Goal: Task Accomplishment & Management: Manage account settings

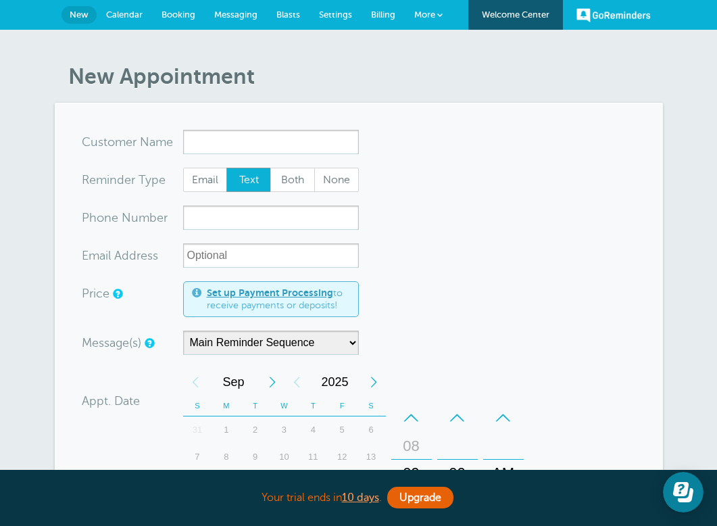
click at [438, 20] on link "More" at bounding box center [428, 15] width 47 height 30
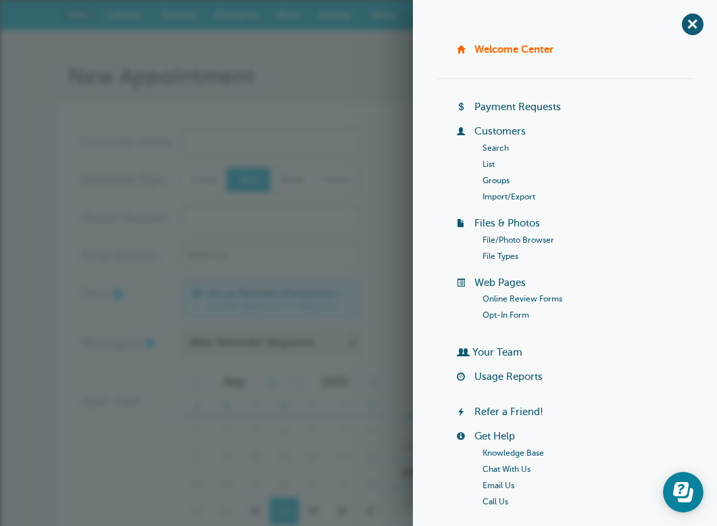
click at [505, 183] on link "Groups" at bounding box center [496, 180] width 27 height 9
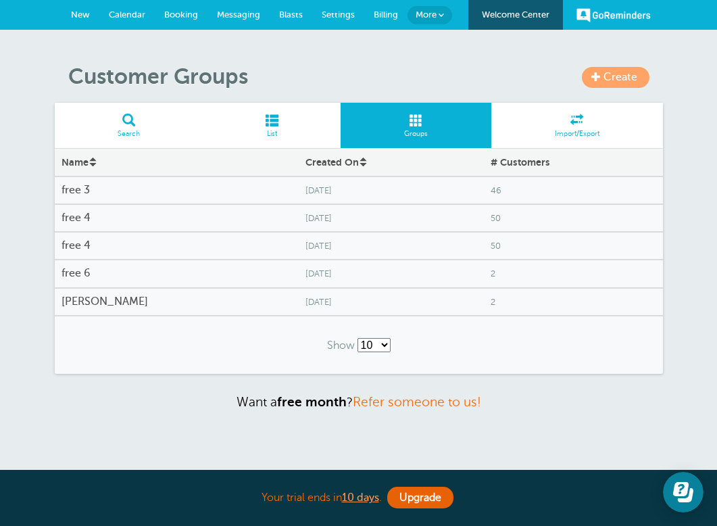
click at [76, 191] on h4 "free 3" at bounding box center [177, 190] width 231 height 13
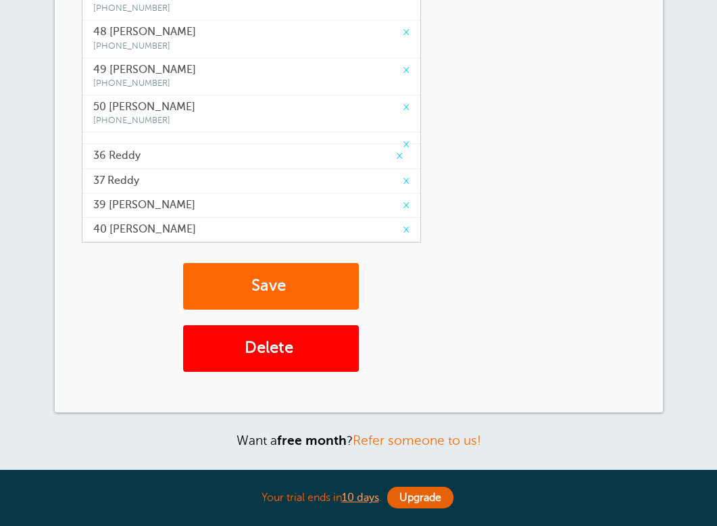
scroll to position [304, 0]
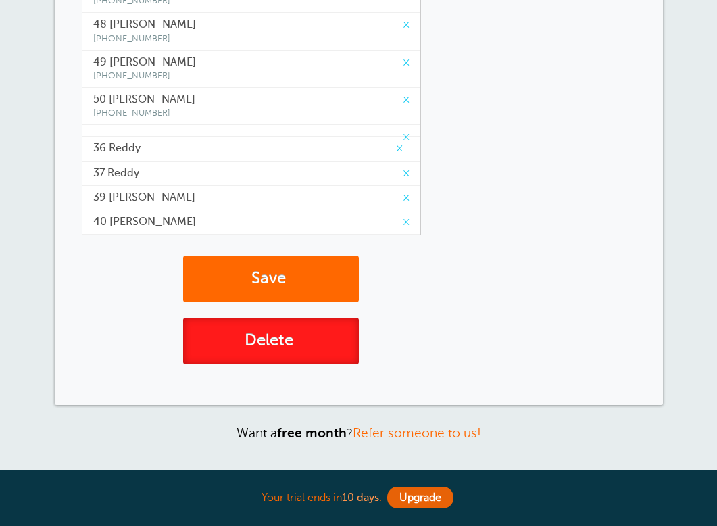
click at [262, 342] on button "Delete" at bounding box center [271, 341] width 176 height 47
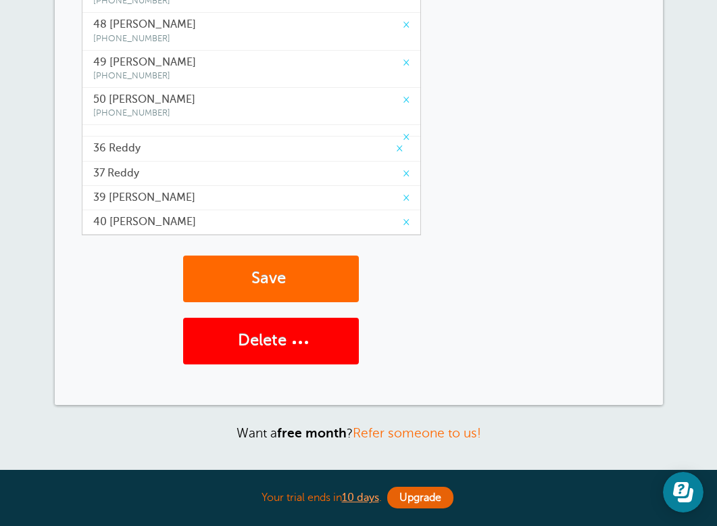
scroll to position [0, 0]
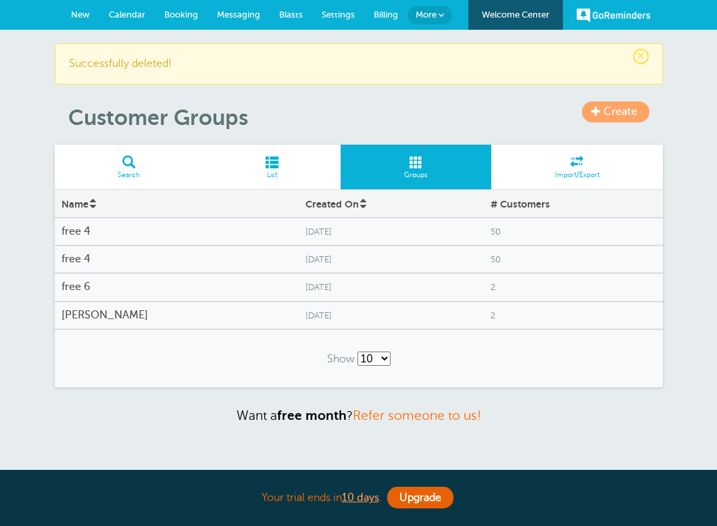
click at [74, 236] on h4 "free 4" at bounding box center [177, 231] width 231 height 13
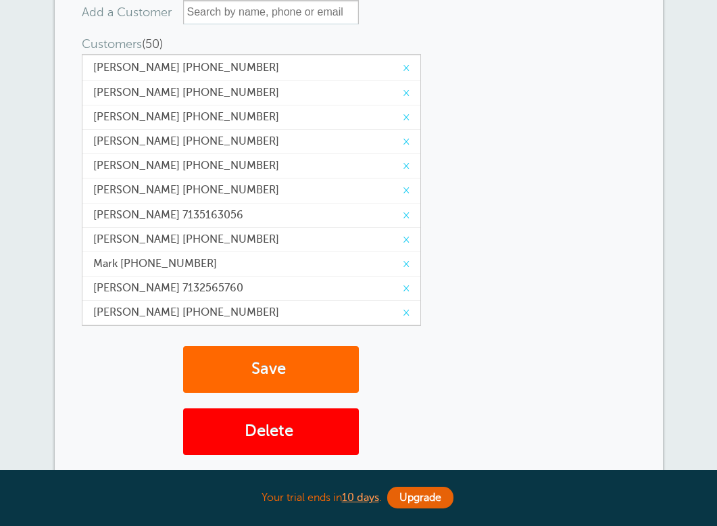
scroll to position [437, 0]
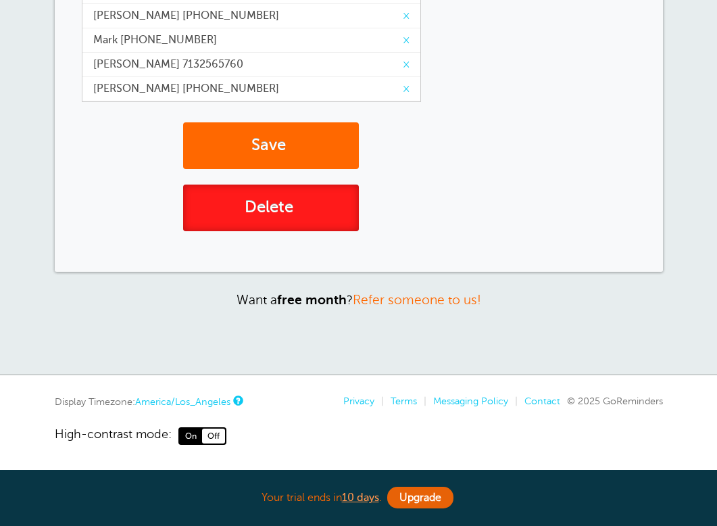
click at [282, 213] on button "Delete" at bounding box center [271, 208] width 176 height 47
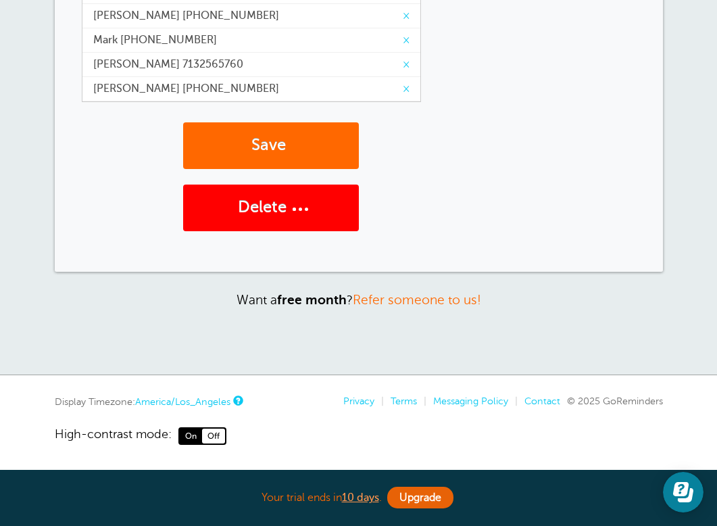
scroll to position [0, 0]
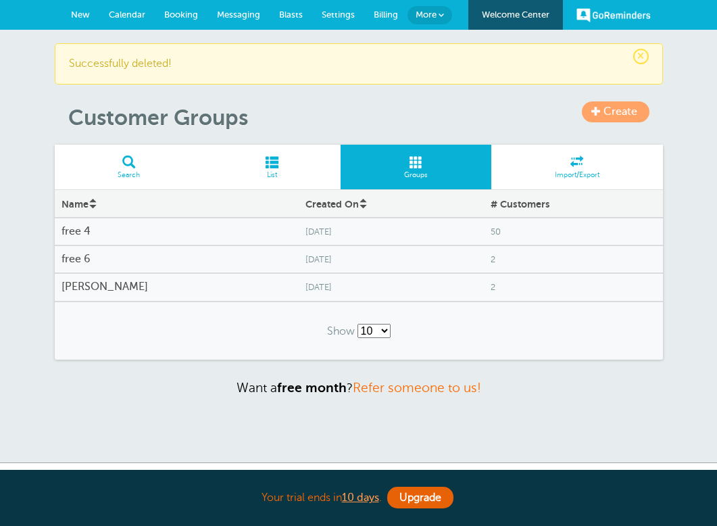
click at [85, 231] on h4 "free 4" at bounding box center [177, 231] width 231 height 13
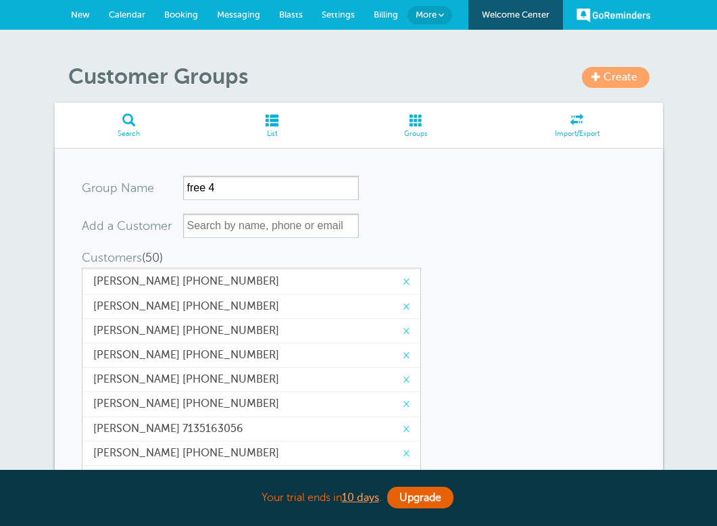
scroll to position [437, 0]
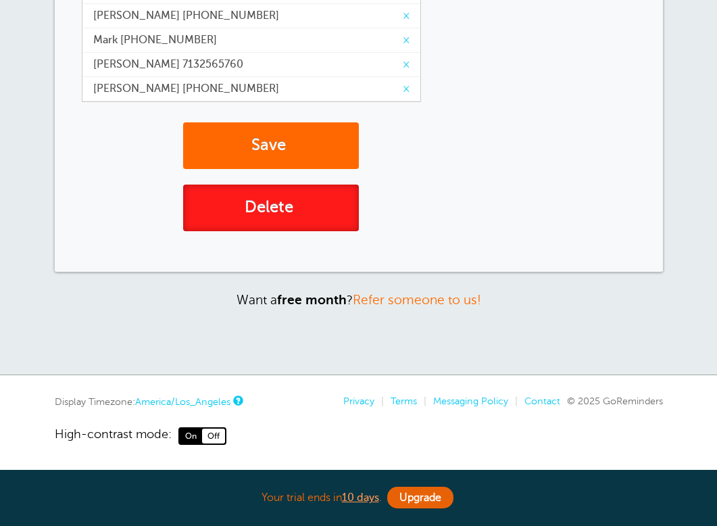
click at [285, 215] on button "Delete" at bounding box center [271, 208] width 176 height 47
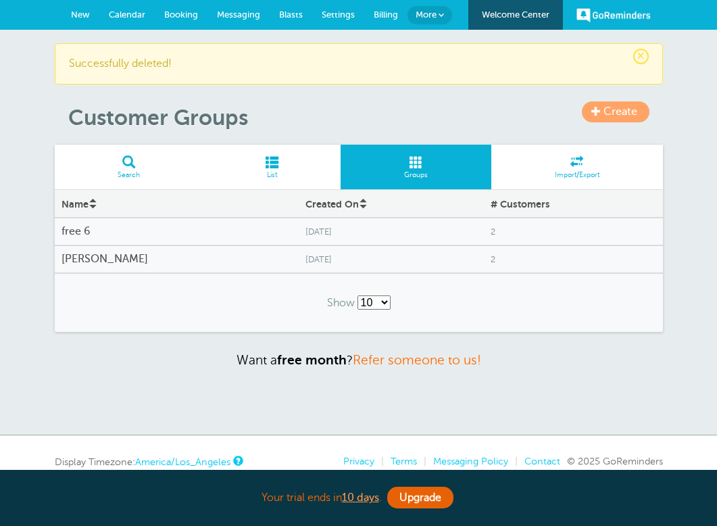
click at [122, 235] on h4 "free 6" at bounding box center [177, 231] width 231 height 13
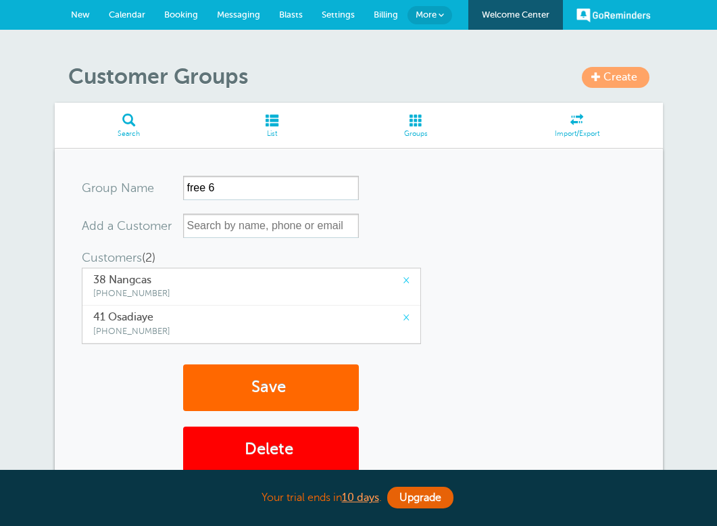
scroll to position [242, 0]
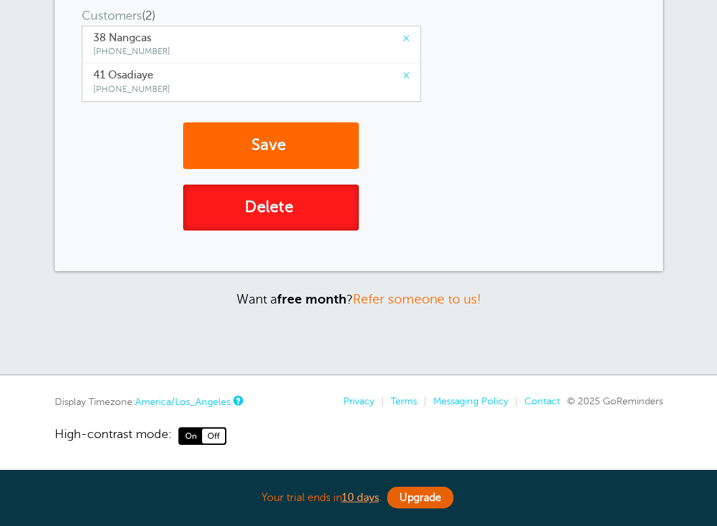
click at [288, 210] on button "Delete" at bounding box center [271, 208] width 176 height 47
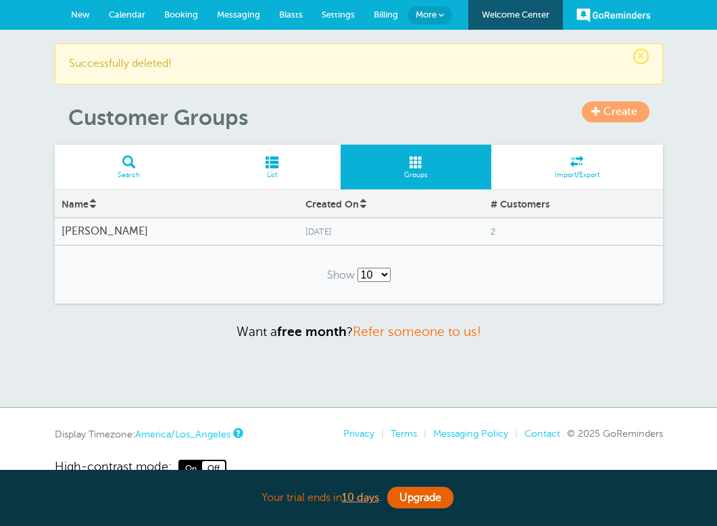
click at [266, 168] on span at bounding box center [272, 162] width 137 height 13
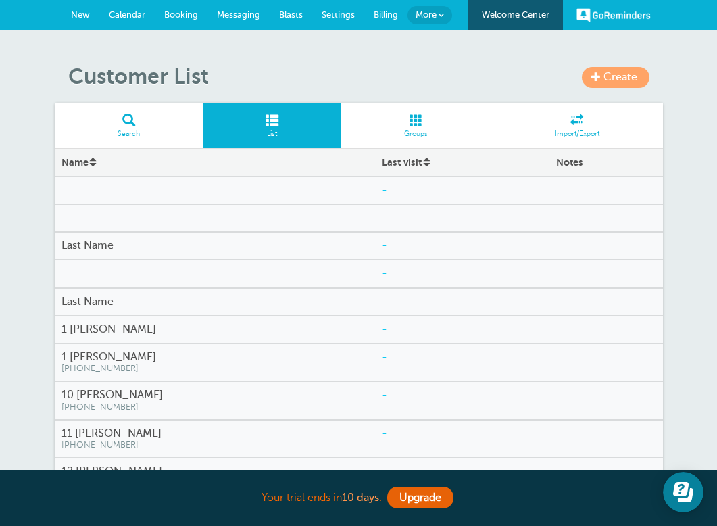
click at [600, 74] on span at bounding box center [596, 76] width 9 height 9
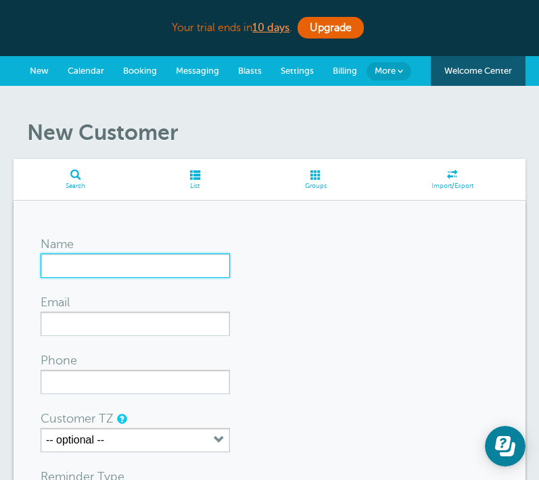
click at [141, 261] on input "Name" at bounding box center [135, 266] width 189 height 24
type input "[PERSON_NAME]"
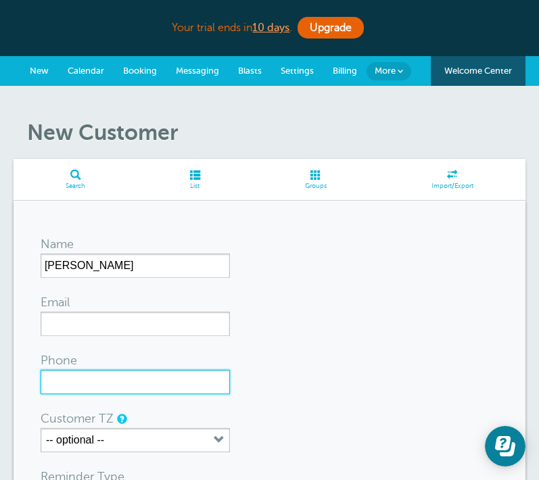
click at [108, 376] on input "Phone" at bounding box center [135, 382] width 189 height 24
paste input "[PHONE_NUMBER]"
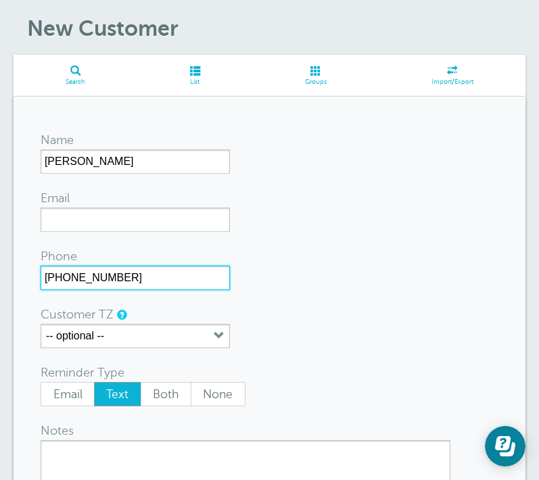
scroll to position [120, 0]
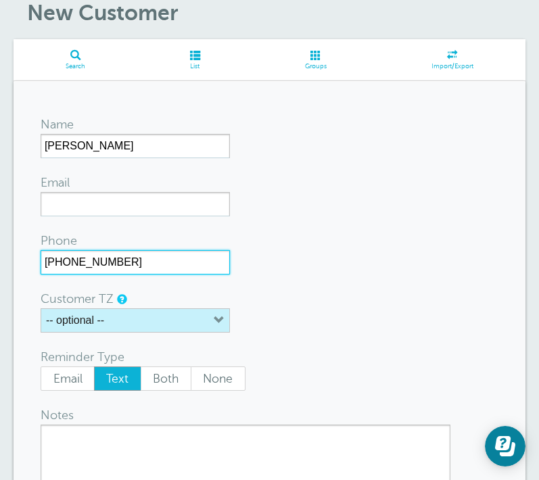
type input "[PHONE_NUMBER]"
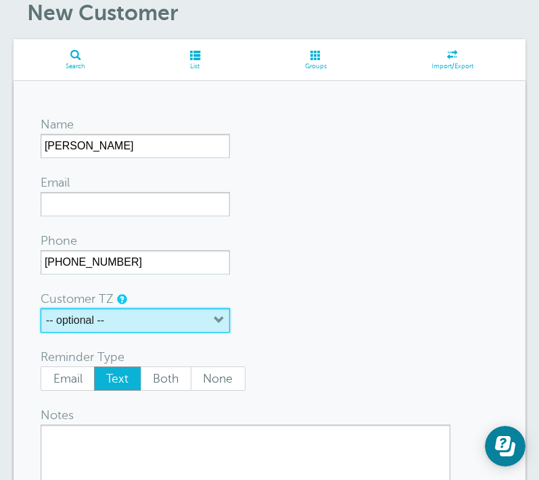
click at [151, 317] on button "-- optional --" at bounding box center [135, 320] width 189 height 24
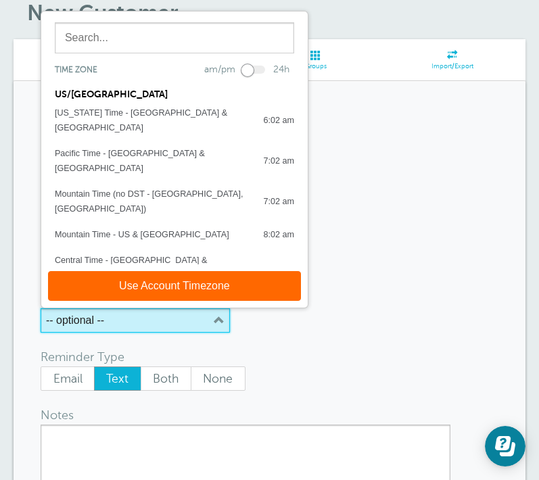
click at [151, 317] on button "-- optional --" at bounding box center [135, 320] width 189 height 24
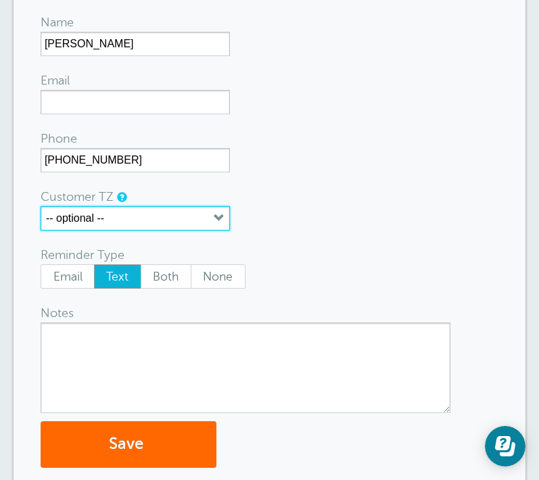
scroll to position [222, 0]
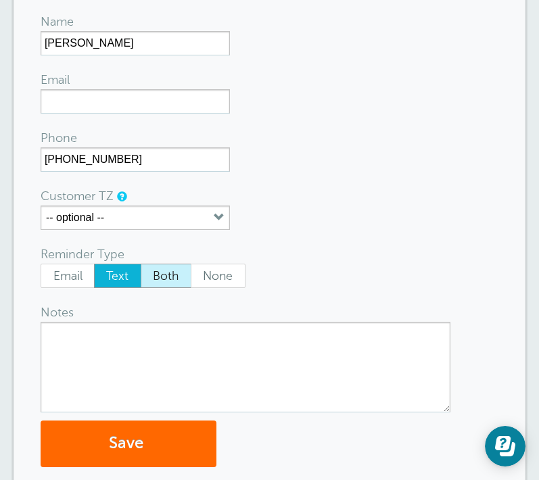
click at [165, 280] on span "Both" at bounding box center [165, 275] width 49 height 23
click at [141, 264] on input "Both" at bounding box center [140, 263] width 1 height 1
radio input "true"
click at [125, 279] on span "Text" at bounding box center [118, 275] width 46 height 23
click at [94, 264] on input "Text" at bounding box center [93, 263] width 1 height 1
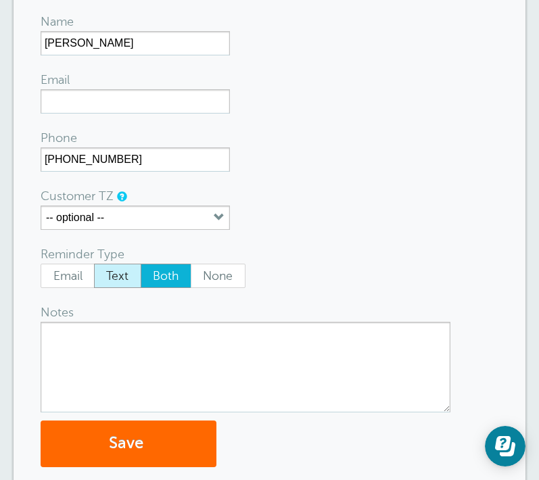
radio input "true"
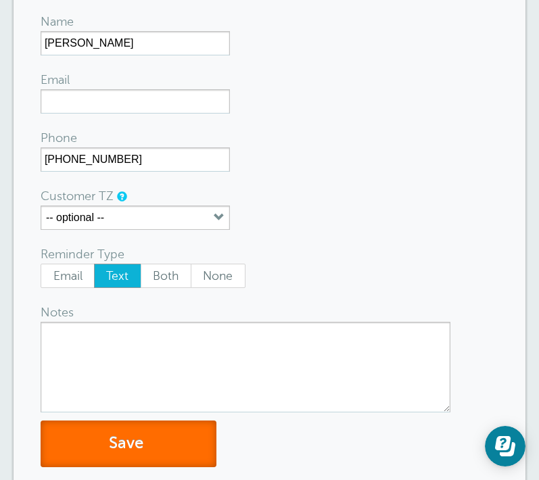
click at [142, 435] on button "Save" at bounding box center [129, 444] width 176 height 47
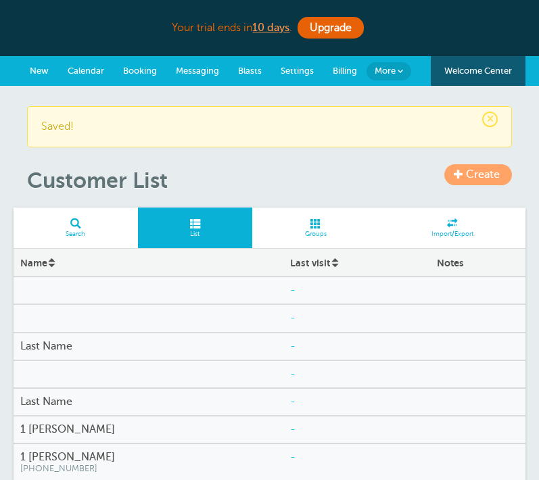
click at [461, 177] on span at bounding box center [458, 173] width 9 height 9
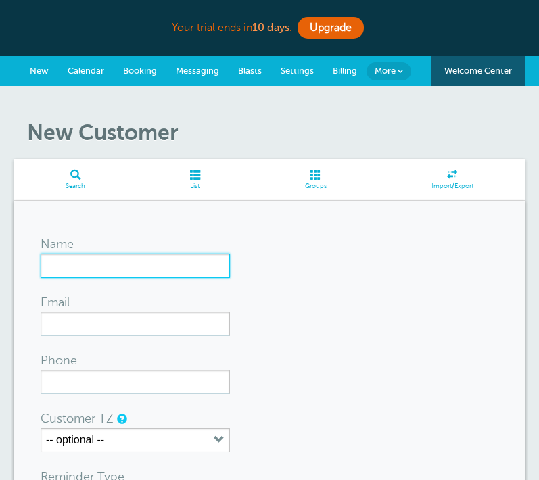
click at [91, 272] on input "Name" at bounding box center [135, 266] width 189 height 24
type input "Robert Thompson"
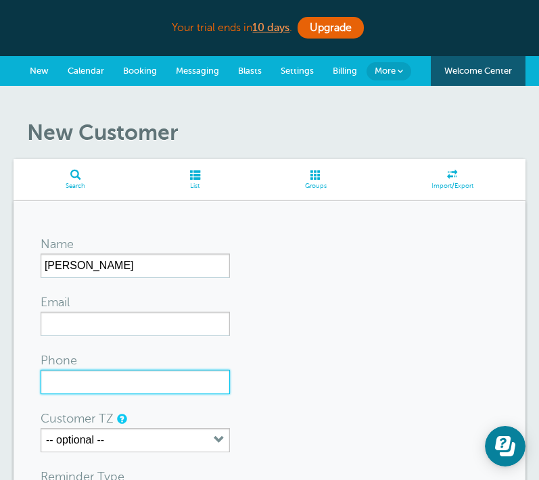
click at [101, 380] on input "Phone" at bounding box center [135, 382] width 189 height 24
paste input "8326897518"
type input "8326897518"
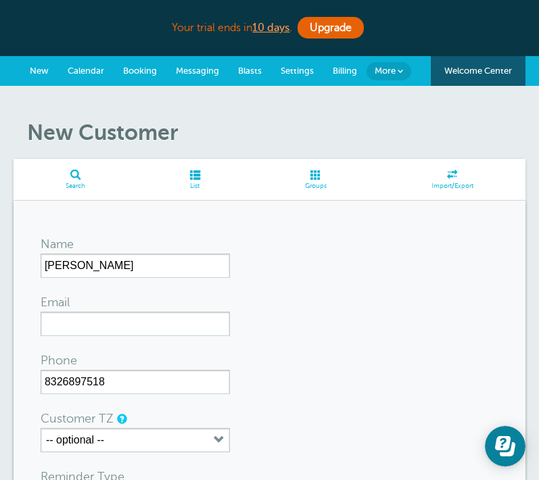
click at [297, 371] on form "Name Robert Thompson Email Phone 8326897518 Customer TZ -- optional -- Time zon…" at bounding box center [270, 459] width 458 height 462
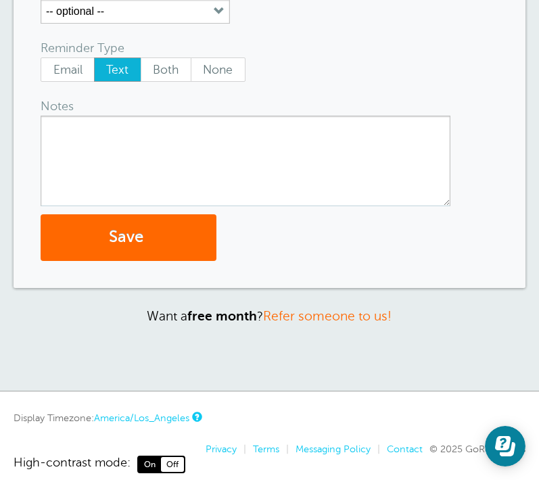
scroll to position [462, 0]
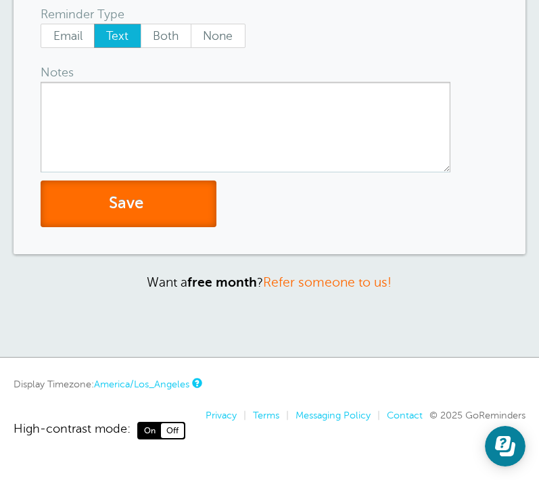
click at [135, 201] on button "Save" at bounding box center [129, 204] width 176 height 47
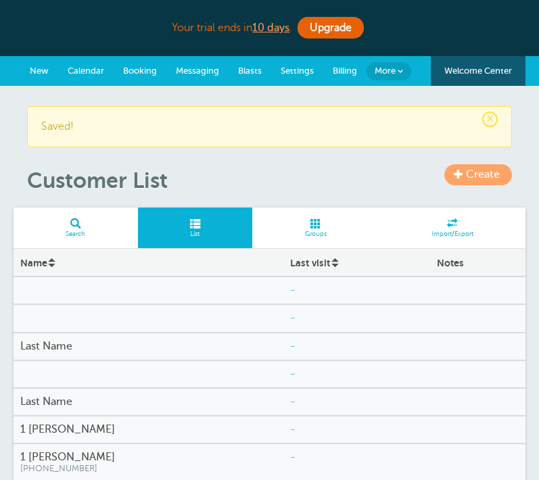
click at [463, 175] on link "Create" at bounding box center [478, 174] width 68 height 21
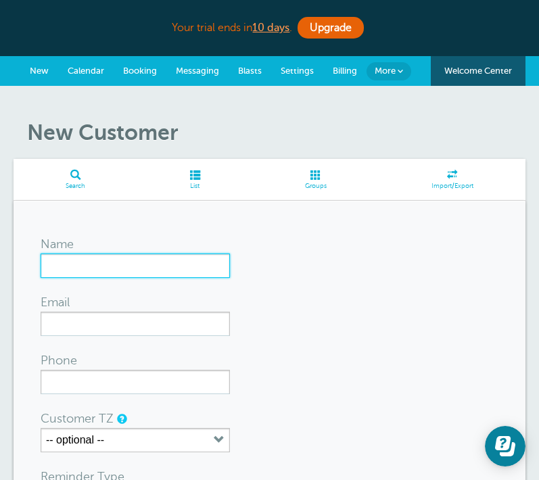
click at [177, 265] on input "Name" at bounding box center [135, 266] width 189 height 24
type input "[PERSON_NAME]"
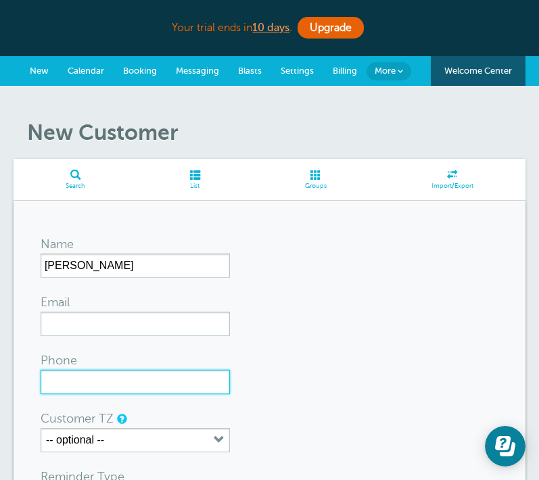
click at [64, 380] on input "Phone" at bounding box center [135, 382] width 189 height 24
paste input "2817315670"
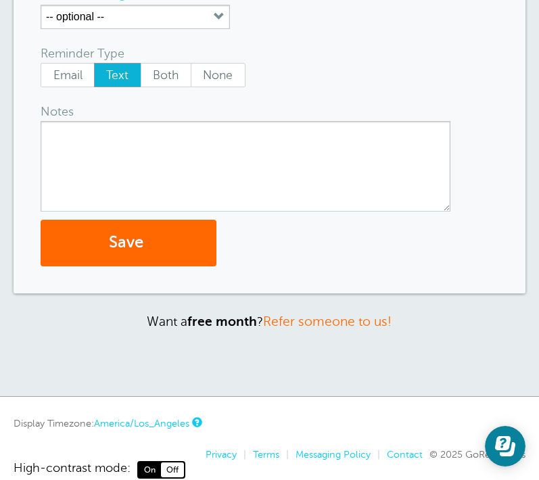
scroll to position [439, 0]
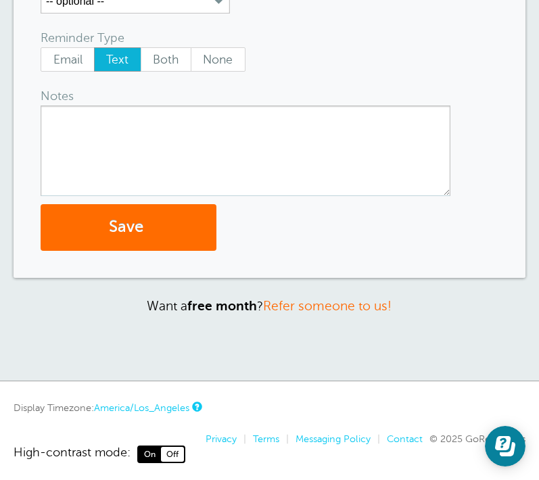
type input "2817315670"
click at [137, 243] on button "Save" at bounding box center [129, 227] width 176 height 47
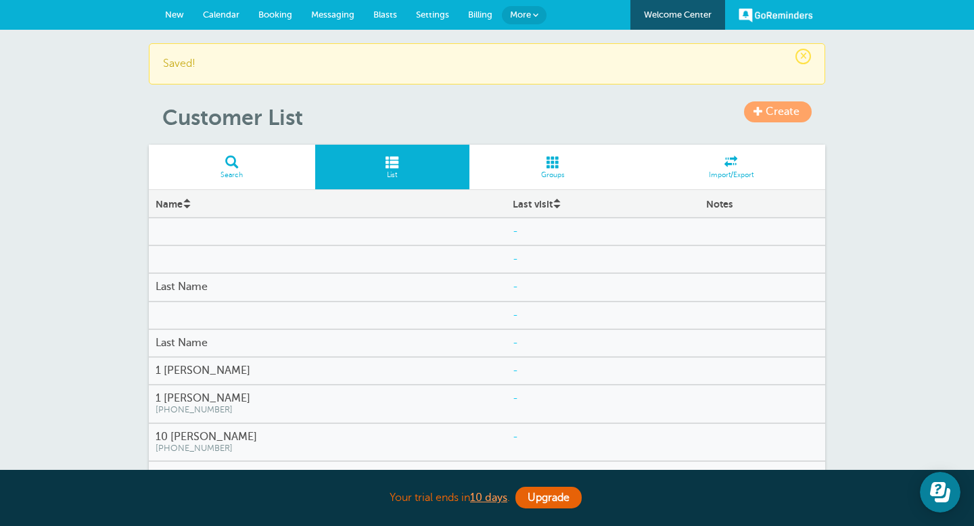
click at [214, 13] on span "Calendar" at bounding box center [221, 14] width 37 height 10
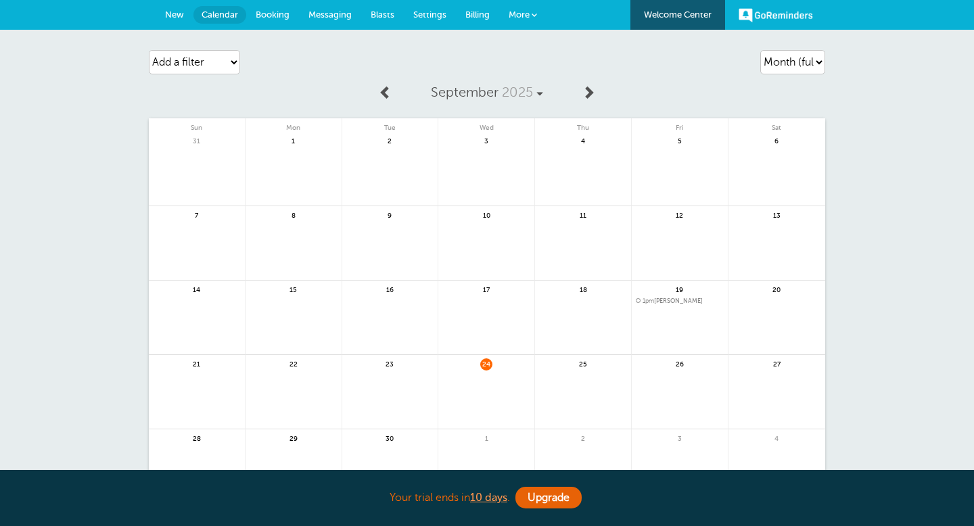
click at [489, 368] on div "24" at bounding box center [486, 392] width 97 height 74
click at [489, 383] on link at bounding box center [486, 400] width 96 height 59
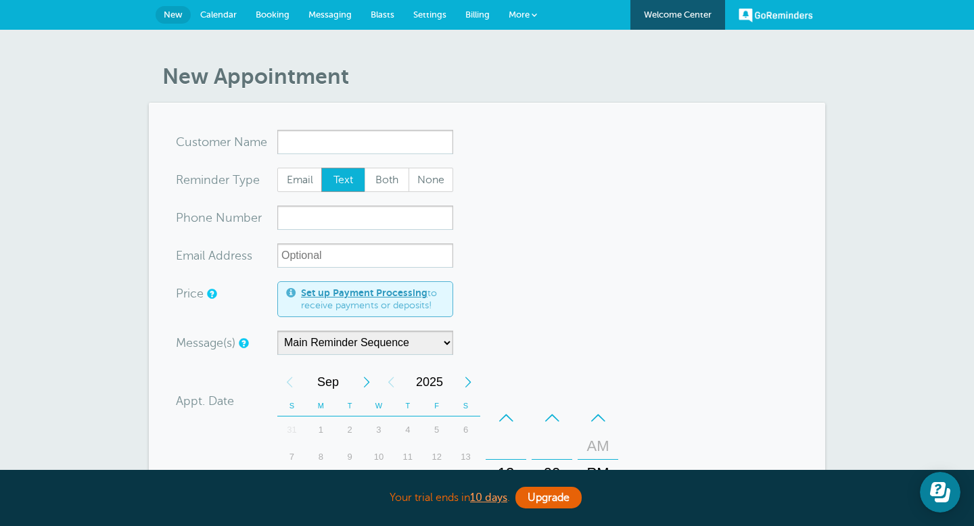
click at [428, 147] on input "x-no-autofill" at bounding box center [365, 142] width 176 height 24
type input "a"
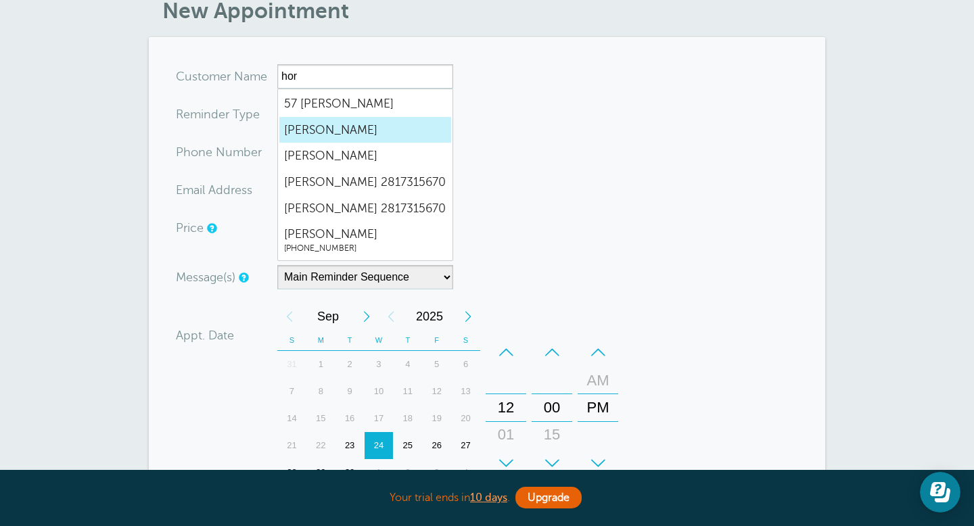
click at [376, 139] on link "Gager Horace Jr." at bounding box center [365, 130] width 173 height 28
type input "GagerHoraceJr."
type input "Gager Horace Jr."
radio input "false"
radio input "true"
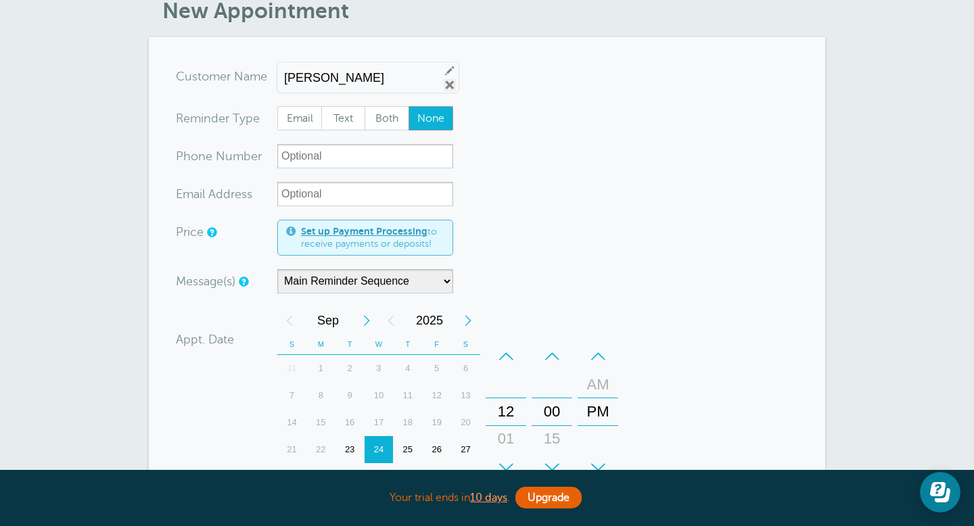
click at [446, 85] on link "Remove" at bounding box center [450, 85] width 12 height 12
radio input "true"
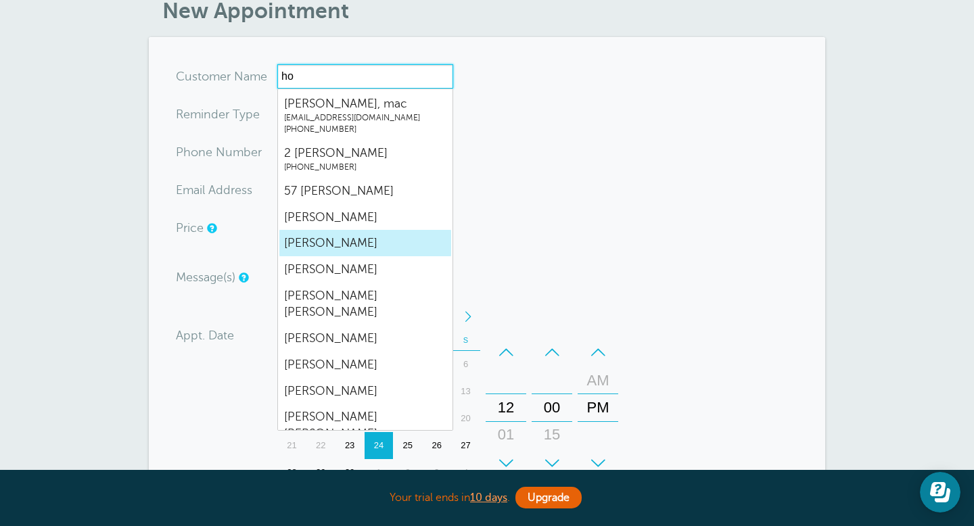
type input "h"
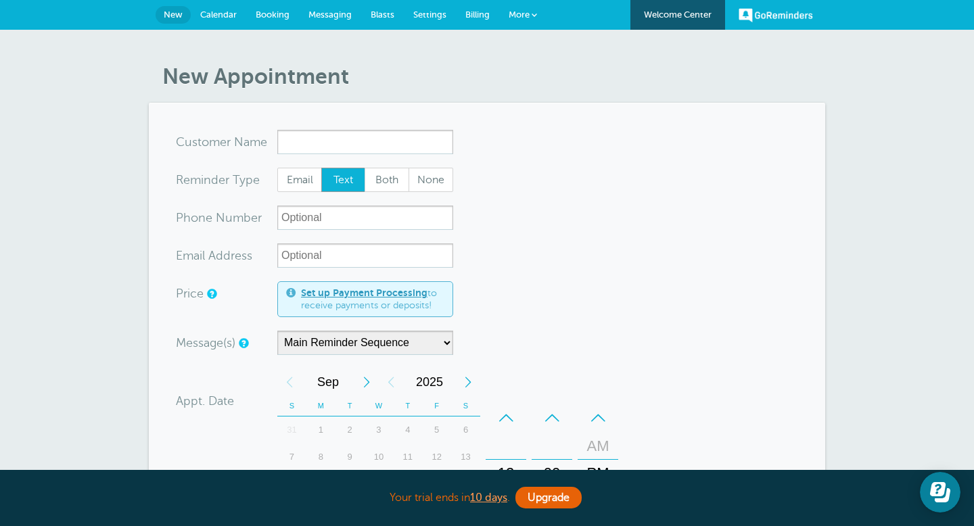
click at [527, 20] on link "More" at bounding box center [522, 15] width 47 height 30
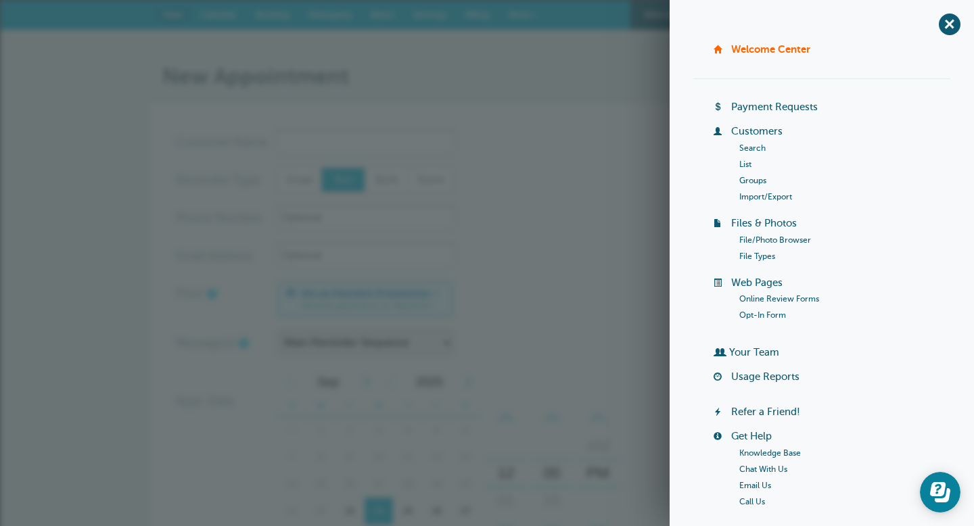
click at [743, 166] on link "List" at bounding box center [745, 164] width 12 height 9
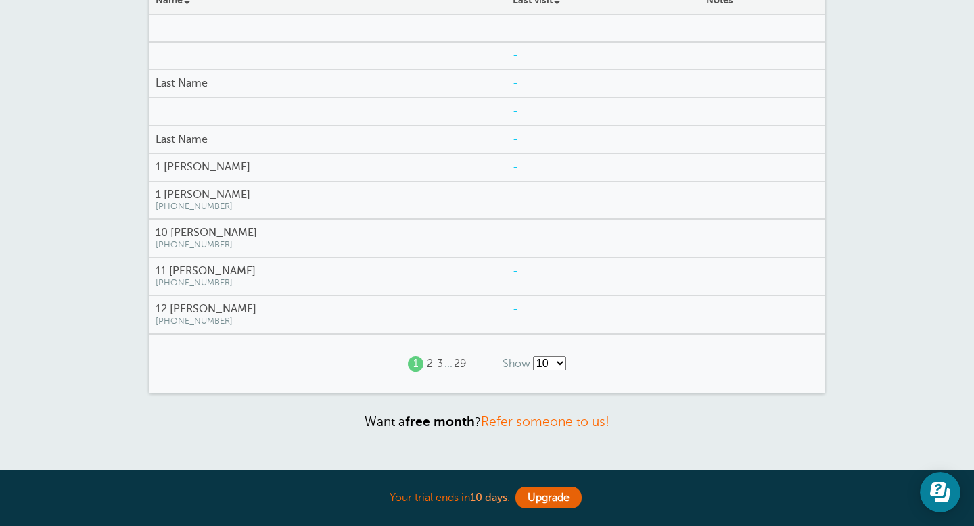
scroll to position [135, 0]
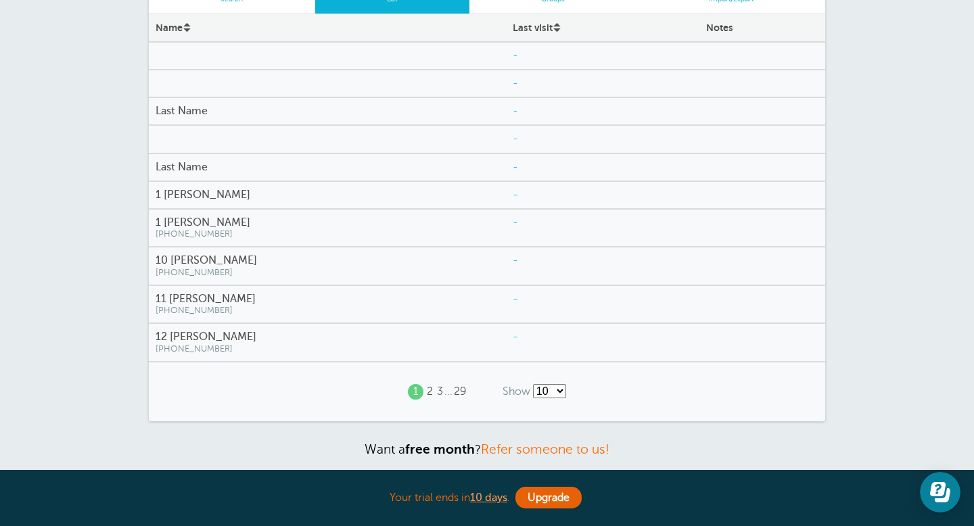
click at [214, 199] on h4 "1 [PERSON_NAME]" at bounding box center [327, 195] width 343 height 13
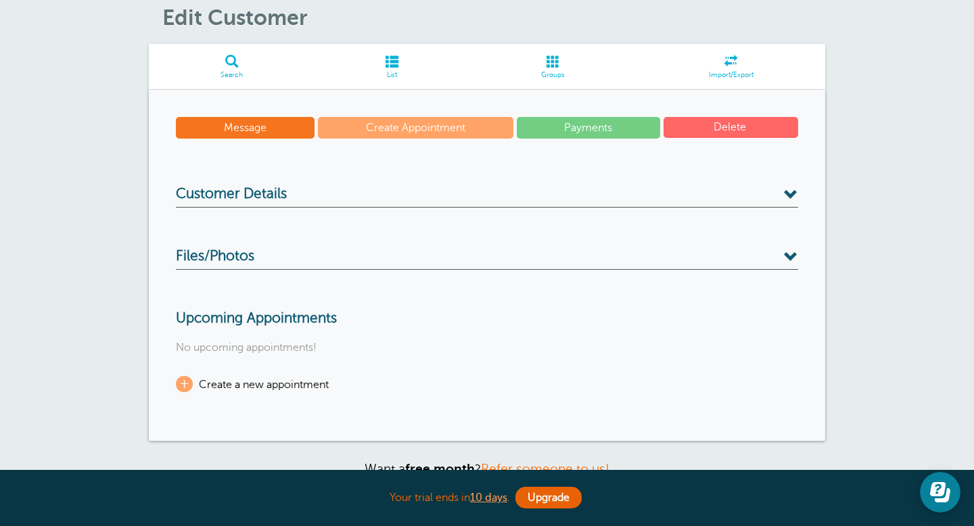
click at [752, 199] on h3 "Customer Details" at bounding box center [487, 197] width 622 height 22
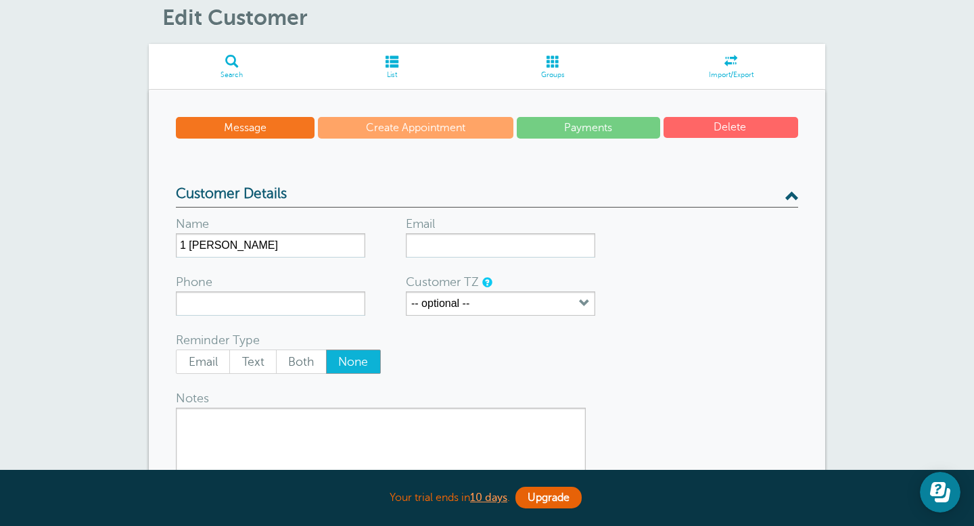
click at [752, 199] on h3 "Customer Details" at bounding box center [487, 197] width 622 height 22
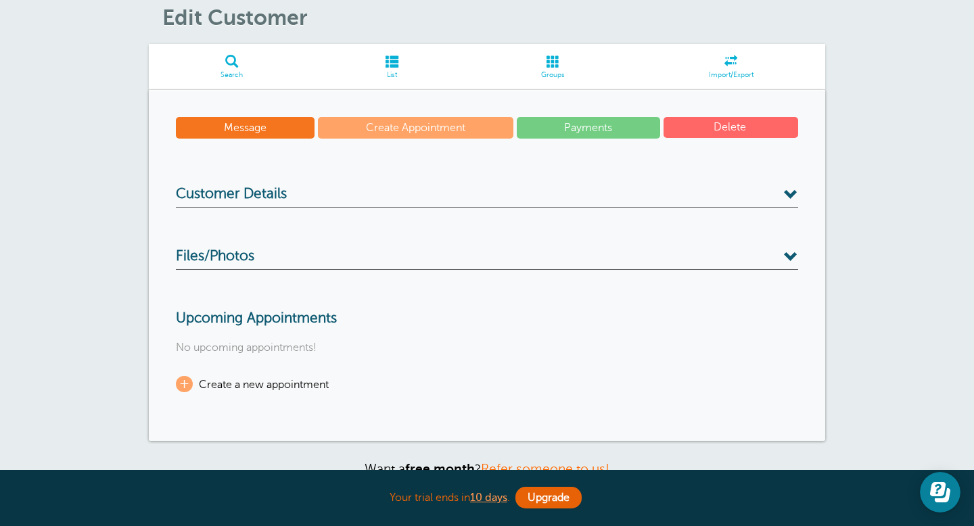
click at [743, 130] on button "Delete" at bounding box center [730, 127] width 135 height 21
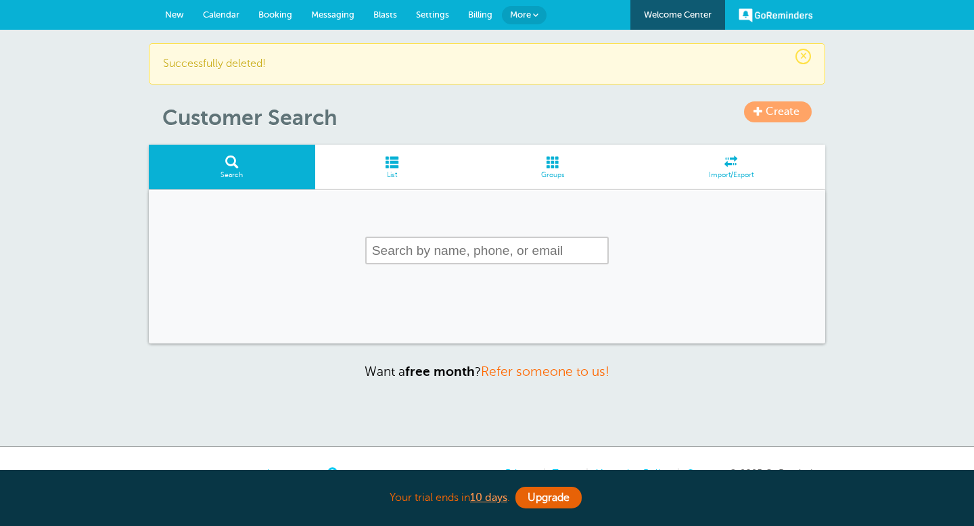
click at [392, 165] on span at bounding box center [392, 162] width 154 height 13
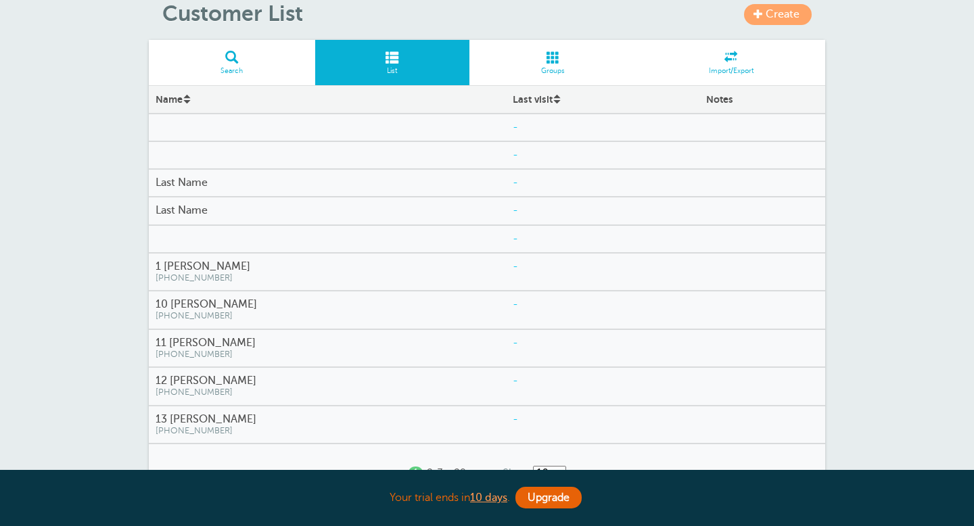
scroll to position [65, 0]
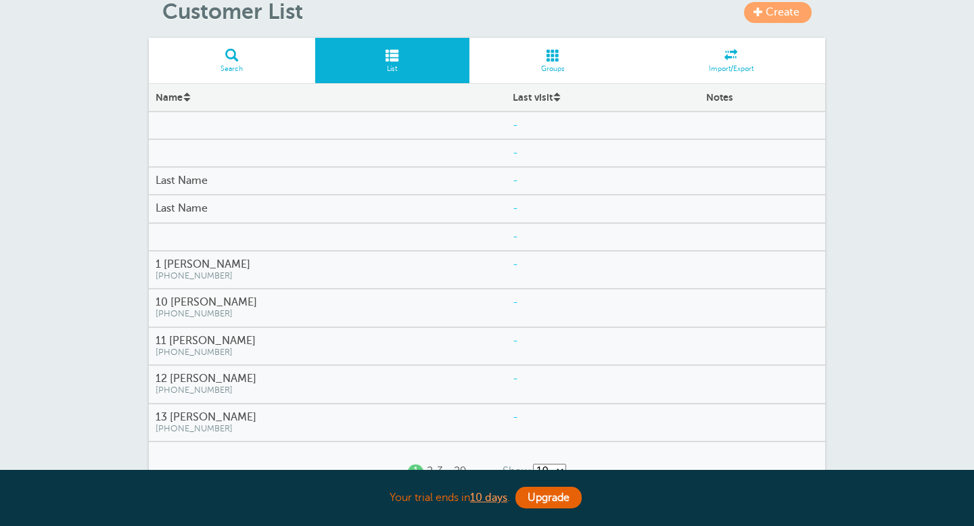
click at [388, 182] on h4 "Last Name" at bounding box center [327, 180] width 343 height 13
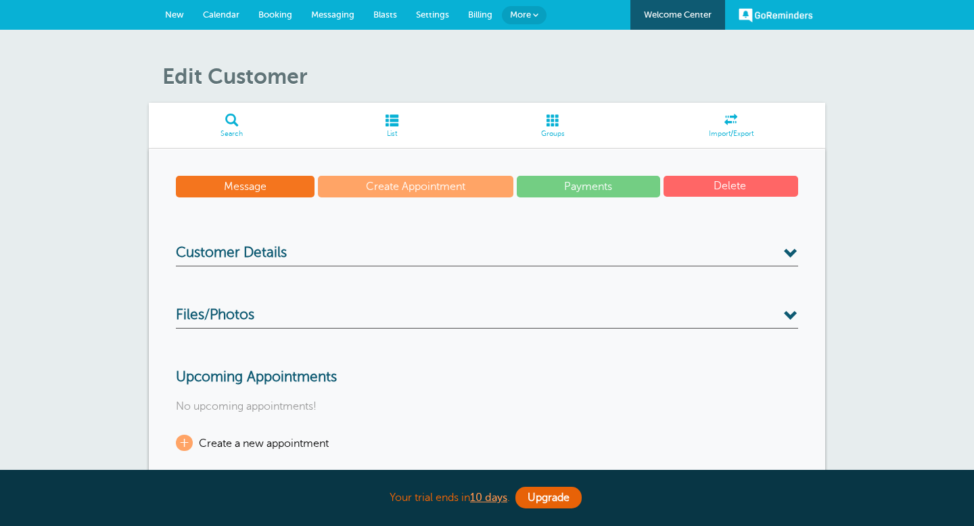
click at [706, 261] on h3 "Customer Details" at bounding box center [487, 256] width 622 height 22
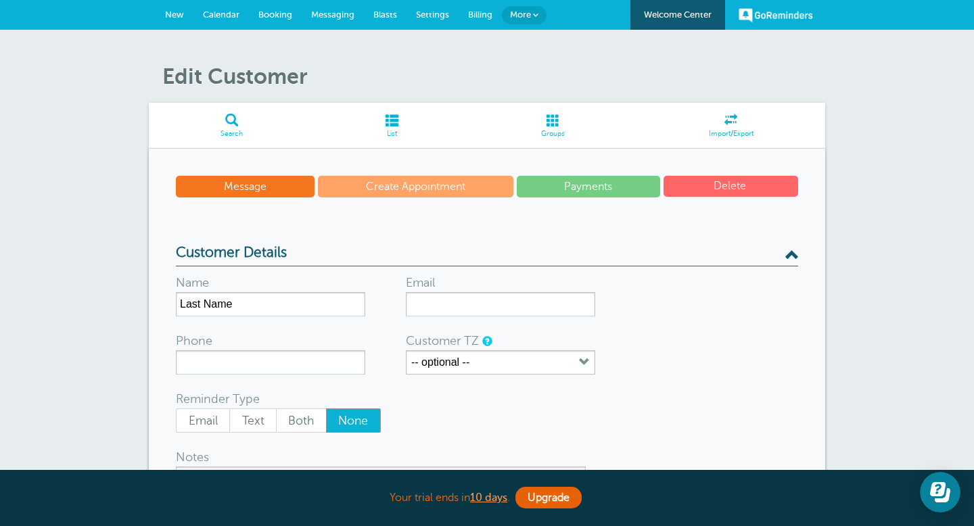
click at [757, 179] on button "Delete" at bounding box center [730, 186] width 135 height 21
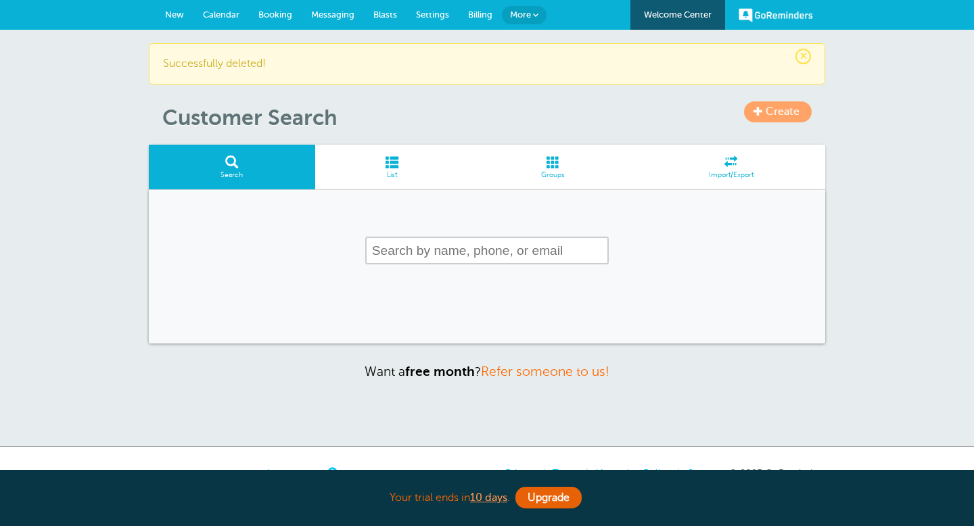
click at [388, 171] on span "List" at bounding box center [392, 175] width 141 height 8
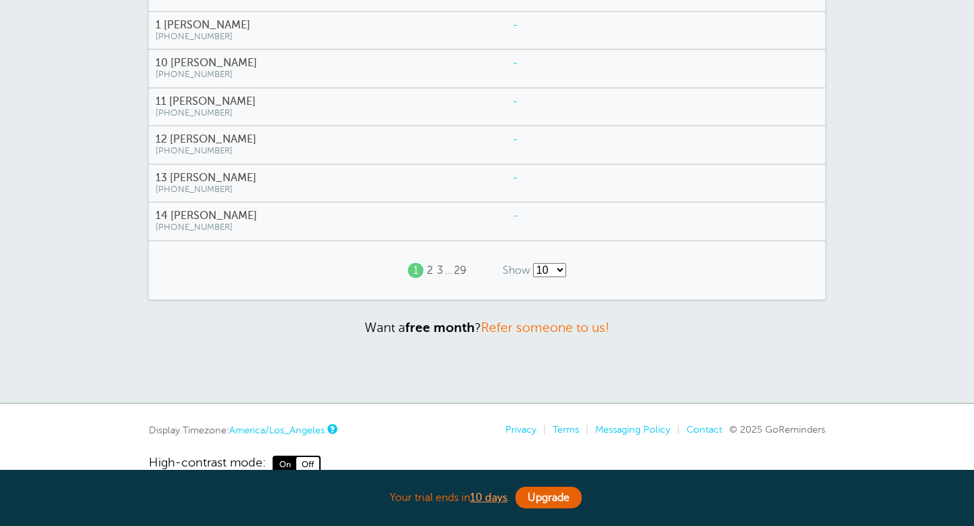
scroll to position [306, 0]
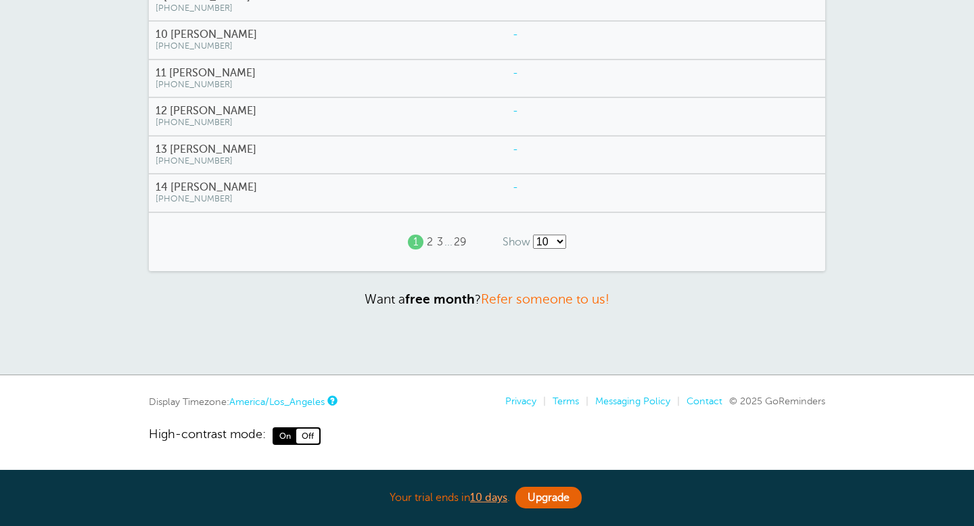
click at [561, 238] on select "10 25 50 100" at bounding box center [549, 242] width 33 height 14
select select "/a/customer/list-rows/name-asc/0/100"
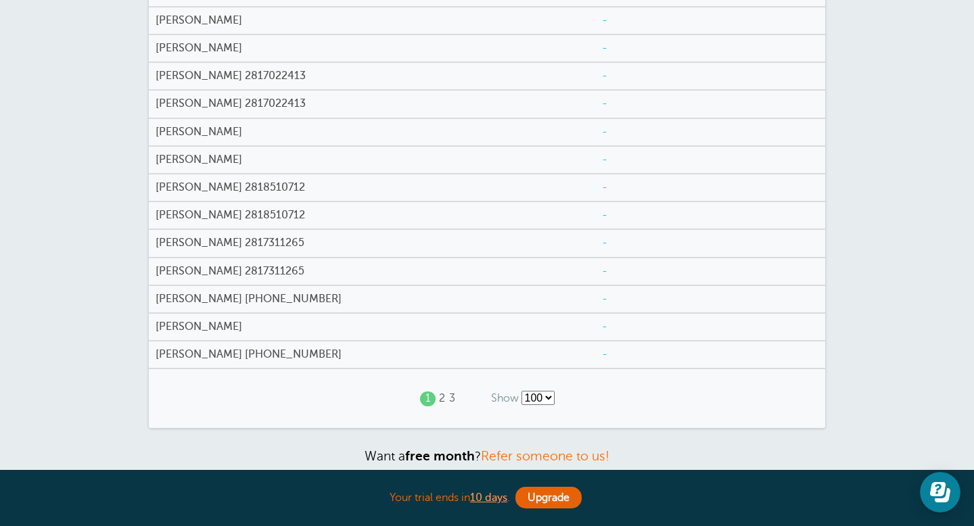
scroll to position [3245, 0]
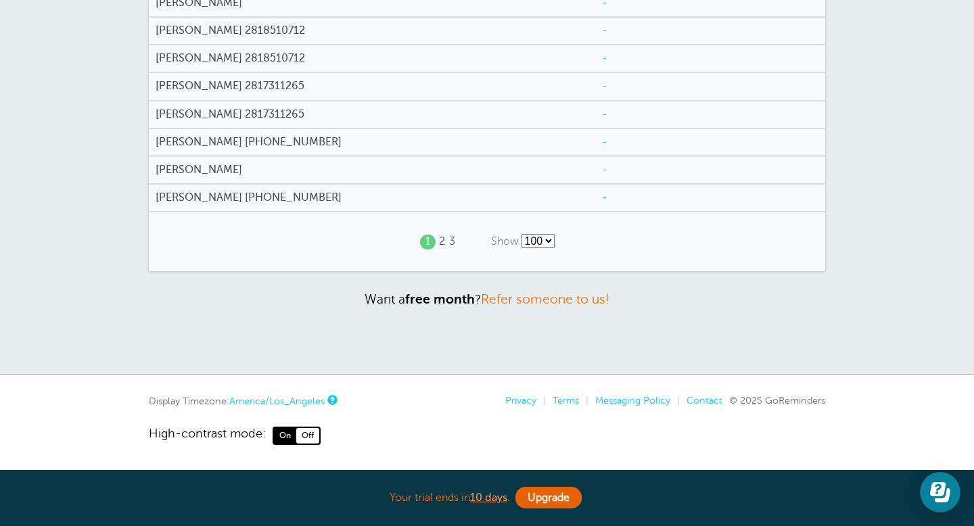
click at [450, 242] on link "3" at bounding box center [452, 241] width 6 height 13
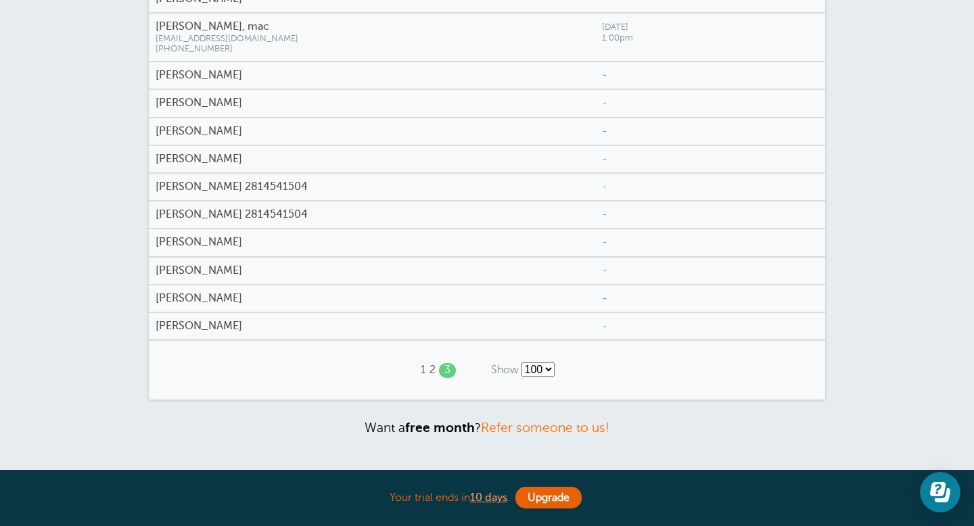
scroll to position [2141, 0]
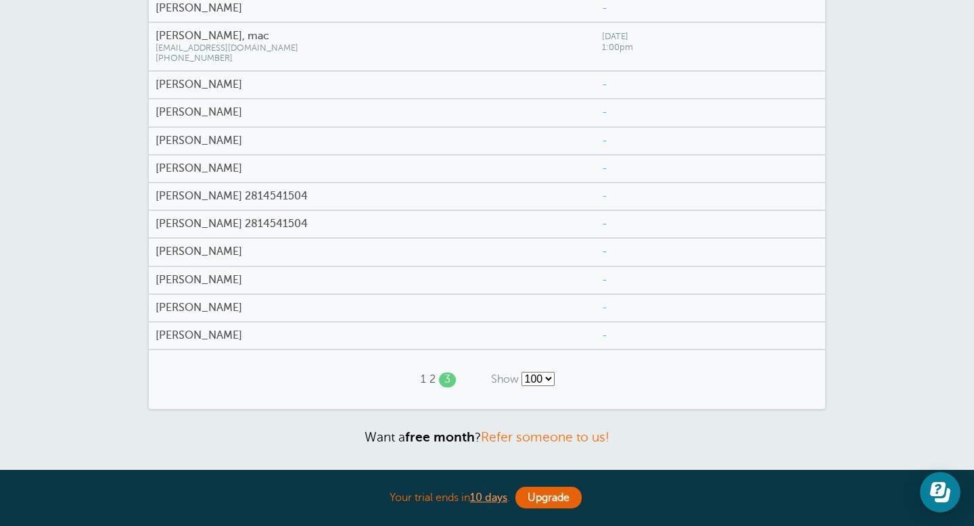
click at [222, 119] on h4 "Villeda Janie" at bounding box center [372, 112] width 433 height 13
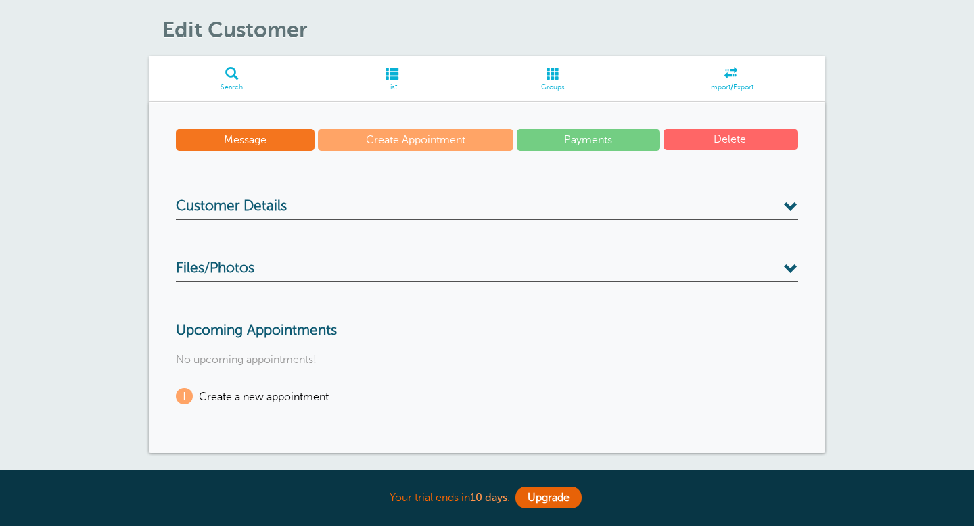
scroll to position [25, 0]
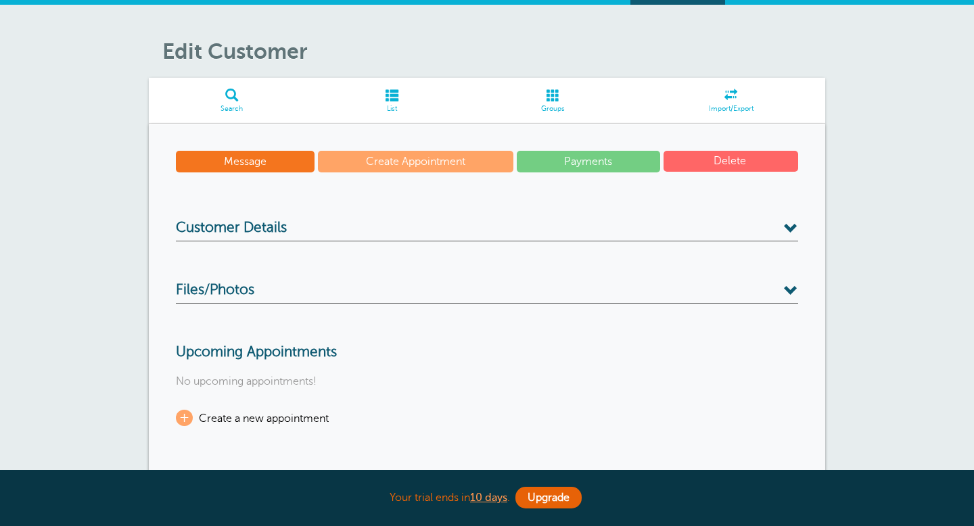
click at [497, 237] on h3 "Customer Details" at bounding box center [487, 231] width 622 height 22
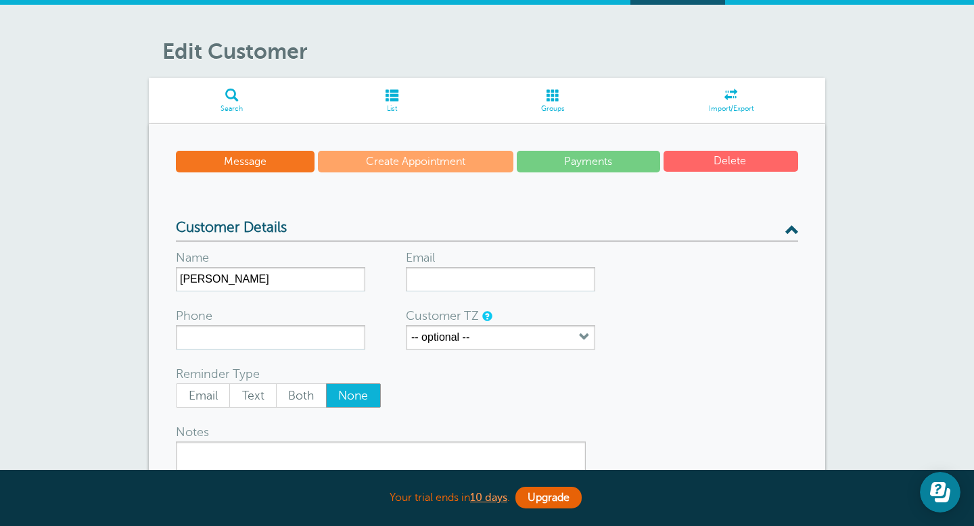
scroll to position [0, 0]
click at [497, 236] on h3 "Customer Details" at bounding box center [487, 231] width 622 height 22
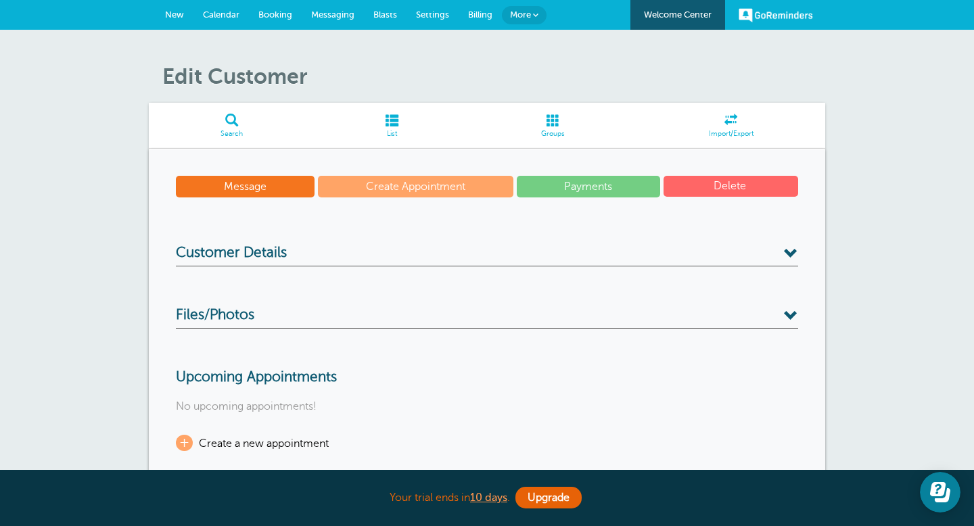
click at [398, 118] on span at bounding box center [392, 120] width 154 height 13
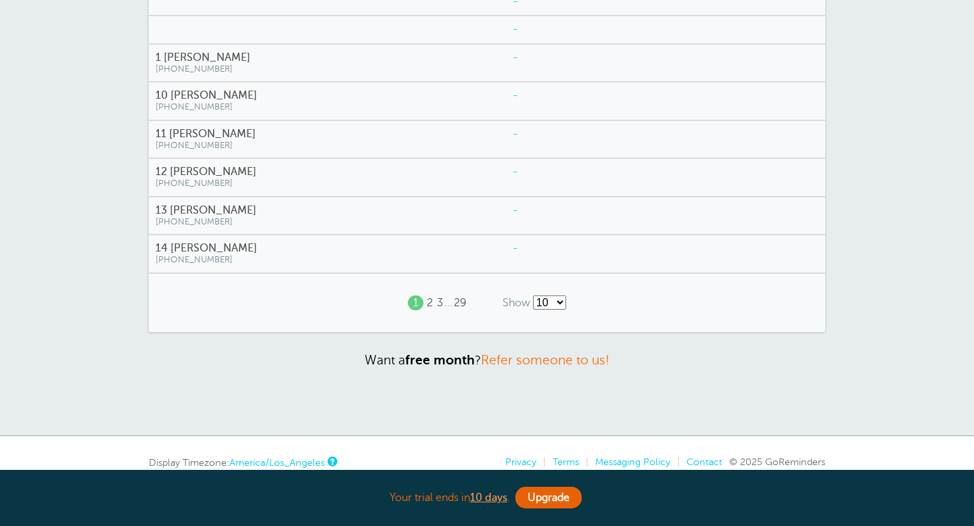
scroll to position [306, 0]
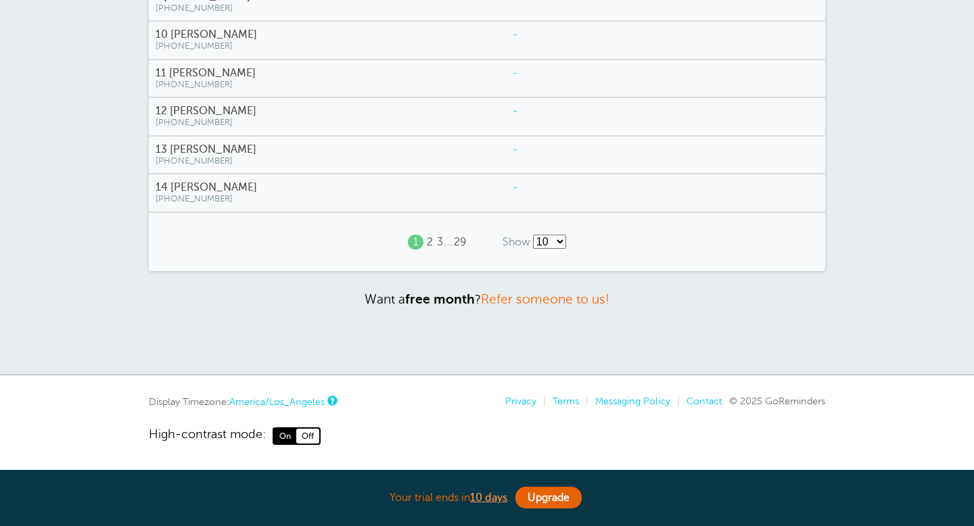
click at [204, 191] on h4 "14 [PERSON_NAME]" at bounding box center [327, 187] width 343 height 13
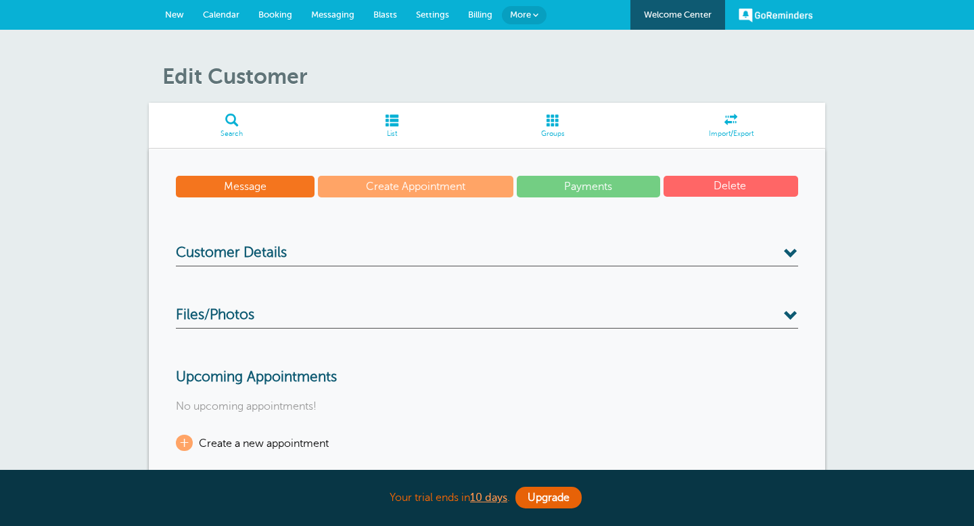
click at [226, 255] on span "Customer Details" at bounding box center [231, 253] width 111 height 17
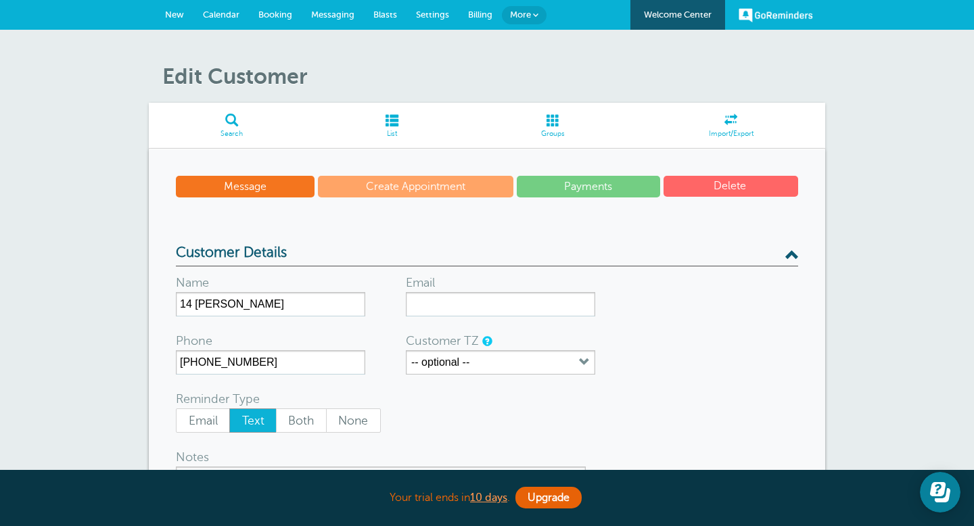
click at [230, 17] on span "Calendar" at bounding box center [221, 14] width 37 height 10
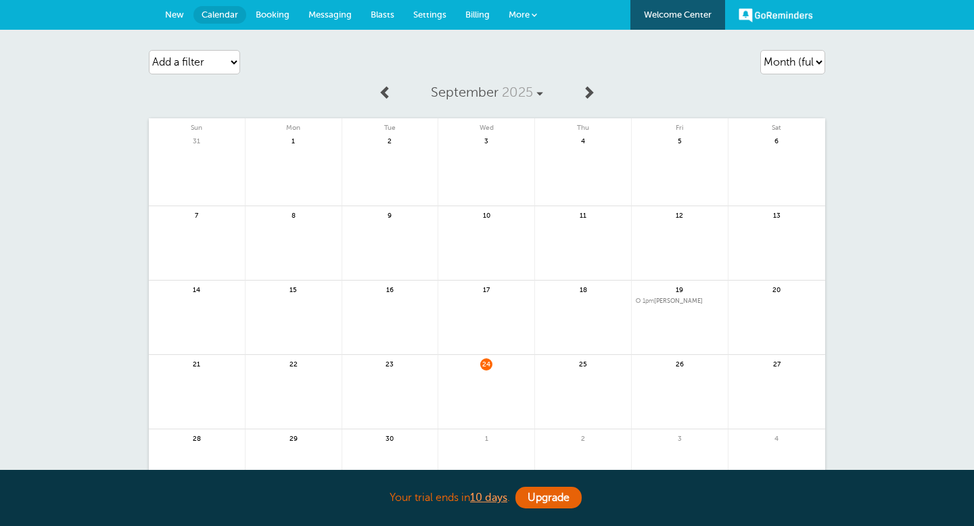
click at [472, 380] on link at bounding box center [486, 400] width 96 height 59
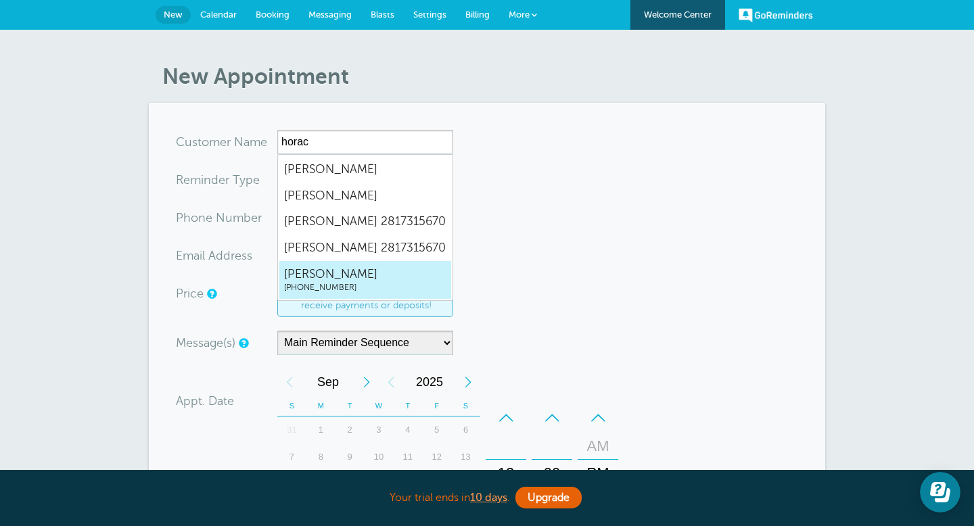
click at [360, 274] on span "Horace Gager" at bounding box center [365, 274] width 162 height 17
type input "HoraceGager2817315670"
type input "Horace Gager"
type input "(281) 731-5670"
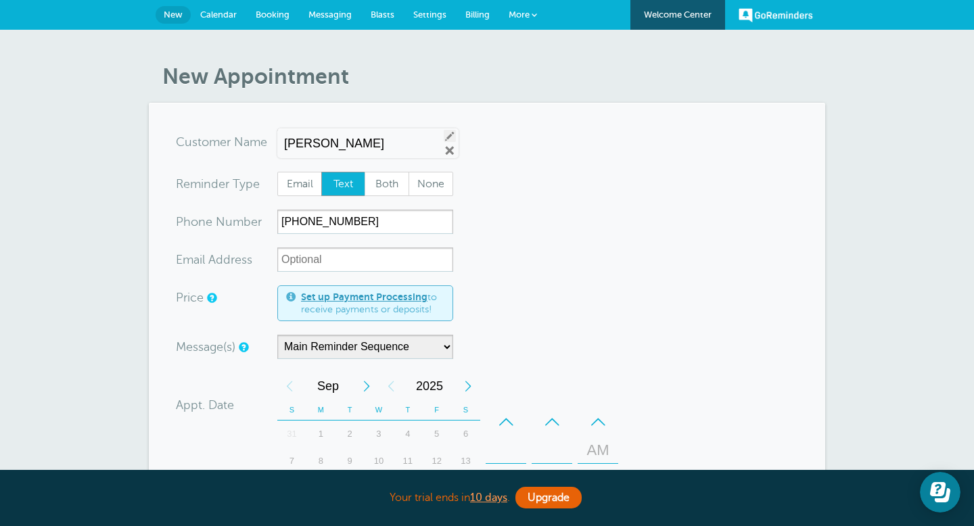
click at [444, 135] on link "Edit" at bounding box center [450, 136] width 12 height 12
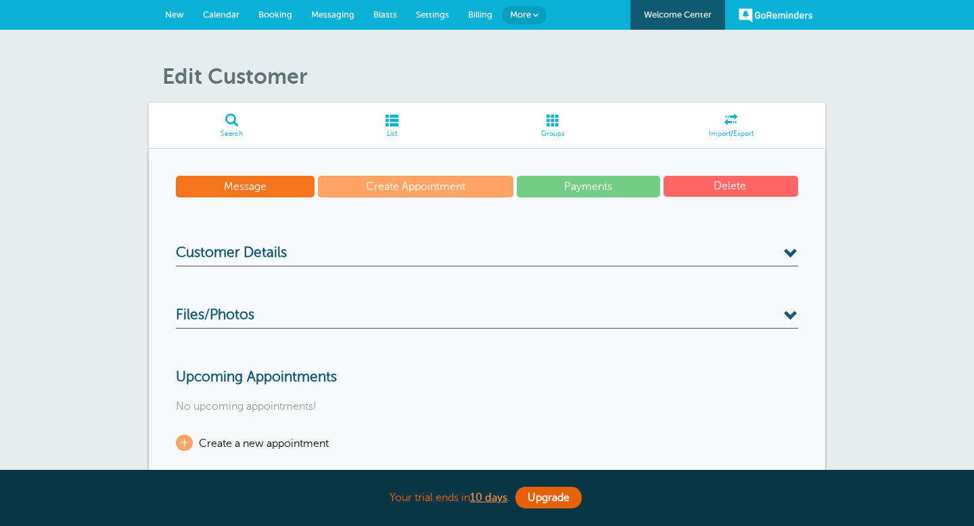
click at [219, 18] on span "Calendar" at bounding box center [221, 14] width 37 height 10
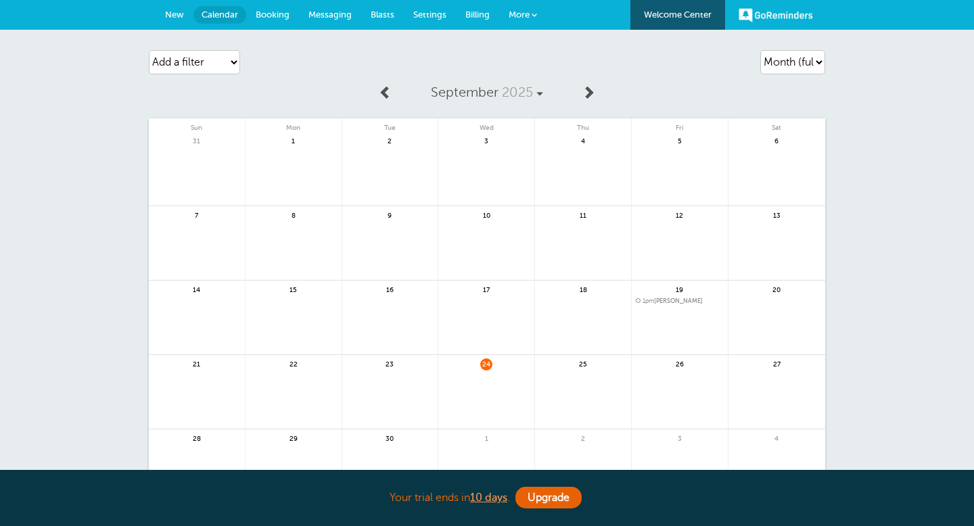
click at [473, 377] on link at bounding box center [486, 400] width 96 height 59
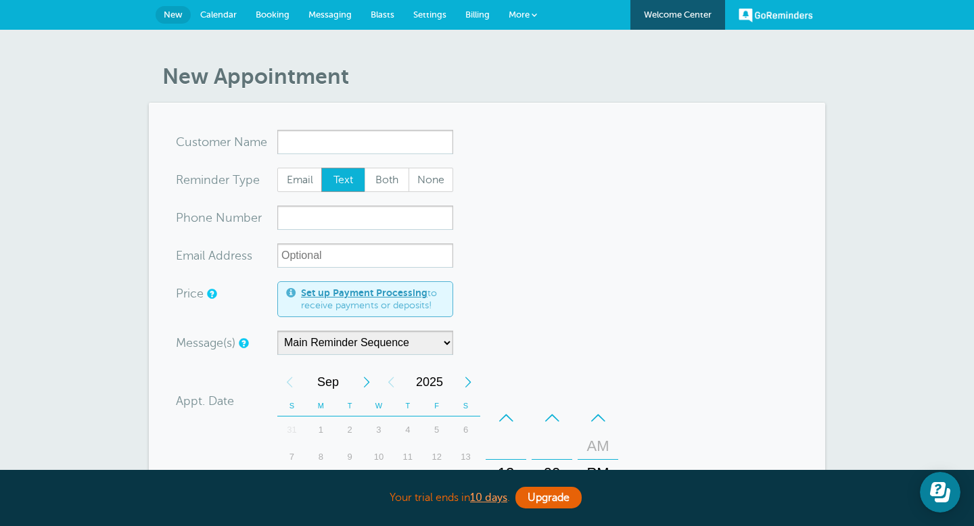
click at [529, 17] on link "More" at bounding box center [522, 15] width 47 height 30
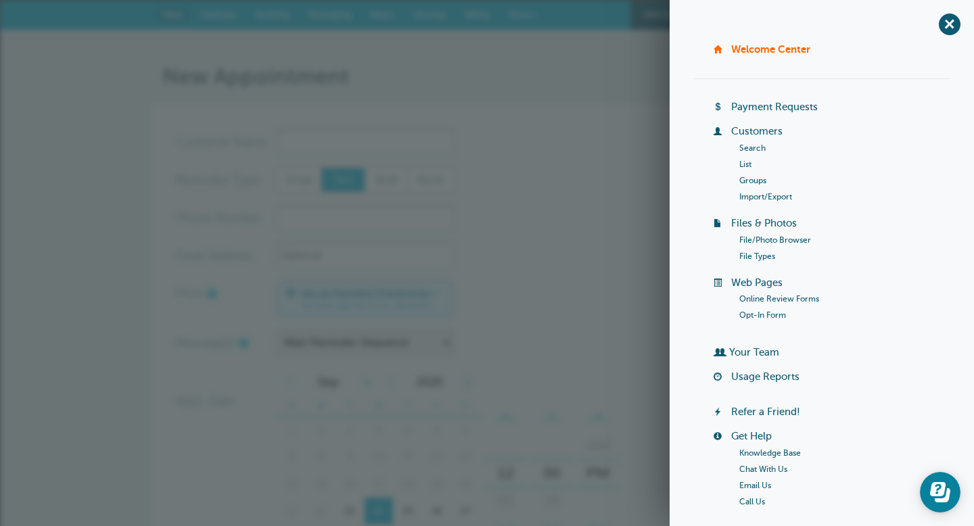
click at [747, 181] on link "Groups" at bounding box center [752, 180] width 27 height 9
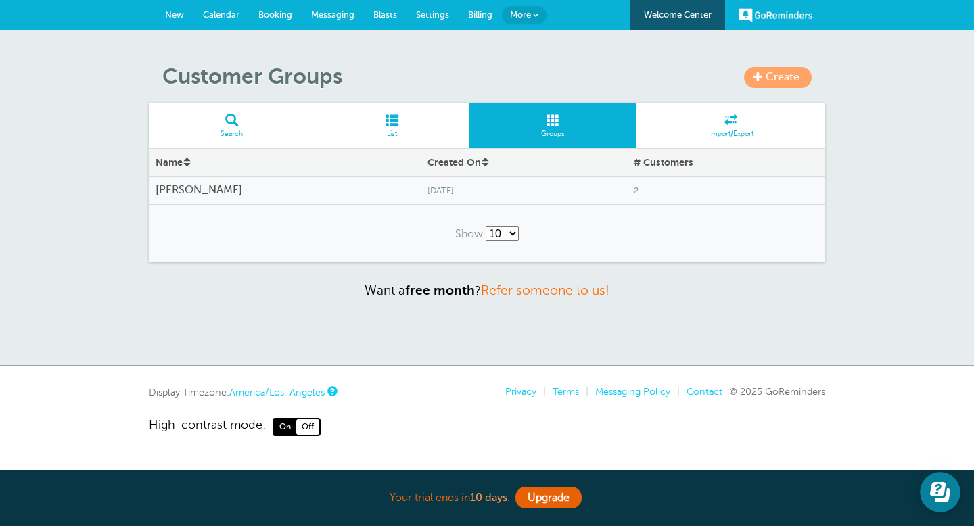
click at [791, 76] on span "Create" at bounding box center [782, 77] width 34 height 12
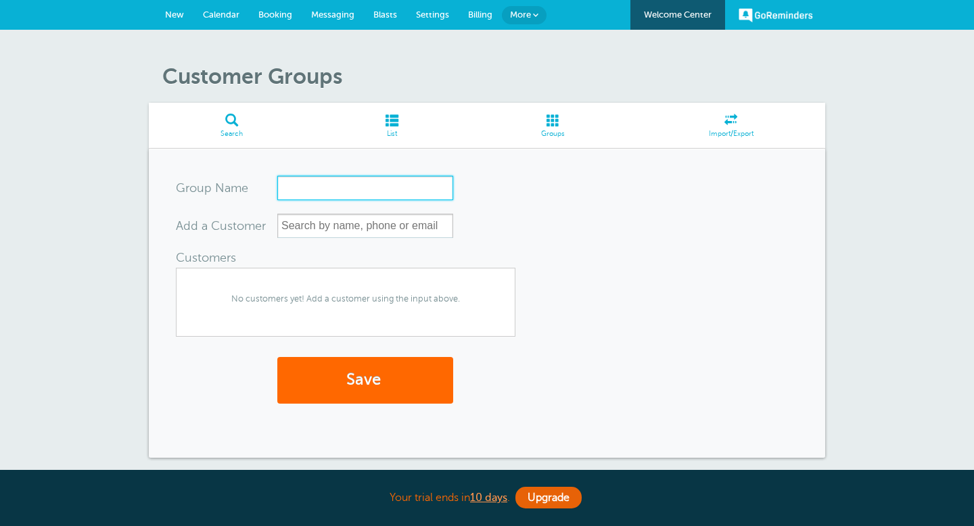
click at [354, 192] on input "Group Name" at bounding box center [365, 188] width 176 height 24
type input "[PERSON_NAME] 2"
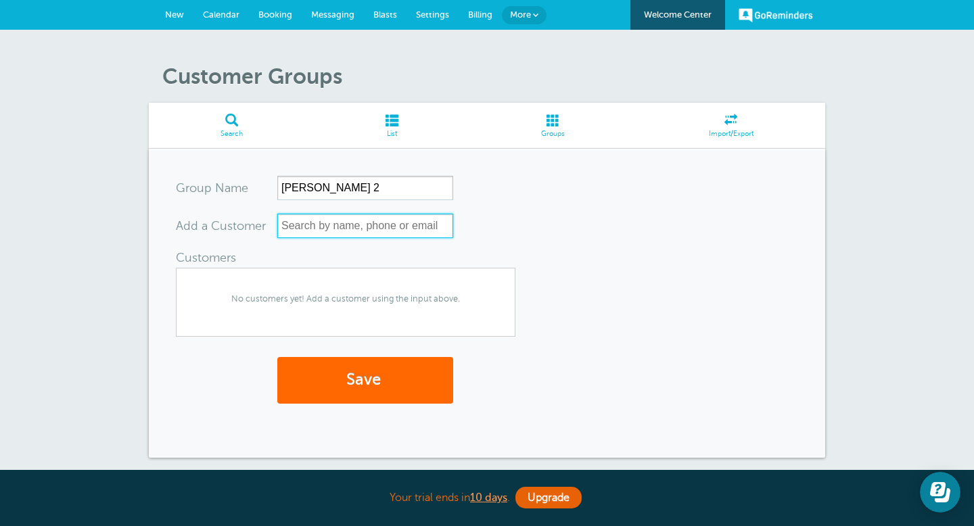
click at [343, 222] on input "text" at bounding box center [365, 226] width 176 height 24
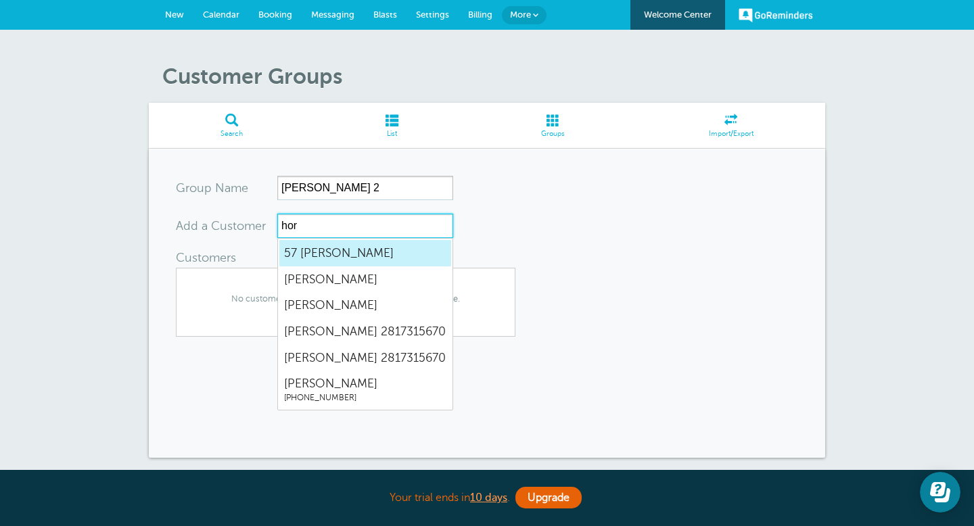
type input "hora"
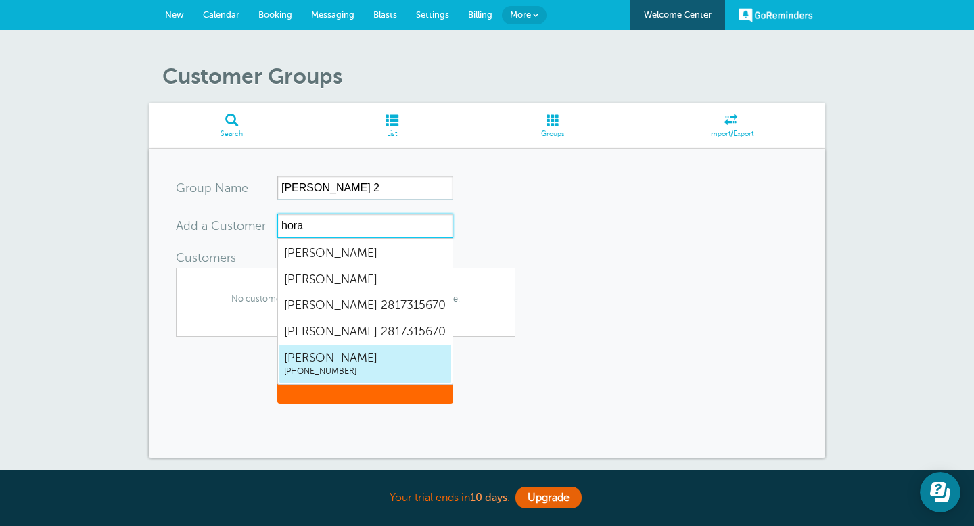
click at [327, 358] on span "[PERSON_NAME]" at bounding box center [365, 358] width 162 height 17
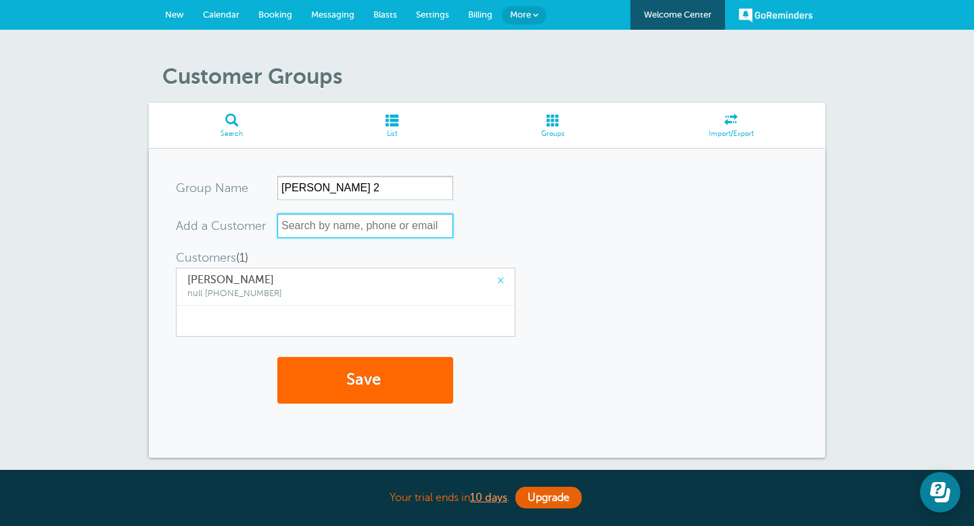
click at [337, 227] on input "text" at bounding box center [365, 226] width 176 height 24
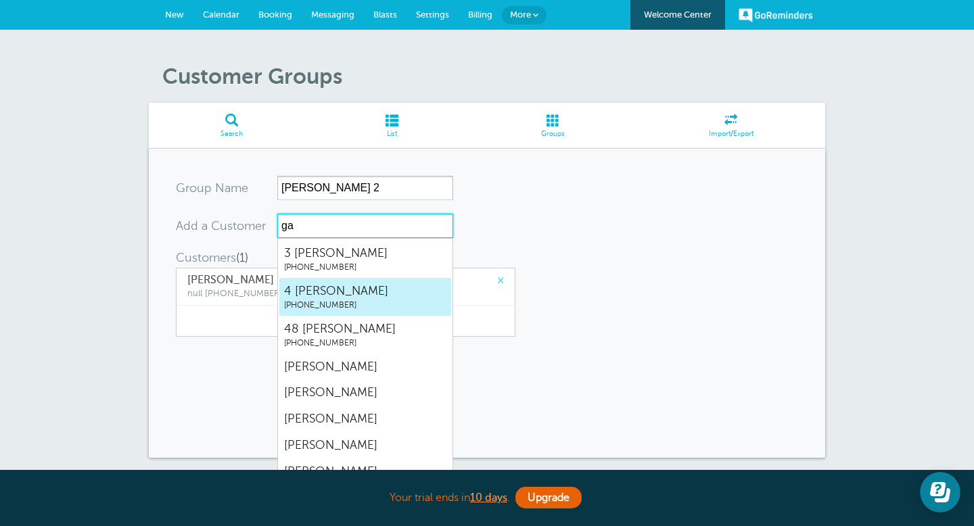
type input "gai"
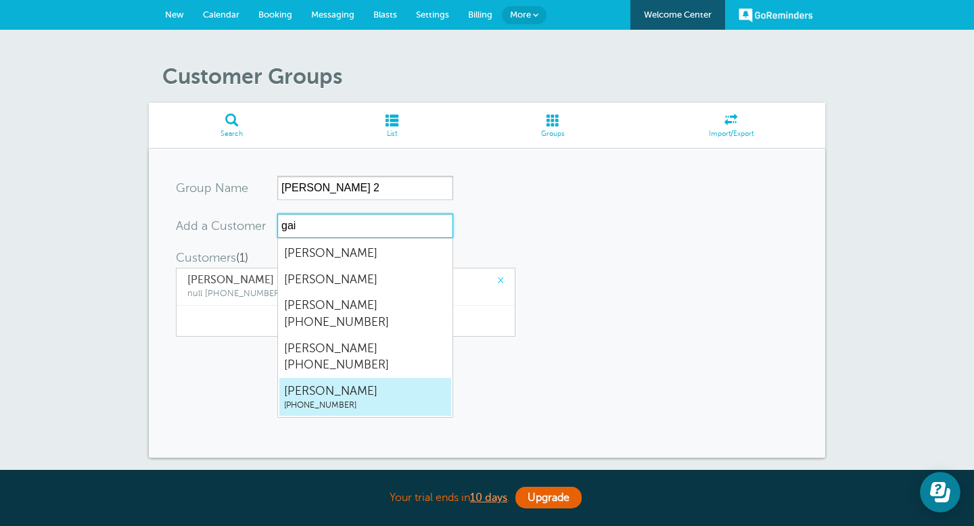
click at [341, 400] on span "[PHONE_NUMBER]" at bounding box center [365, 405] width 162 height 11
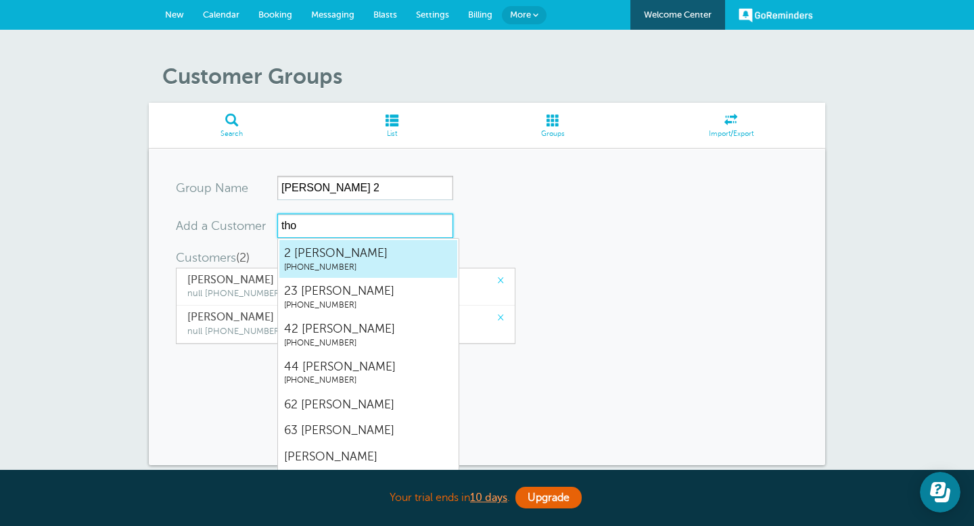
type input "[PERSON_NAME]"
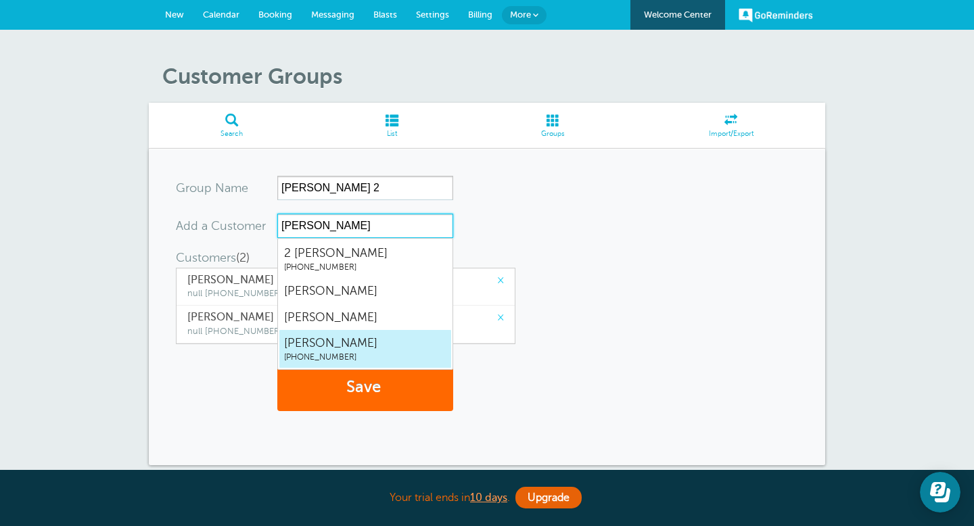
click at [302, 348] on span "[PERSON_NAME]" at bounding box center [365, 343] width 162 height 17
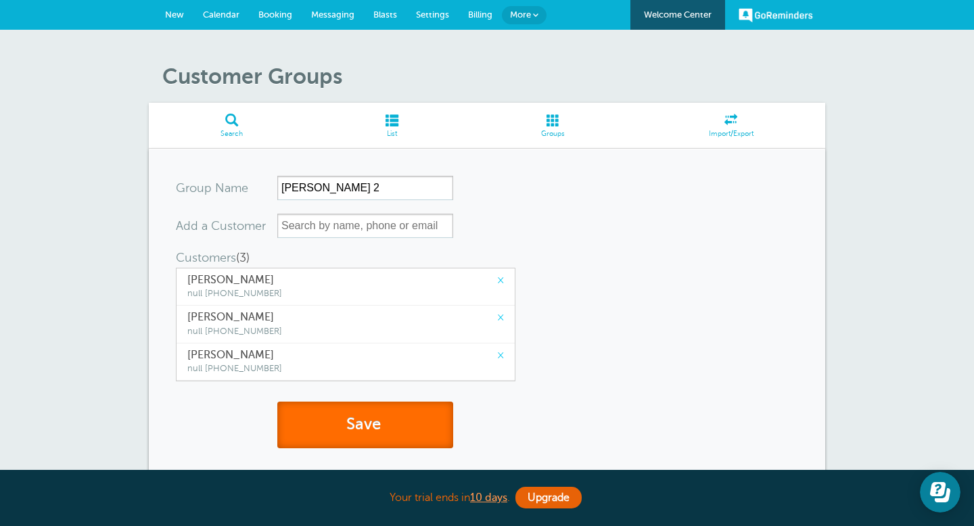
click at [331, 427] on button "Save" at bounding box center [365, 425] width 176 height 47
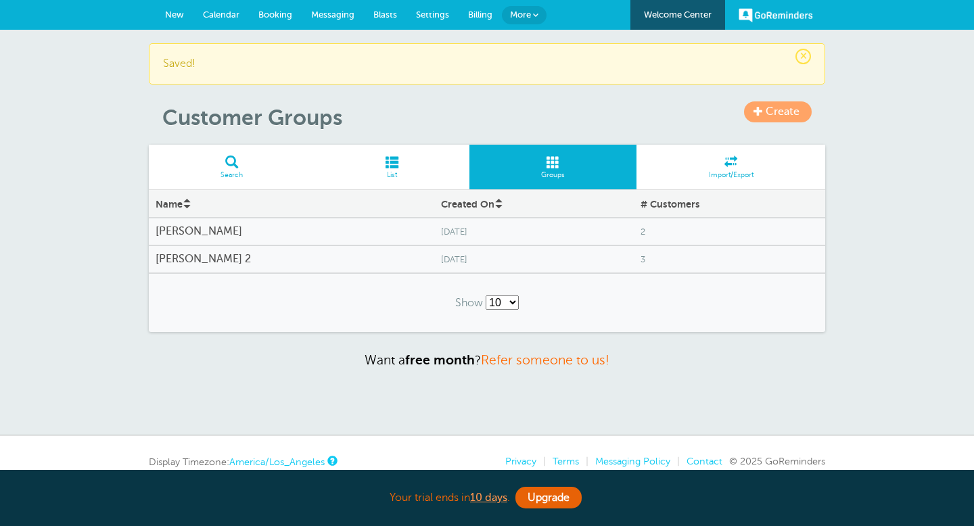
click at [222, 19] on span "Calendar" at bounding box center [221, 14] width 37 height 10
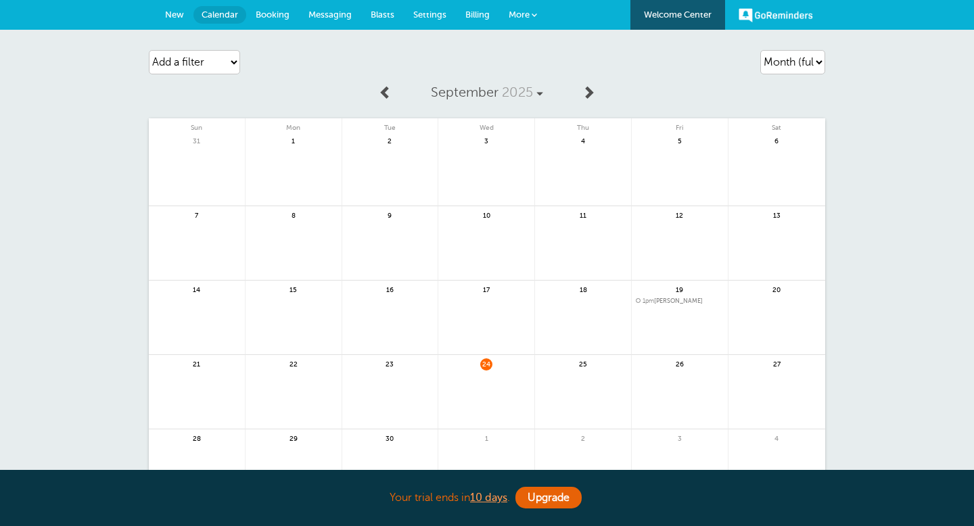
click at [468, 381] on link at bounding box center [486, 400] width 96 height 59
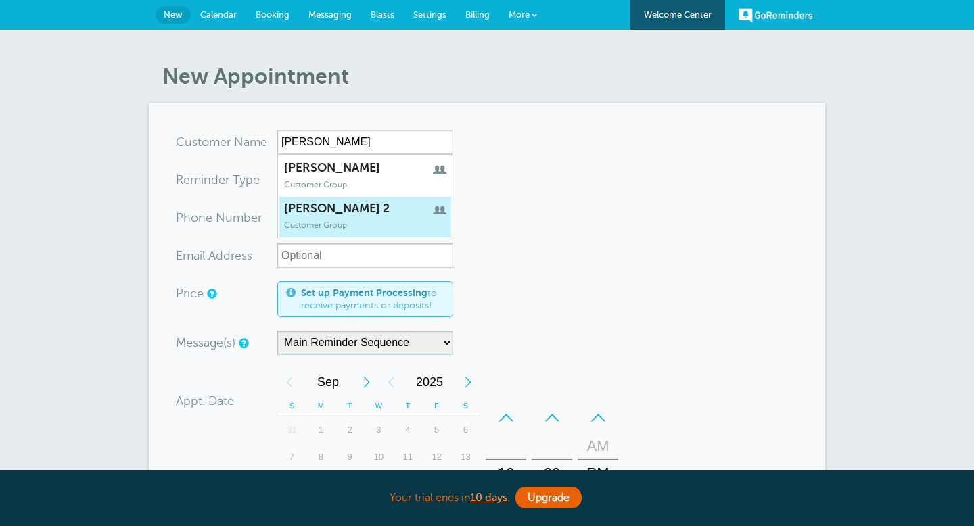
click at [341, 214] on span "kristi 2" at bounding box center [365, 208] width 162 height 14
type input "kristi2"
type input "kristi 2"
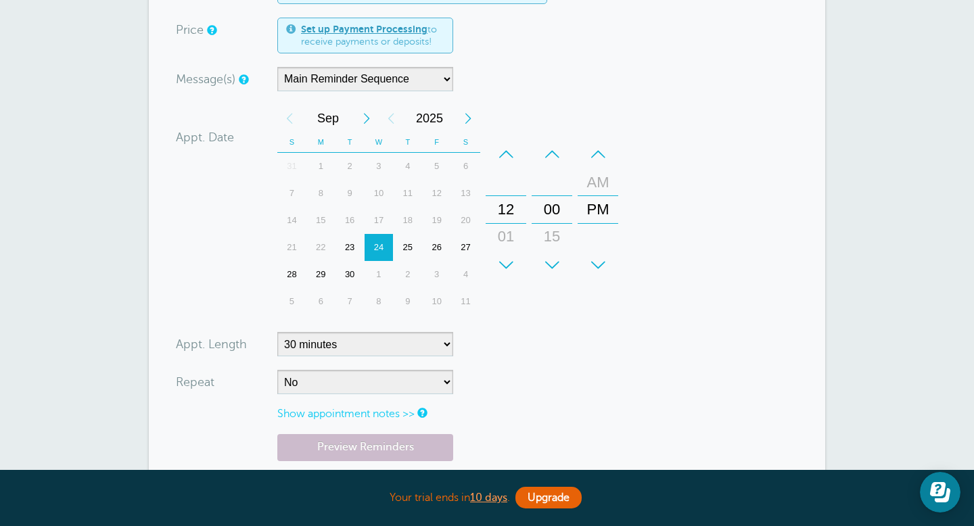
scroll to position [192, 0]
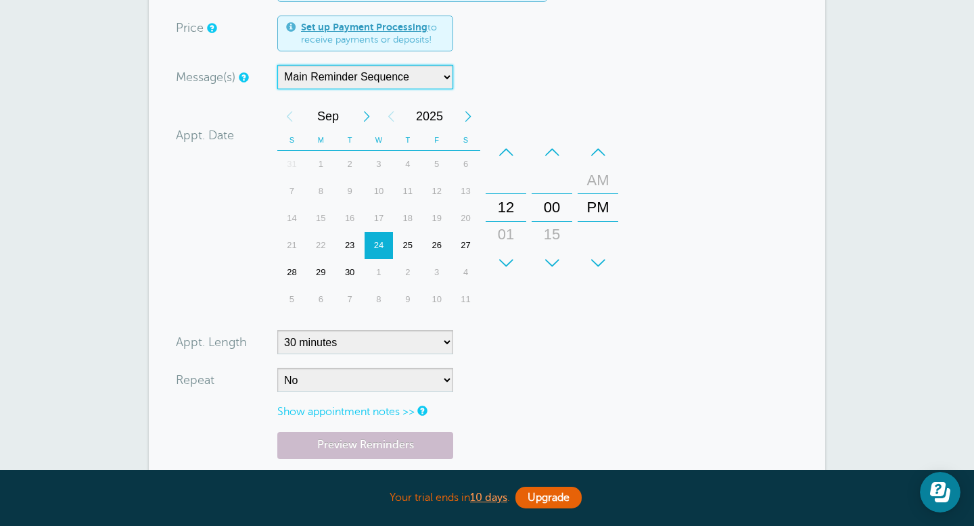
click at [443, 83] on select "Main Reminder Sequence" at bounding box center [365, 77] width 176 height 24
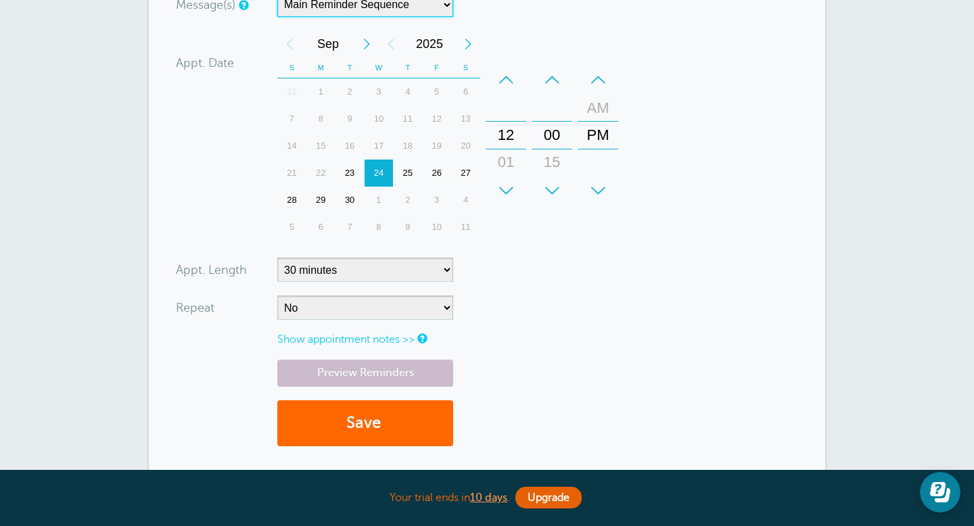
scroll to position [266, 0]
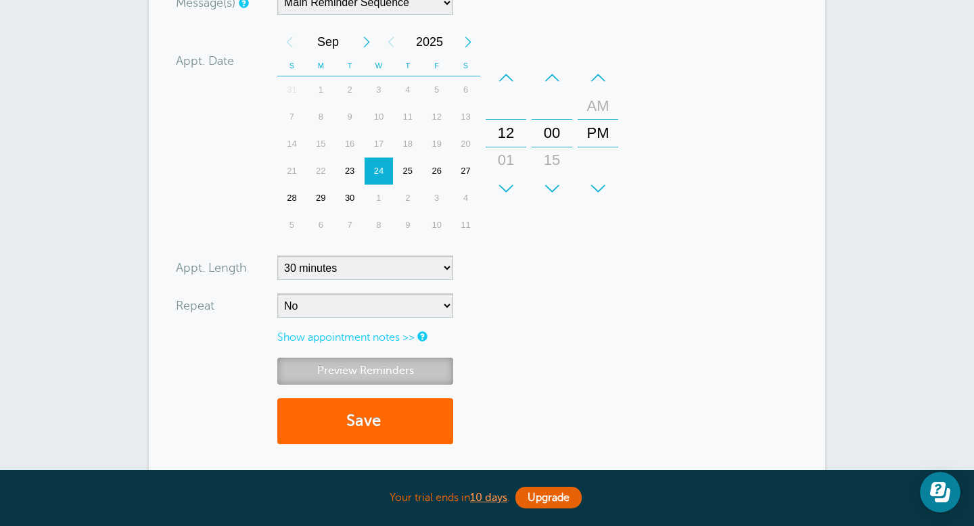
click at [395, 383] on link "Preview Reminders" at bounding box center [365, 371] width 176 height 26
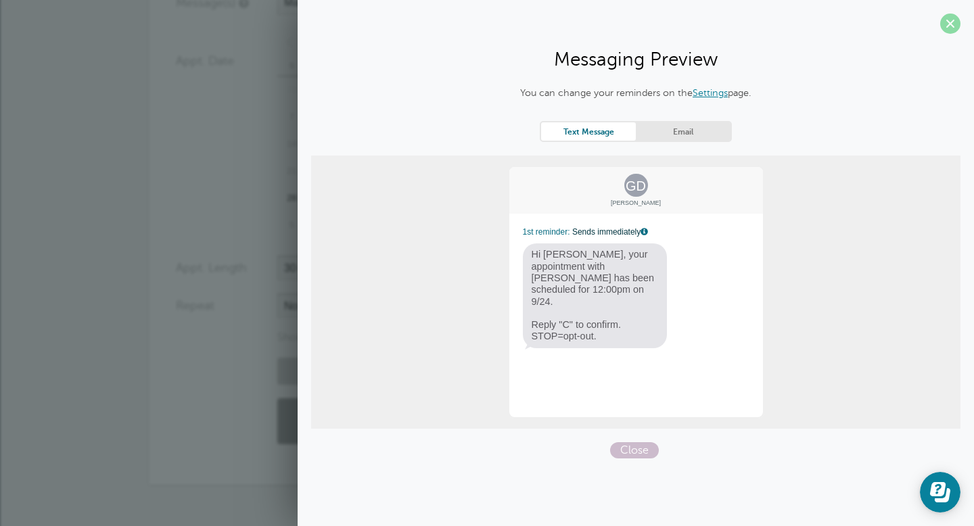
click at [942, 24] on span at bounding box center [950, 24] width 20 height 20
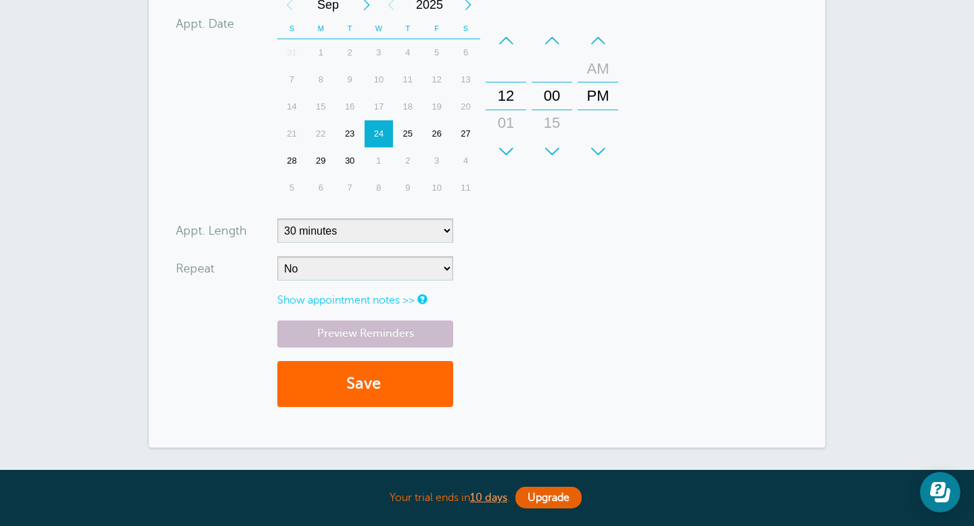
scroll to position [318, 0]
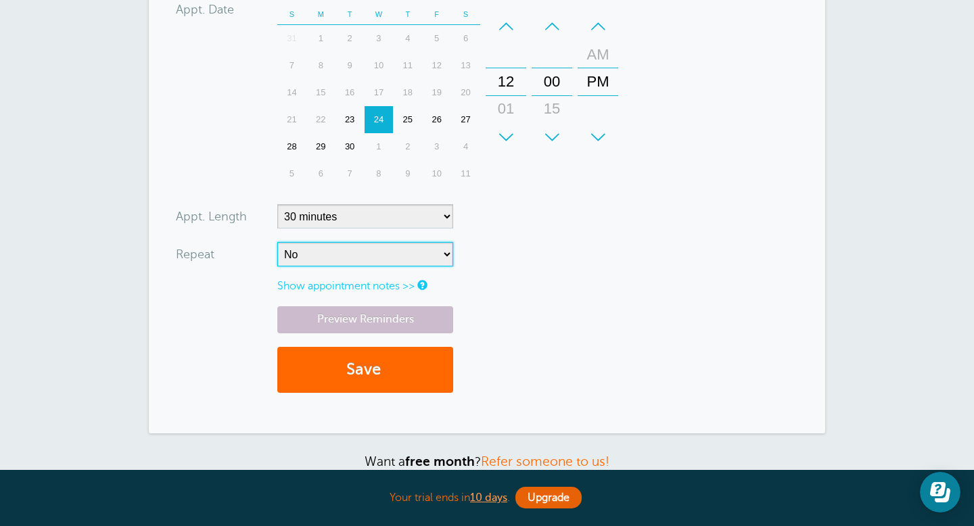
click at [376, 256] on select "No Daily Weekly Every 2 weeks Every 3 weeks Every 4 weeks Monthly Every 5 weeks…" at bounding box center [365, 254] width 176 height 24
click at [396, 285] on link "Show appointment notes >>" at bounding box center [345, 286] width 137 height 12
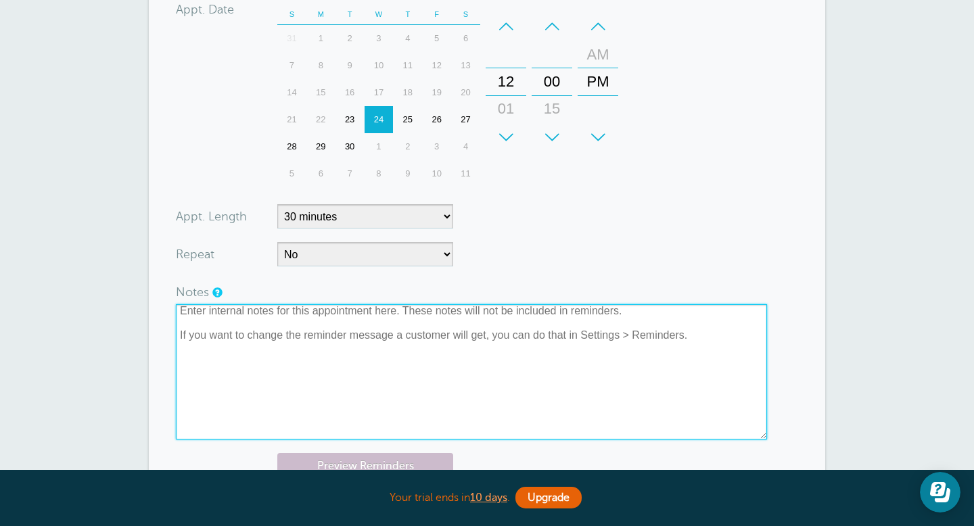
drag, startPoint x: 719, startPoint y: 337, endPoint x: 23, endPoint y: 259, distance: 700.8
click at [22, 258] on div "New Appointment You are creating a new customer. To use an existing customer se…" at bounding box center [487, 198] width 974 height 972
click at [709, 334] on textarea at bounding box center [471, 371] width 591 height 135
paste textarea "Machelle Hoang is inviting you to a scheduled Zoom meeting. Topic: Machelle Hoa…"
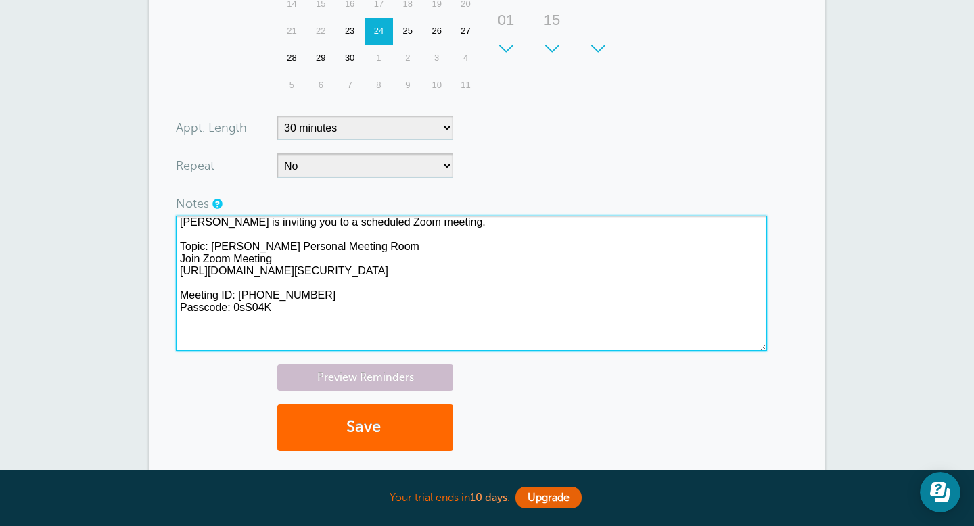
scroll to position [407, 0]
type textarea "[PERSON_NAME] is inviting you to a scheduled Zoom meeting. Topic: [PERSON_NAME]…"
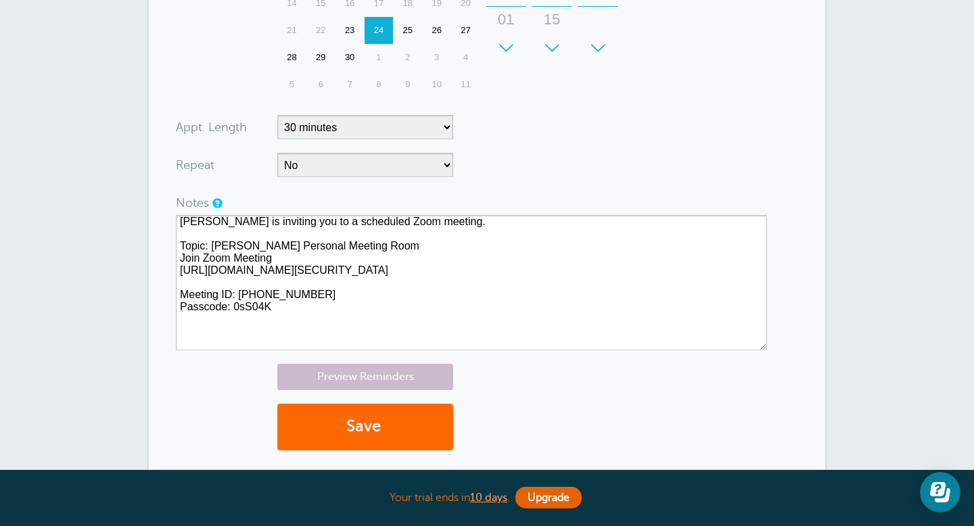
click at [563, 378] on div "Preview Reminders Save" at bounding box center [487, 414] width 622 height 100
click at [428, 373] on link "Preview Reminders" at bounding box center [365, 377] width 176 height 26
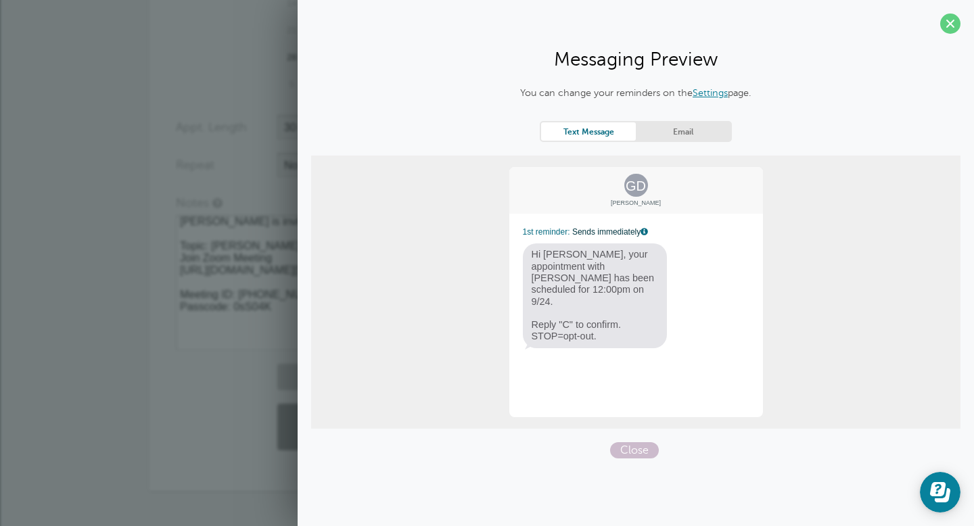
click at [668, 126] on link "Email" at bounding box center [683, 131] width 95 height 18
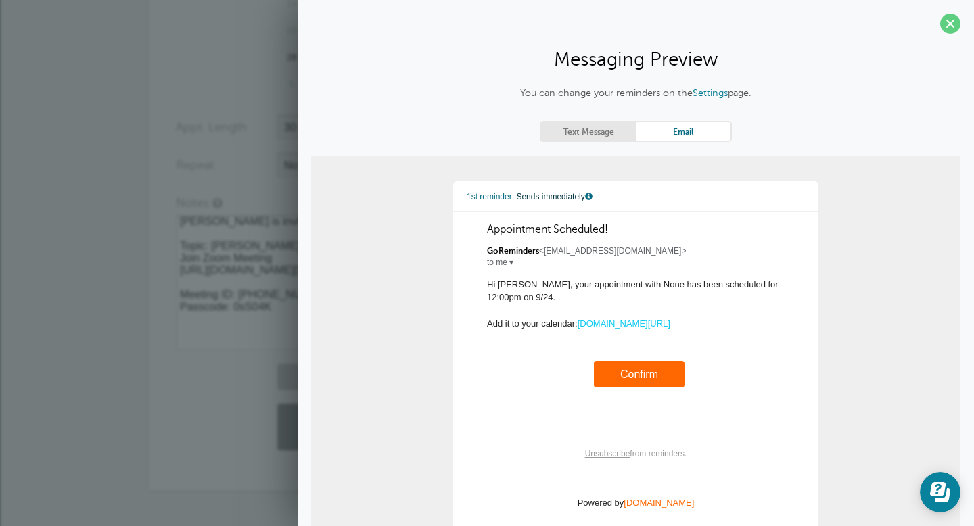
click at [581, 133] on link "Text Message" at bounding box center [588, 131] width 95 height 18
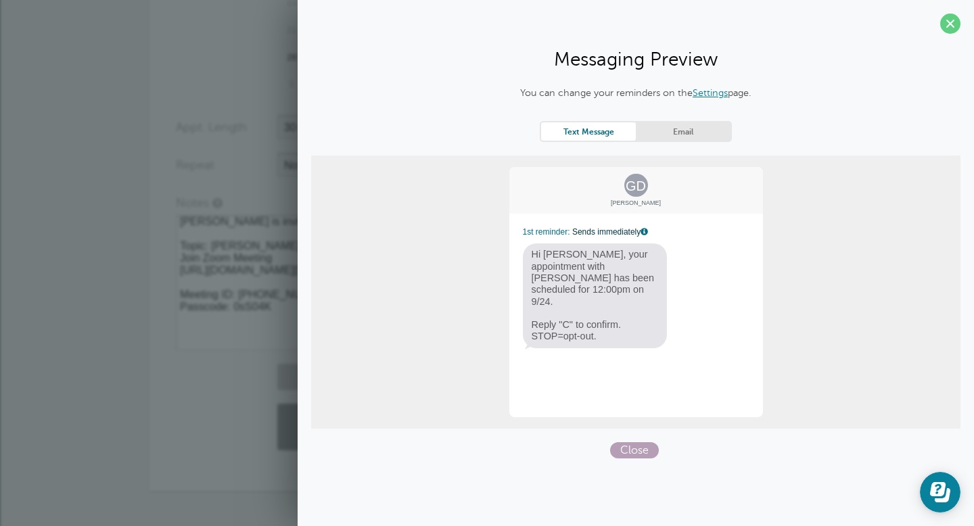
click at [631, 452] on span "Close" at bounding box center [634, 450] width 49 height 16
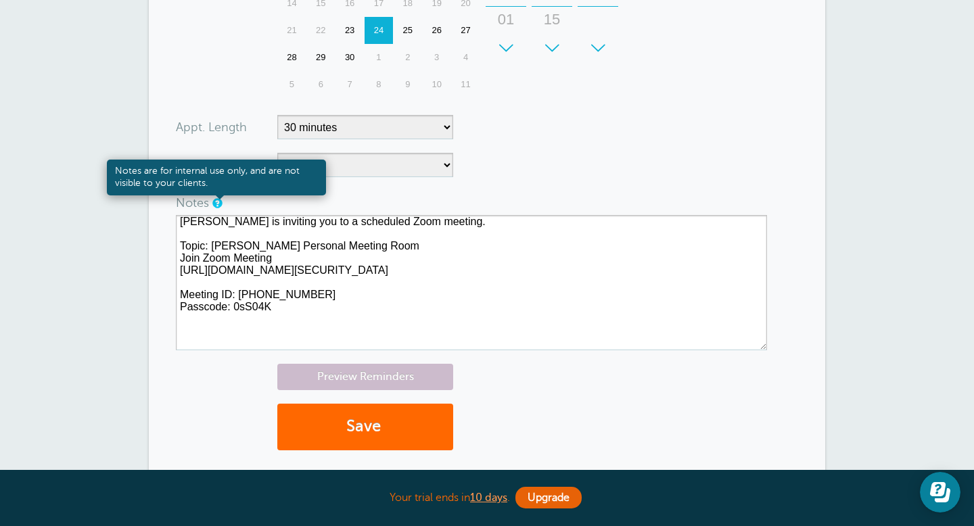
click at [217, 202] on link at bounding box center [216, 203] width 8 height 9
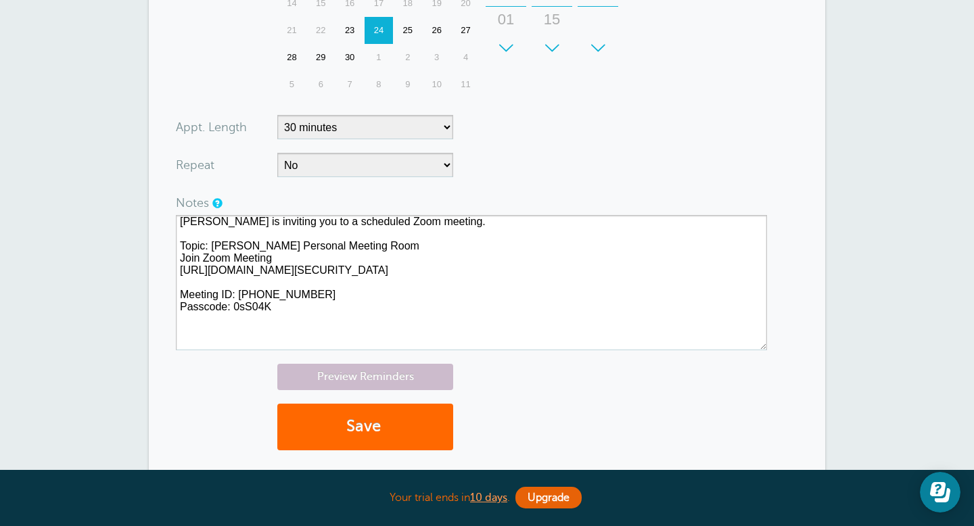
click at [373, 194] on div "[PERSON_NAME] is inviting you to a scheduled Zoom meeting. Topic: [PERSON_NAME]…" at bounding box center [487, 271] width 622 height 160
click at [381, 171] on select "No Daily Weekly Every 2 weeks Every 3 weeks Every 4 weeks Monthly Every 5 weeks…" at bounding box center [365, 165] width 176 height 24
select select "RRULE:FREQ=DAILY"
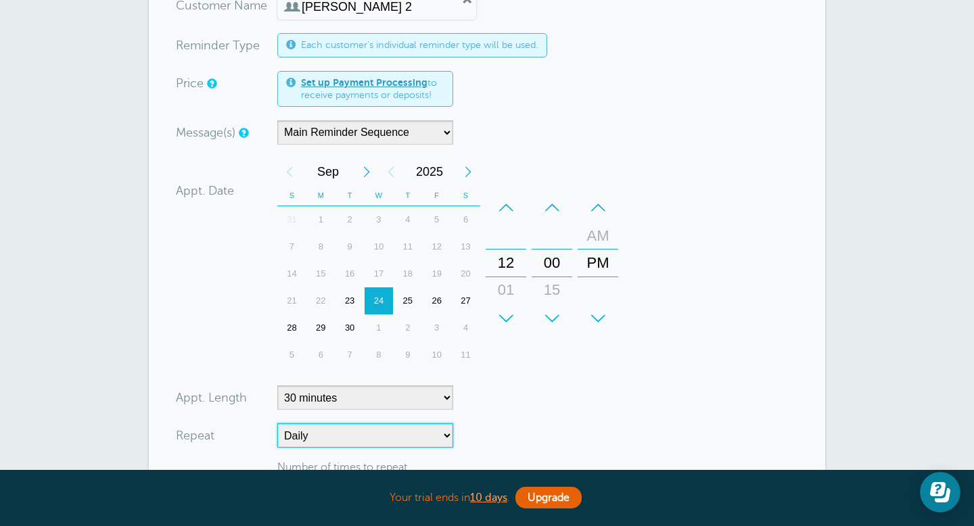
scroll to position [130, 0]
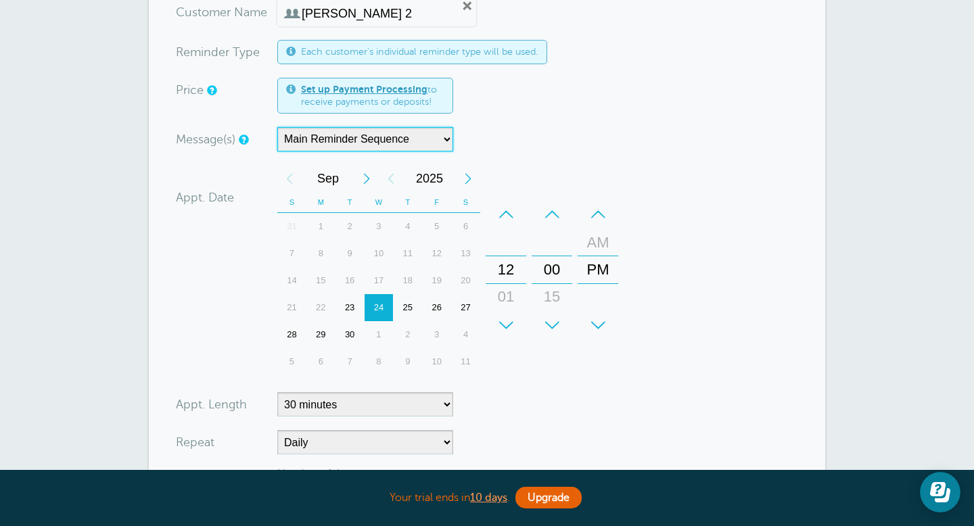
click at [441, 135] on select "Main Reminder Sequence" at bounding box center [365, 139] width 176 height 24
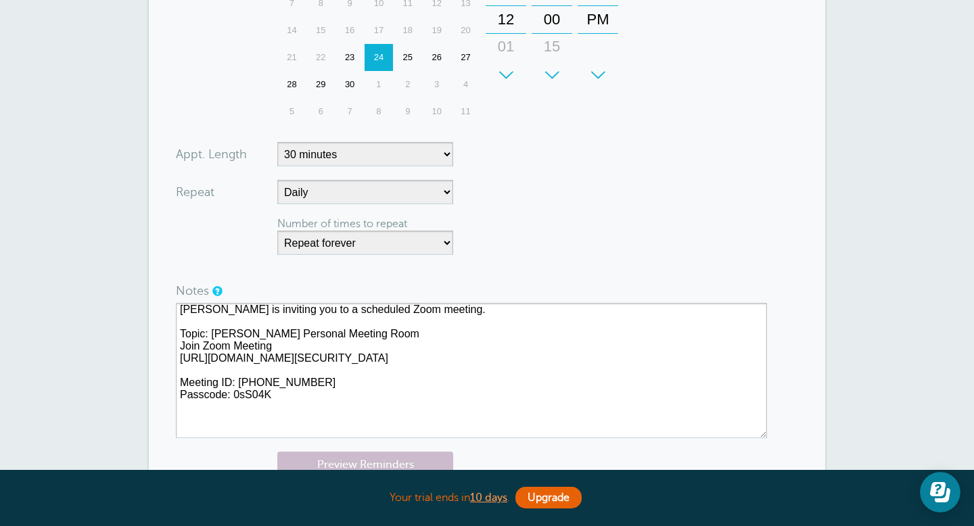
scroll to position [389, 0]
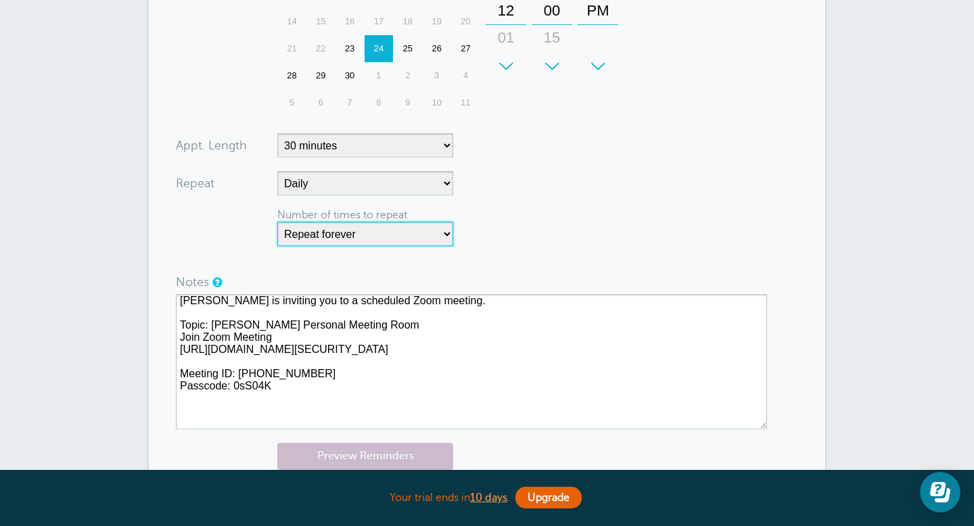
click at [398, 232] on select "Repeat forever 2 3 4 5 6 7 8 9 10 11 12 13 14 15 16 17 18 19 20" at bounding box center [365, 234] width 176 height 24
click at [435, 233] on select "Repeat forever 2 3 4 5 6 7 8 9 10 11 12 13 14 15 16 17 18 19 20" at bounding box center [365, 234] width 176 height 24
click at [431, 234] on select "Repeat forever 2 3 4 5 6 7 8 9 10 11 12 13 14 15 16 17 18 19 20" at bounding box center [365, 234] width 176 height 24
click at [350, 236] on select "Repeat forever 2 3 4 5 6 7 8 9 10 11 12 13 14 15 16 17 18 19 20" at bounding box center [365, 234] width 176 height 24
select select "2"
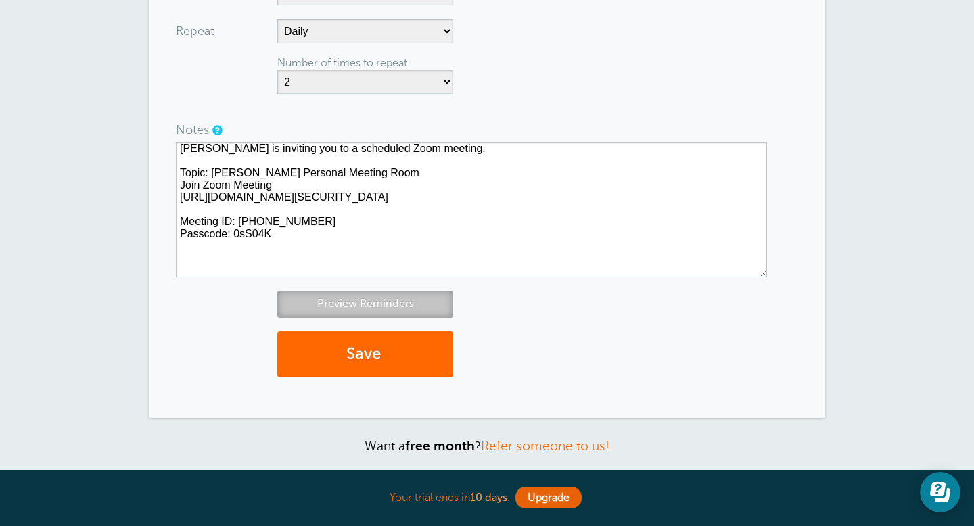
click at [429, 303] on link "Preview Reminders" at bounding box center [365, 304] width 176 height 26
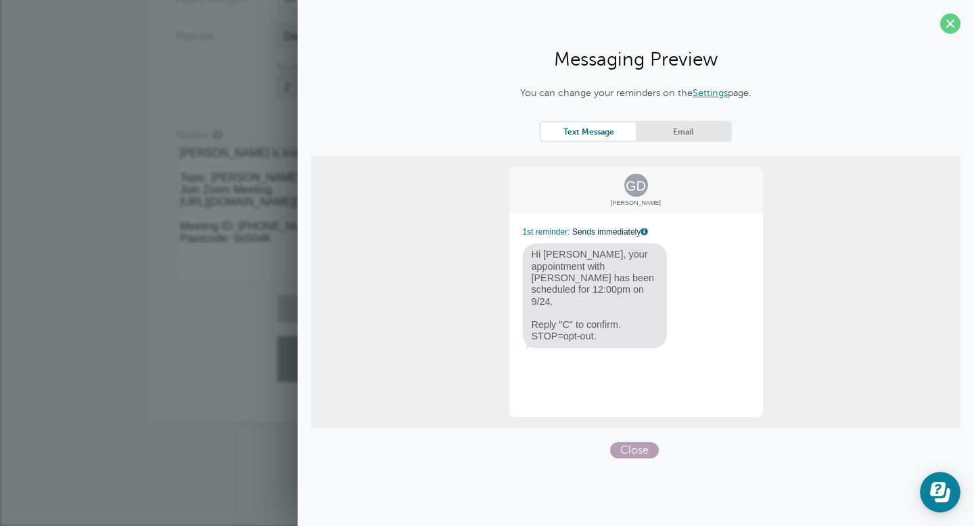
click at [636, 448] on span "Close" at bounding box center [634, 450] width 49 height 16
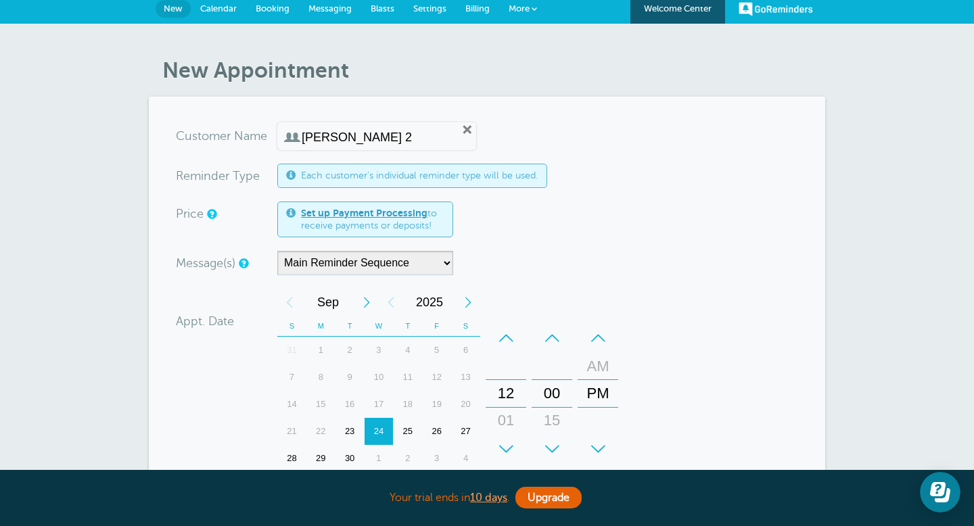
scroll to position [0, 0]
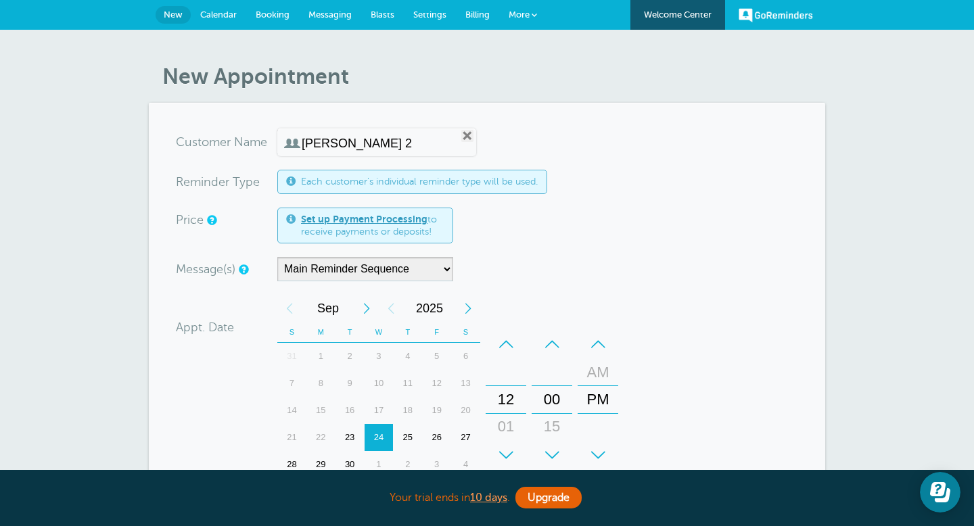
click at [461, 135] on link "Remove" at bounding box center [467, 136] width 12 height 12
radio input "true"
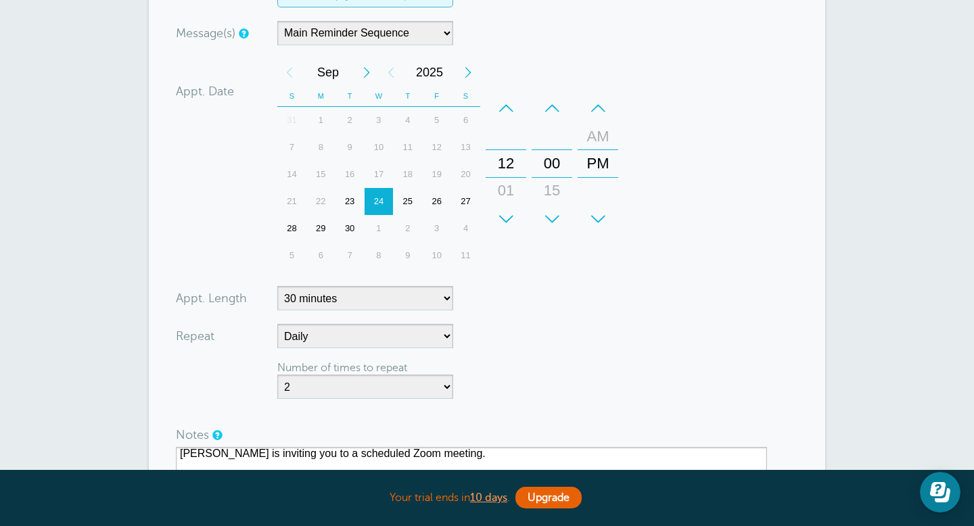
scroll to position [314, 0]
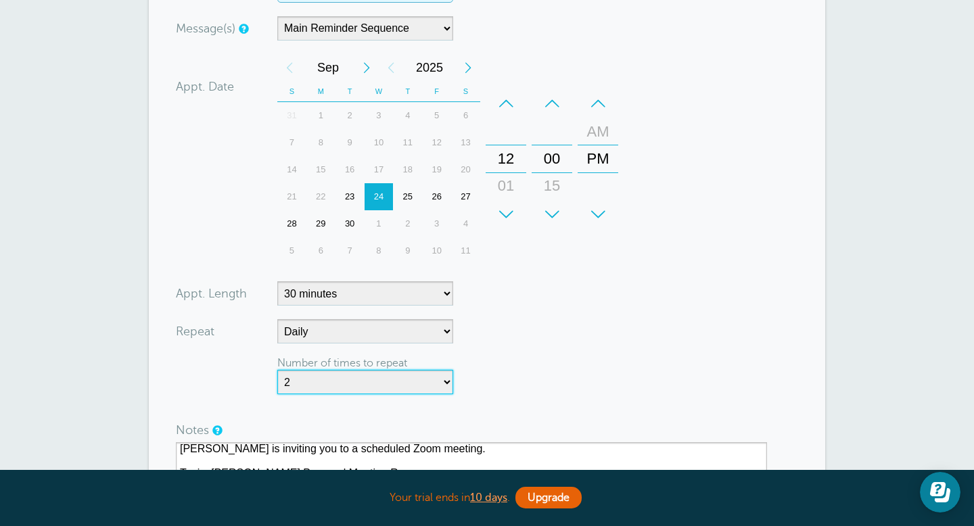
click at [445, 381] on select "Repeat forever 2 3 4 5 6 7 8 9 10 11 12 13 14 15 16 17 18 19 20" at bounding box center [365, 382] width 176 height 24
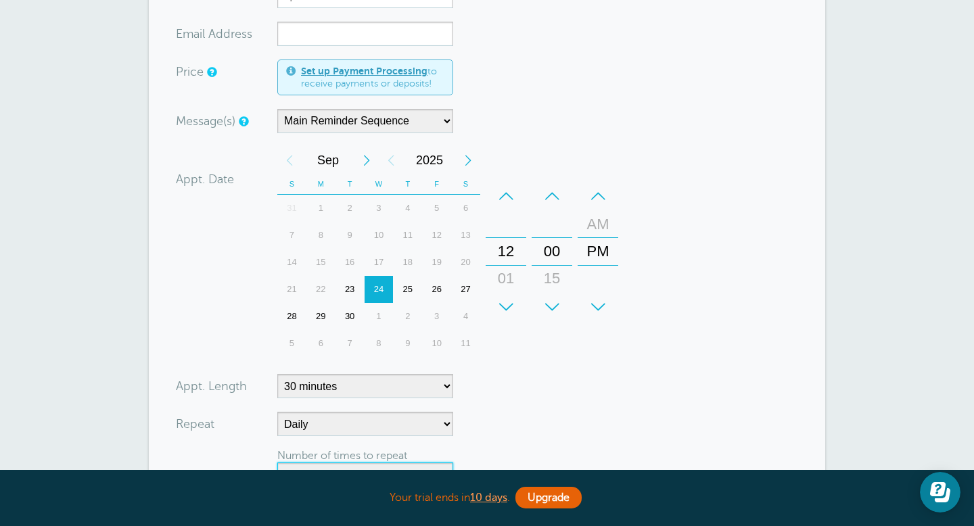
scroll to position [0, 0]
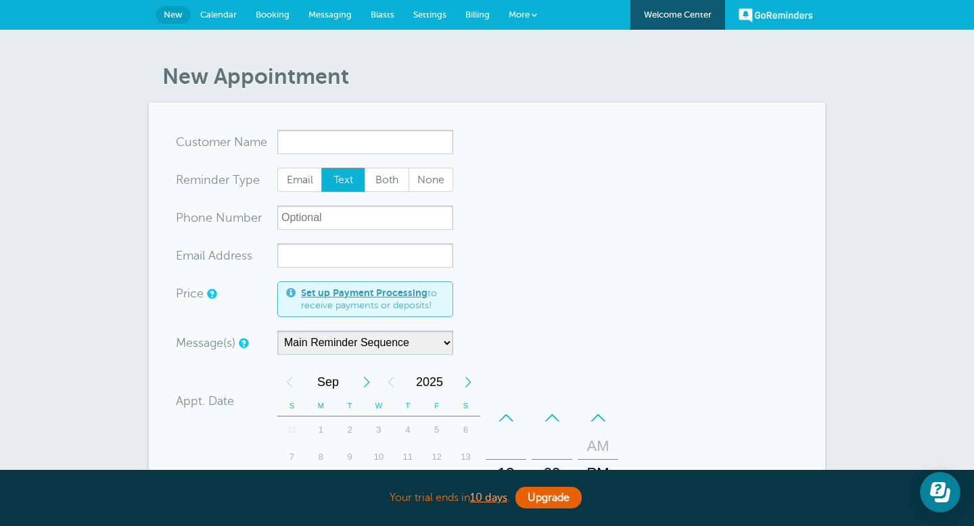
click at [219, 11] on span "Calendar" at bounding box center [218, 14] width 37 height 10
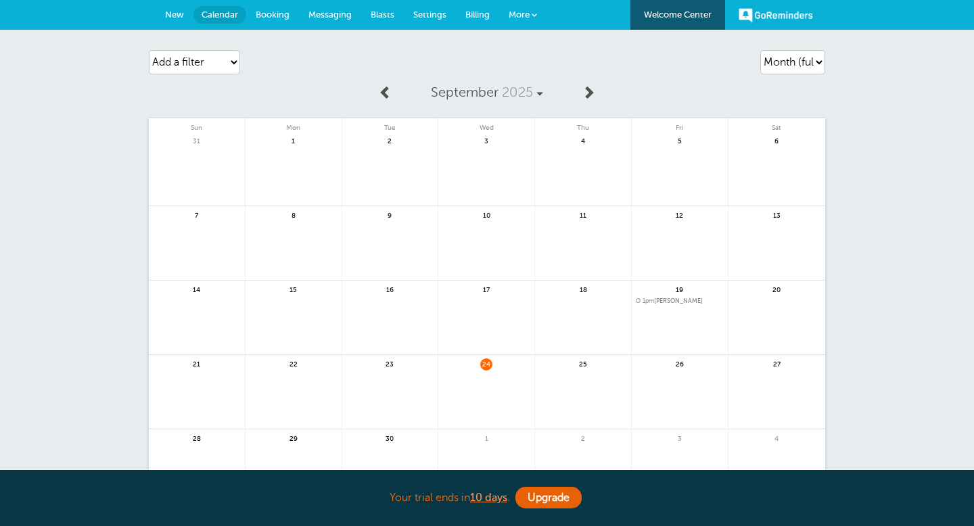
click at [454, 380] on link at bounding box center [486, 400] width 96 height 59
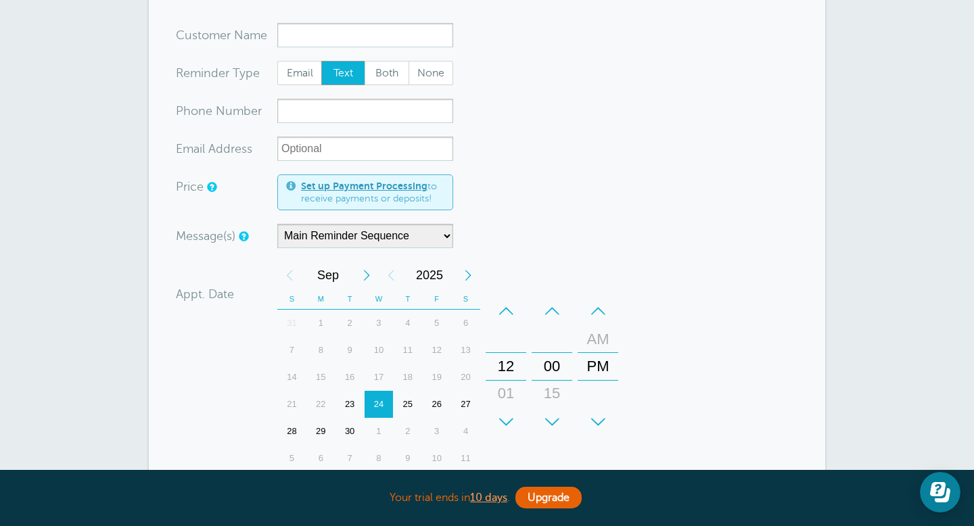
scroll to position [107, 0]
click at [382, 404] on div "24" at bounding box center [378, 403] width 29 height 27
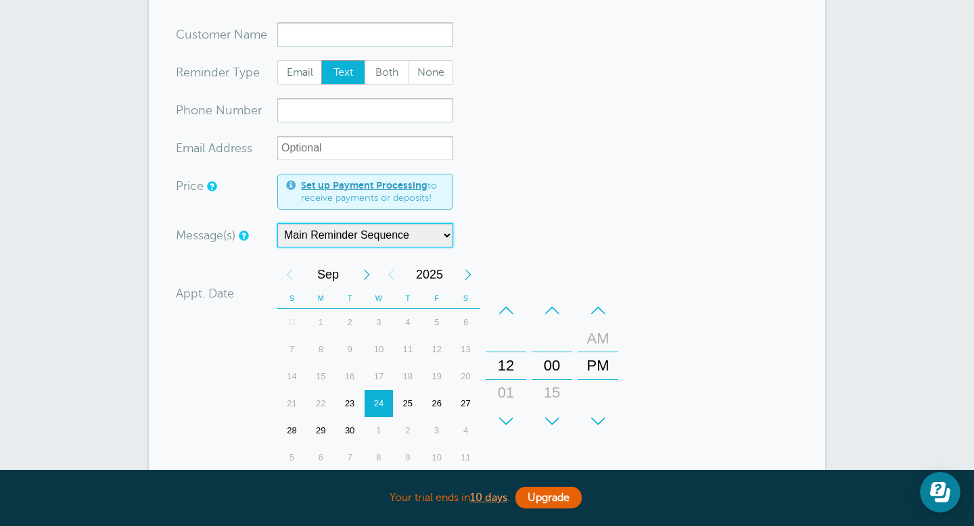
click at [448, 238] on select "Main Reminder Sequence" at bounding box center [365, 235] width 176 height 24
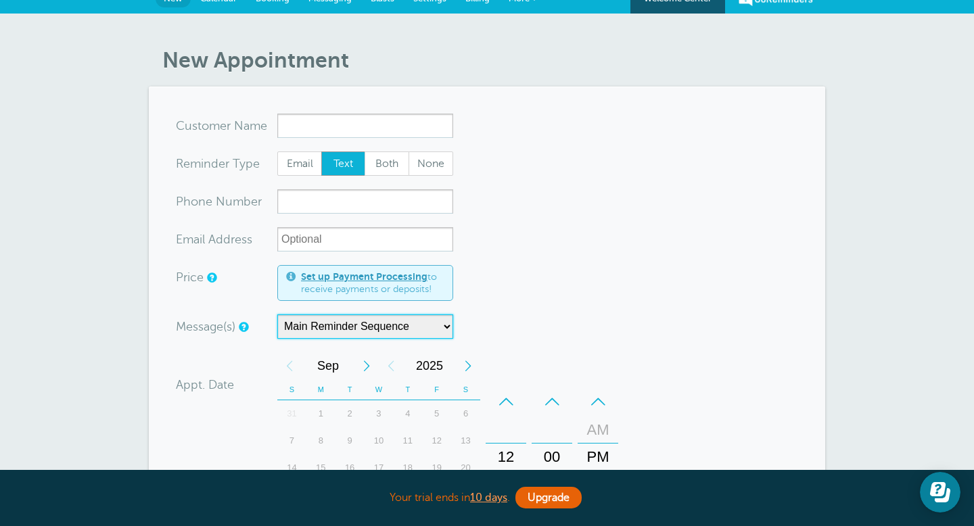
scroll to position [0, 0]
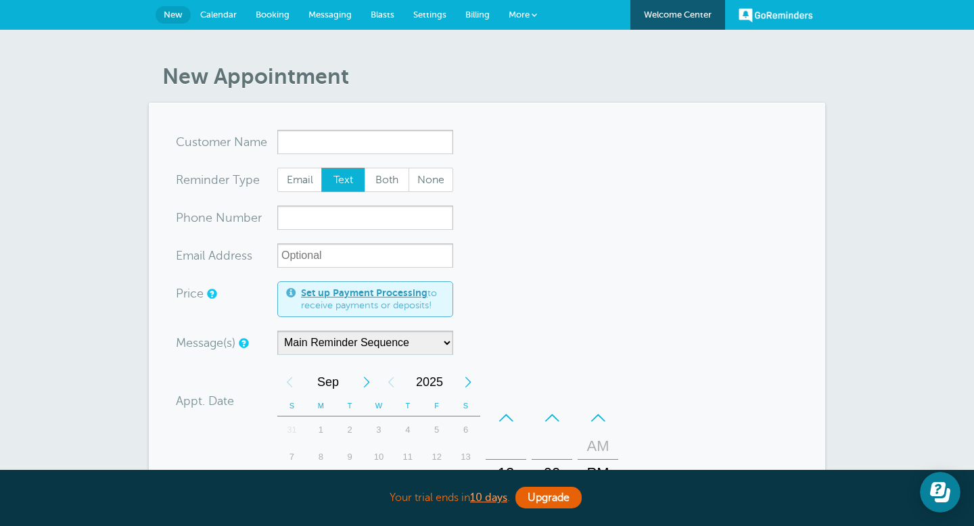
click at [228, 14] on span "Calendar" at bounding box center [218, 14] width 37 height 10
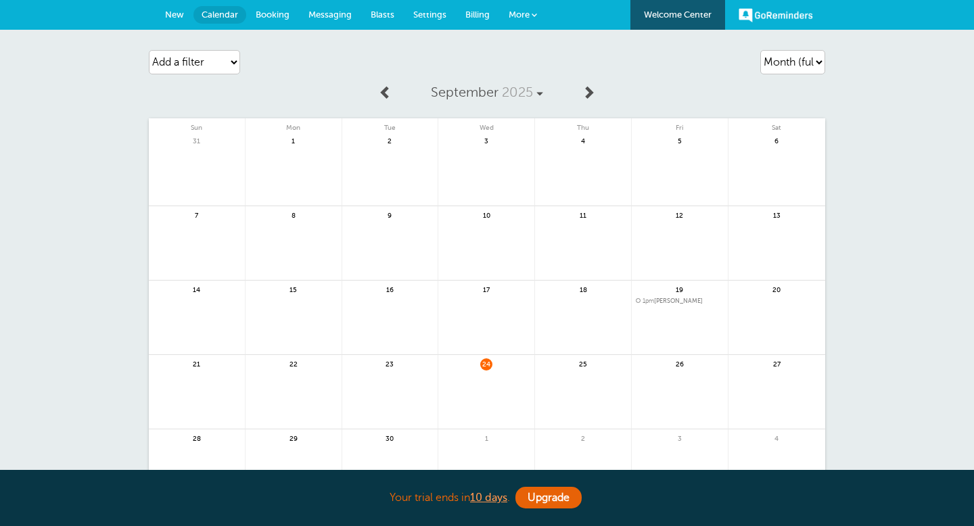
click at [560, 372] on link at bounding box center [583, 400] width 96 height 59
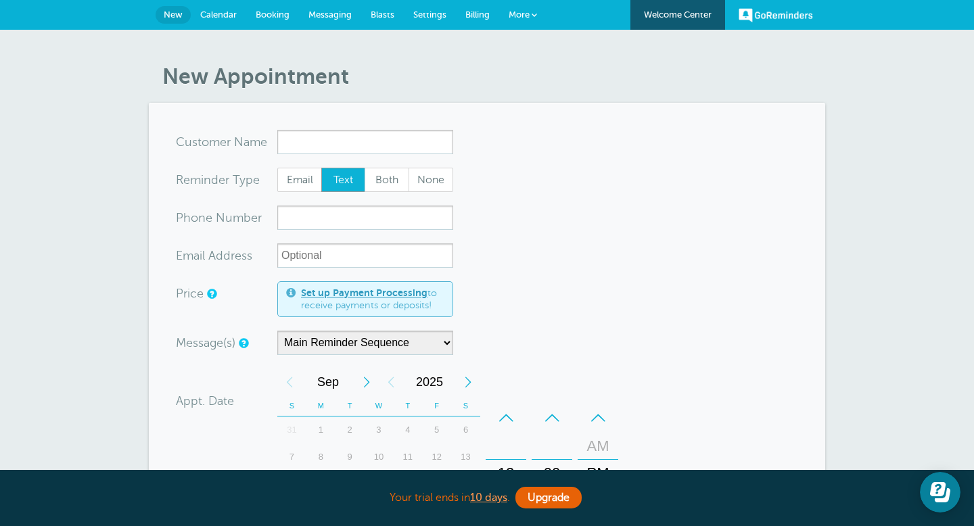
click at [345, 16] on span "Messaging" at bounding box center [329, 14] width 43 height 10
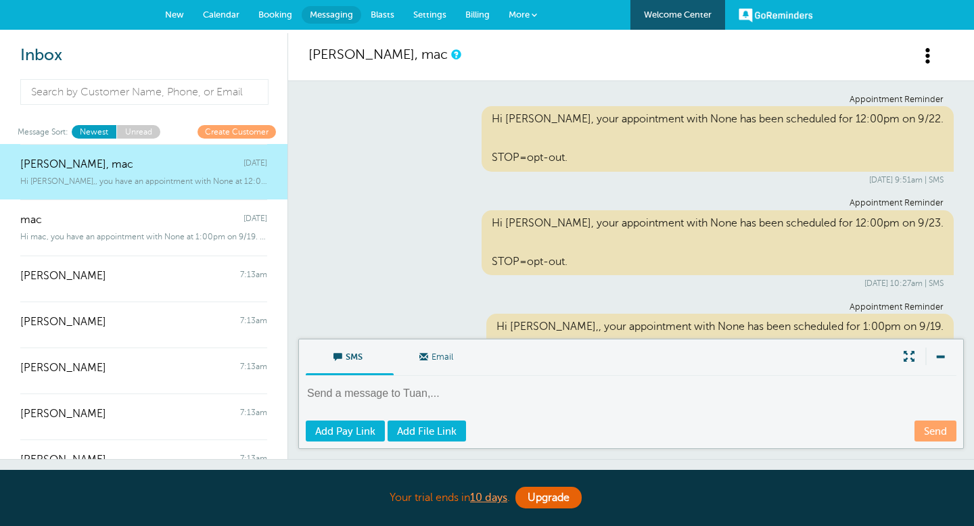
scroll to position [247, 0]
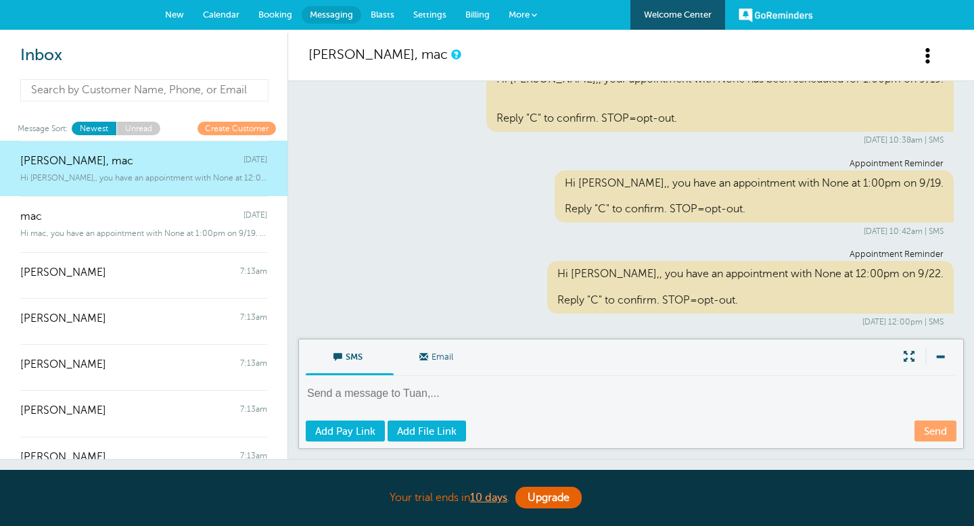
click at [130, 94] on input at bounding box center [144, 90] width 248 height 22
type input "e"
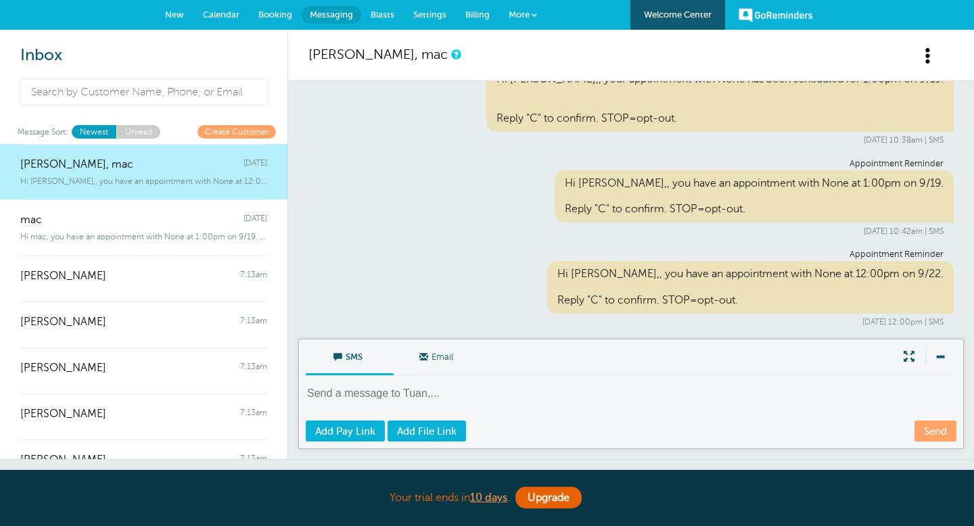
click at [529, 14] on link "More" at bounding box center [522, 15] width 47 height 30
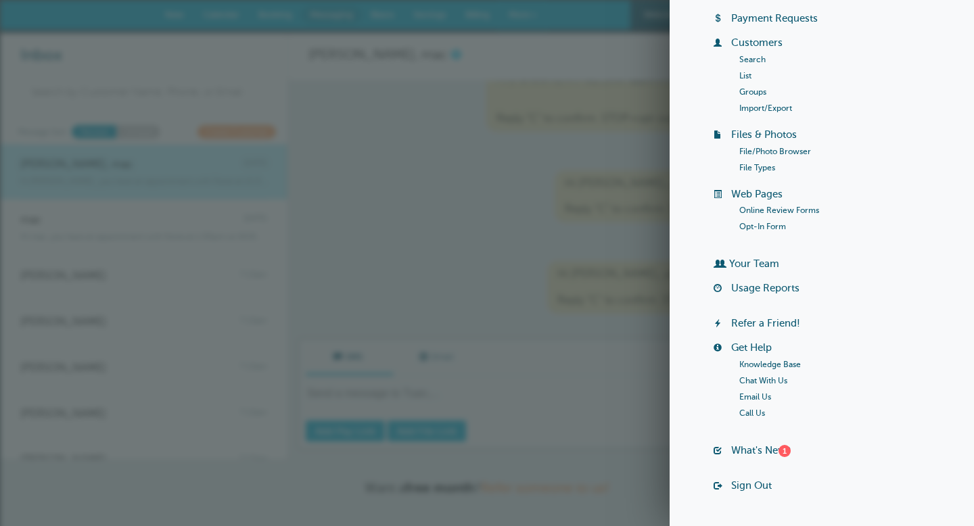
scroll to position [0, 0]
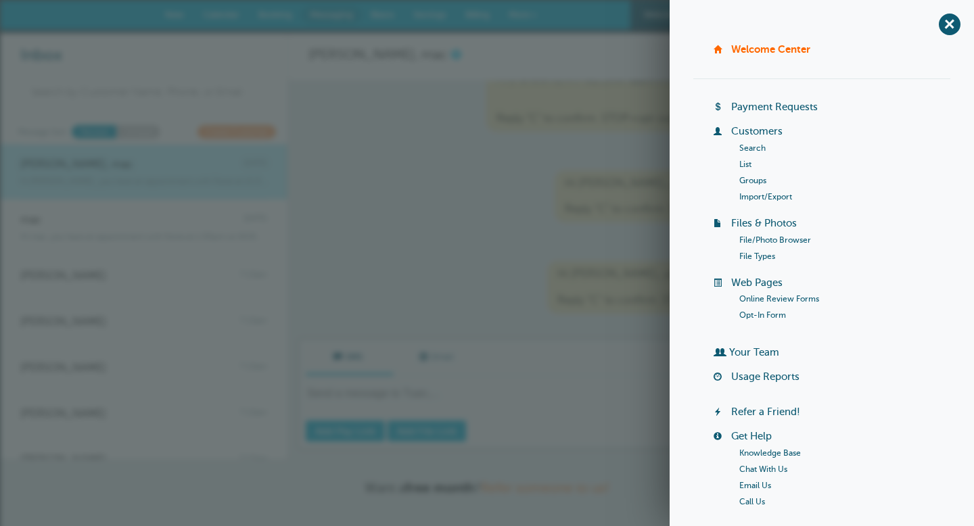
click at [552, 193] on div "Appointment Reminder Hi [PERSON_NAME],, you have an appointment with None at 1:…" at bounding box center [630, 197] width 645 height 77
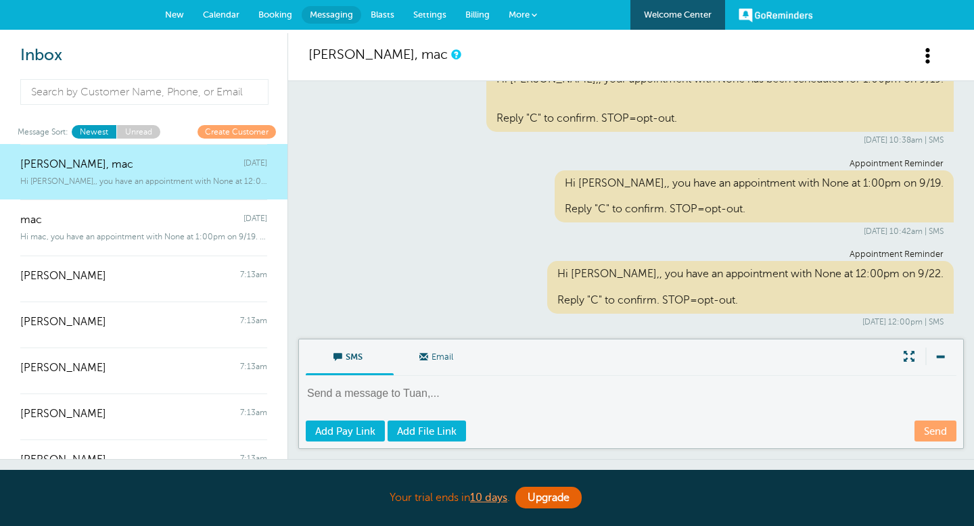
click at [211, 15] on span "Calendar" at bounding box center [221, 14] width 37 height 10
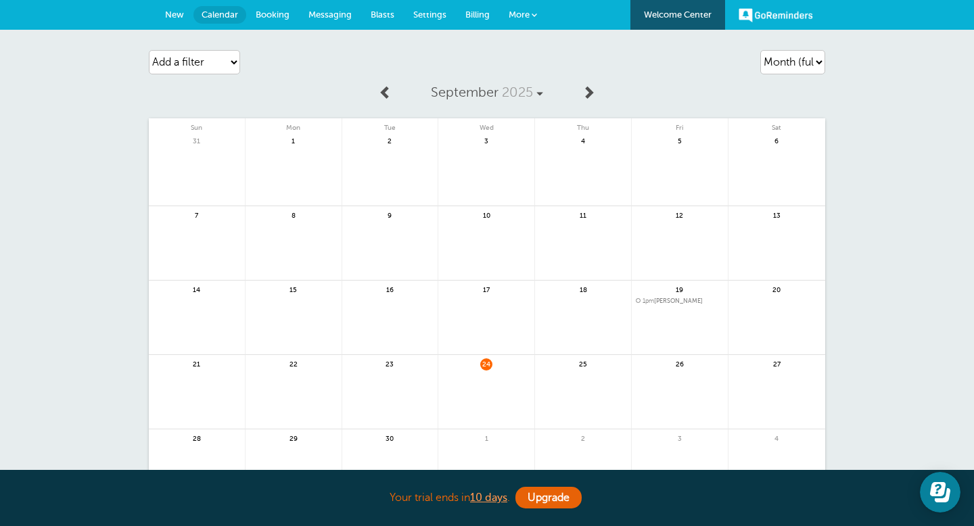
click at [669, 383] on link at bounding box center [679, 400] width 96 height 59
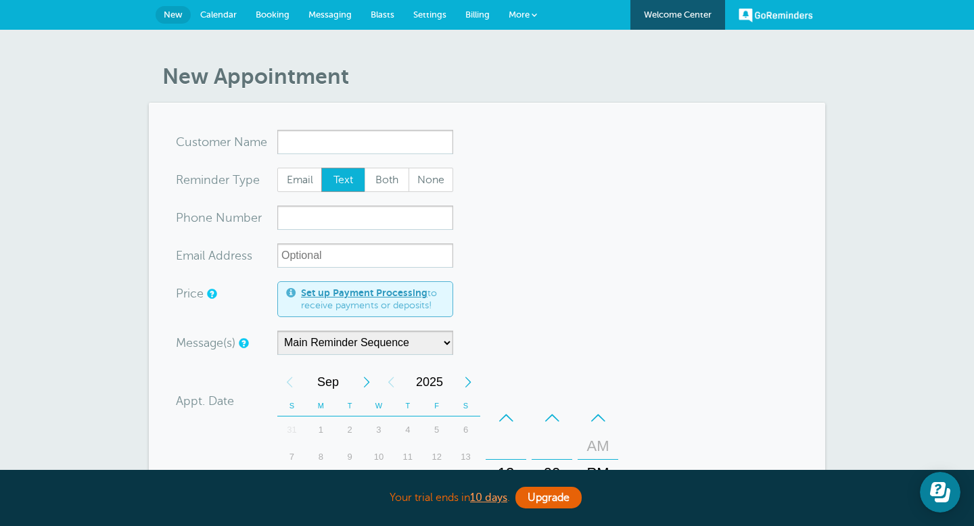
click at [533, 19] on link "More" at bounding box center [522, 15] width 47 height 30
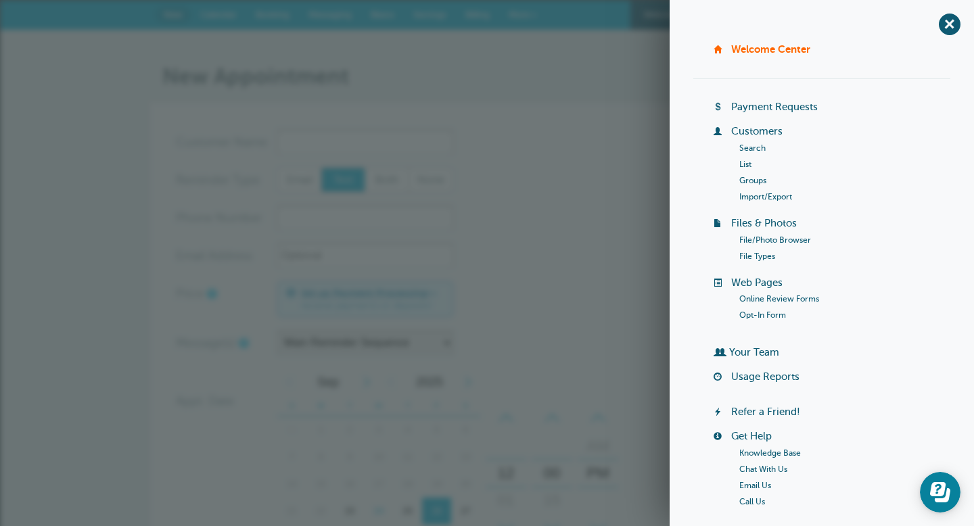
click at [502, 240] on form "You are creating a new customer. To use an existing customer select one from th…" at bounding box center [487, 464] width 622 height 668
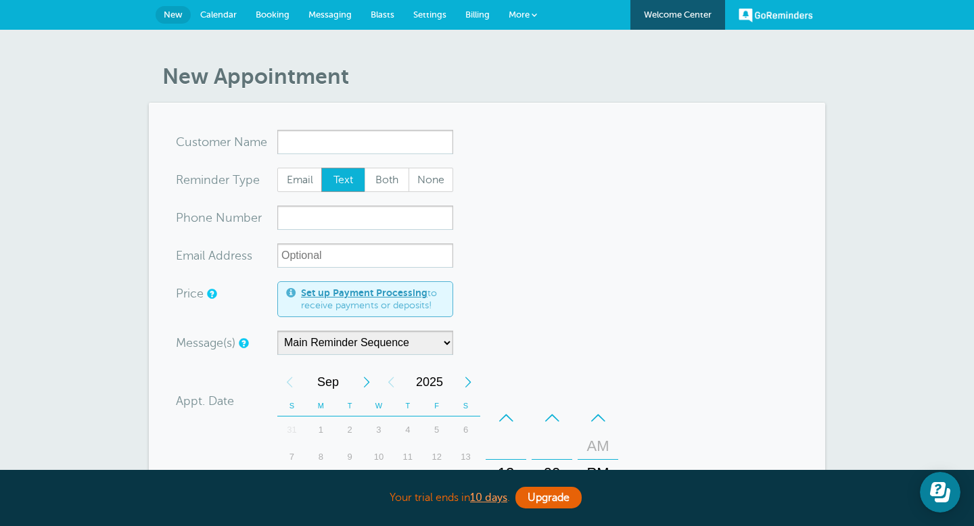
click at [435, 11] on span "Settings" at bounding box center [429, 14] width 33 height 10
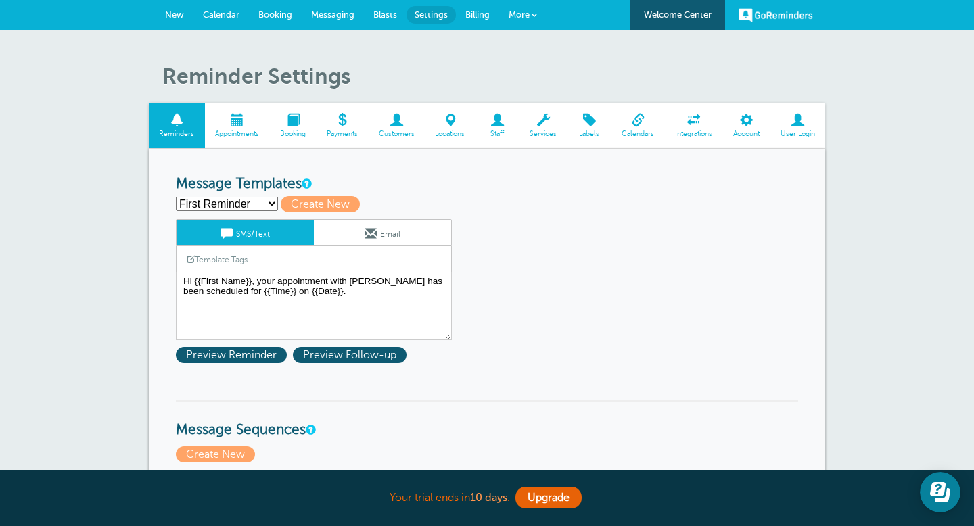
click at [245, 130] on span "Appointments" at bounding box center [237, 134] width 51 height 8
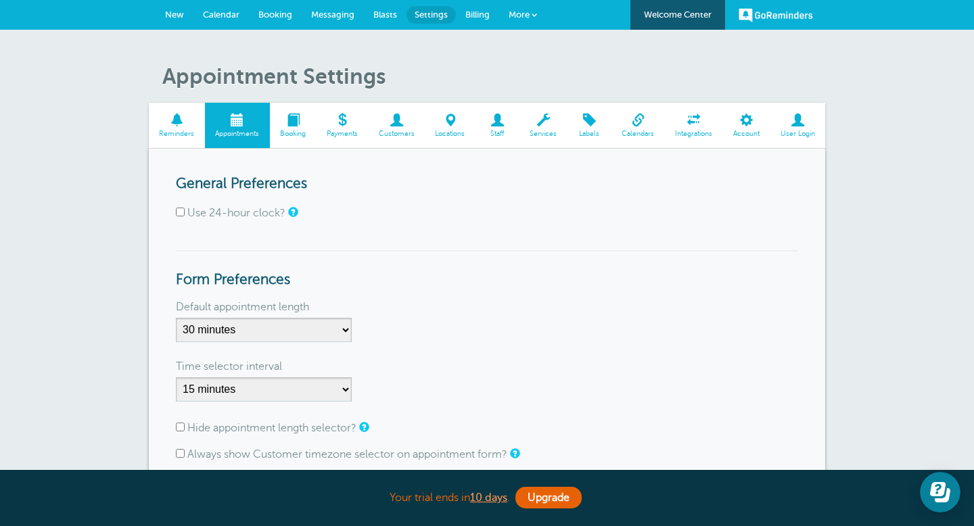
click at [637, 132] on span "Calendars" at bounding box center [638, 134] width 40 height 8
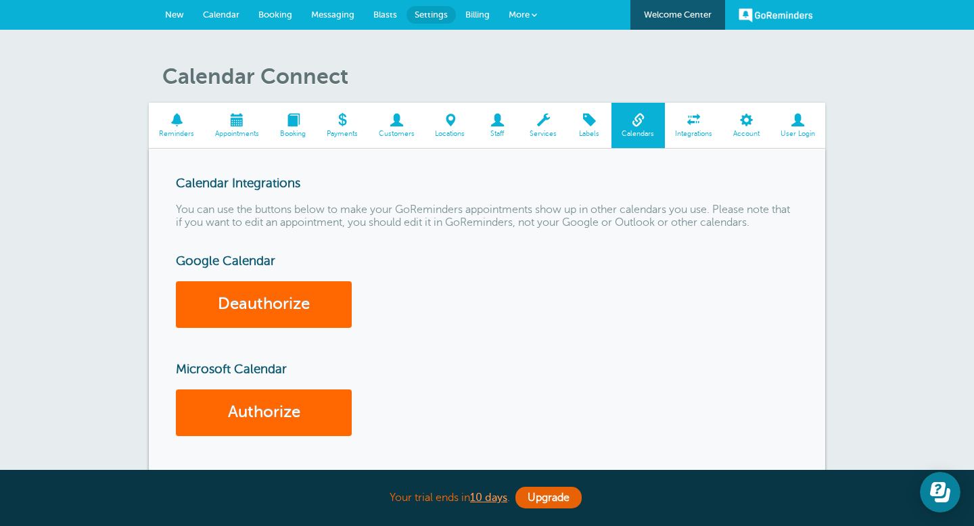
click at [546, 137] on span "Services" at bounding box center [543, 134] width 34 height 8
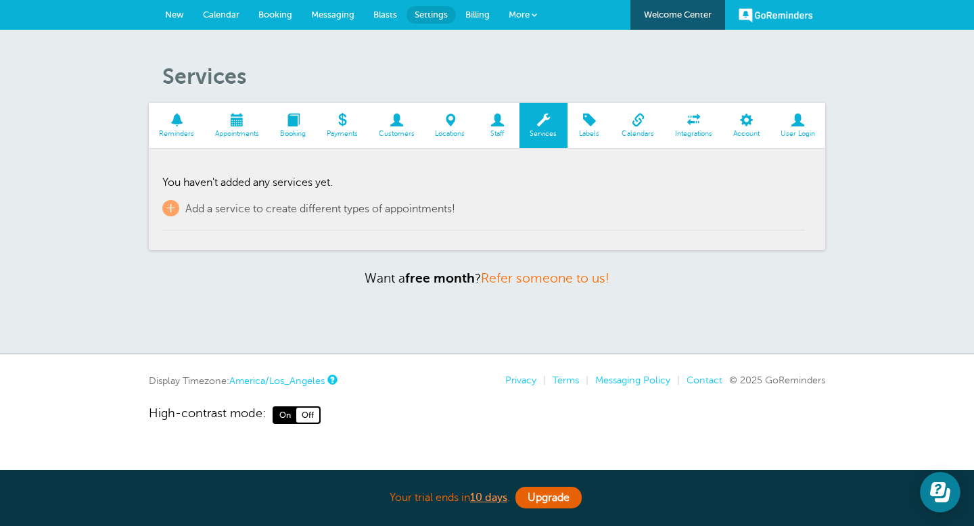
click at [385, 133] on span "Customers" at bounding box center [396, 134] width 43 height 8
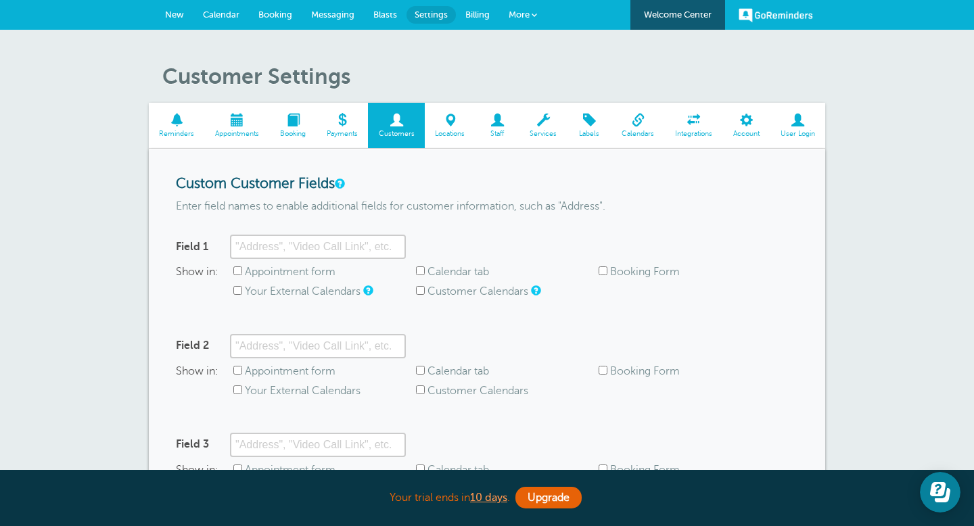
click at [180, 130] on span "Reminders" at bounding box center [177, 134] width 43 height 8
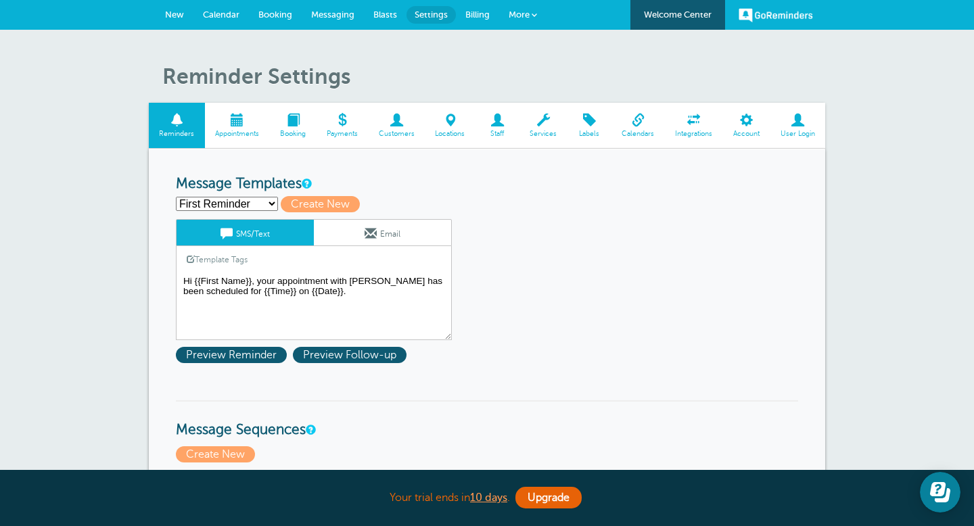
click at [330, 297] on textarea "Hi {{First Name}}, your appointment with [PERSON_NAME] has been scheduled for {…" at bounding box center [314, 306] width 276 height 68
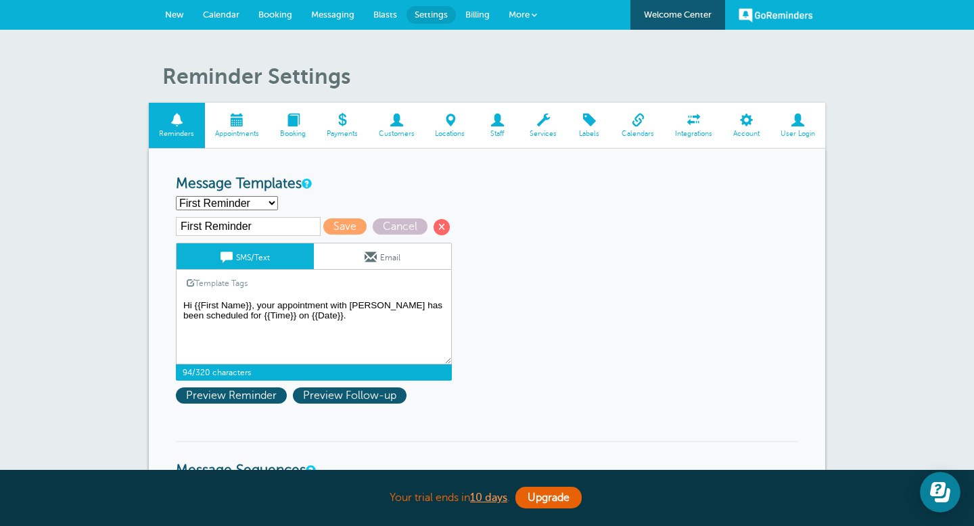
paste textarea "[PERSON_NAME] is inviting you to a scheduled Zoom meeting. Topic: [PERSON_NAME]…"
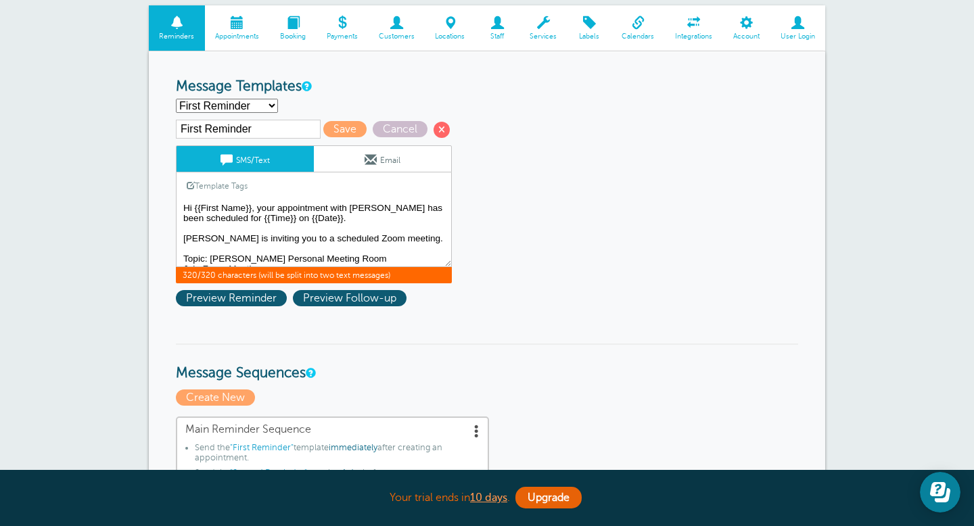
scroll to position [101, 0]
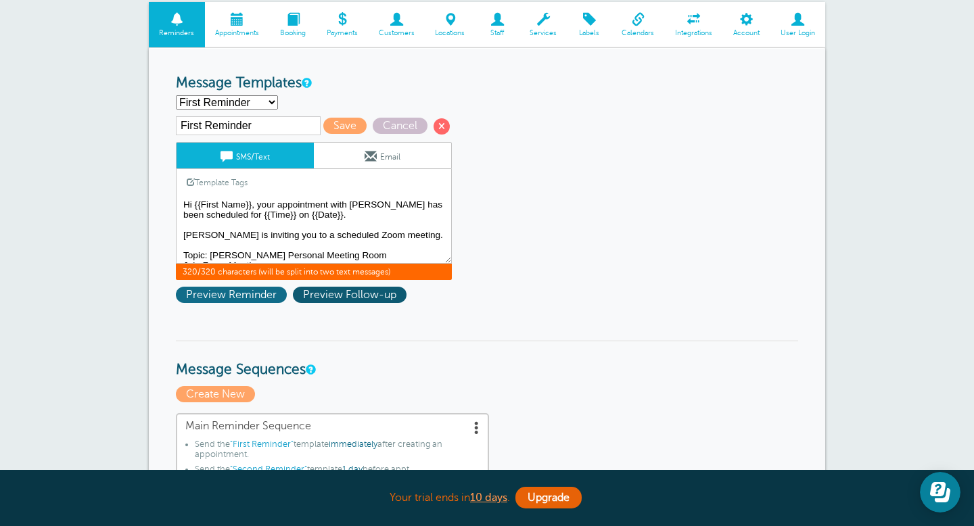
type textarea "Hi {{First Name}}, your appointment with [PERSON_NAME] has been scheduled for {…"
click at [210, 296] on span "Preview Reminder" at bounding box center [231, 295] width 111 height 16
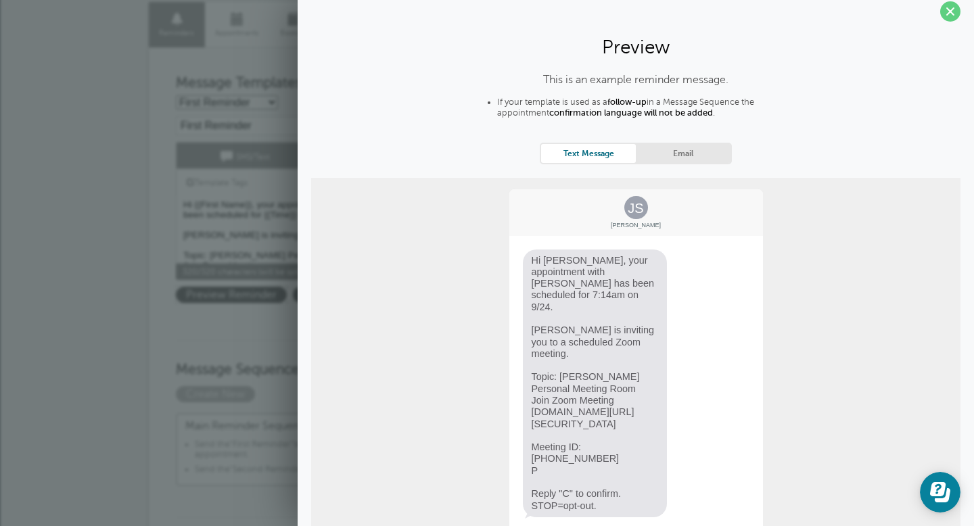
scroll to position [7, 0]
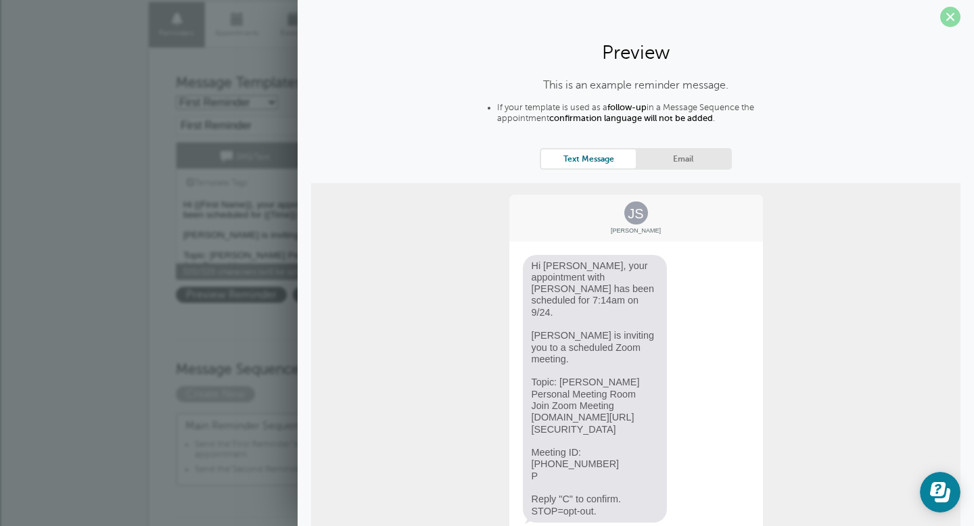
click at [950, 16] on span at bounding box center [950, 17] width 20 height 20
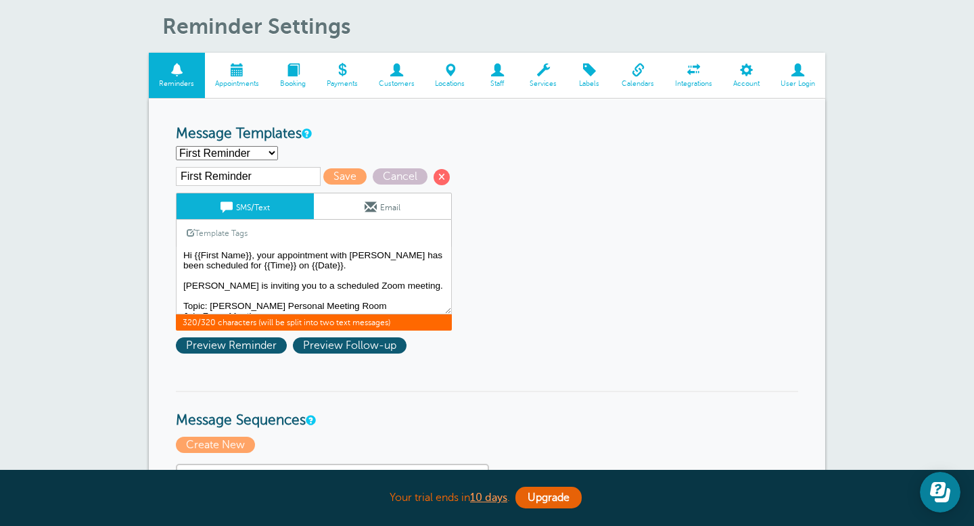
scroll to position [0, 0]
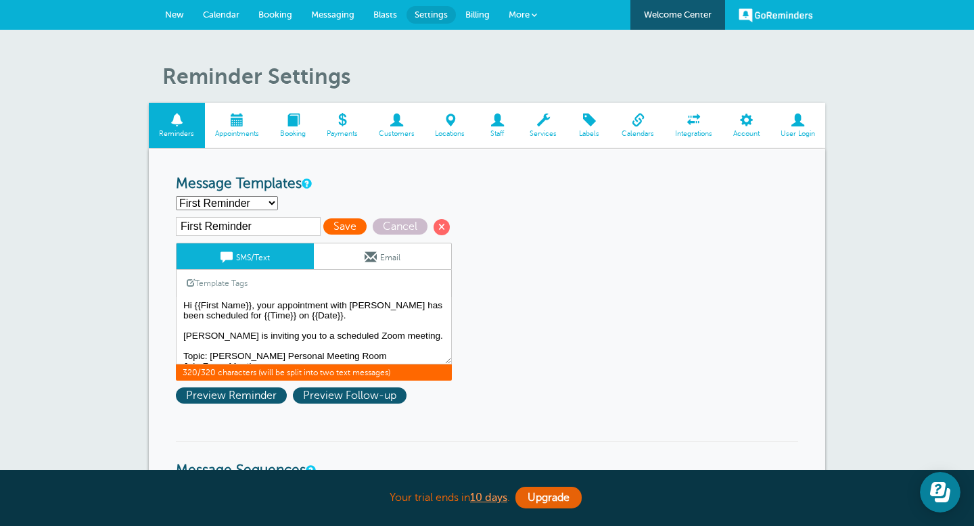
click at [323, 231] on span "Save" at bounding box center [344, 226] width 43 height 16
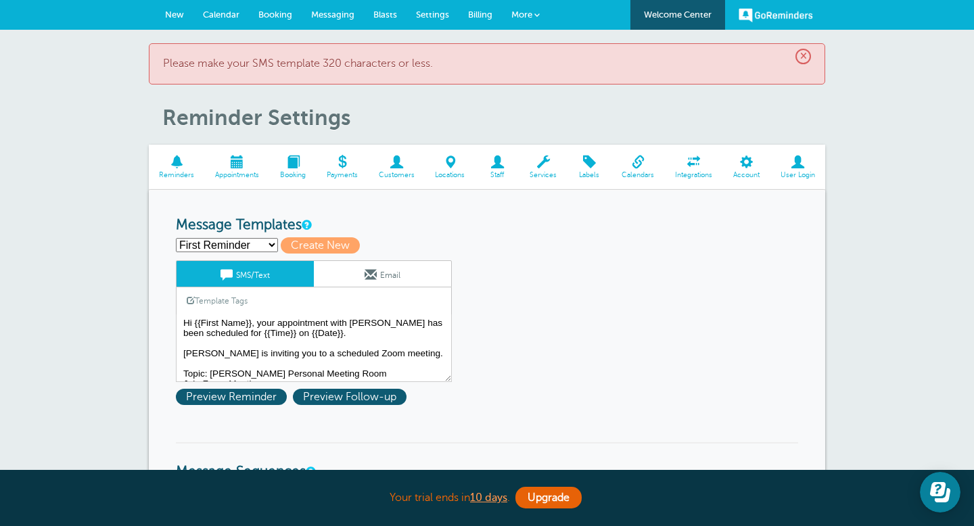
click at [226, 11] on span "Calendar" at bounding box center [221, 14] width 37 height 10
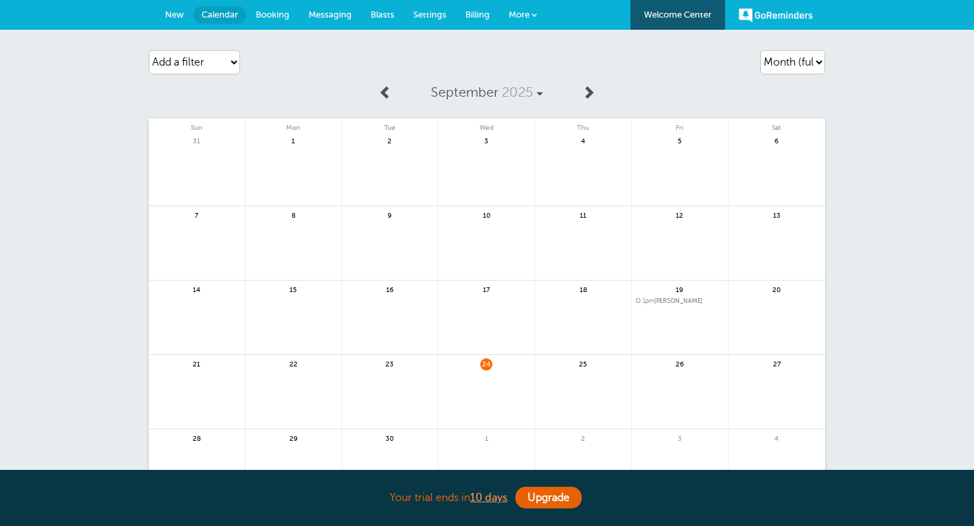
click at [485, 364] on span "24" at bounding box center [486, 363] width 12 height 10
click at [471, 377] on link at bounding box center [486, 400] width 96 height 59
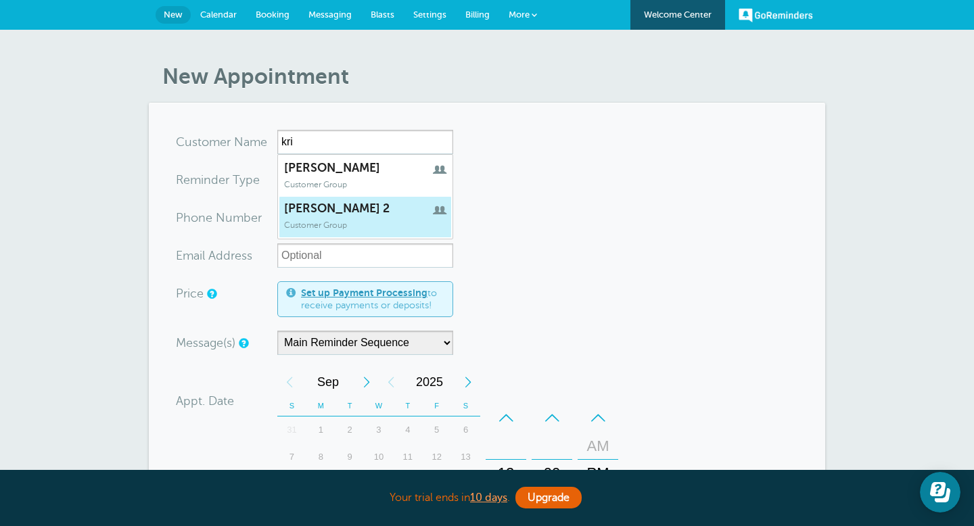
click at [388, 222] on link "[PERSON_NAME] 2 Customer Group" at bounding box center [365, 217] width 173 height 42
type input "kristi2"
type input "[PERSON_NAME] 2"
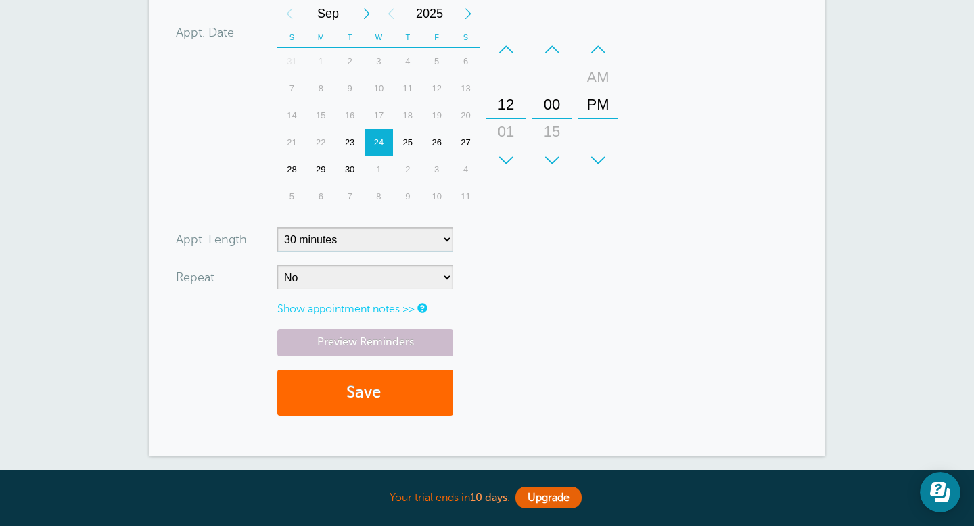
scroll to position [297, 0]
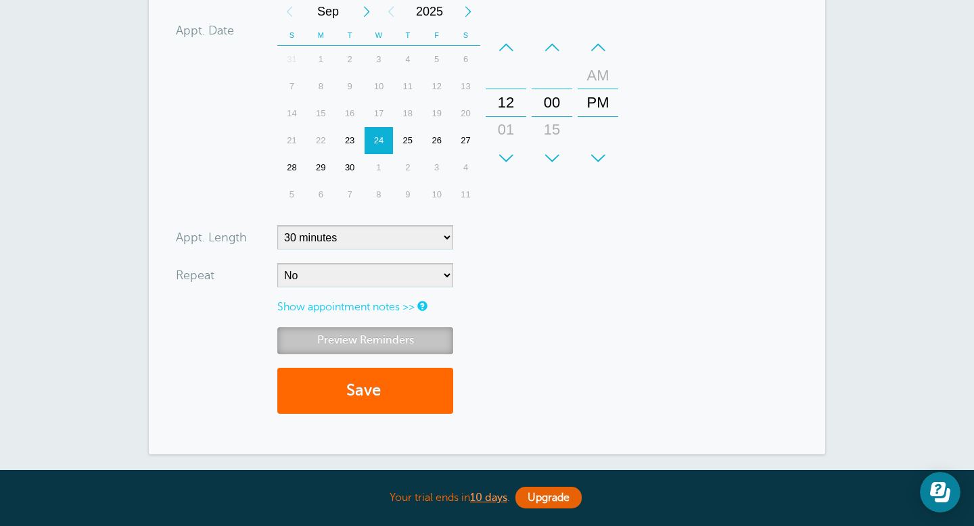
click at [409, 339] on link "Preview Reminders" at bounding box center [365, 340] width 176 height 26
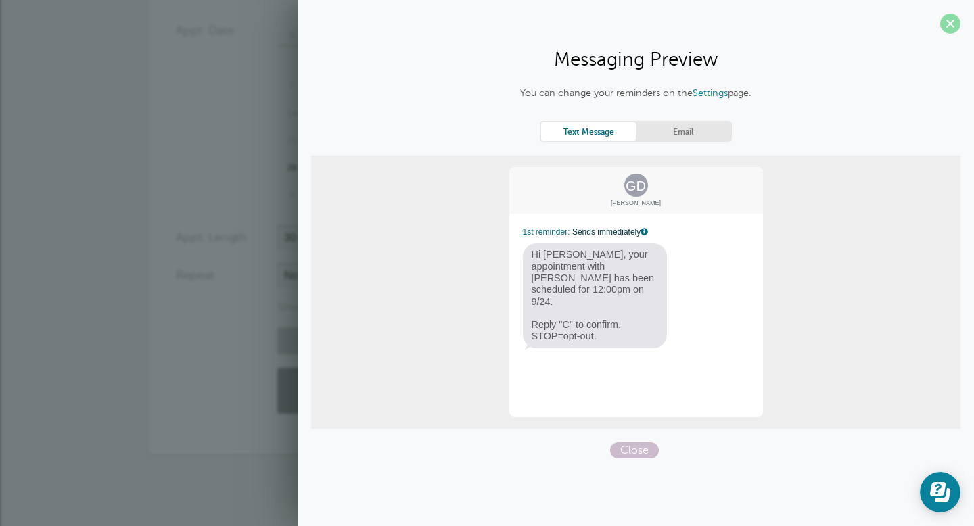
click at [951, 24] on span at bounding box center [950, 24] width 20 height 20
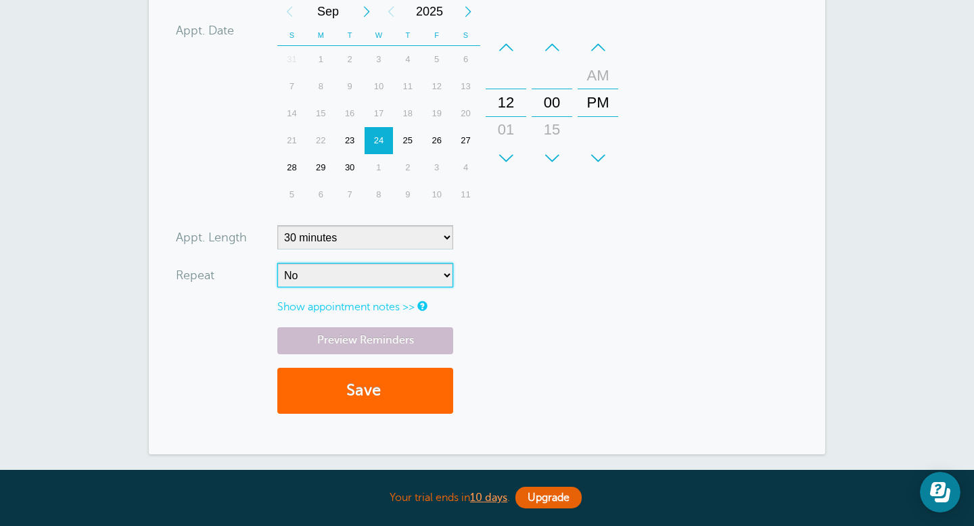
click at [412, 277] on select "No Daily Weekly Every 2 weeks Every 3 weeks Every 4 weeks Monthly Every 5 weeks…" at bounding box center [365, 275] width 176 height 24
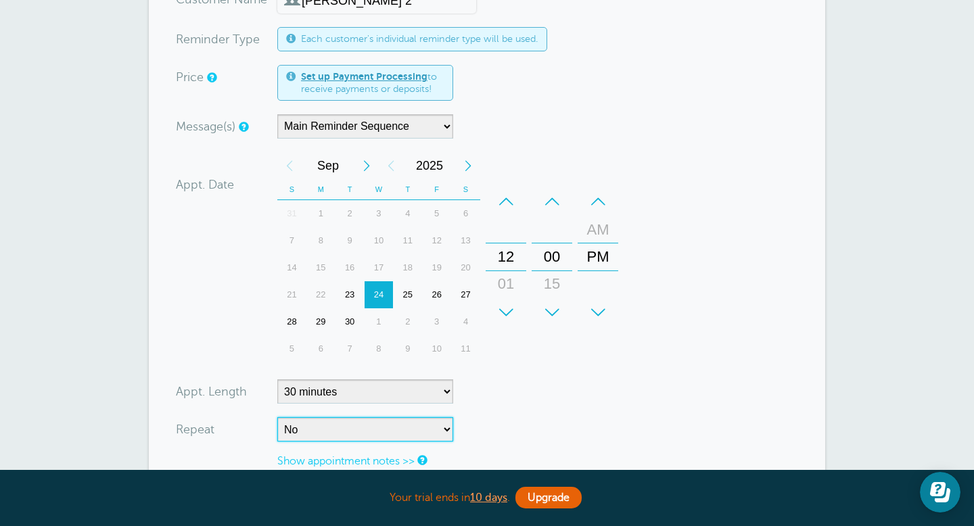
scroll to position [142, 0]
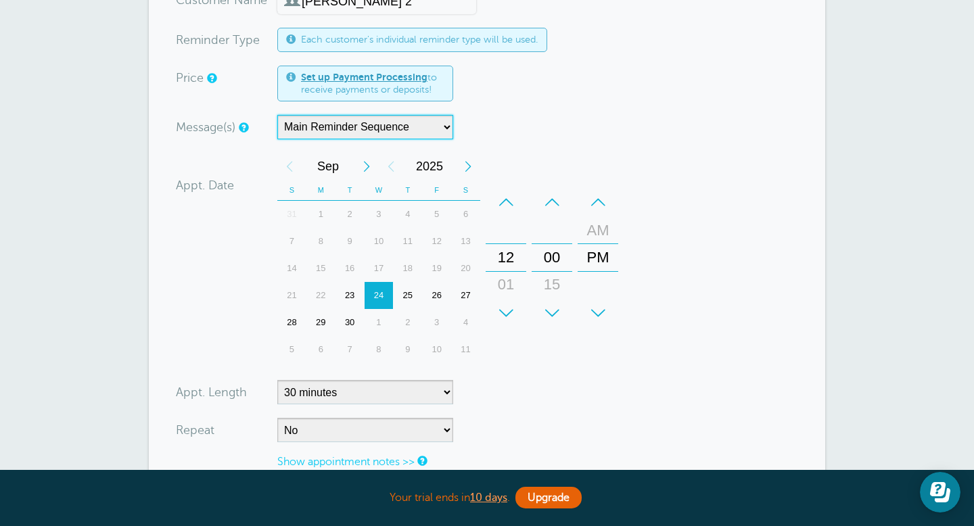
click at [425, 131] on select "Main Reminder Sequence" at bounding box center [365, 127] width 176 height 24
click at [389, 133] on select "Main Reminder Sequence" at bounding box center [365, 127] width 176 height 24
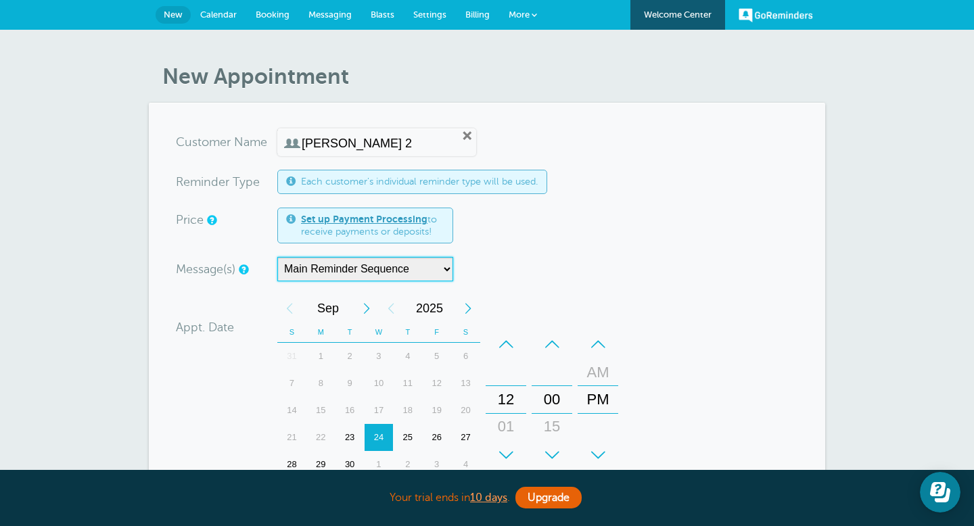
click at [292, 274] on select "Main Reminder Sequence" at bounding box center [365, 269] width 176 height 24
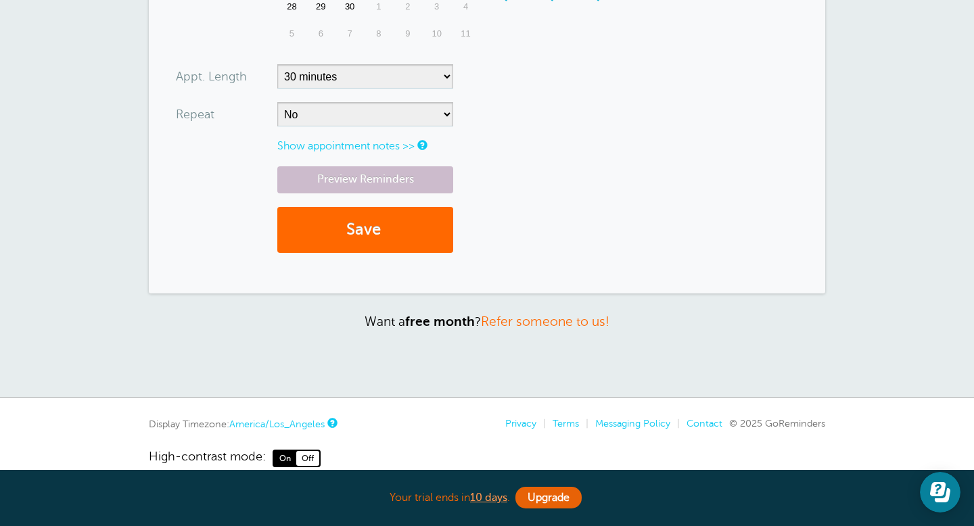
scroll to position [480, 0]
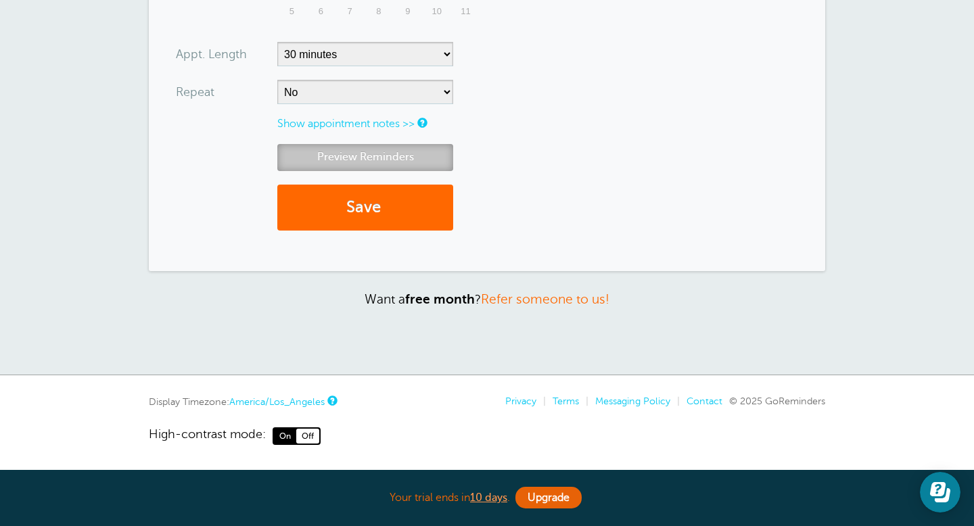
click at [412, 160] on link "Preview Reminders" at bounding box center [365, 157] width 176 height 26
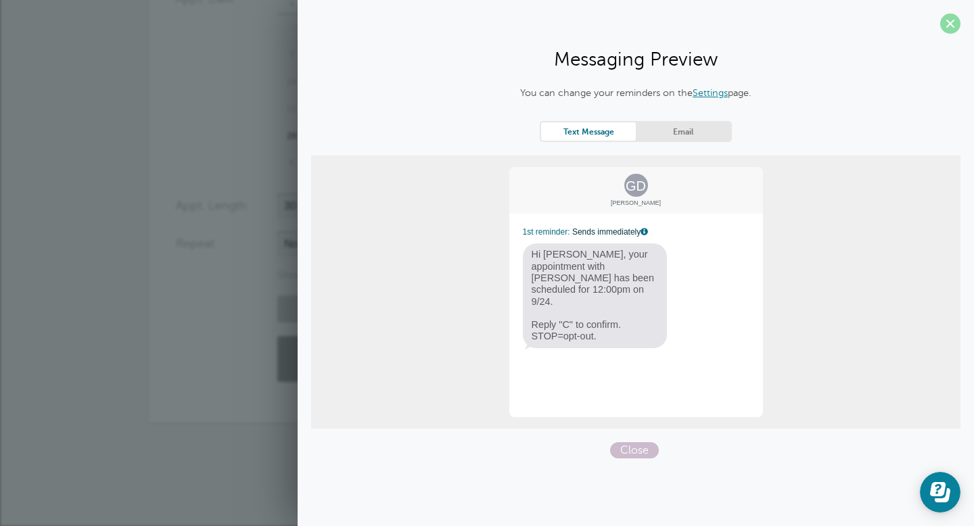
click at [948, 28] on span at bounding box center [950, 24] width 20 height 20
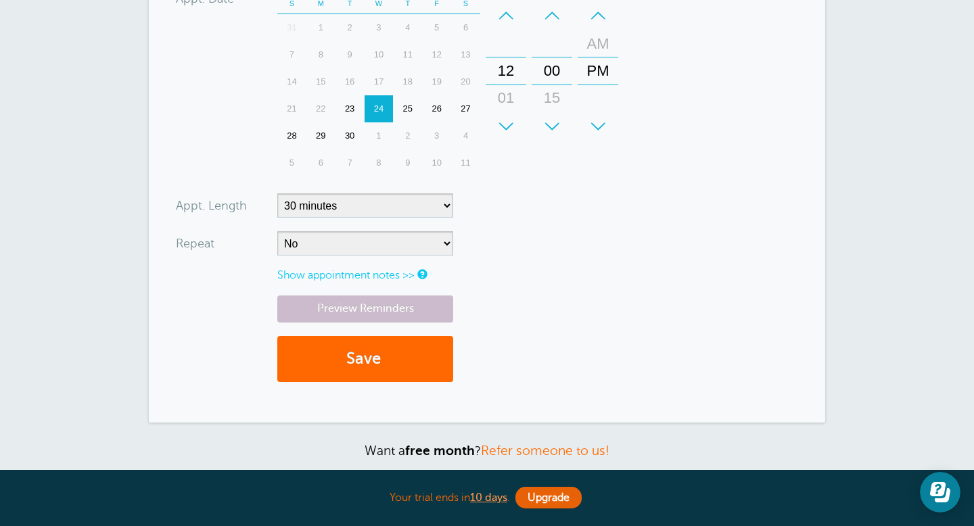
scroll to position [0, 0]
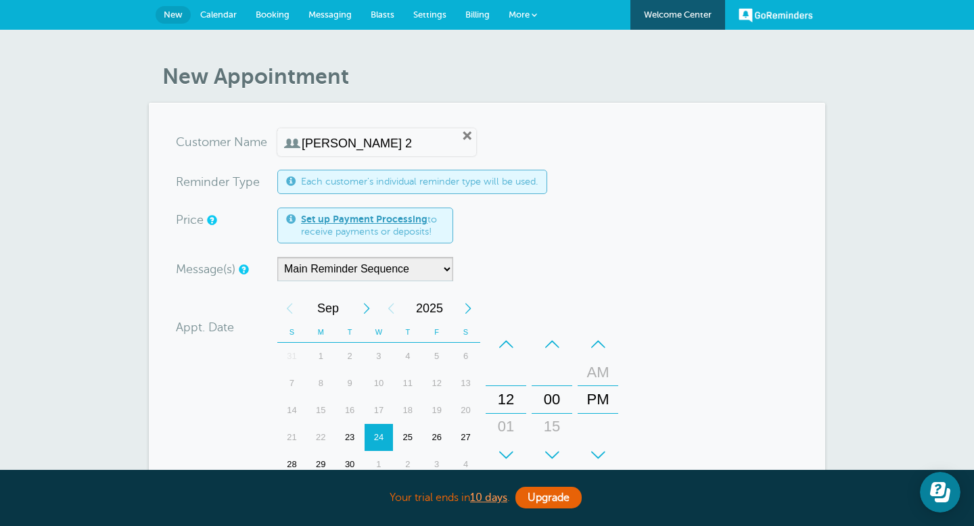
click at [377, 145] on input "kristi 2" at bounding box center [371, 144] width 139 height 14
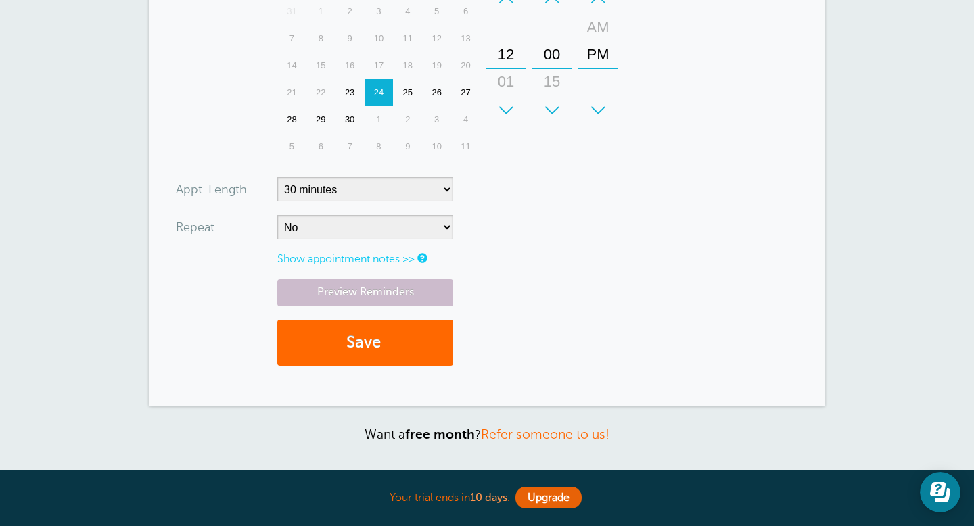
scroll to position [351, 0]
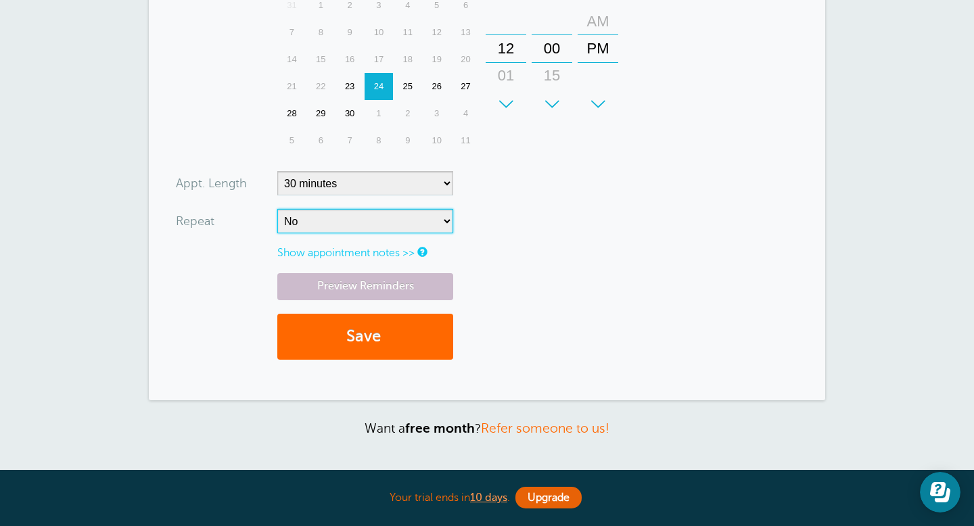
click at [435, 225] on select "No Daily Weekly Every 2 weeks Every 3 weeks Every 4 weeks Monthly Every 5 weeks…" at bounding box center [365, 221] width 176 height 24
select select "RRULE:FREQ=DAILY"
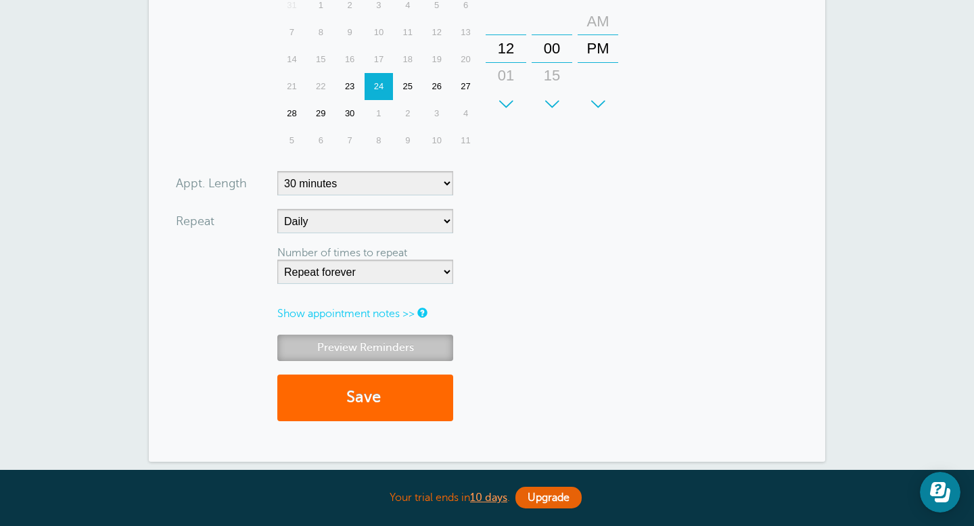
click at [363, 341] on link "Preview Reminders" at bounding box center [365, 348] width 176 height 26
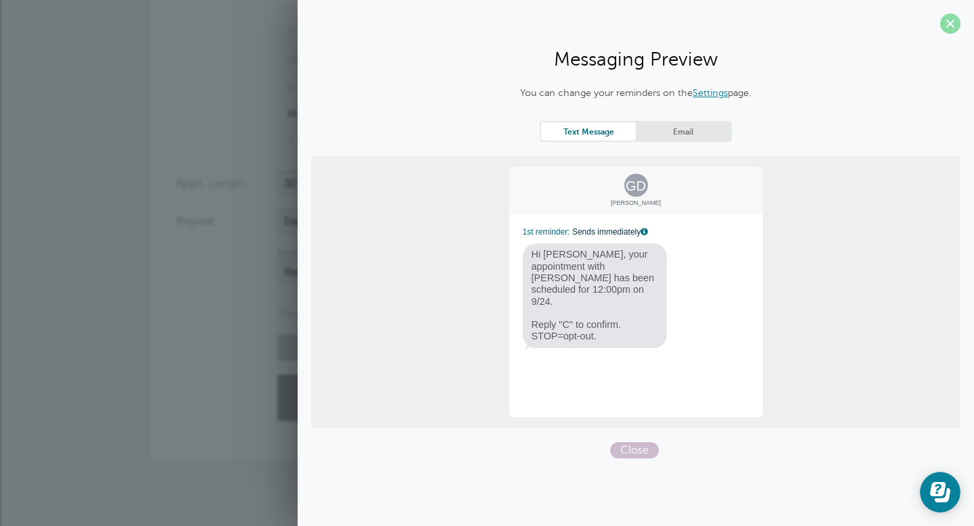
click at [947, 31] on span at bounding box center [950, 24] width 20 height 20
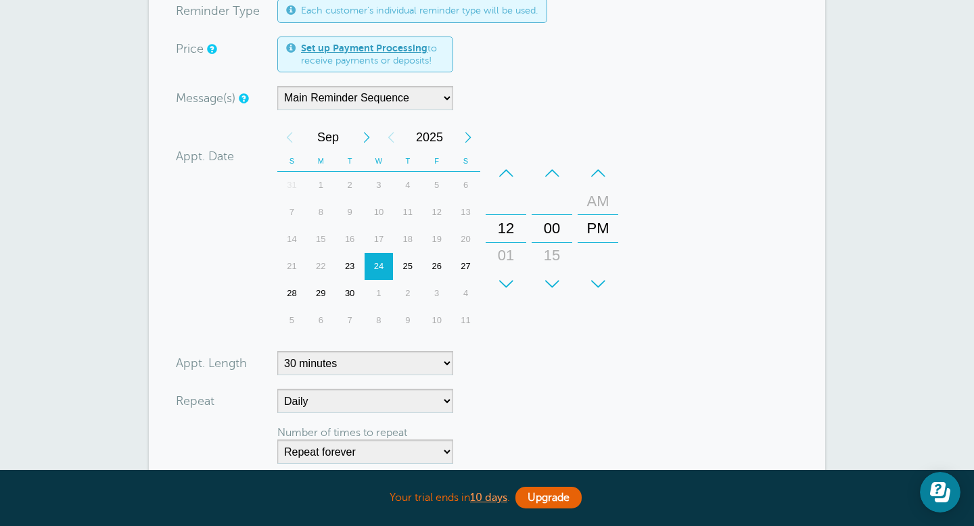
scroll to position [0, 0]
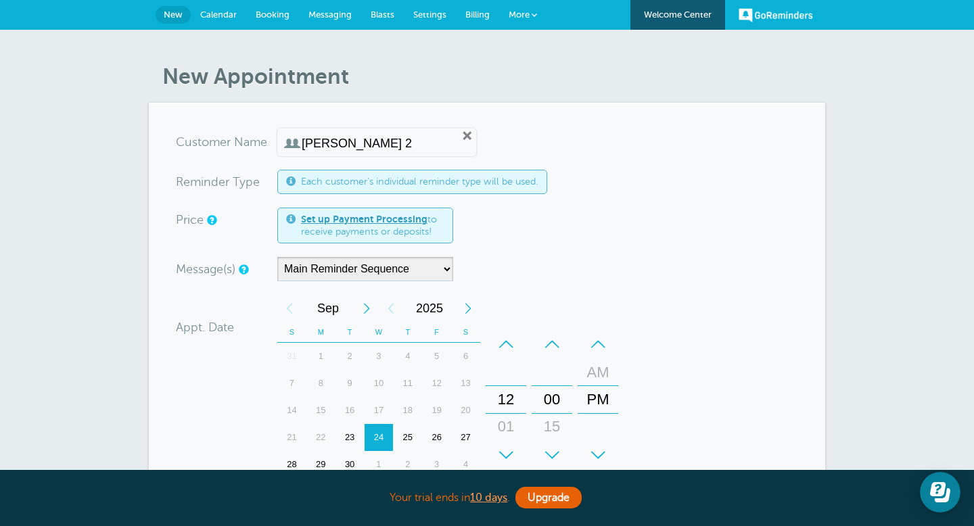
click at [433, 18] on span "Settings" at bounding box center [429, 14] width 33 height 10
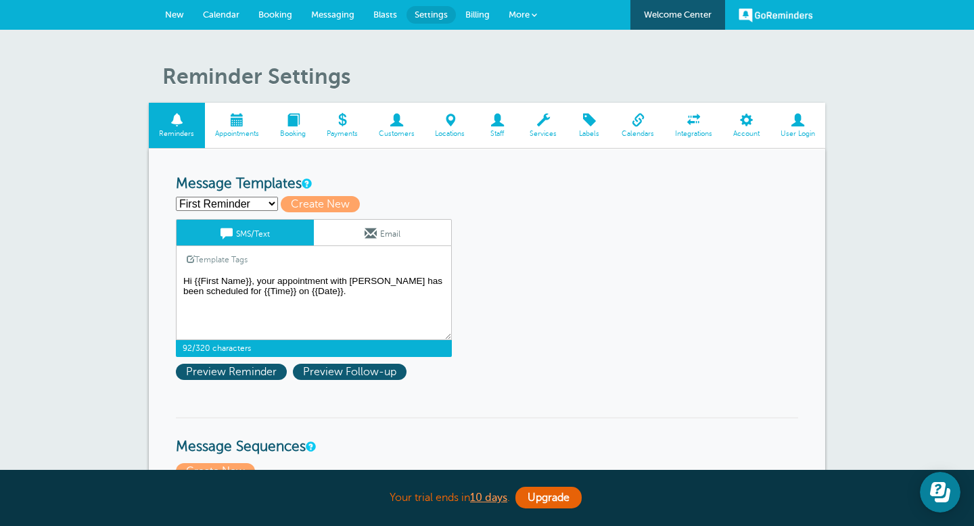
click at [326, 320] on textarea "Hi {{First Name}}, your appointment with [PERSON_NAME] has been scheduled for {…" at bounding box center [314, 306] width 276 height 68
click at [318, 320] on textarea "Hi {{First Name}}, your appointment with [PERSON_NAME] has been scheduled for {…" at bounding box center [314, 306] width 276 height 68
click at [291, 324] on textarea "Hi {{First Name}}, your appointment with [PERSON_NAME] has been scheduled for {…" at bounding box center [314, 306] width 276 height 68
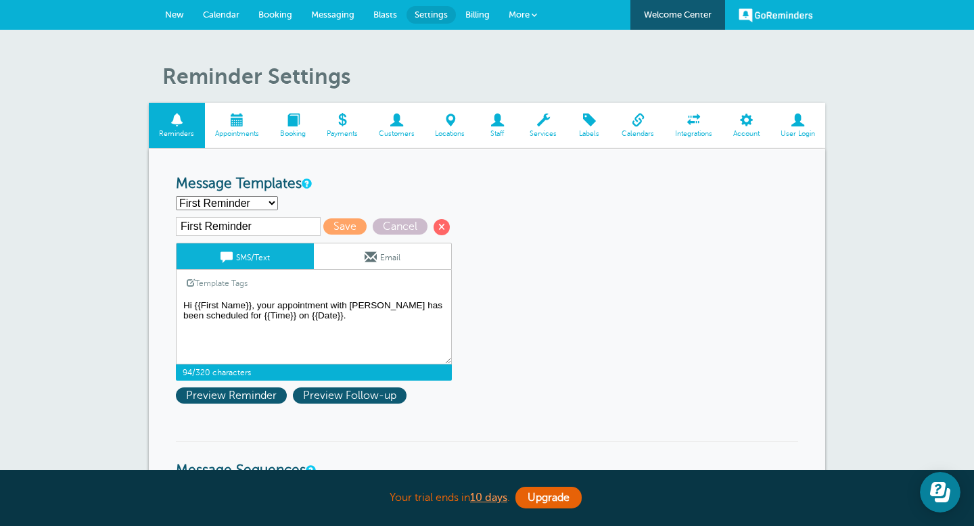
paste textarea "[PERSON_NAME] is inviting you to a scheduled Zoom meeting. Topic: [PERSON_NAME]…"
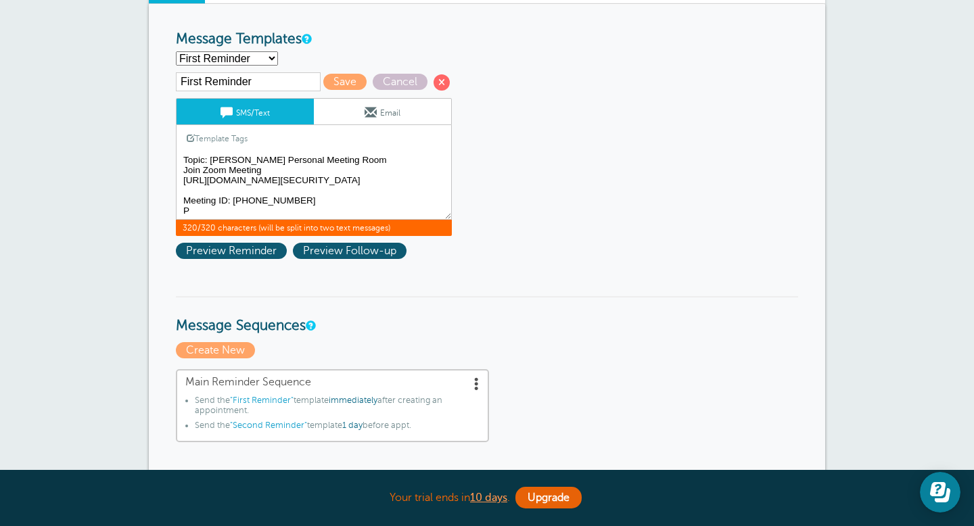
scroll to position [142, 0]
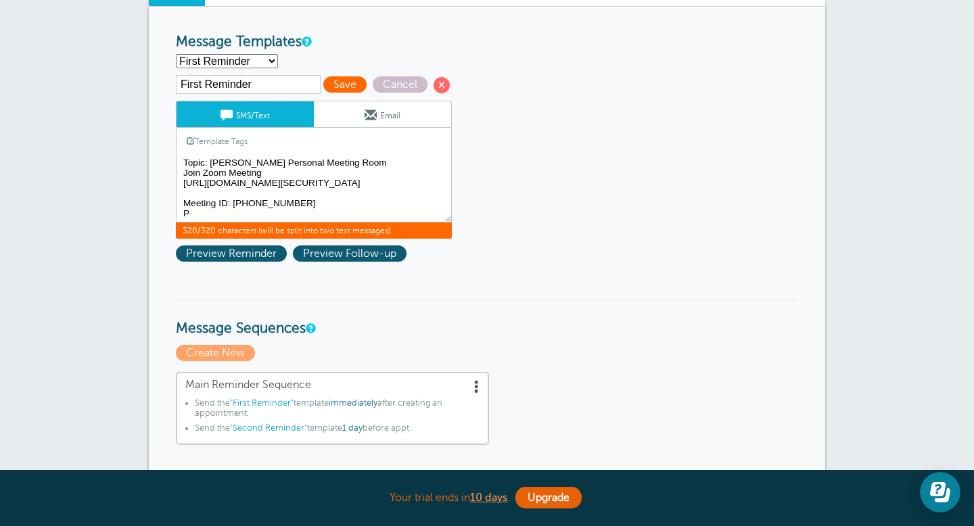
type textarea "Hi {{First Name}}, your appointment with [PERSON_NAME] has been scheduled for {…"
click at [328, 87] on span "Save" at bounding box center [344, 84] width 43 height 16
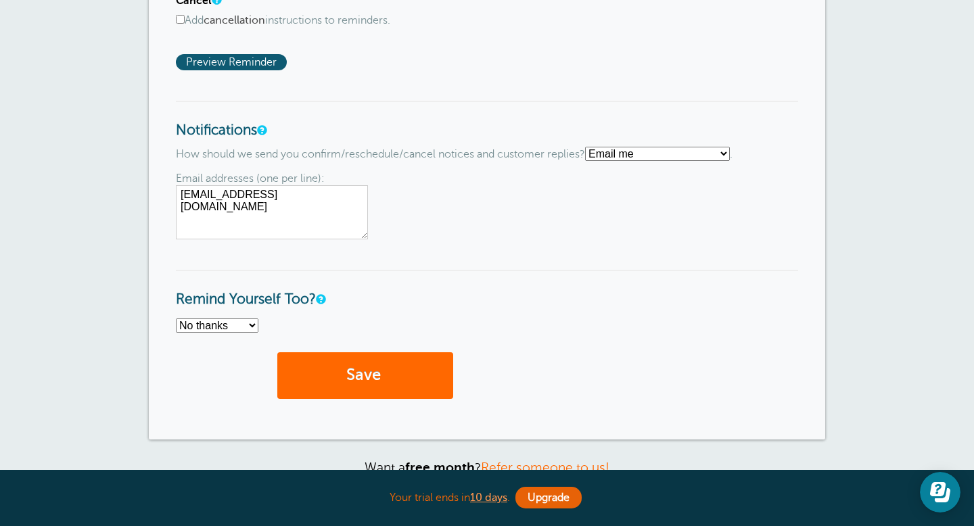
scroll to position [984, 0]
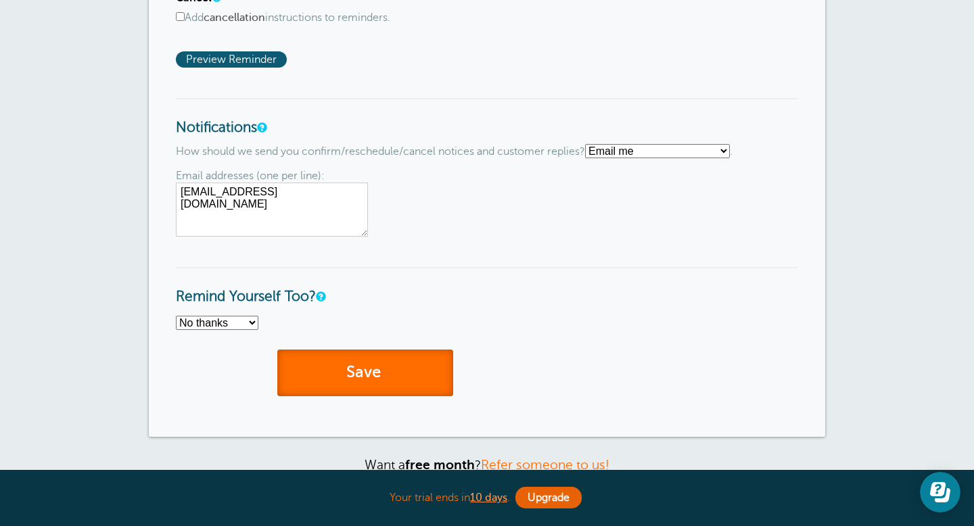
click at [358, 380] on button "Save" at bounding box center [365, 373] width 176 height 47
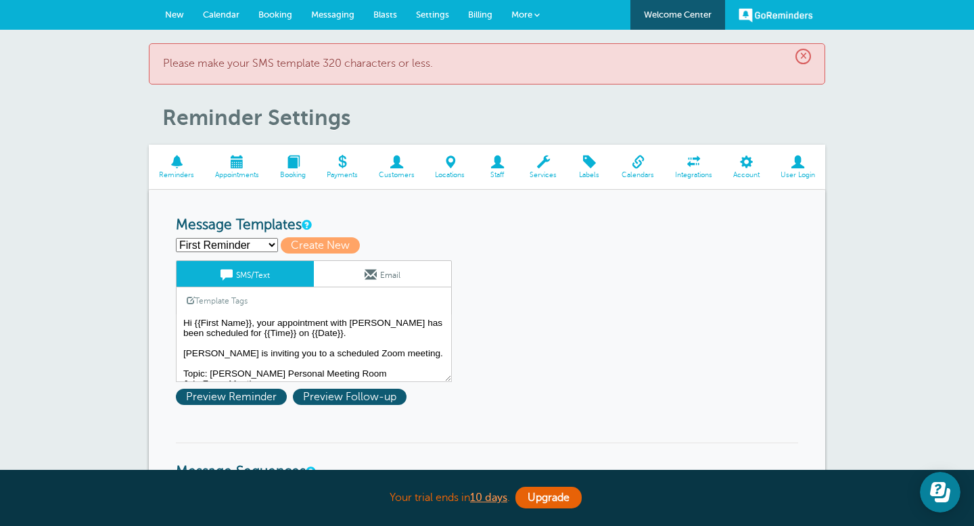
click at [226, 12] on span "Calendar" at bounding box center [221, 14] width 37 height 10
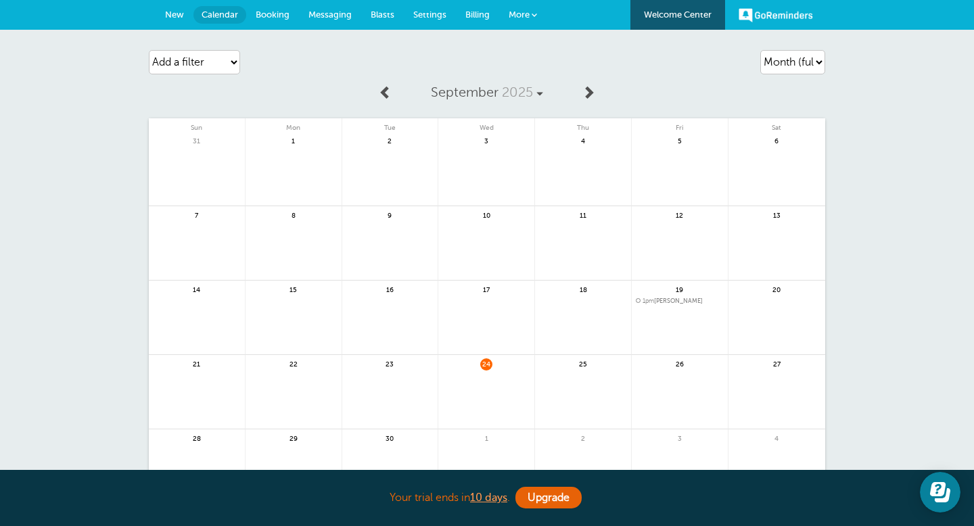
click at [504, 391] on link at bounding box center [486, 400] width 96 height 59
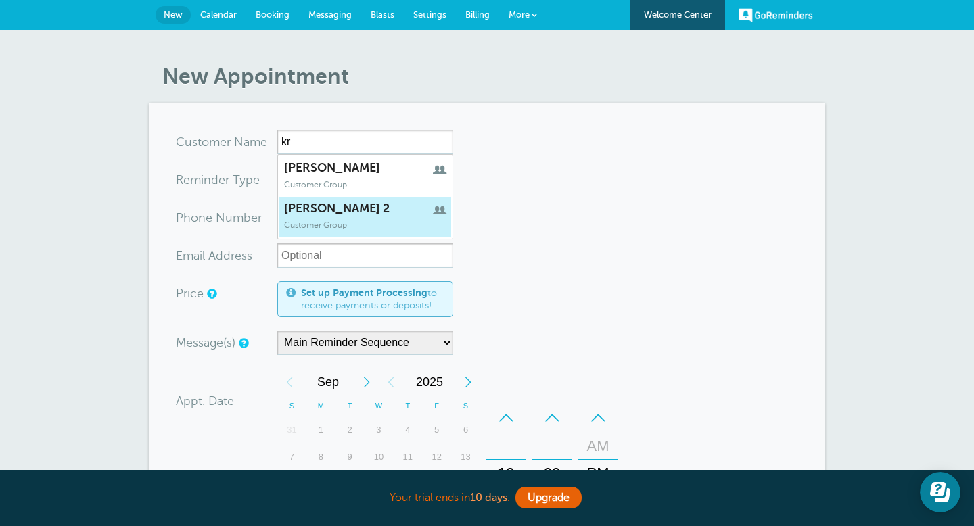
click at [332, 216] on link "[PERSON_NAME] 2 Customer Group" at bounding box center [365, 217] width 173 height 42
type input "kristi2"
type input "[PERSON_NAME] 2"
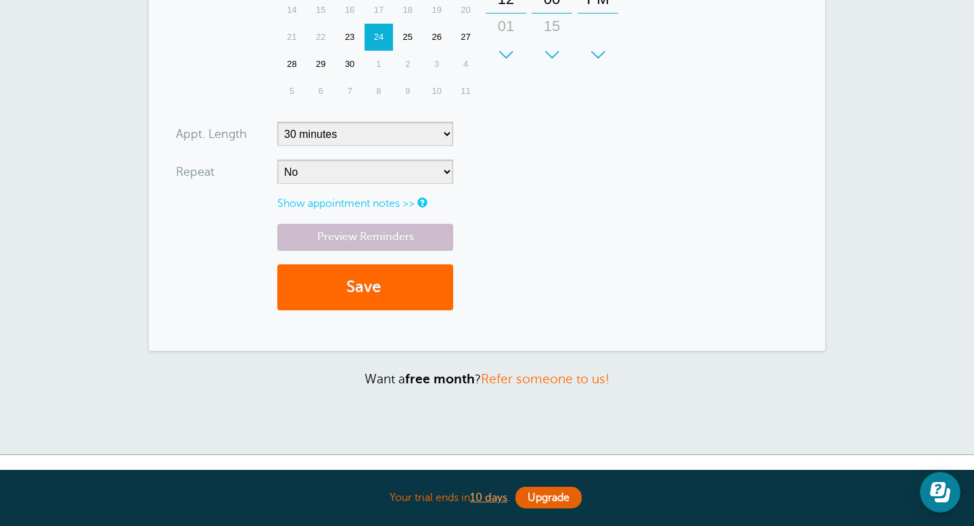
scroll to position [402, 0]
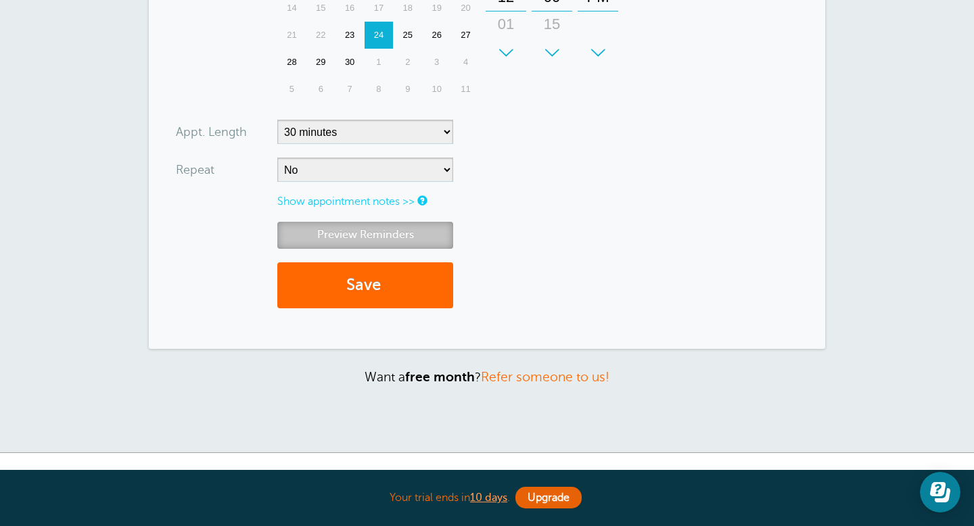
click at [417, 241] on link "Preview Reminders" at bounding box center [365, 235] width 176 height 26
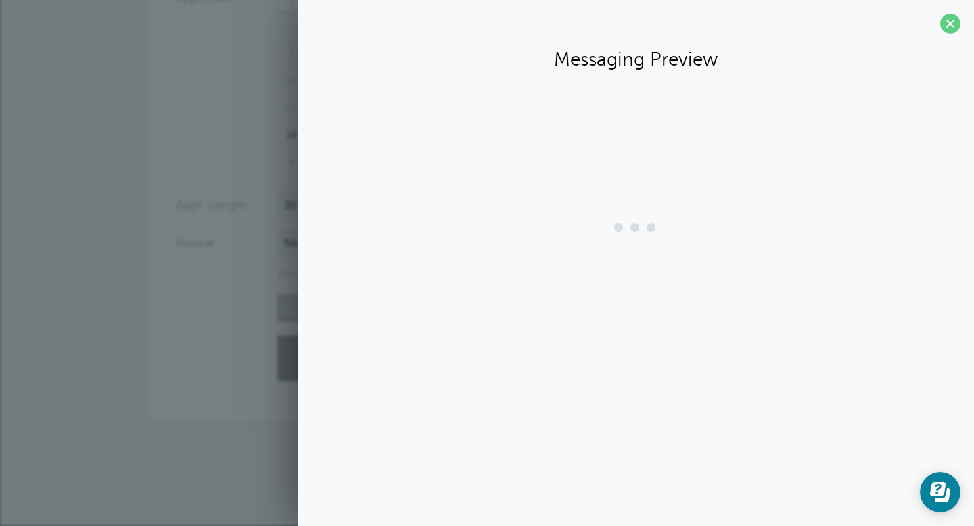
scroll to position [329, 0]
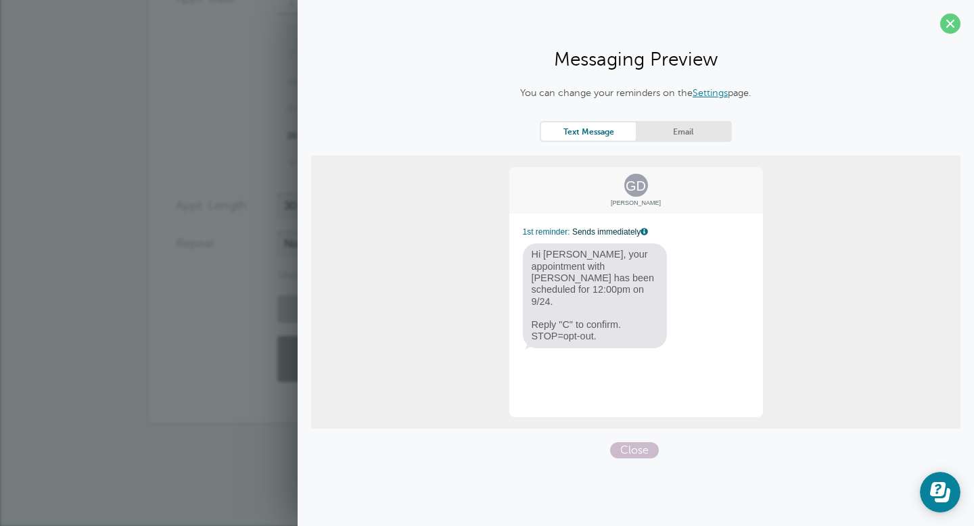
click at [713, 128] on link "Email" at bounding box center [683, 131] width 95 height 18
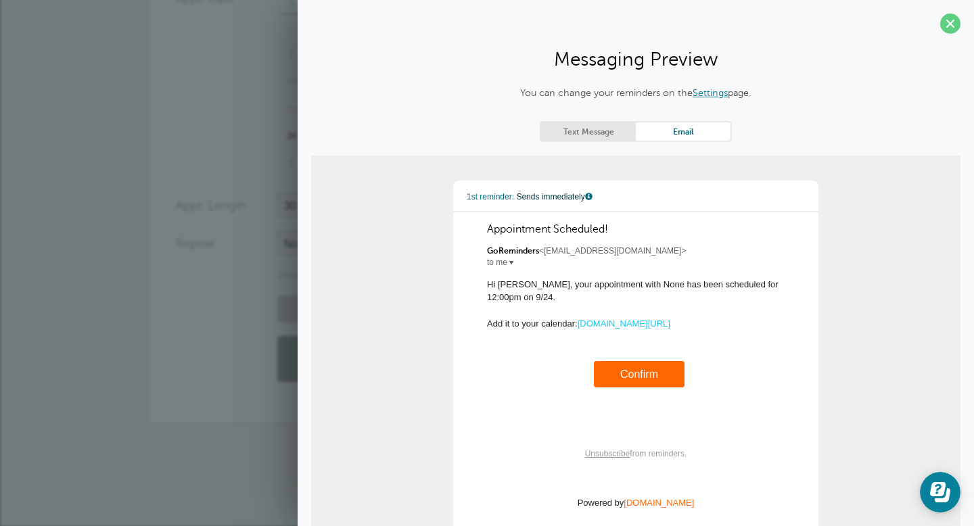
click at [599, 130] on link "Text Message" at bounding box center [588, 131] width 95 height 18
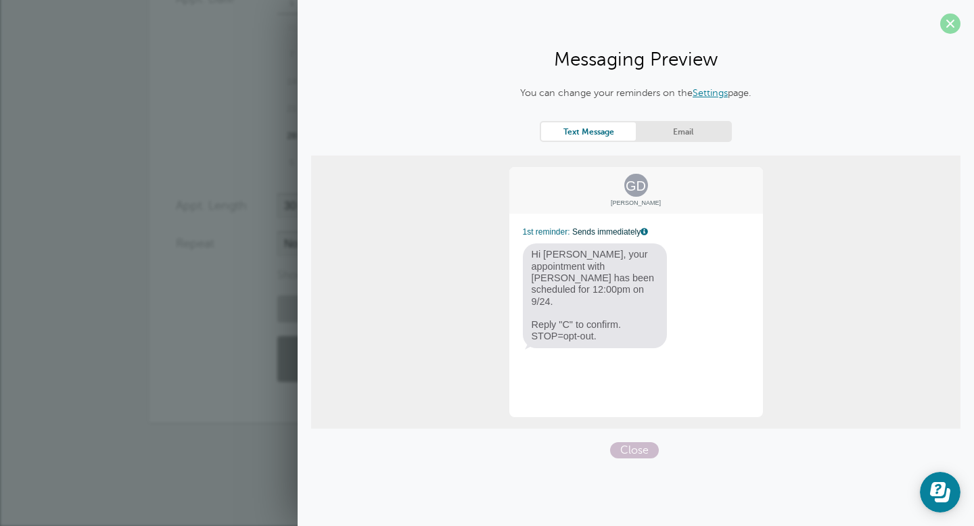
click at [946, 24] on span at bounding box center [950, 24] width 20 height 20
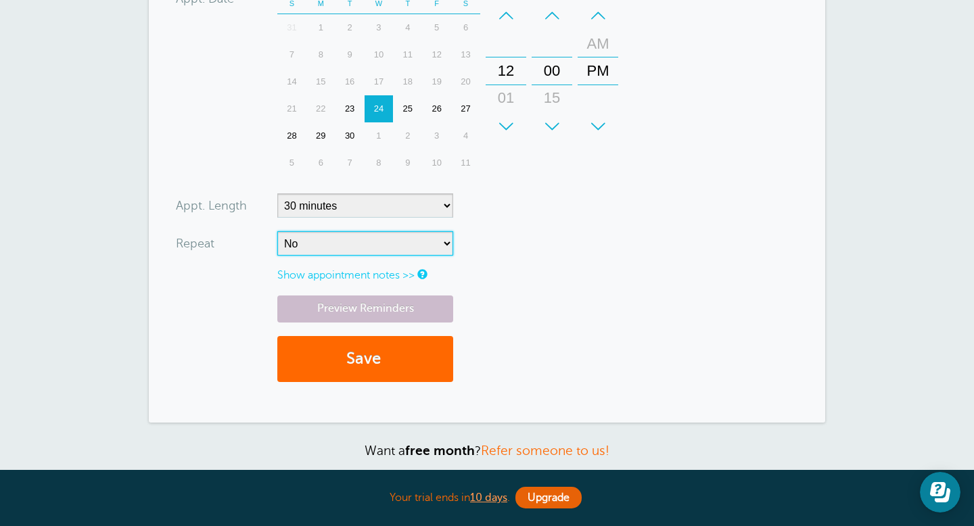
click at [439, 241] on select "No Daily Weekly Every 2 weeks Every 3 weeks Every 4 weeks Monthly Every 5 weeks…" at bounding box center [365, 243] width 176 height 24
select select "RRULE:FREQ=WEEKLY"
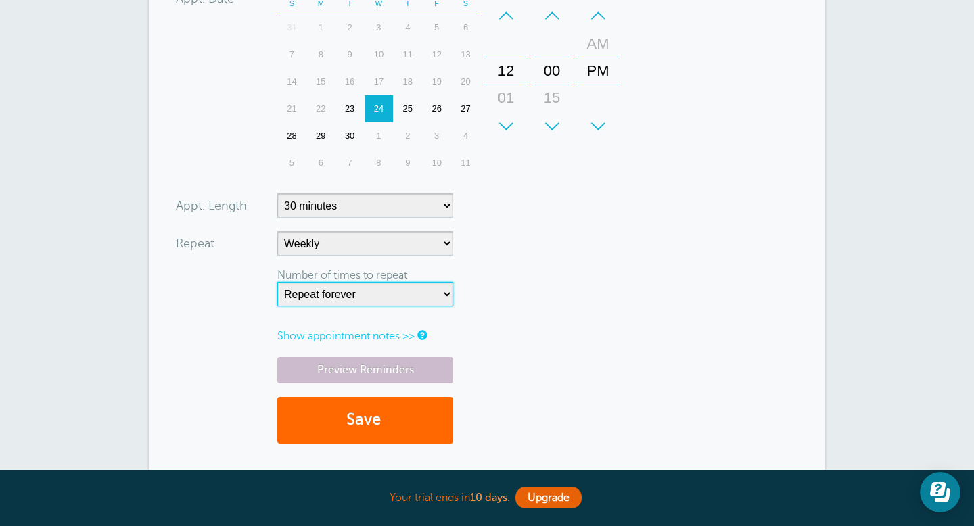
click at [407, 302] on select "Repeat forever 2 3 4 5 6 7 8 9 10 11 12 13 14 15 16 17 18 19 20" at bounding box center [365, 294] width 176 height 24
select select "2"
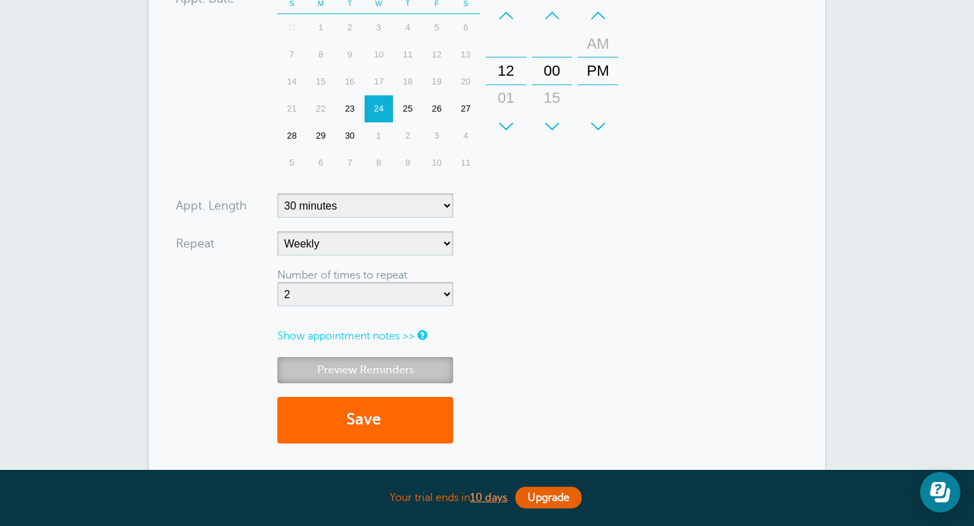
click at [387, 370] on link "Preview Reminders" at bounding box center [365, 370] width 176 height 26
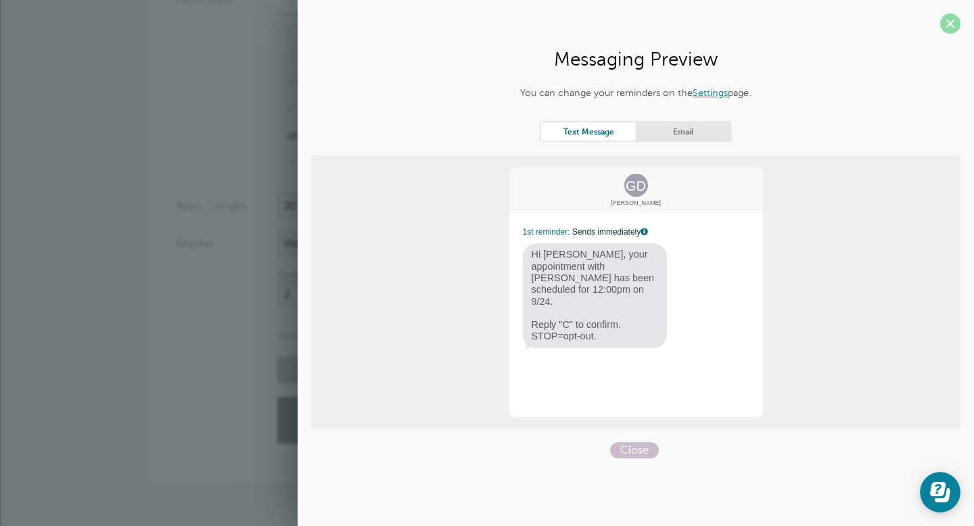
click at [951, 24] on span at bounding box center [950, 24] width 20 height 20
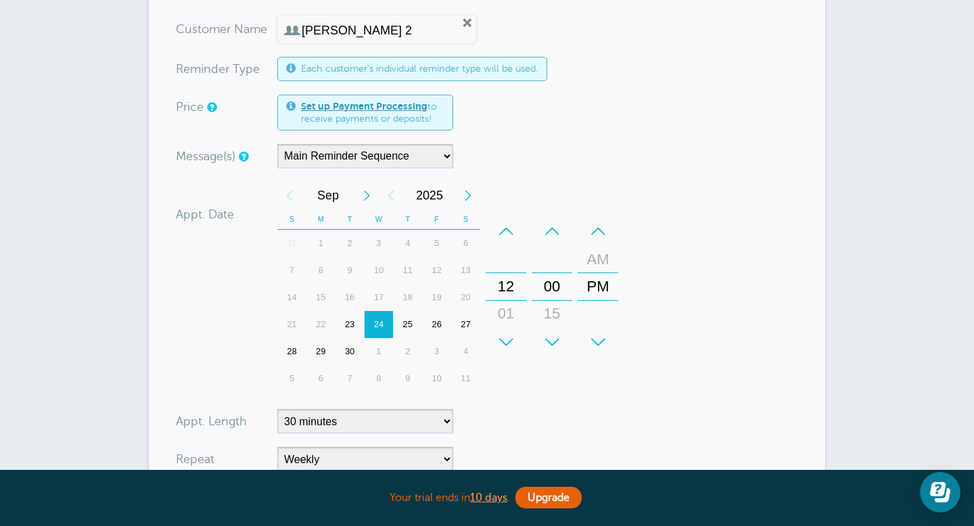
scroll to position [99, 0]
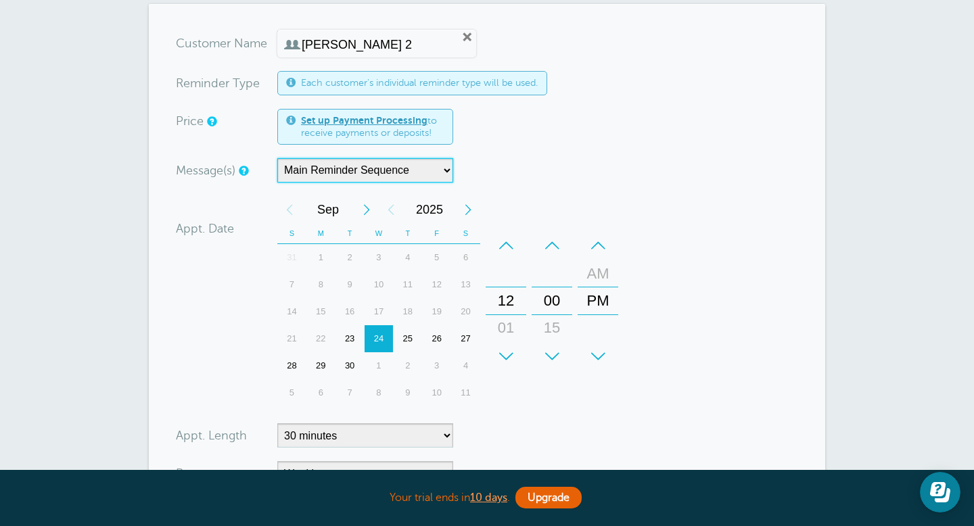
click at [414, 171] on select "Main Reminder Sequence" at bounding box center [365, 170] width 176 height 24
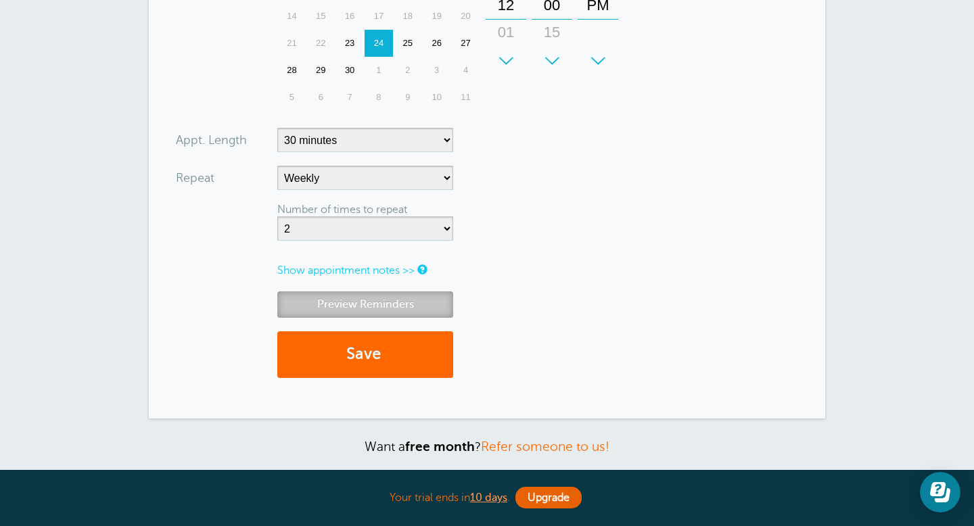
click at [425, 302] on link "Preview Reminders" at bounding box center [365, 304] width 176 height 26
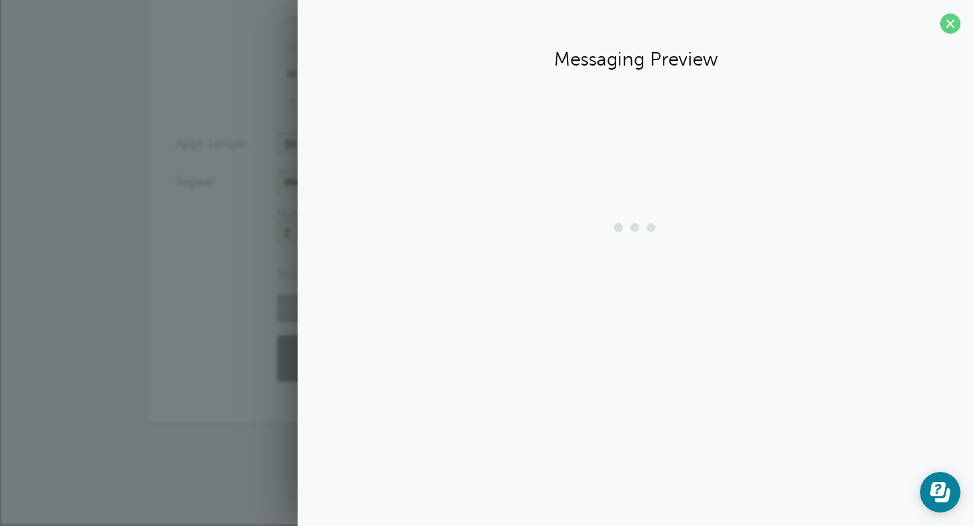
scroll to position [389, 0]
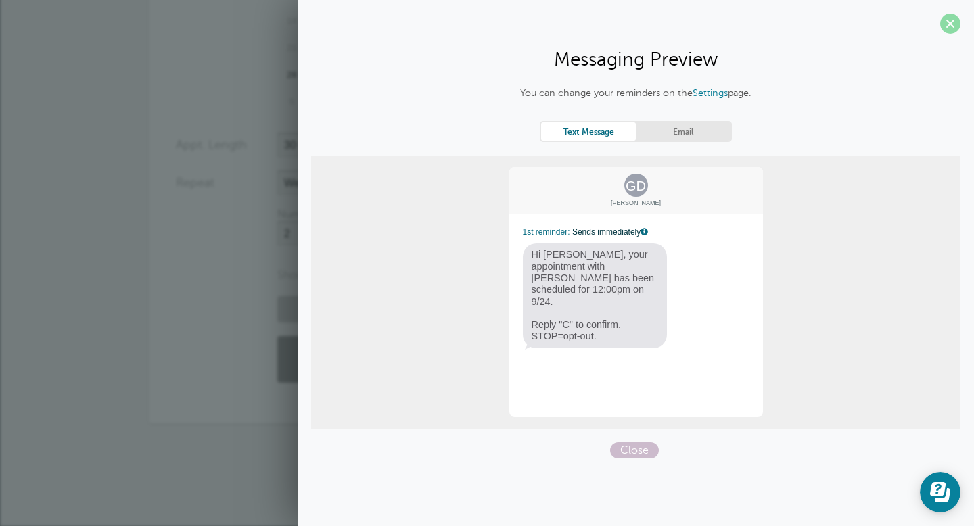
click at [954, 23] on span at bounding box center [950, 24] width 20 height 20
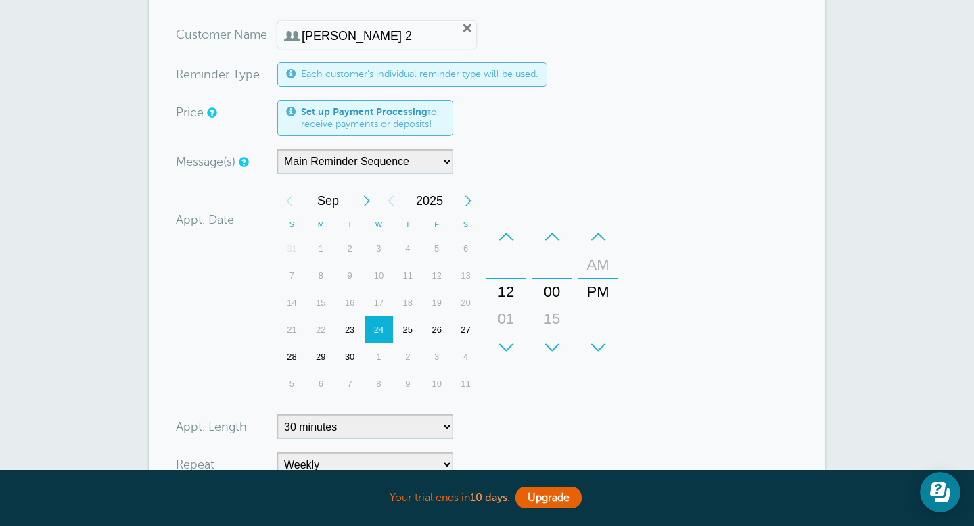
scroll to position [84, 0]
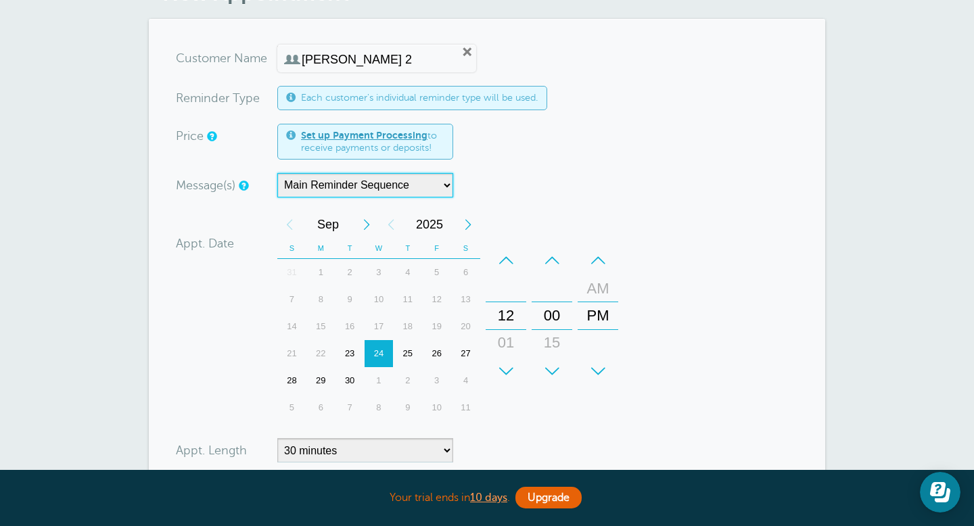
click at [353, 189] on select "Main Reminder Sequence" at bounding box center [365, 185] width 176 height 24
click at [671, 310] on form "You are creating a new customer. To use an existing customer select one from th…" at bounding box center [487, 373] width 622 height 655
click at [447, 184] on select "Main Reminder Sequence" at bounding box center [365, 185] width 176 height 24
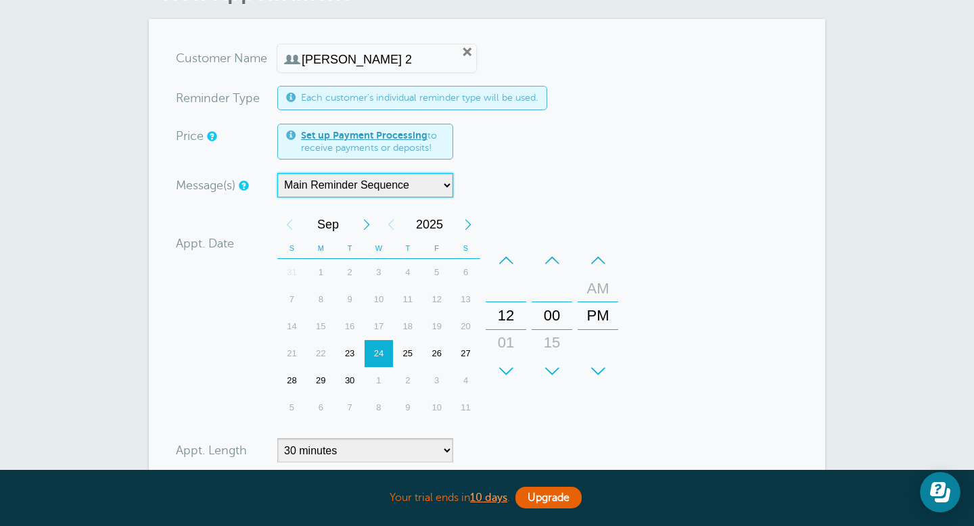
click at [447, 184] on select "Main Reminder Sequence" at bounding box center [365, 185] width 176 height 24
click at [472, 99] on span "Each customer's individual reminder type will be used." at bounding box center [419, 97] width 237 height 11
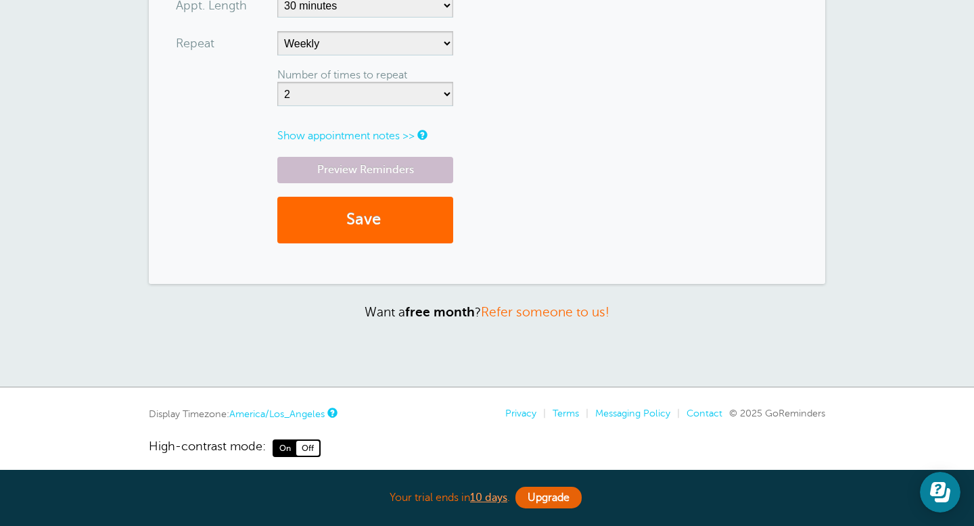
scroll to position [541, 0]
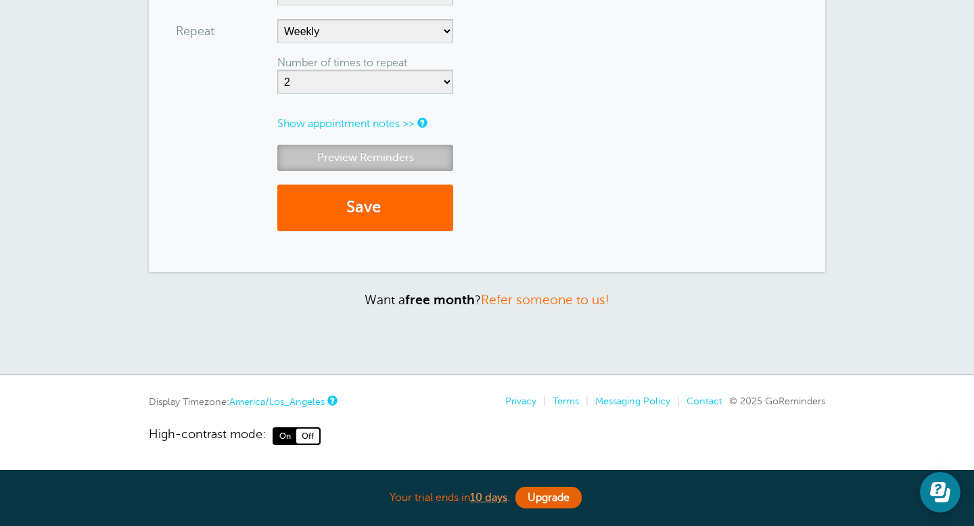
click at [412, 153] on link "Preview Reminders" at bounding box center [365, 158] width 176 height 26
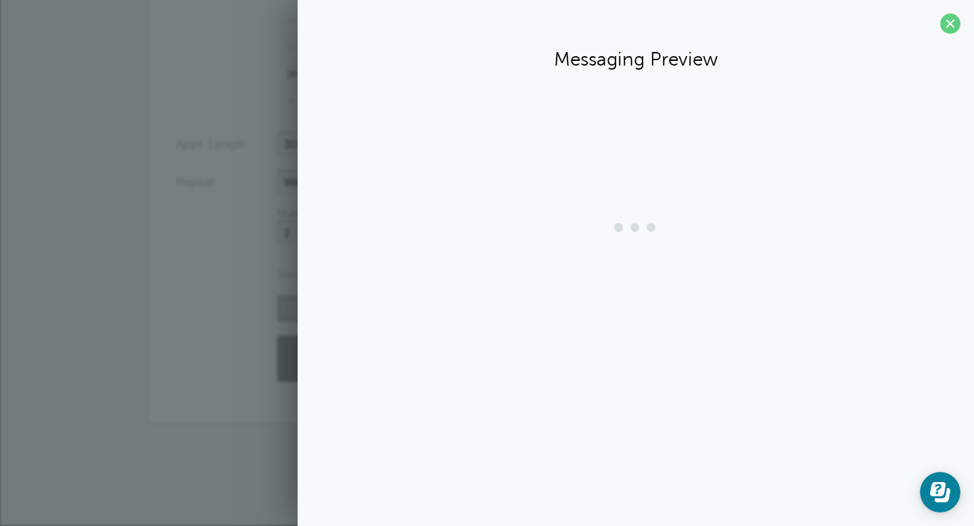
scroll to position [389, 0]
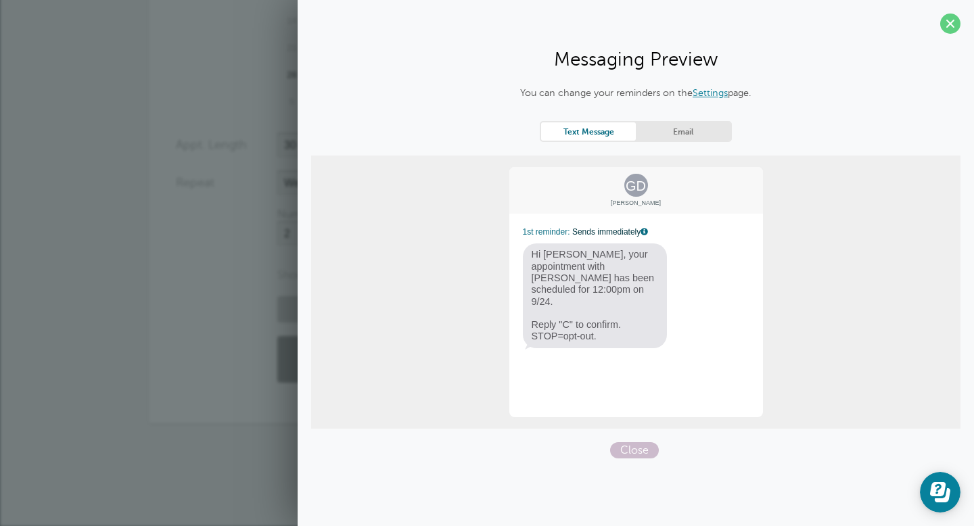
click at [704, 97] on link "Settings" at bounding box center [709, 92] width 35 height 11
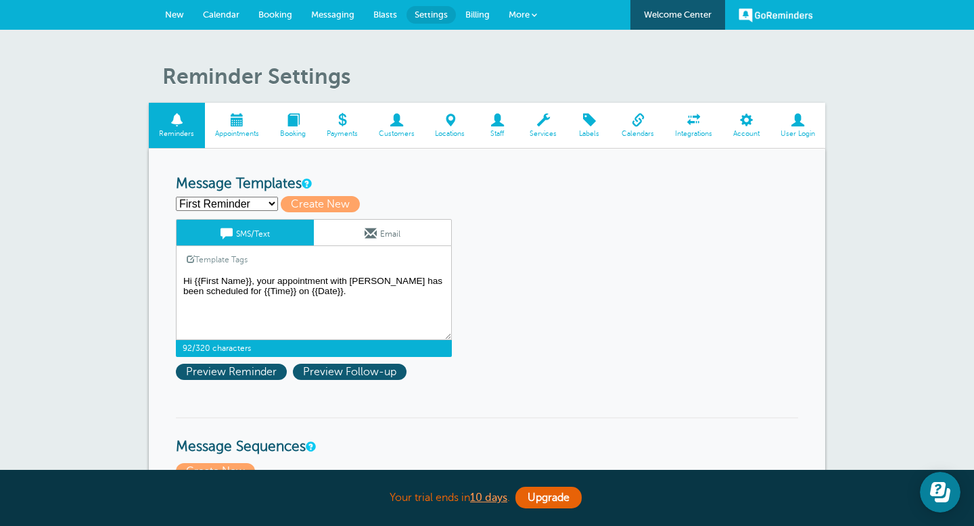
click at [269, 319] on textarea "Hi {{First Name}}, your appointment with [PERSON_NAME] has been scheduled for {…" at bounding box center [314, 306] width 276 height 68
click at [248, 320] on textarea "Hi {{First Name}}, your appointment with [PERSON_NAME] has been scheduled for {…" at bounding box center [314, 306] width 276 height 68
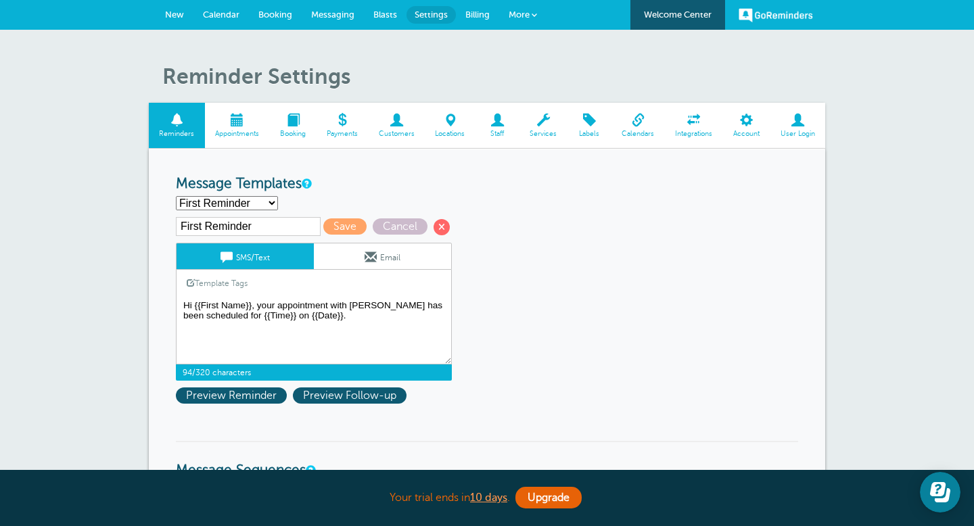
paste textarea "[PERSON_NAME] is inviting you to a scheduled Zoom meeting. Topic: [PERSON_NAME]…"
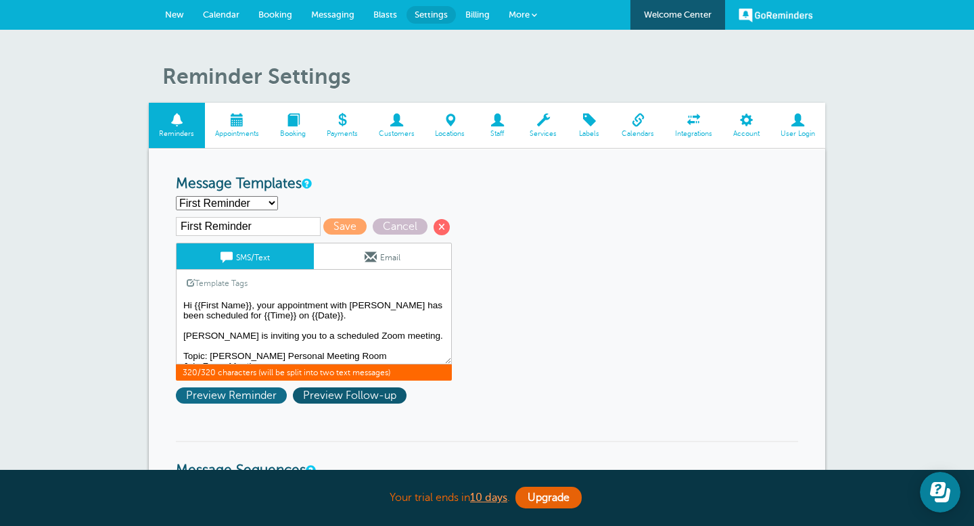
type textarea "Hi {{First Name}}, your appointment with [PERSON_NAME] has been scheduled for {…"
click at [265, 404] on span "Preview Reminder" at bounding box center [231, 395] width 111 height 16
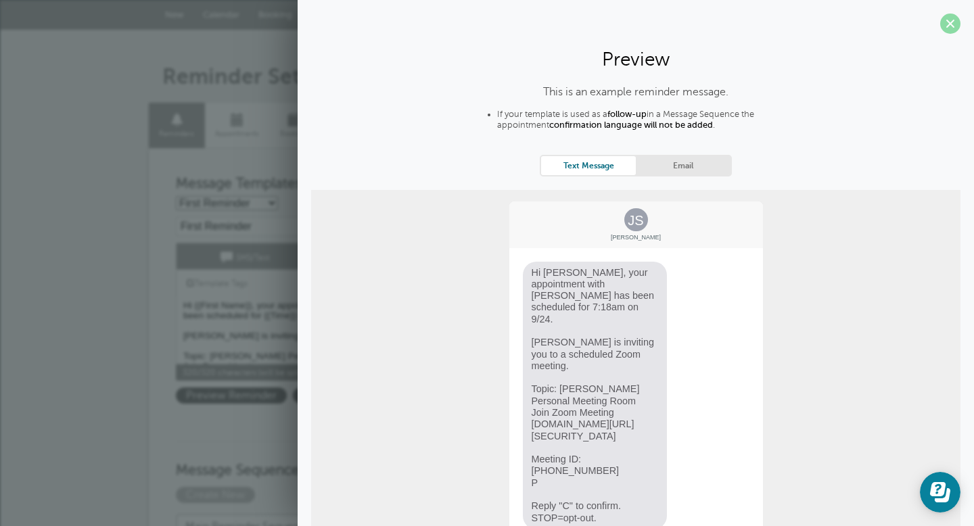
click at [948, 29] on span at bounding box center [950, 24] width 20 height 20
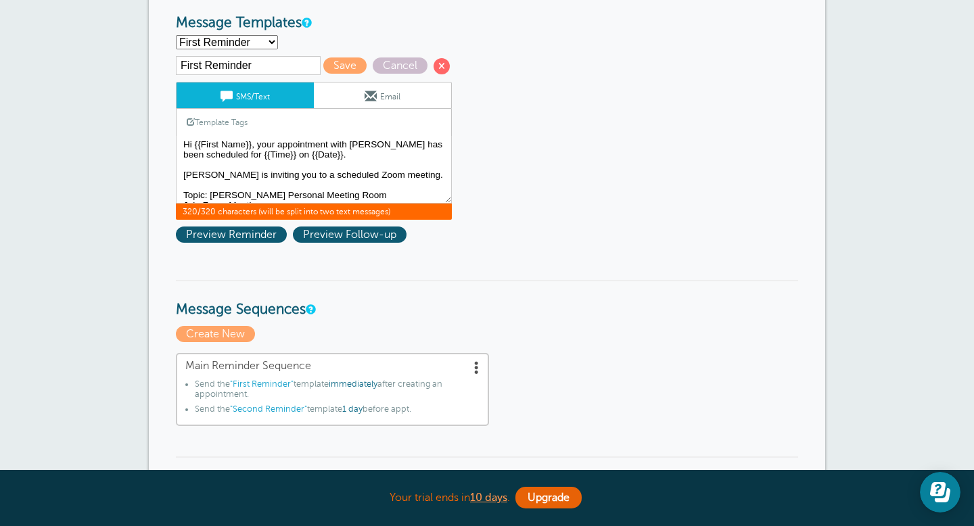
scroll to position [163, 0]
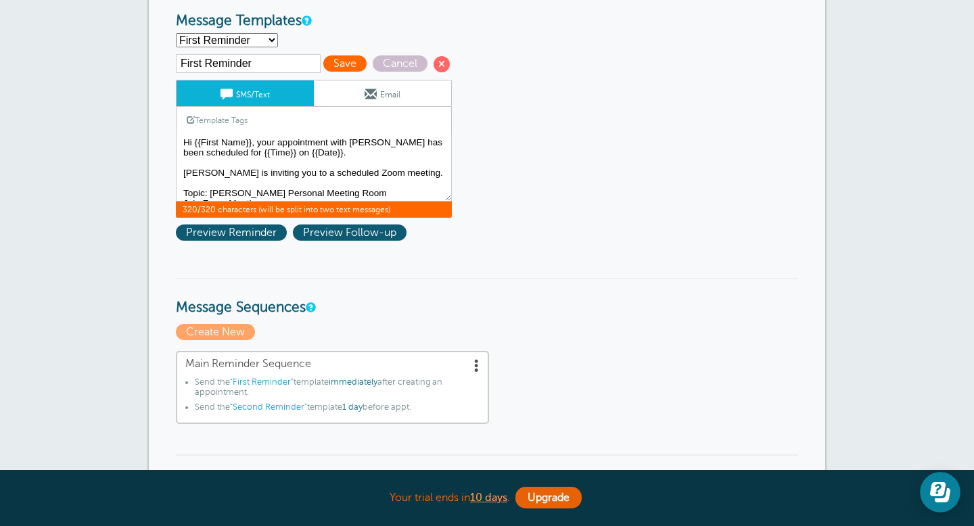
click at [327, 70] on span "Save" at bounding box center [344, 63] width 43 height 16
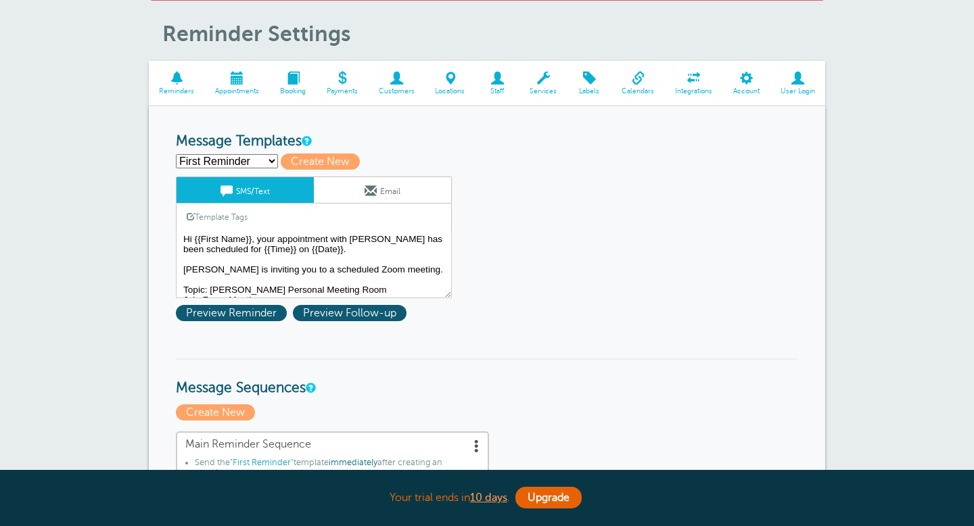
scroll to position [86, 0]
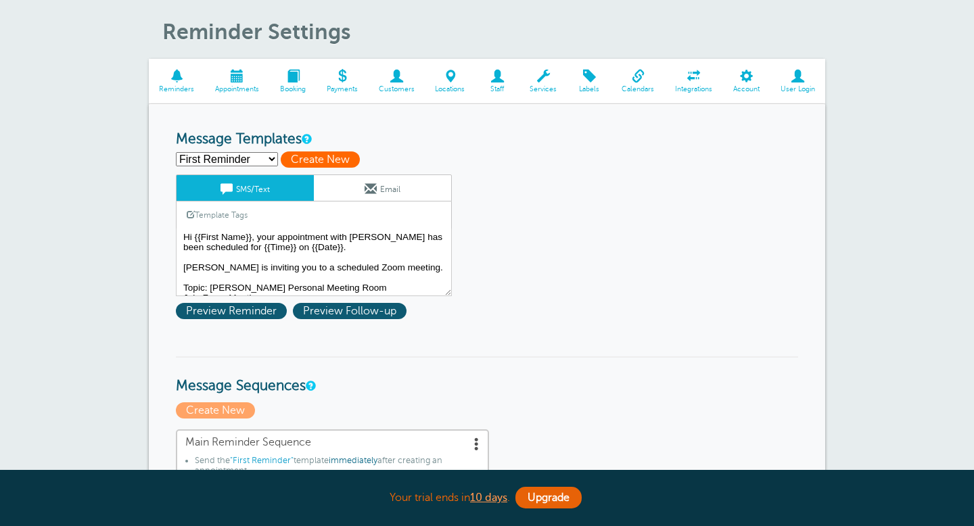
click at [333, 164] on span "Create New" at bounding box center [320, 159] width 79 height 16
select select
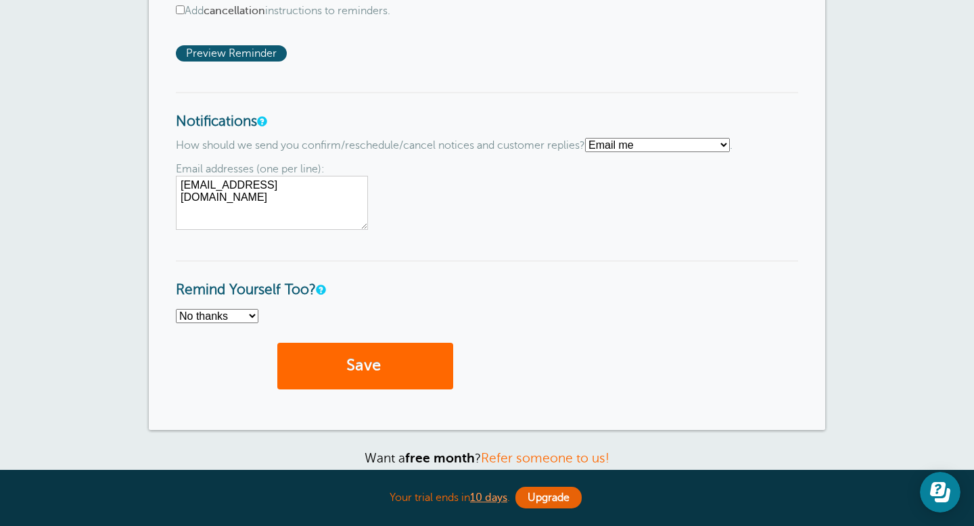
scroll to position [1026, 0]
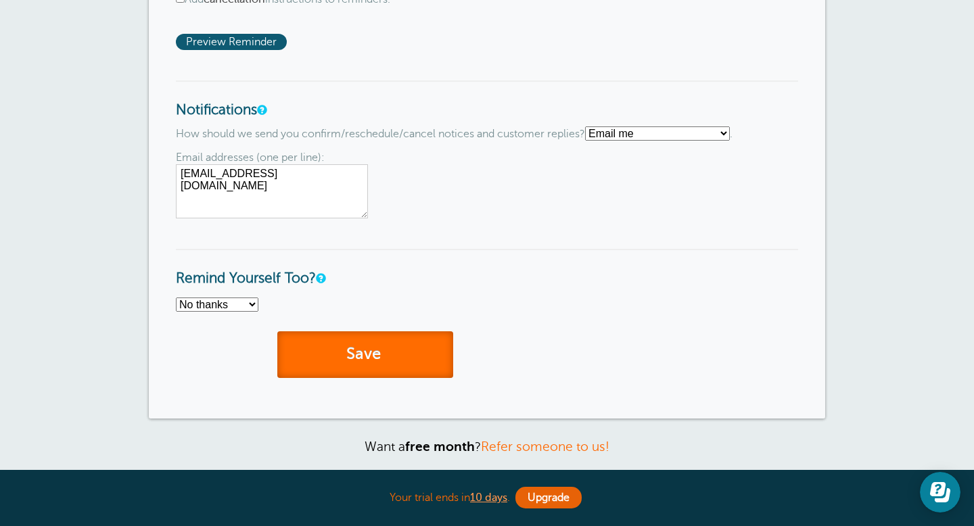
click at [353, 354] on button "Save" at bounding box center [365, 354] width 176 height 47
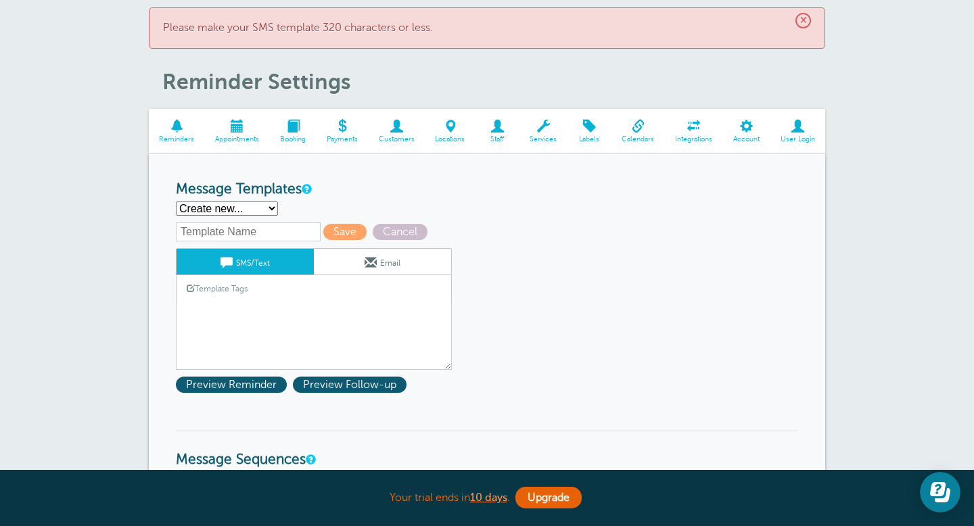
click at [273, 212] on select "First Reminder Second Reminder Third Reminder Create new..." at bounding box center [227, 208] width 102 height 14
click at [282, 293] on div "Template Tags Copy SMS" at bounding box center [314, 288] width 276 height 26
click at [354, 258] on link "Email" at bounding box center [382, 262] width 137 height 26
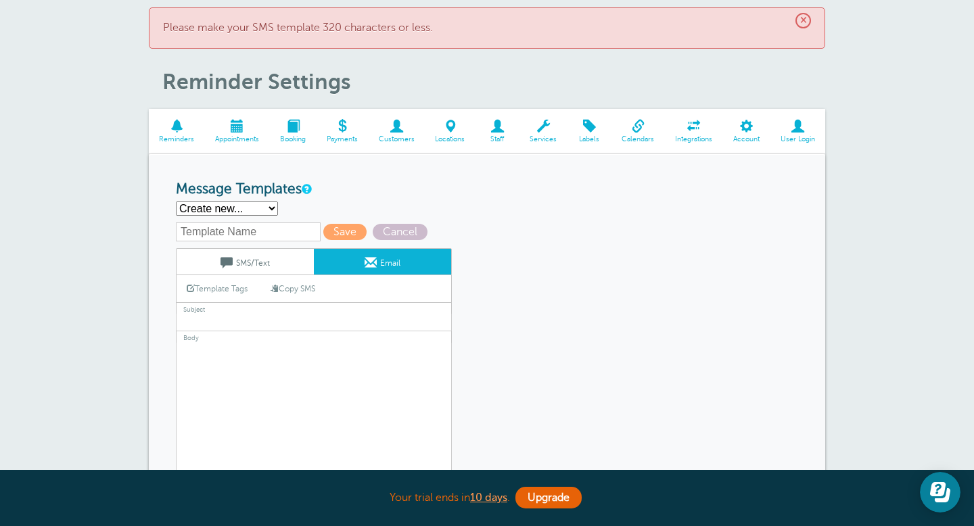
click at [295, 270] on link "SMS/Text" at bounding box center [244, 262] width 137 height 26
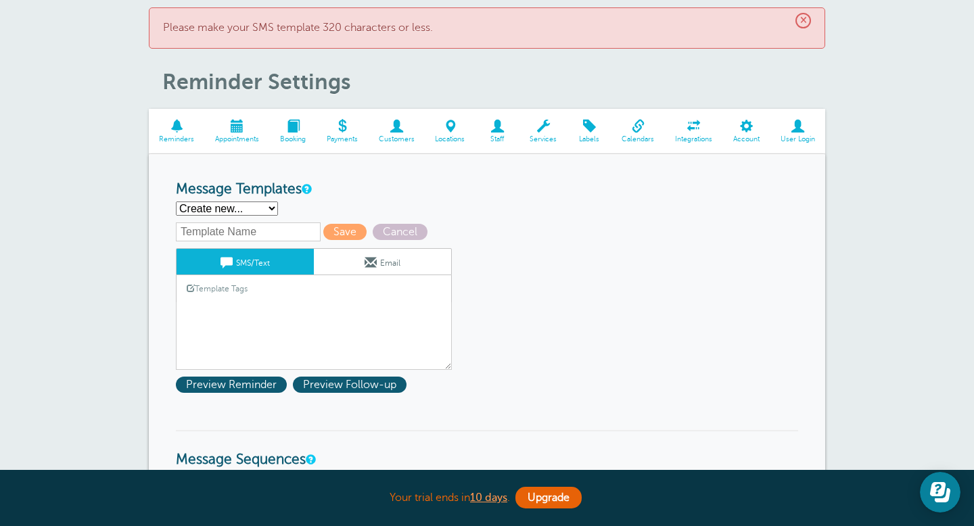
click at [262, 231] on input "text" at bounding box center [248, 231] width 145 height 19
type input "First Reminder"
click at [323, 234] on span "Save" at bounding box center [344, 232] width 43 height 16
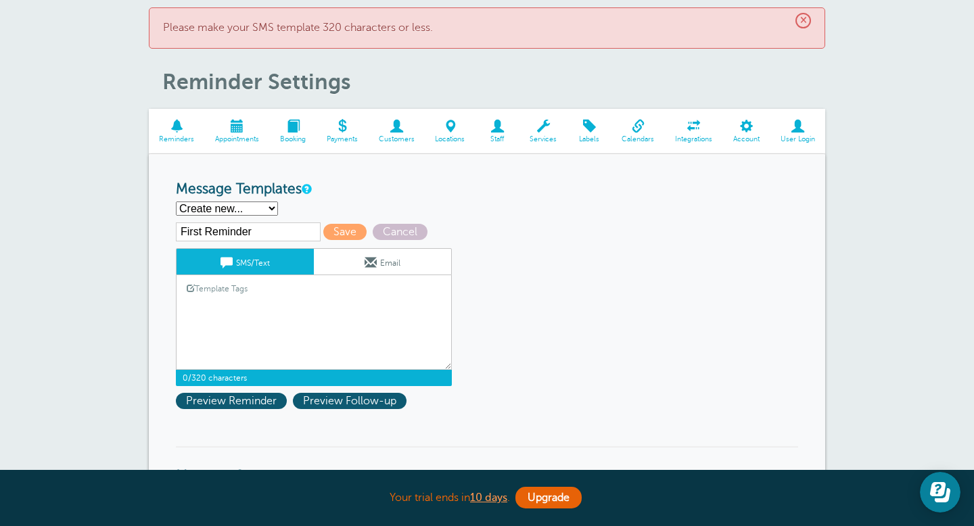
scroll to position [0, 0]
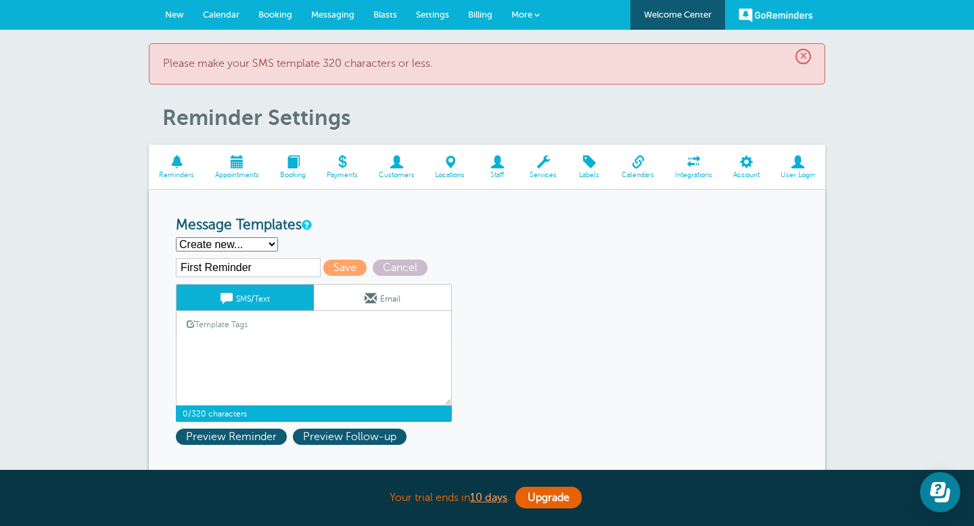
click at [228, 21] on link "Calendar" at bounding box center [220, 15] width 55 height 30
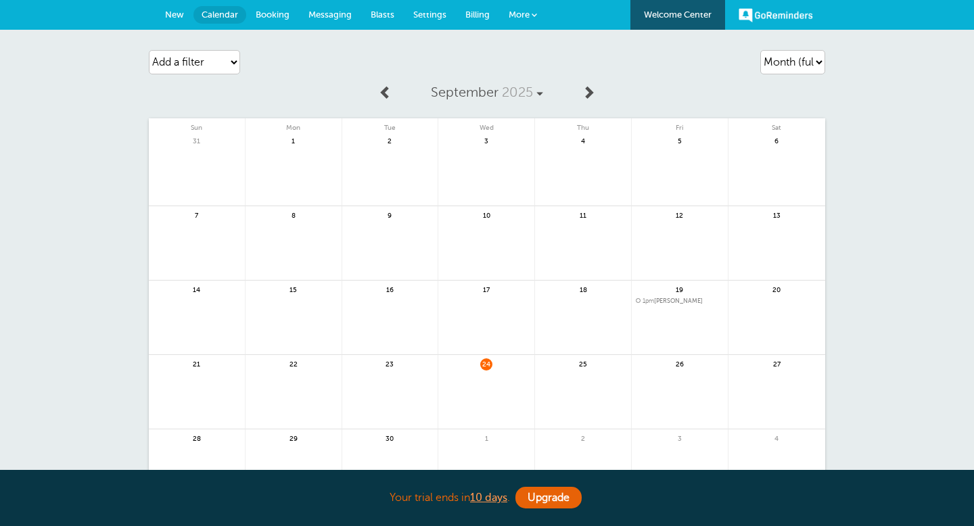
click at [496, 381] on link at bounding box center [486, 400] width 96 height 59
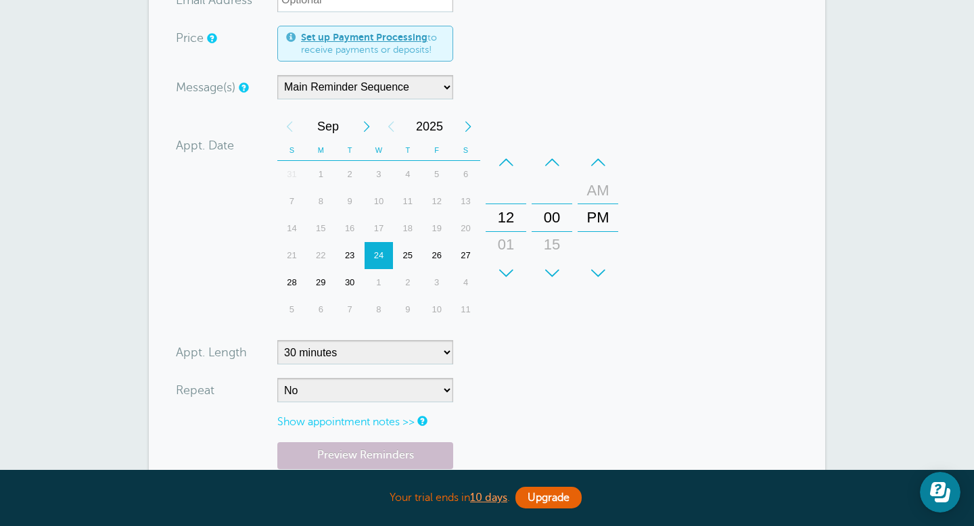
scroll to position [257, 0]
click at [354, 450] on link "Preview Reminders" at bounding box center [365, 454] width 176 height 26
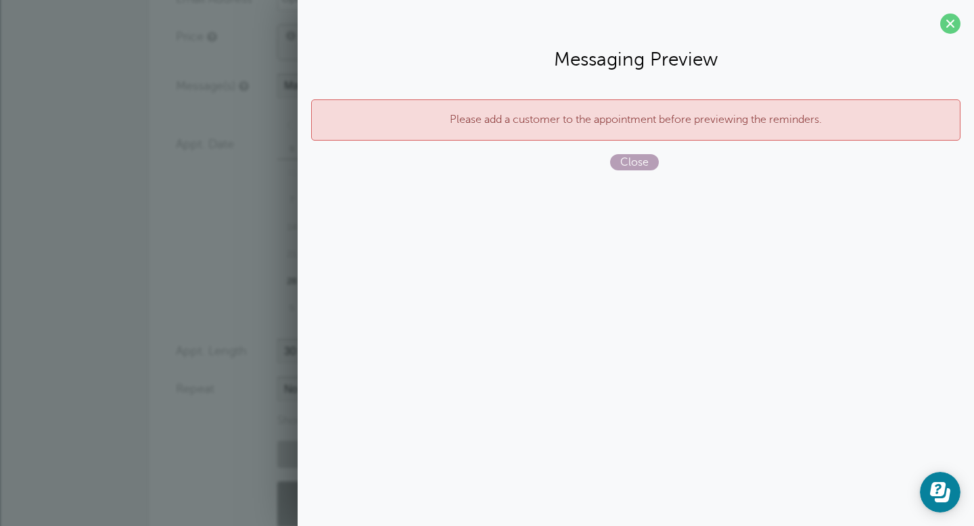
click at [627, 160] on span "Close" at bounding box center [634, 162] width 49 height 16
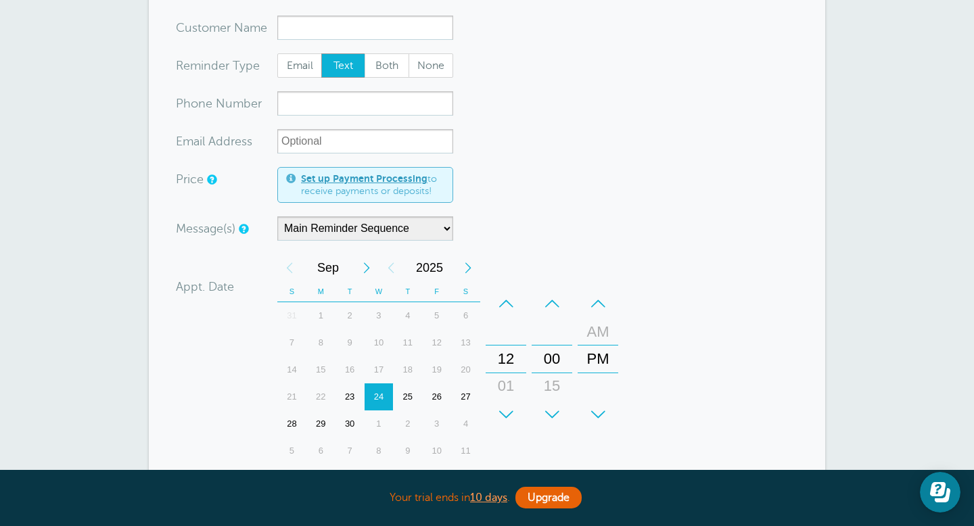
scroll to position [32, 0]
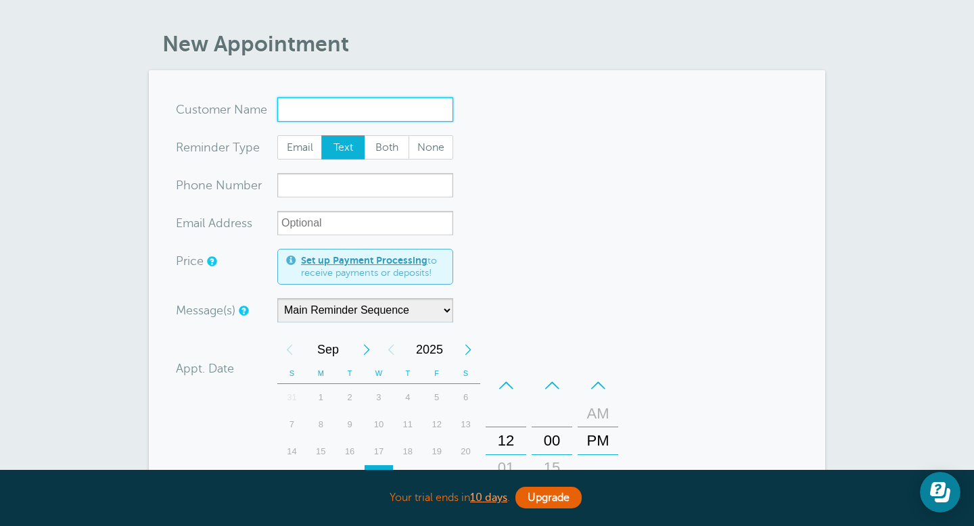
click at [335, 115] on input "x-no-autofill" at bounding box center [365, 109] width 176 height 24
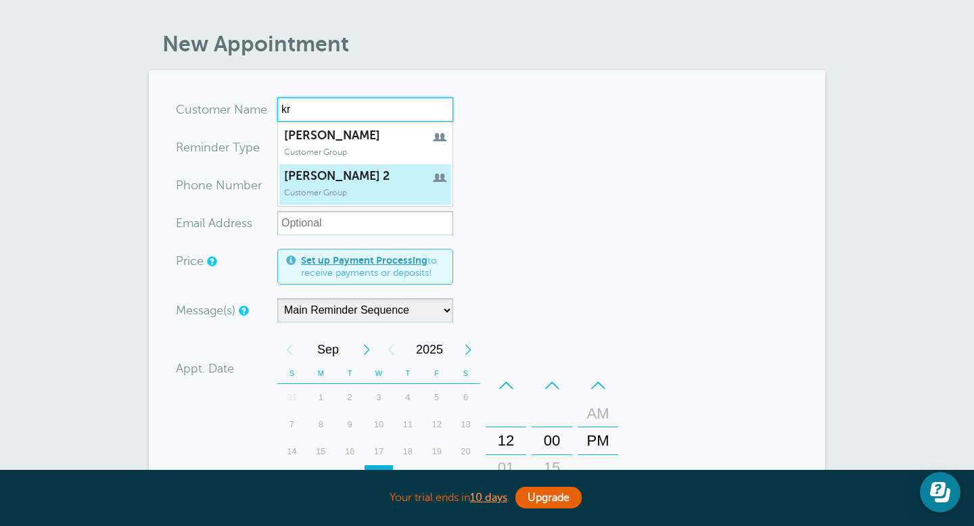
click at [291, 178] on span "[PERSON_NAME] 2" at bounding box center [365, 176] width 162 height 14
type input "kristi2"
type input "[PERSON_NAME] 2"
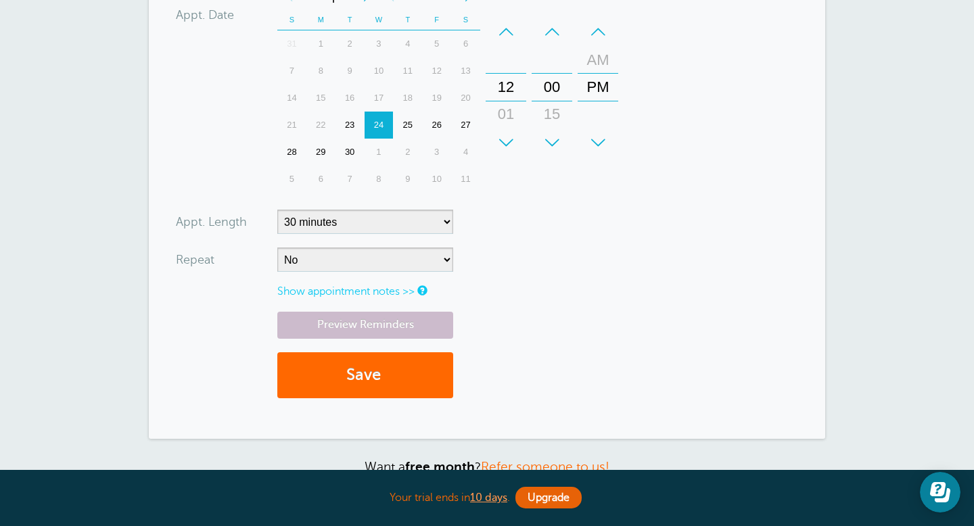
scroll to position [324, 0]
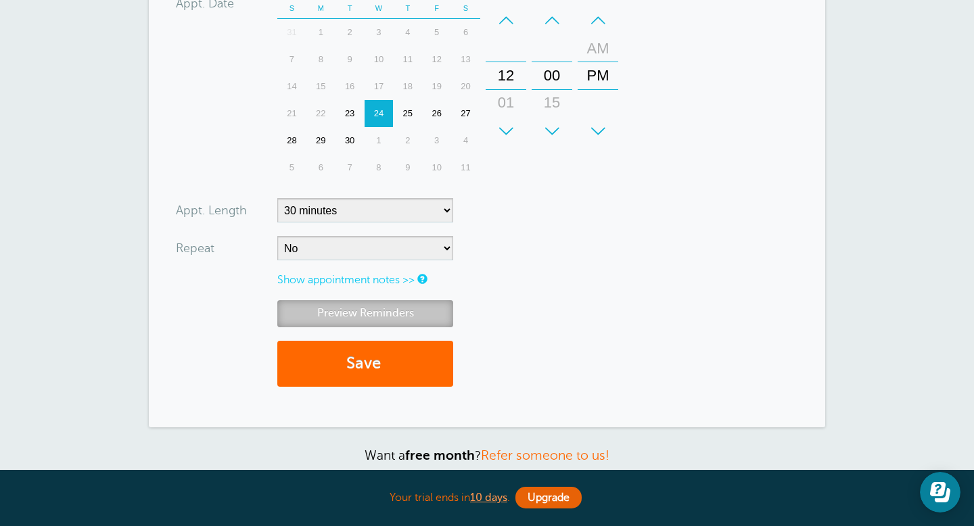
click at [403, 321] on link "Preview Reminders" at bounding box center [365, 313] width 176 height 26
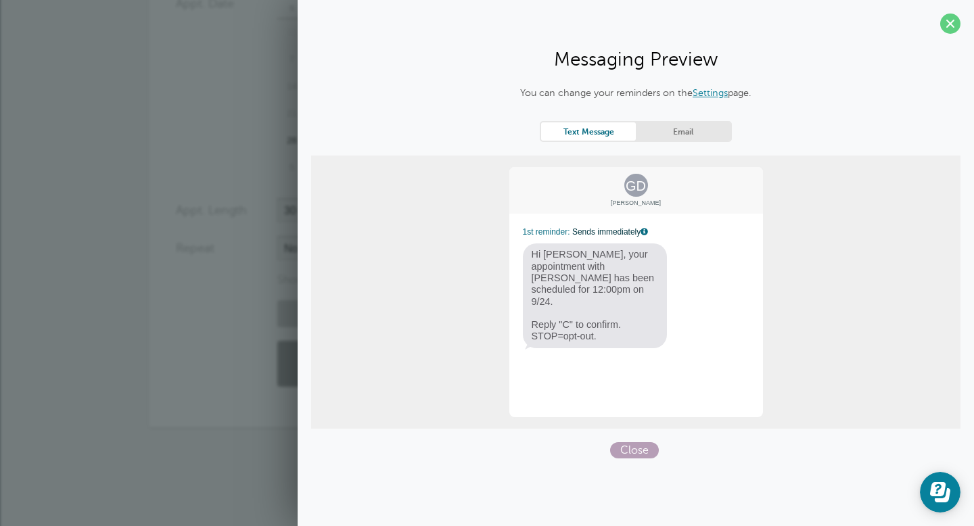
click at [642, 448] on span "Close" at bounding box center [634, 450] width 49 height 16
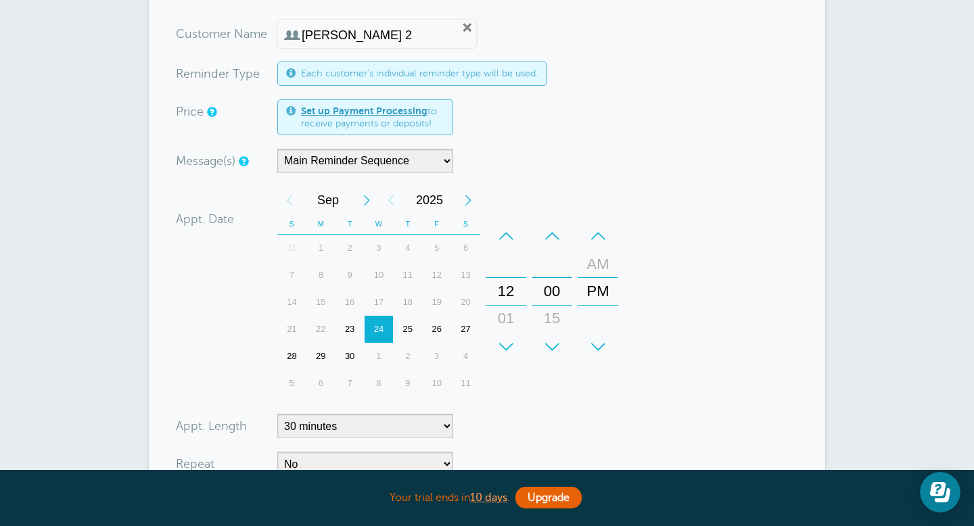
scroll to position [0, 0]
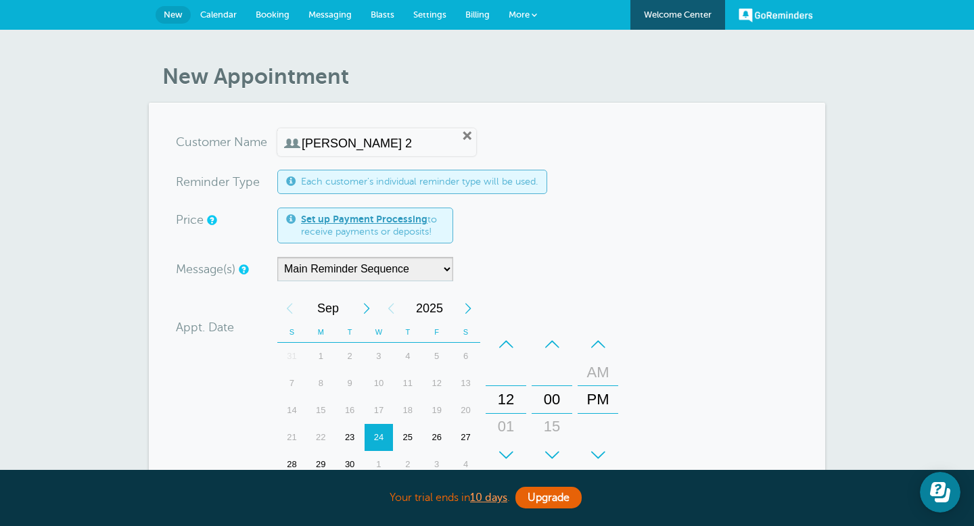
click at [397, 142] on input "kristi 2" at bounding box center [371, 144] width 139 height 14
click at [536, 12] on span at bounding box center [533, 14] width 5 height 5
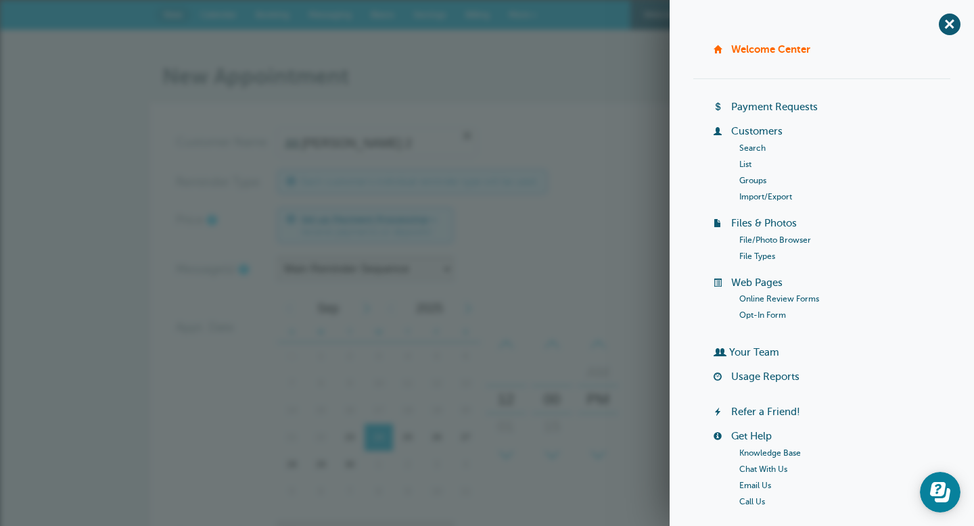
click at [468, 110] on section "You are creating a new customer. To use an existing customer select one from th…" at bounding box center [487, 427] width 676 height 648
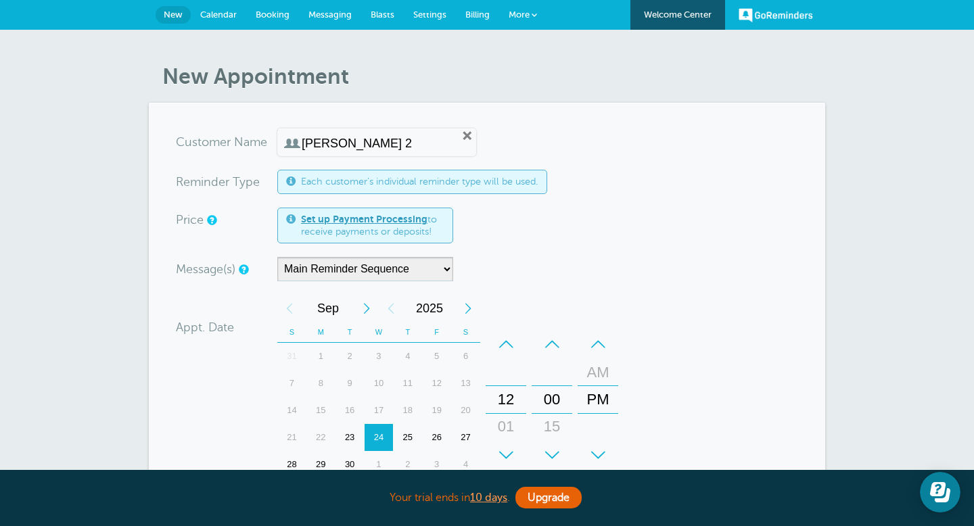
click at [431, 7] on link "Settings" at bounding box center [430, 15] width 52 height 30
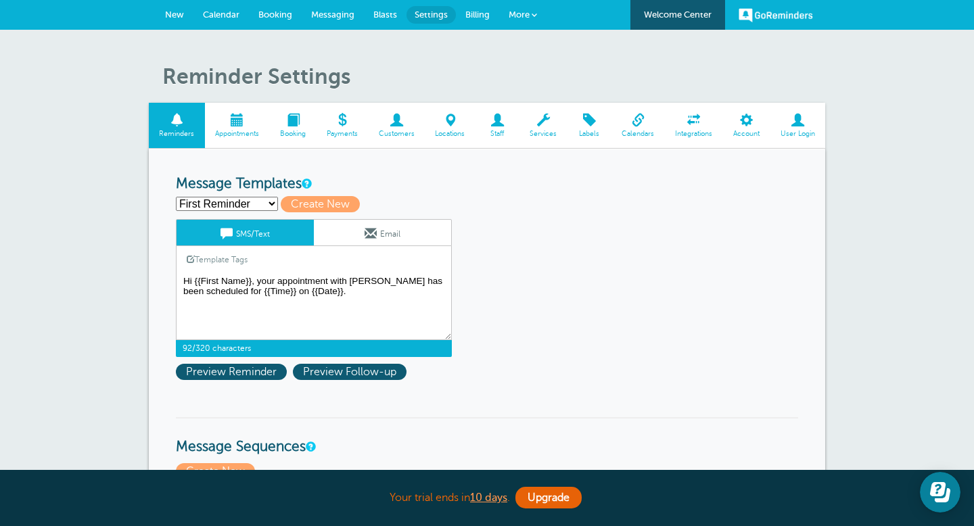
click at [350, 306] on textarea "Hi {{First Name}}, your appointment with [PERSON_NAME] has been scheduled for {…" at bounding box center [314, 306] width 276 height 68
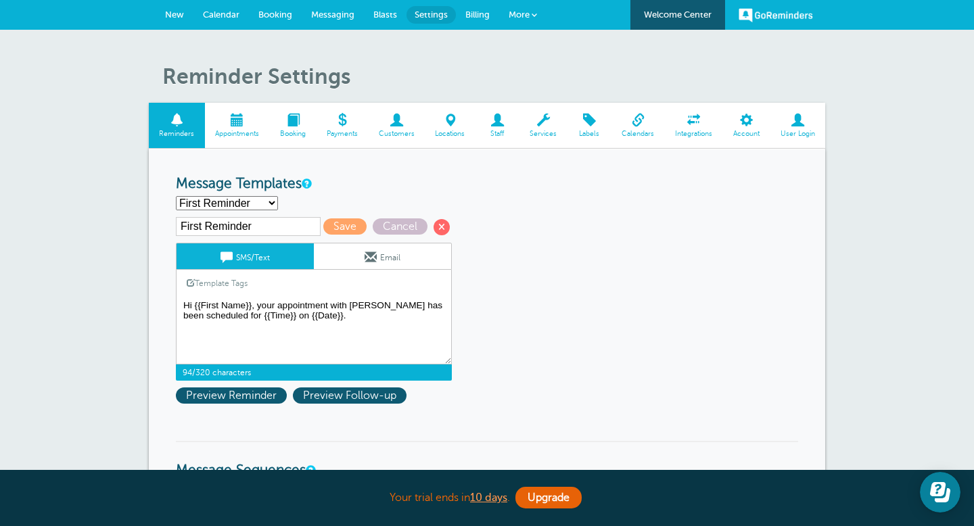
paste textarea "[PERSON_NAME] is inviting you to a scheduled Zoom meeting. Topic: [PERSON_NAME]…"
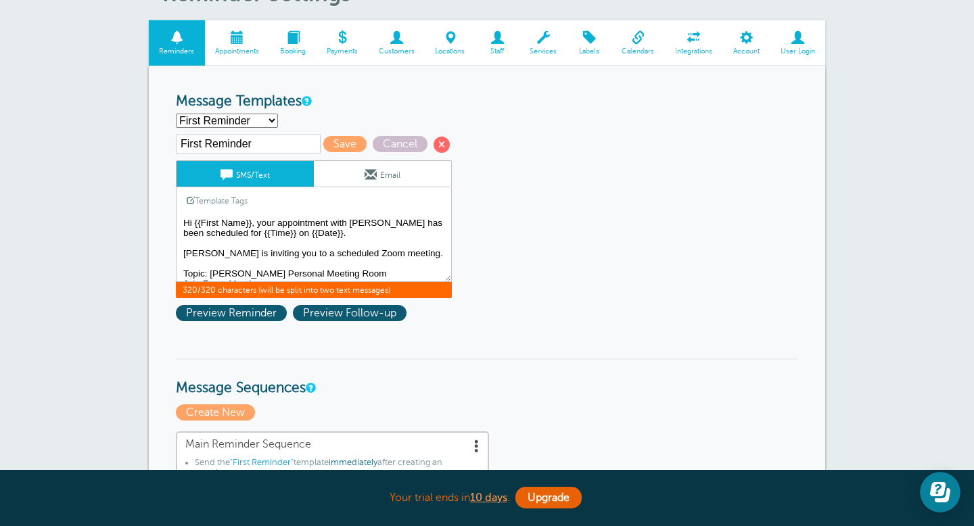
scroll to position [95, 0]
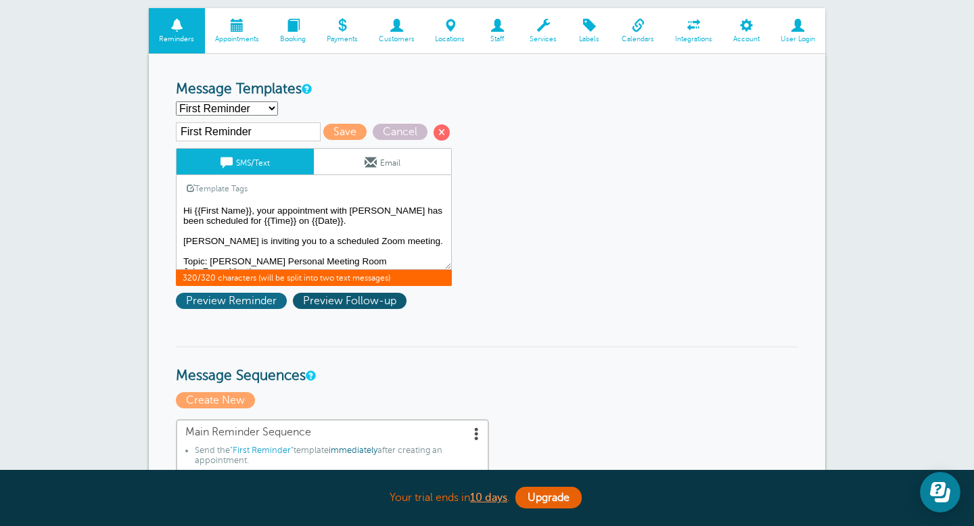
type textarea "Hi {{First Name}}, your appointment with [PERSON_NAME] has been scheduled for {…"
click at [208, 302] on span "Preview Reminder" at bounding box center [231, 301] width 111 height 16
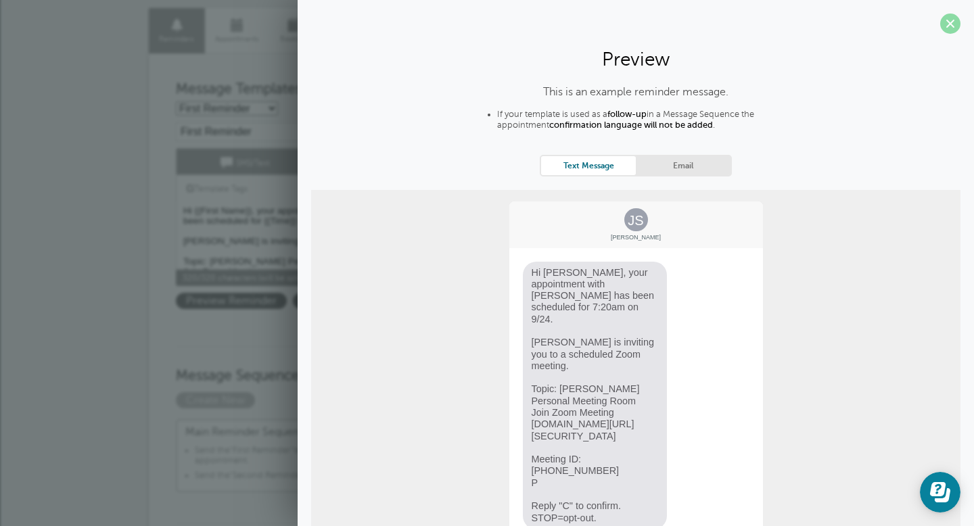
click at [956, 25] on span at bounding box center [950, 24] width 20 height 20
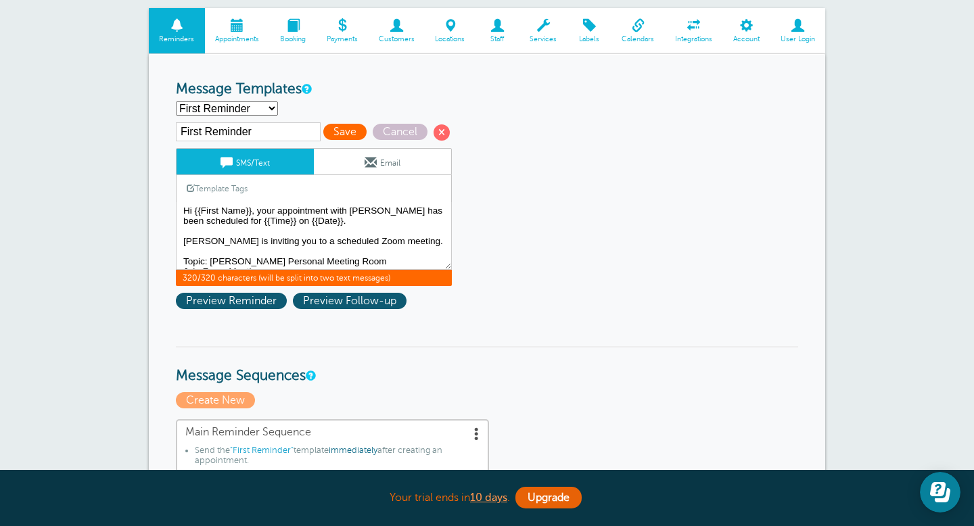
click at [329, 128] on span "Save" at bounding box center [344, 132] width 43 height 16
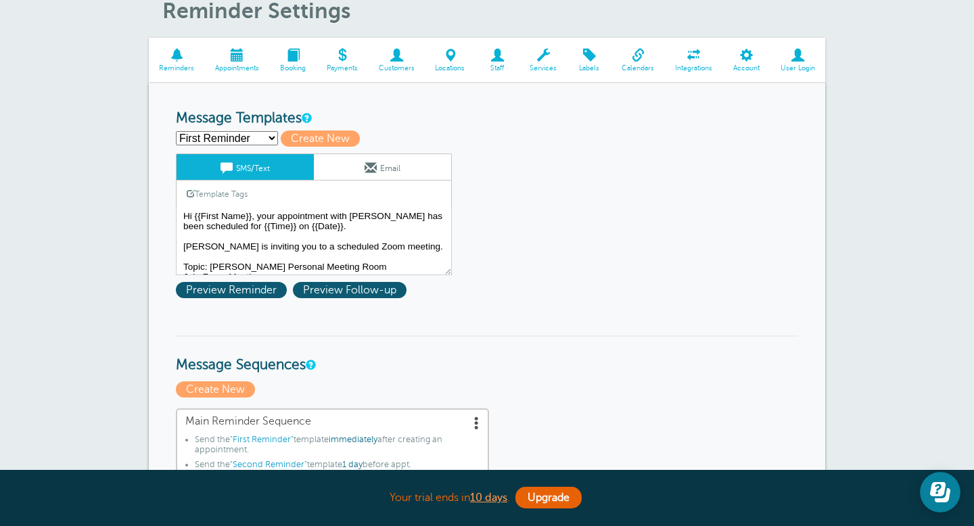
scroll to position [108, 0]
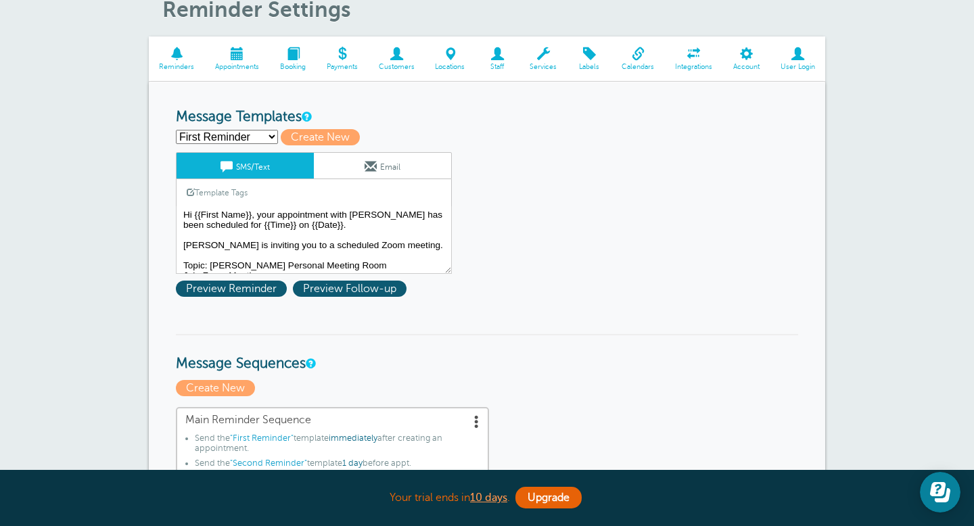
click at [270, 138] on select "First Reminder Second Reminder Third Reminder Create new..." at bounding box center [227, 137] width 102 height 14
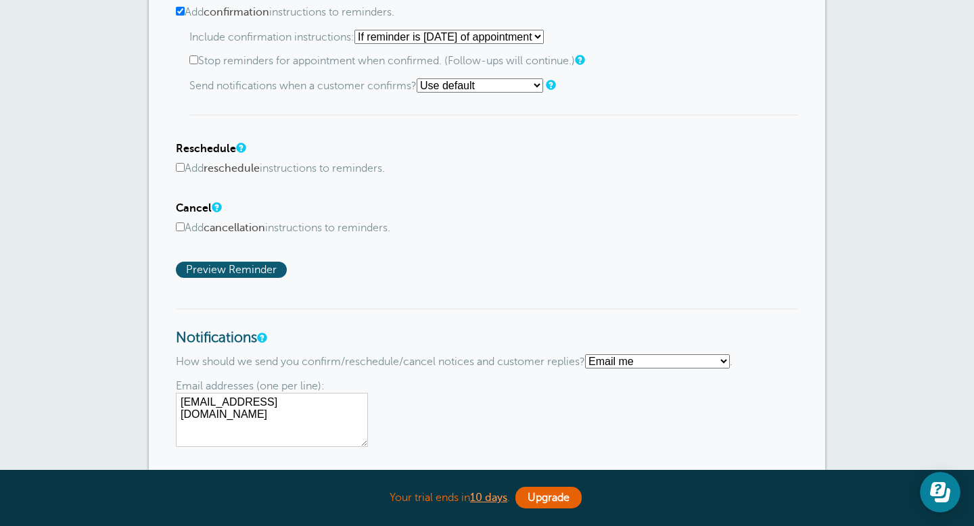
scroll to position [775, 0]
click at [264, 276] on span "Preview Reminder" at bounding box center [231, 268] width 111 height 16
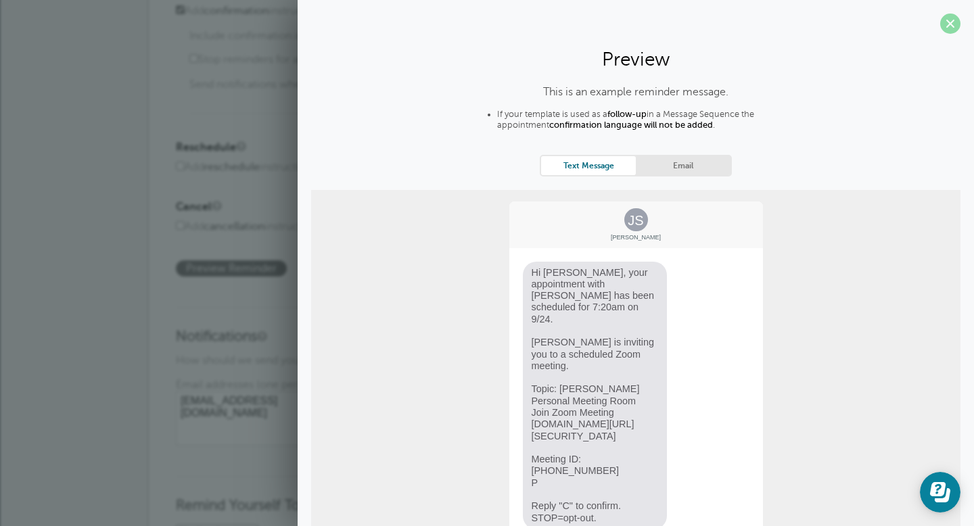
click at [946, 29] on span at bounding box center [950, 24] width 20 height 20
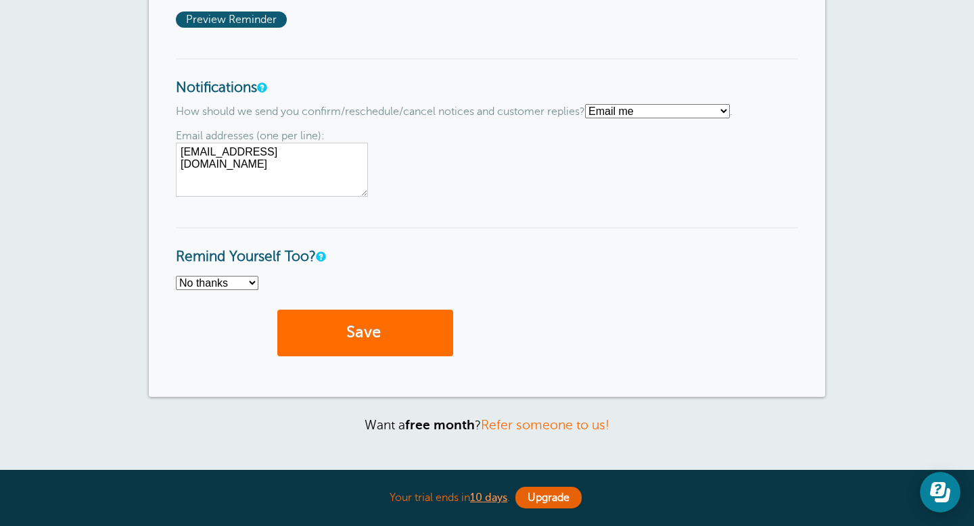
scroll to position [1032, 0]
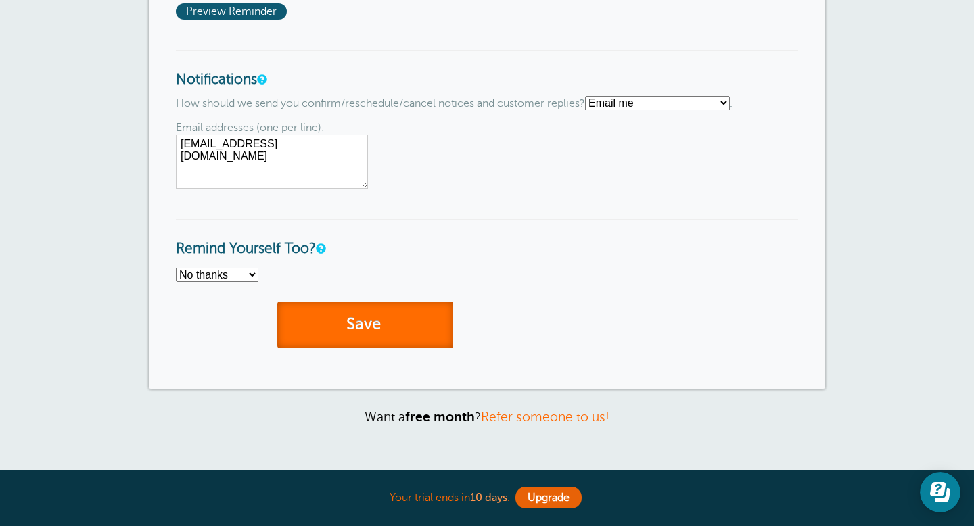
click at [411, 327] on button "Save" at bounding box center [365, 325] width 176 height 47
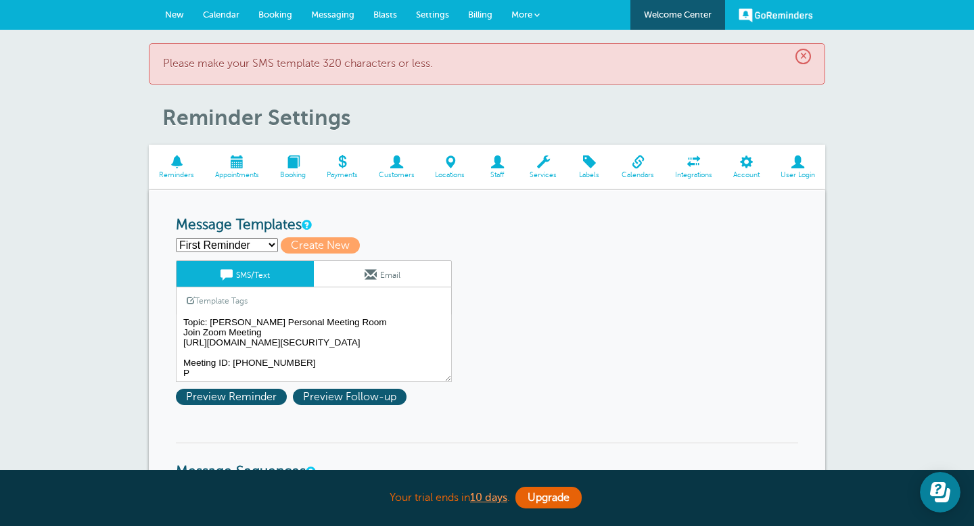
click at [529, 10] on span "More" at bounding box center [521, 14] width 21 height 10
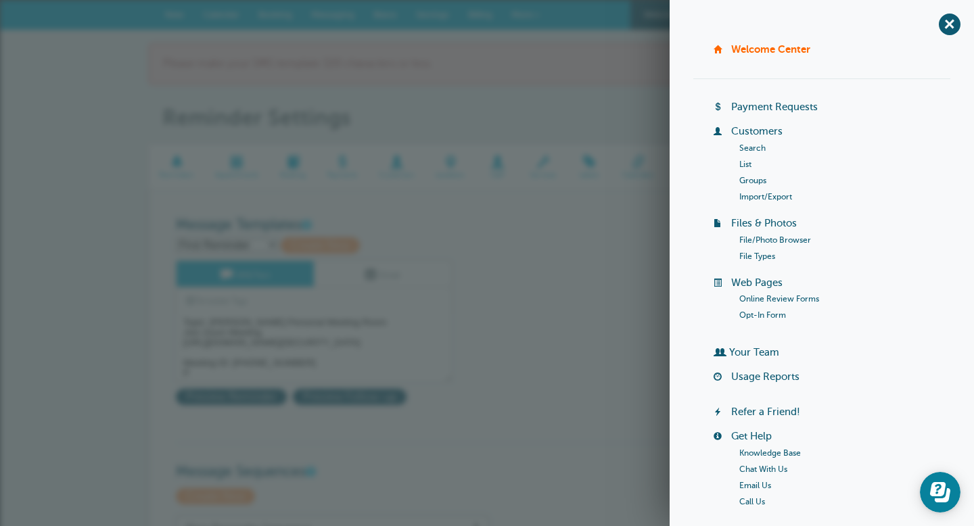
click at [410, 51] on div "× Please make your SMS template 320 characters or less." at bounding box center [487, 63] width 676 height 41
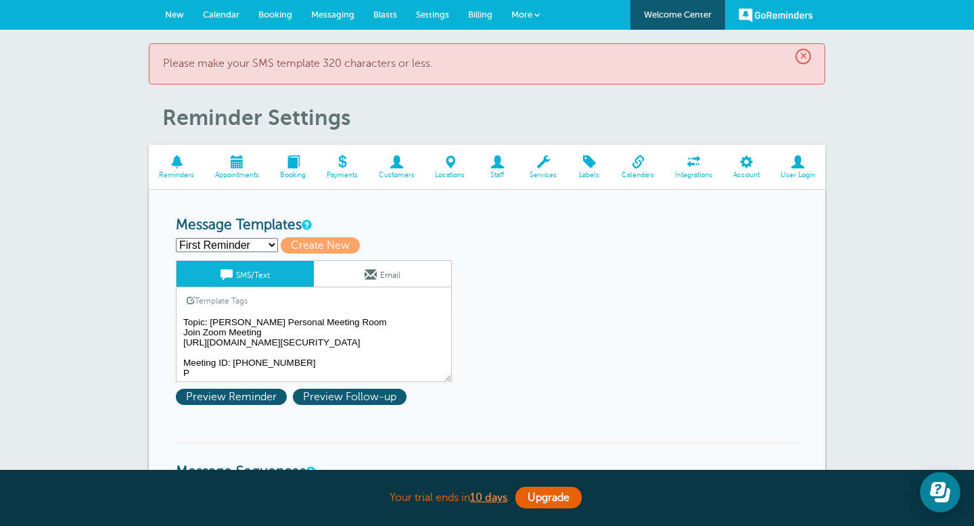
click at [217, 11] on span "Calendar" at bounding box center [221, 14] width 37 height 10
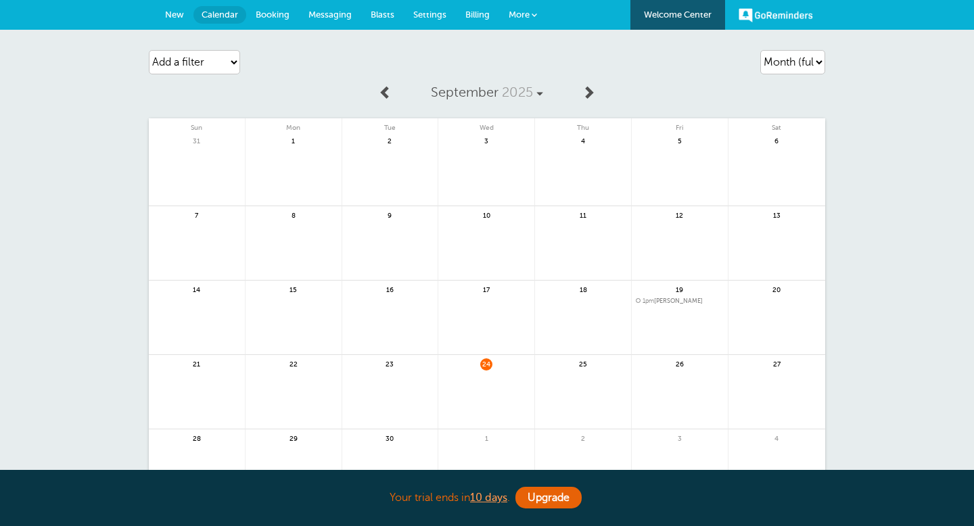
click at [504, 379] on link at bounding box center [486, 400] width 96 height 59
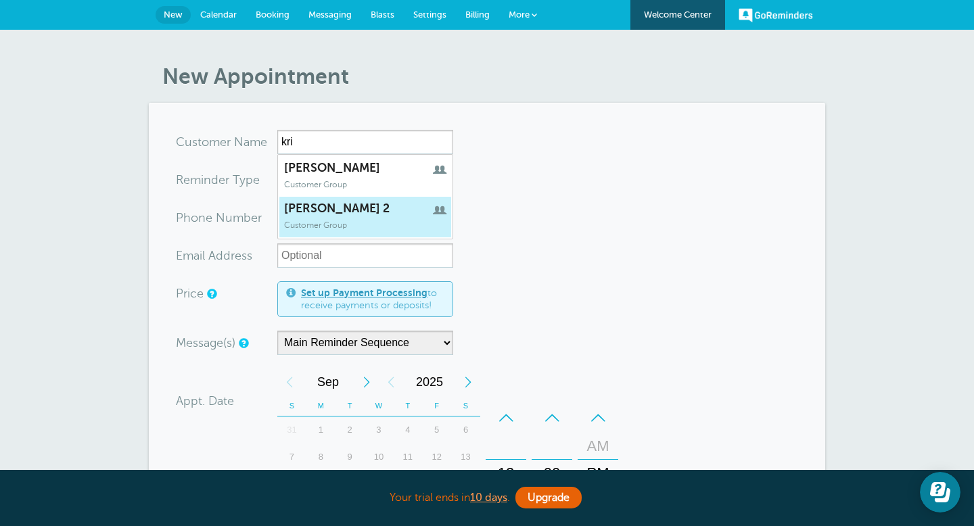
click at [324, 209] on span "[PERSON_NAME] 2" at bounding box center [365, 208] width 162 height 14
type input "kristi2"
type input "[PERSON_NAME] 2"
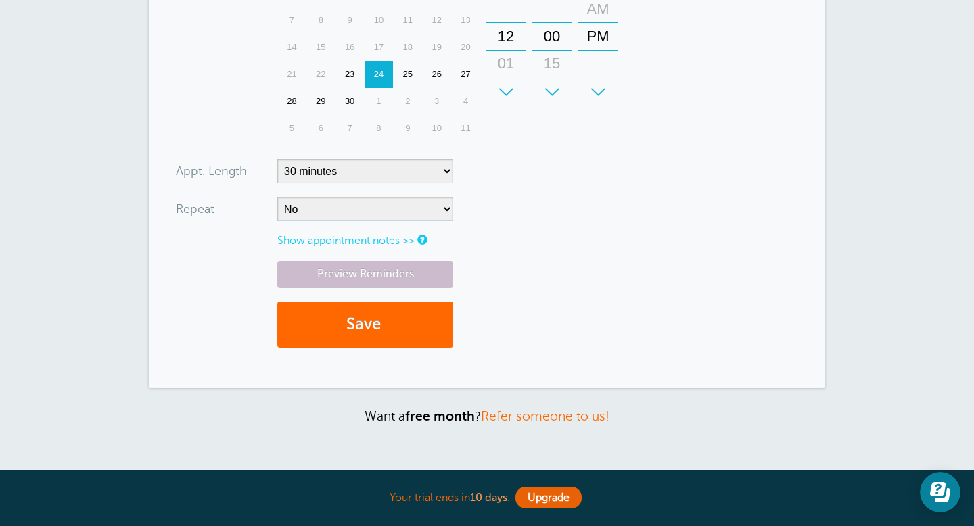
scroll to position [366, 0]
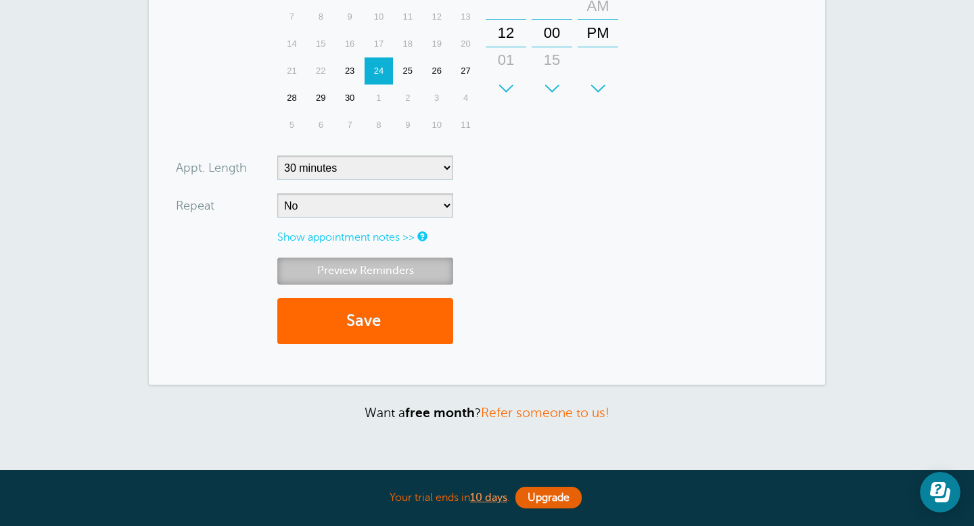
click at [433, 273] on link "Preview Reminders" at bounding box center [365, 271] width 176 height 26
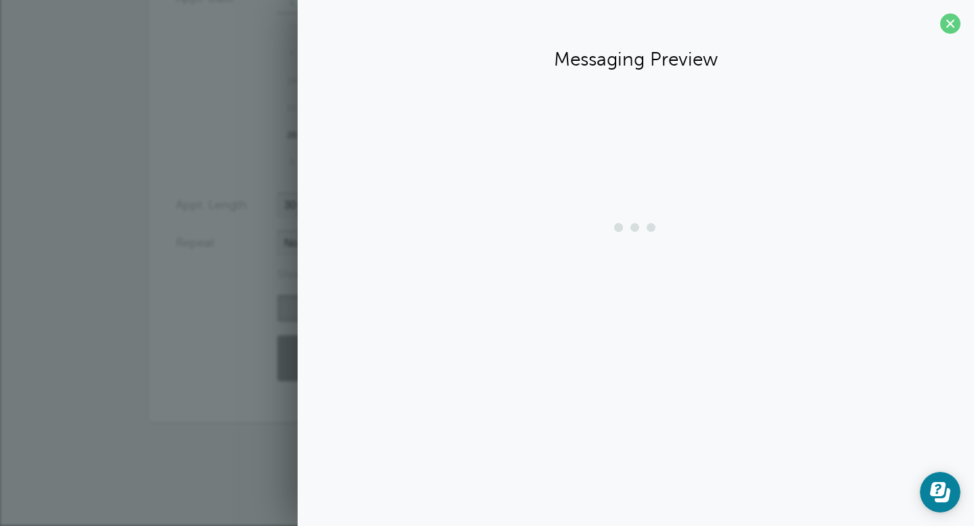
scroll to position [329, 0]
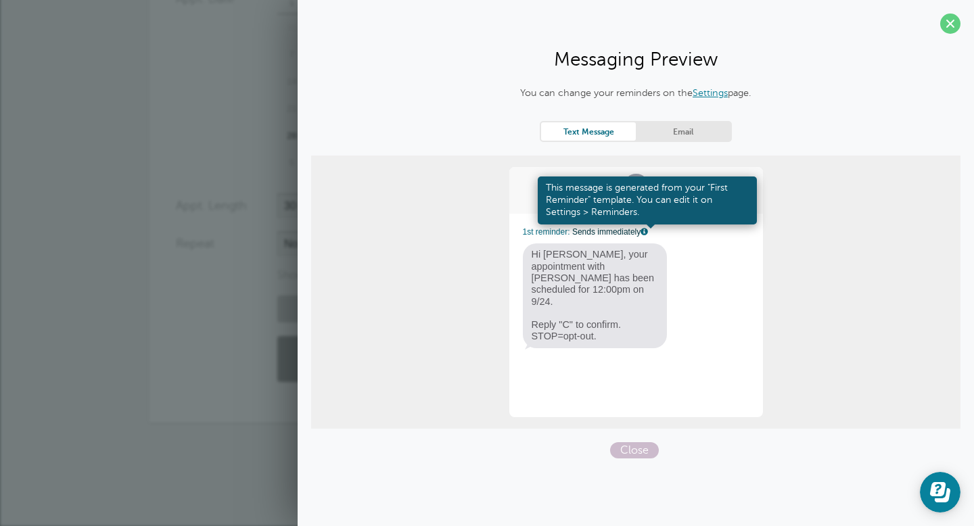
click at [644, 232] on link at bounding box center [644, 232] width 8 height 9
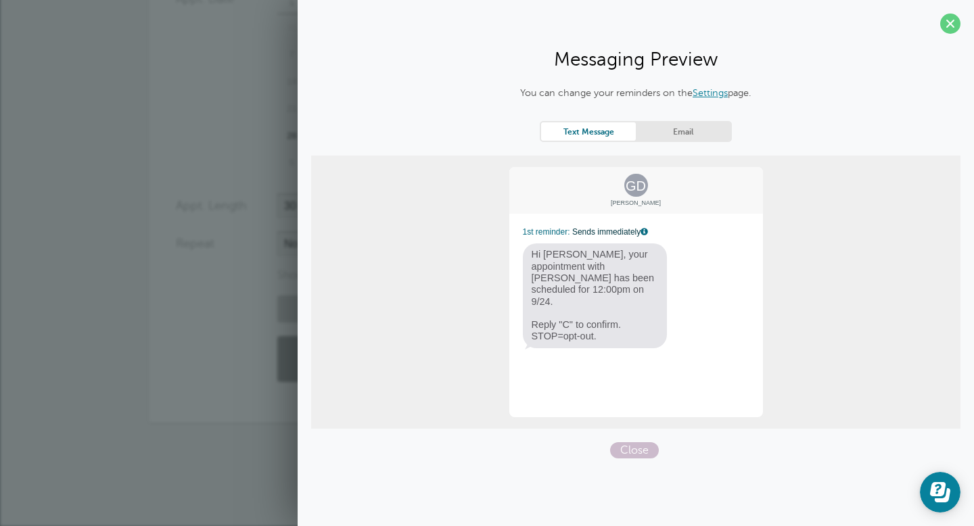
click at [704, 92] on link "Settings" at bounding box center [709, 92] width 35 height 11
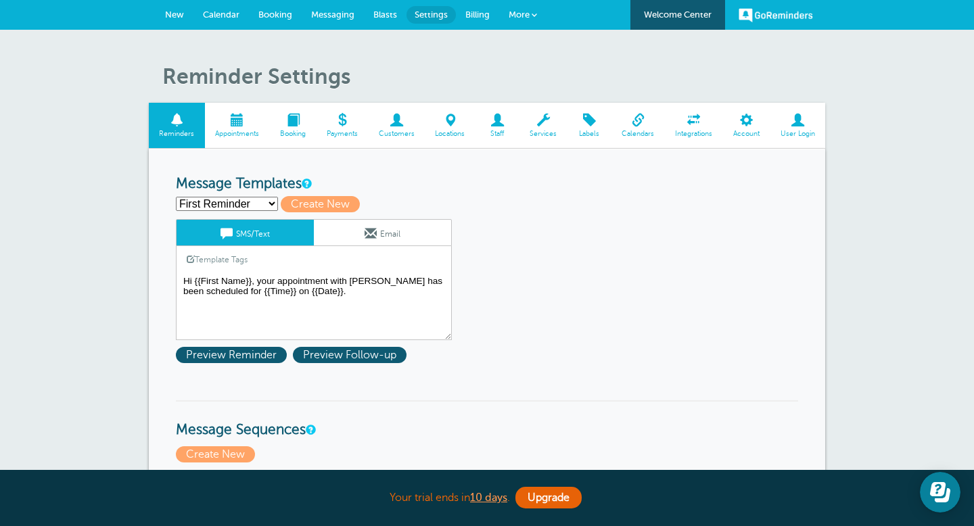
click at [217, 313] on textarea "Hi {{First Name}}, your appointment with [PERSON_NAME] has been scheduled for {…" at bounding box center [314, 306] width 276 height 68
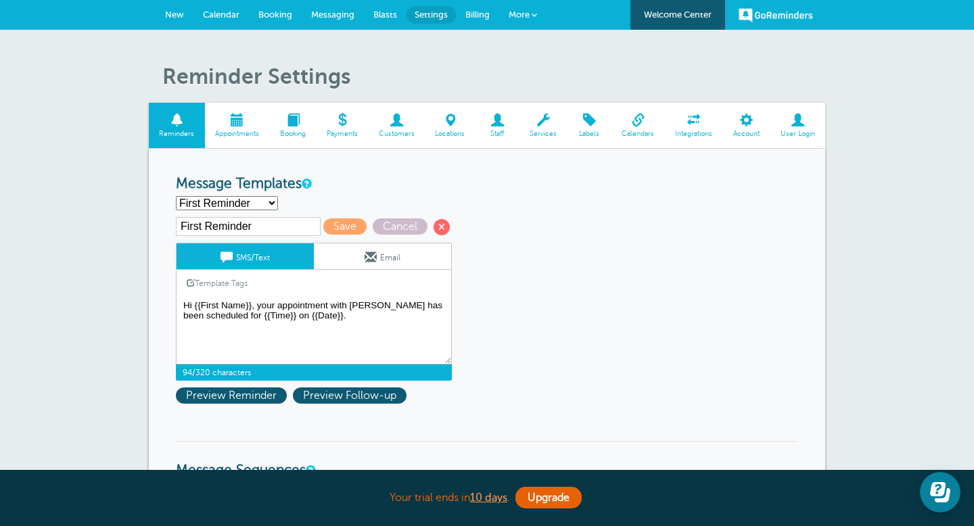
paste textarea "[PERSON_NAME] is inviting you to a scheduled Zoom meeting. Topic: [PERSON_NAME]…"
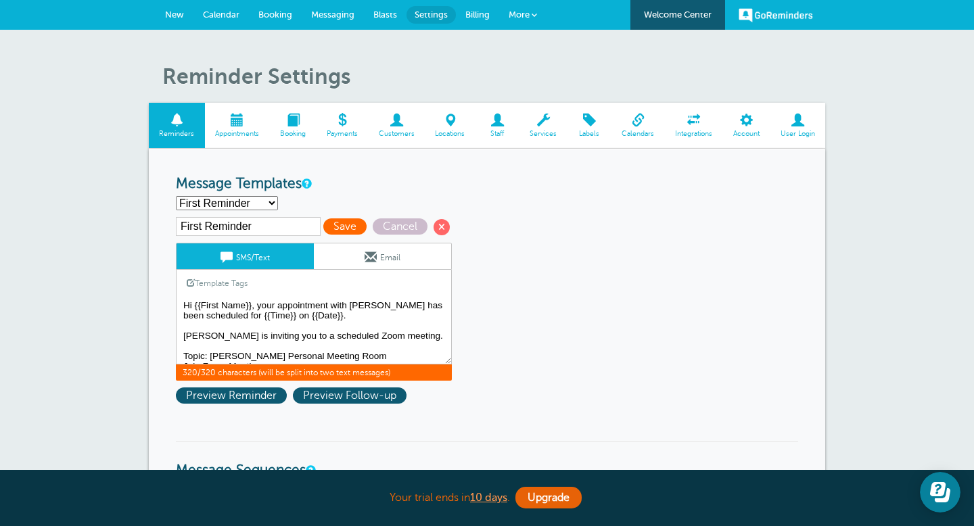
type textarea "Hi {{First Name}}, your appointment with [PERSON_NAME] has been scheduled for {…"
click at [326, 230] on span "Save" at bounding box center [344, 226] width 43 height 16
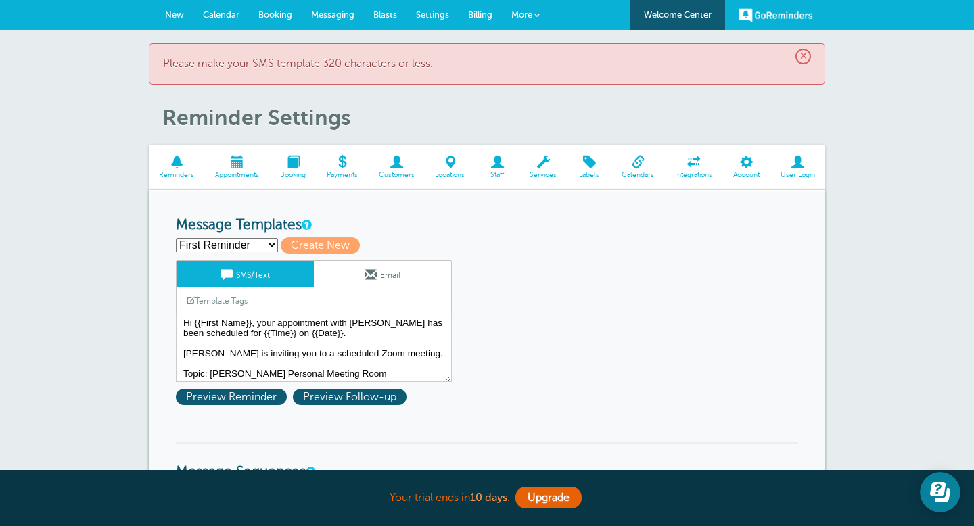
click at [223, 17] on span "Calendar" at bounding box center [221, 14] width 37 height 10
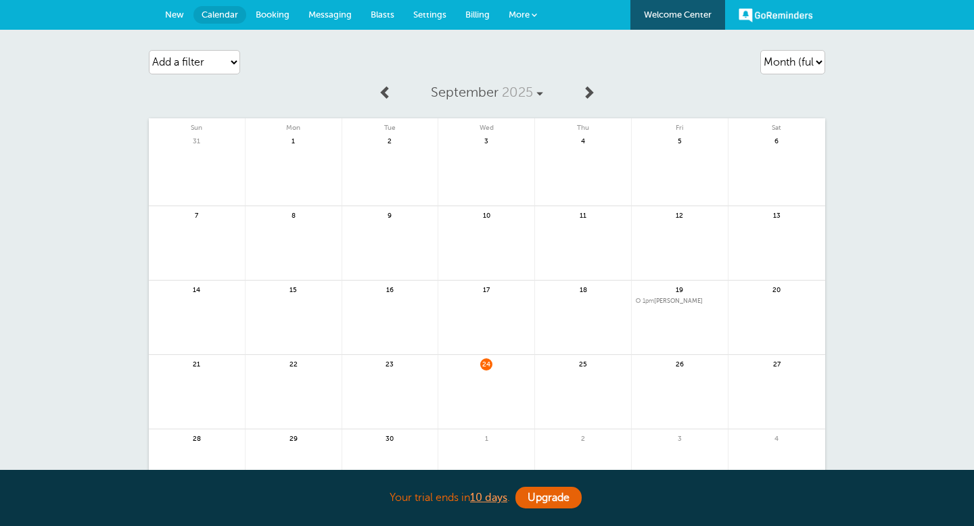
click at [469, 387] on link at bounding box center [486, 400] width 96 height 59
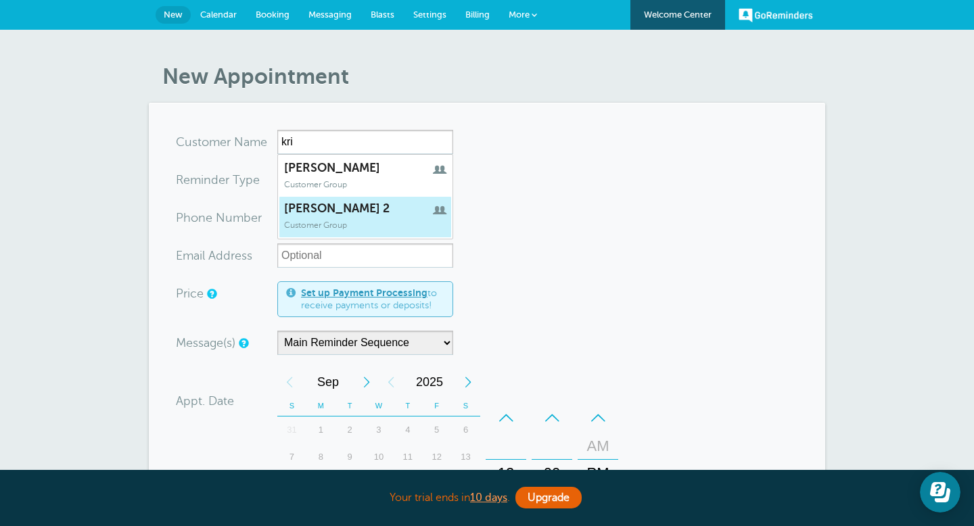
click at [353, 208] on span "[PERSON_NAME] 2" at bounding box center [365, 208] width 162 height 14
type input "kristi2"
type input "kristi 2"
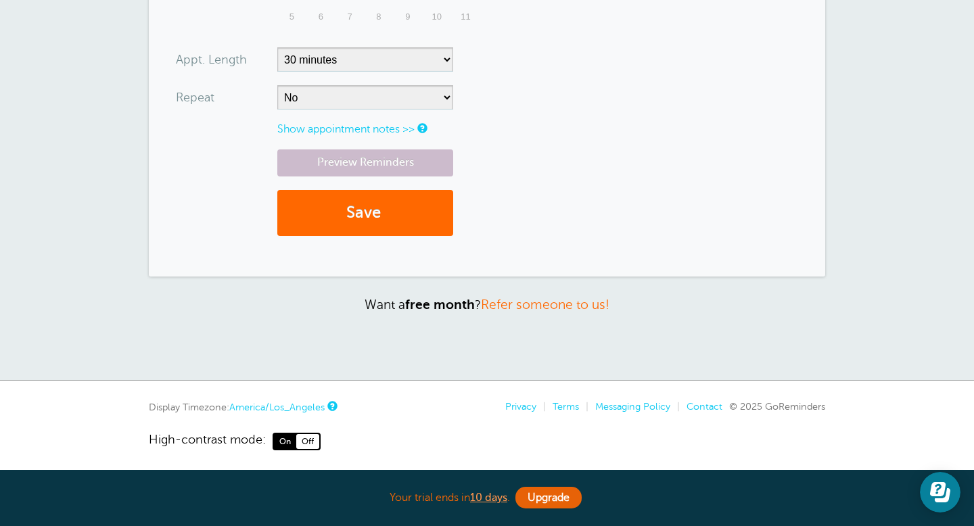
scroll to position [480, 0]
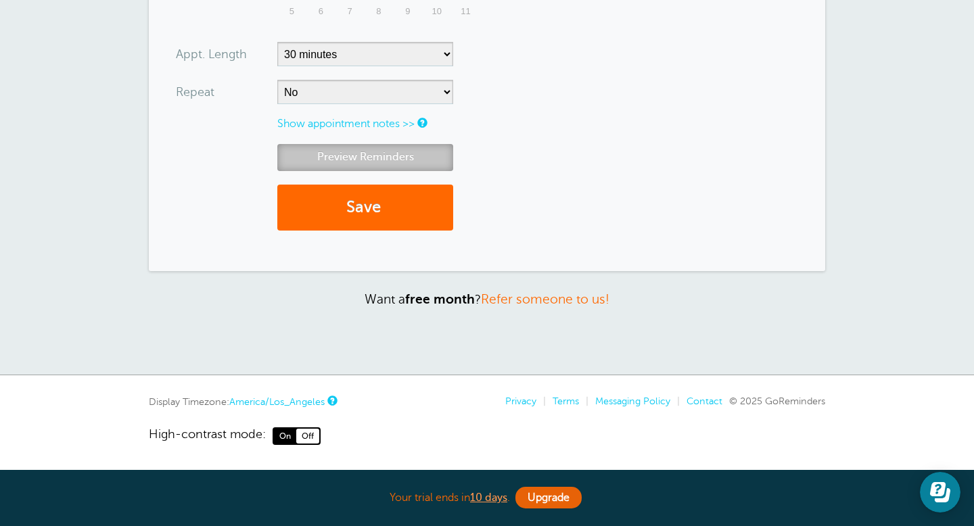
click at [414, 160] on link "Preview Reminders" at bounding box center [365, 157] width 176 height 26
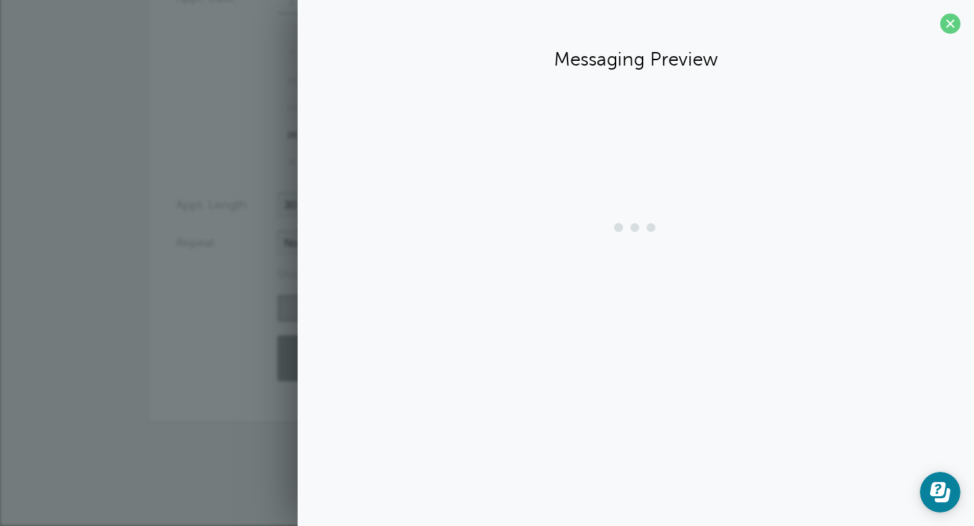
scroll to position [329, 0]
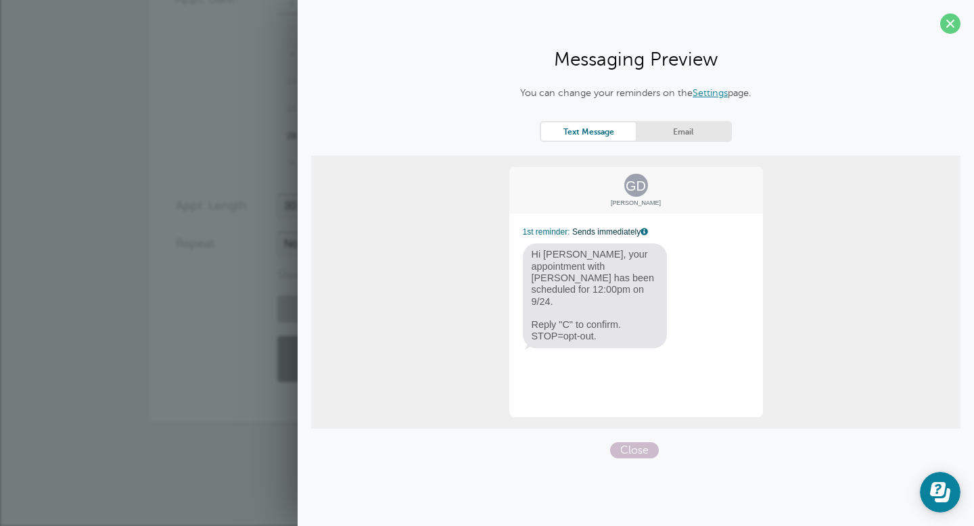
click at [709, 93] on link "Settings" at bounding box center [709, 92] width 35 height 11
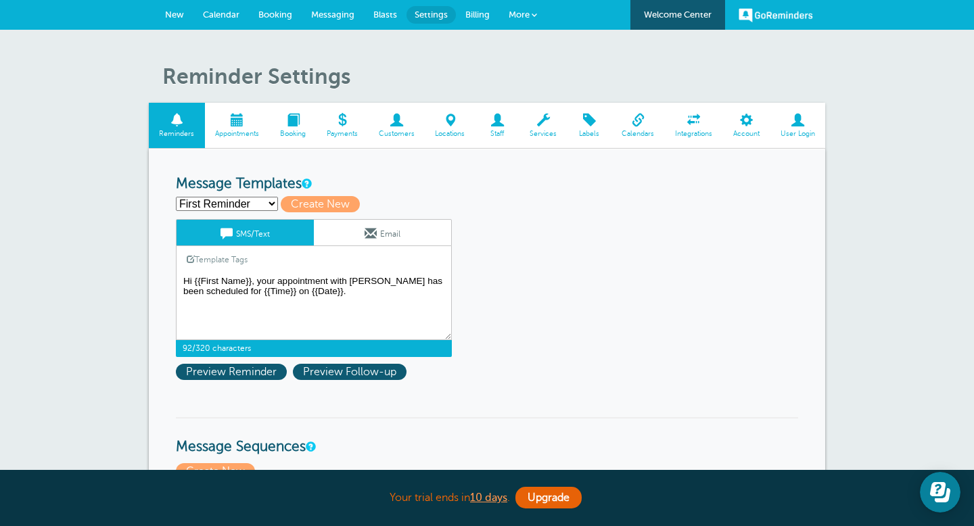
click at [355, 322] on textarea "Hi {{First Name}}, your appointment with [PERSON_NAME] has been scheduled for {…" at bounding box center [314, 306] width 276 height 68
click at [351, 316] on textarea "Hi {{First Name}}, your appointment with [PERSON_NAME] has been scheduled for {…" at bounding box center [314, 306] width 276 height 68
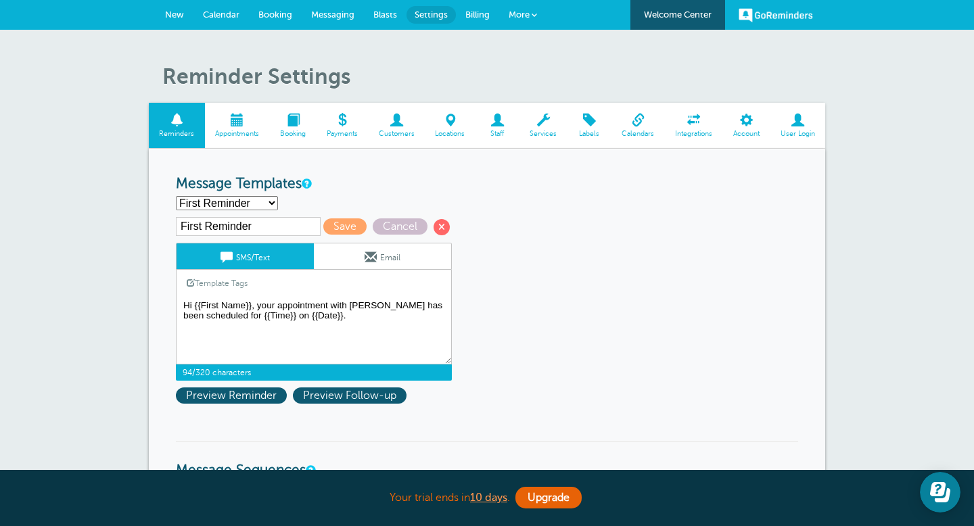
paste textarea "[PERSON_NAME] is inviting you to a scheduled Zoom meeting. Topic: [PERSON_NAME]…"
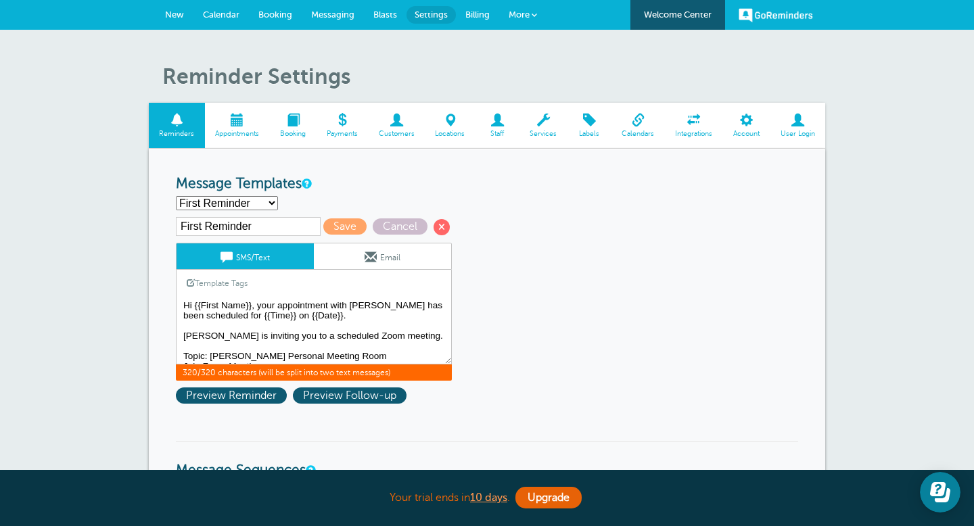
scroll to position [66, 0]
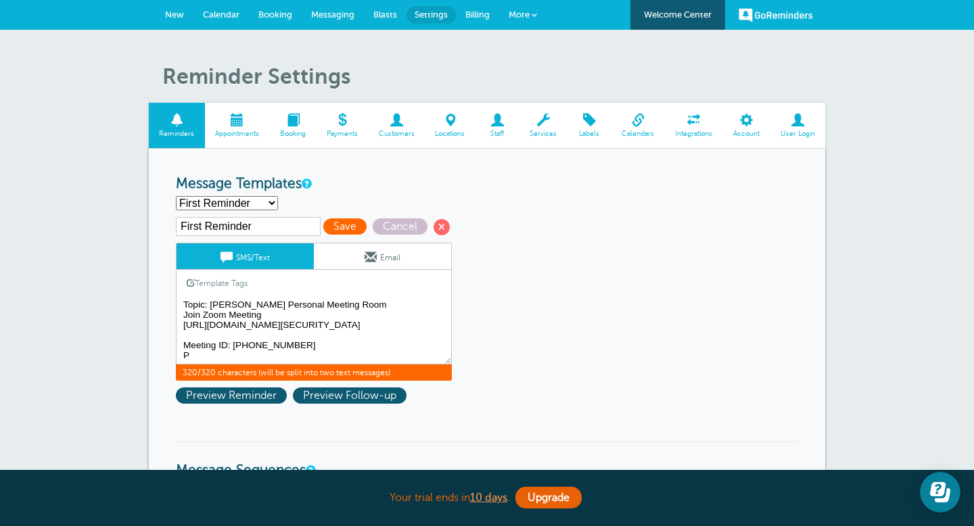
type textarea "Hi {{First Name}}, your appointment with [PERSON_NAME] has been scheduled for {…"
click at [327, 229] on span "Save" at bounding box center [344, 226] width 43 height 16
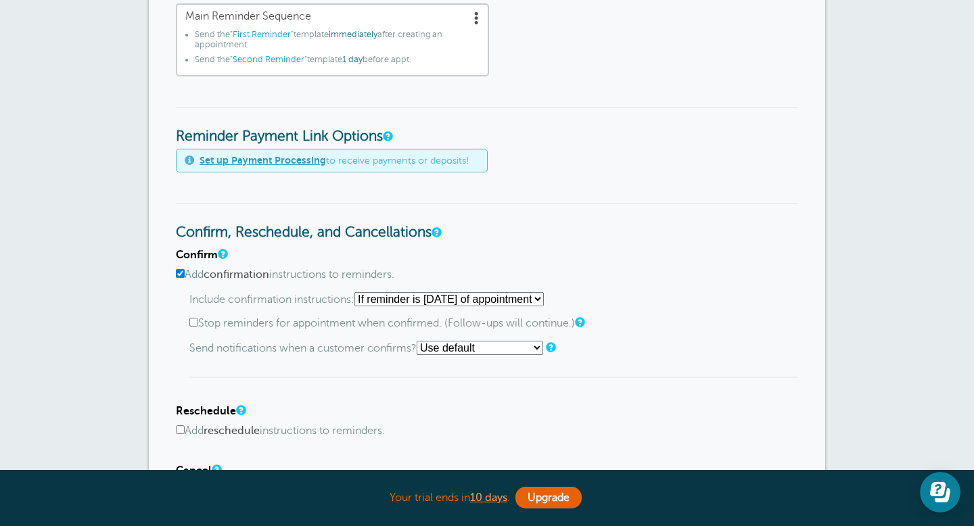
scroll to position [514, 0]
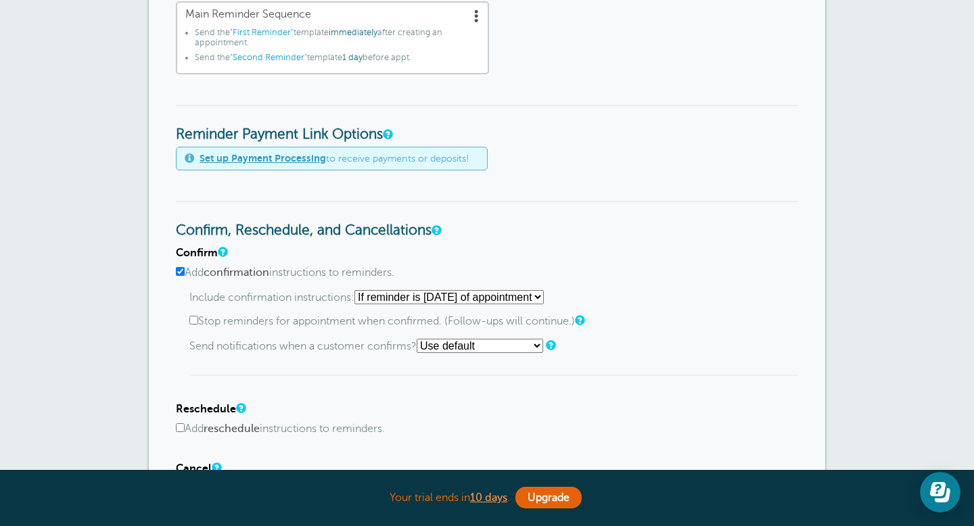
click at [188, 320] on div "Confirm Add confirmation instructions to reminders. Include confirmation instru…" at bounding box center [487, 311] width 622 height 129
click at [195, 320] on input "Stop reminders for appointment when confirmed. (Follow-ups will continue.)" at bounding box center [193, 320] width 9 height 9
checkbox input "true"
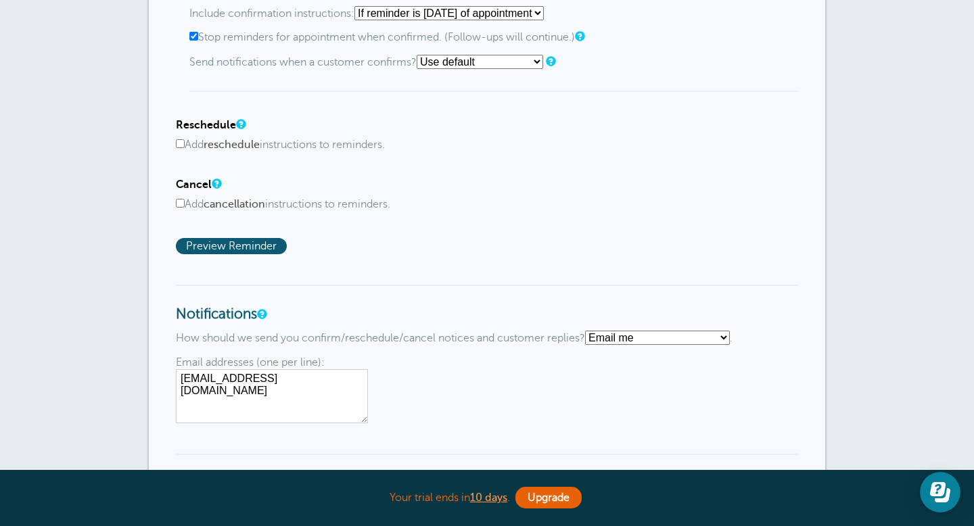
scroll to position [805, 0]
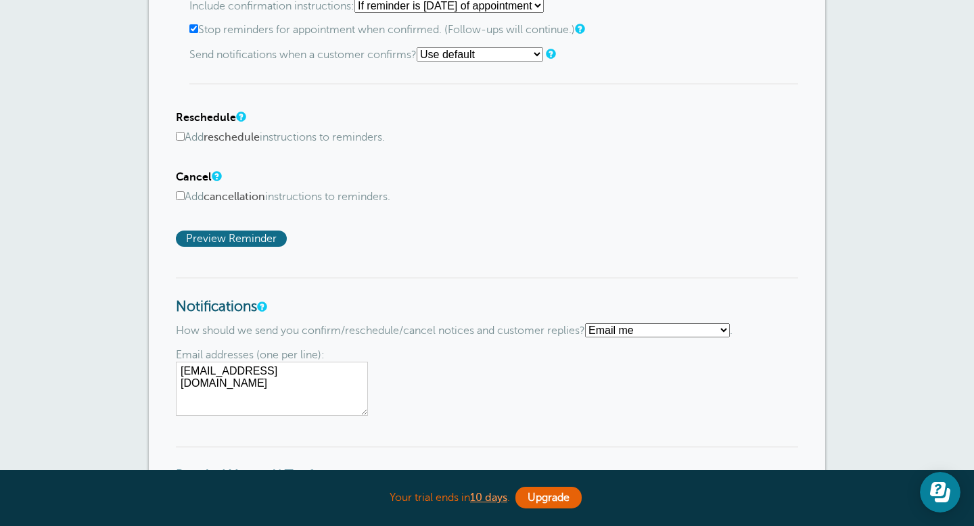
click at [254, 245] on span "Preview Reminder" at bounding box center [231, 239] width 111 height 16
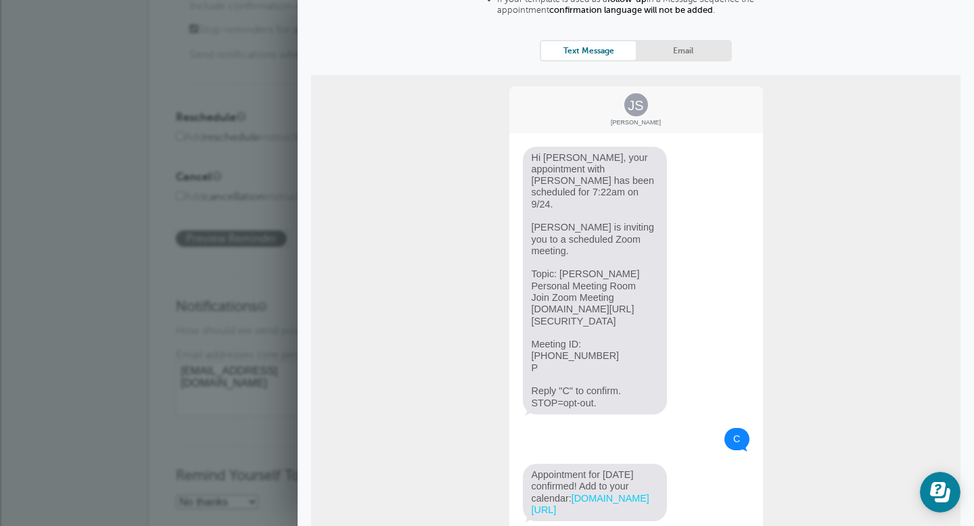
scroll to position [200, 0]
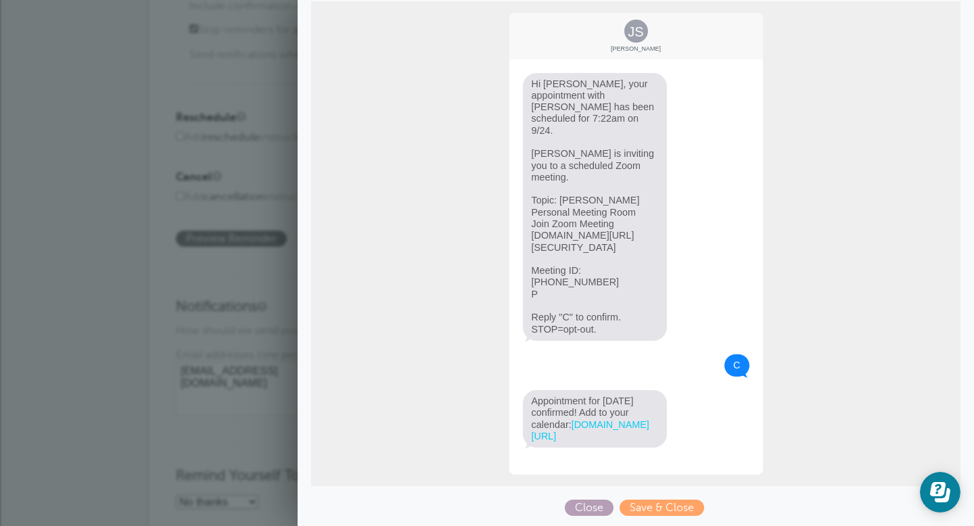
click at [596, 504] on span "Close" at bounding box center [589, 508] width 49 height 16
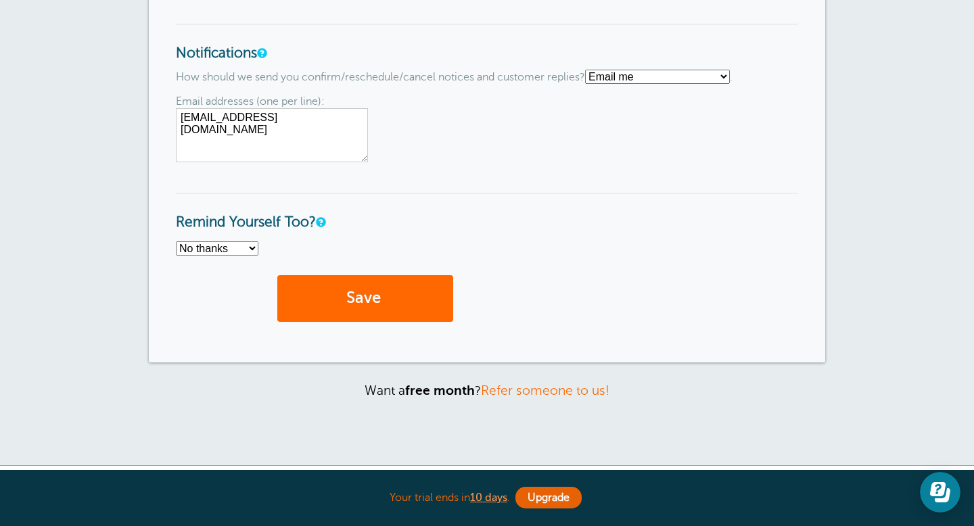
scroll to position [1068, 0]
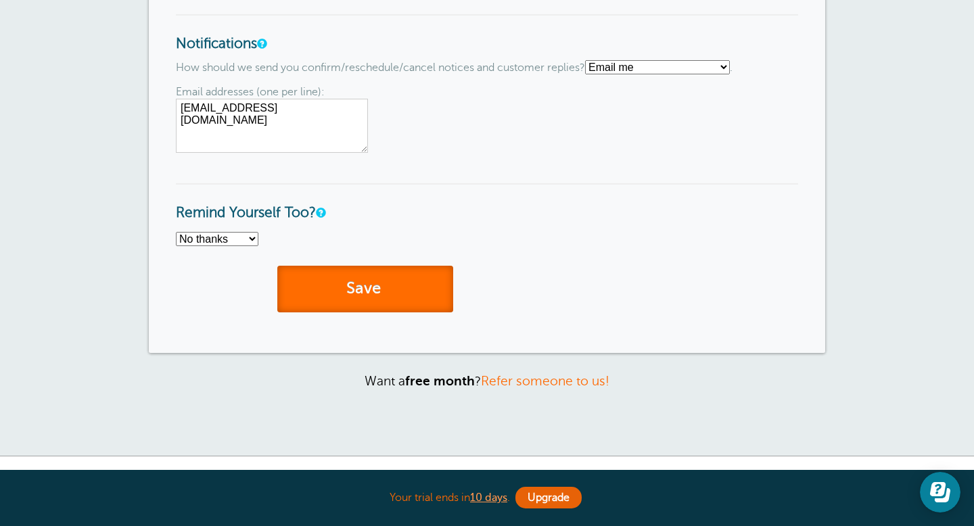
click at [379, 283] on button "Save" at bounding box center [365, 289] width 176 height 47
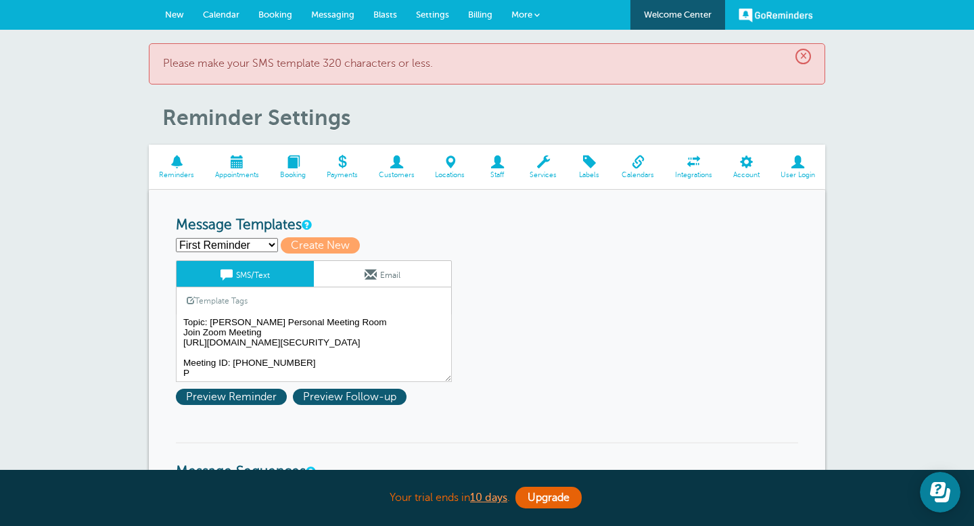
scroll to position [66, 0]
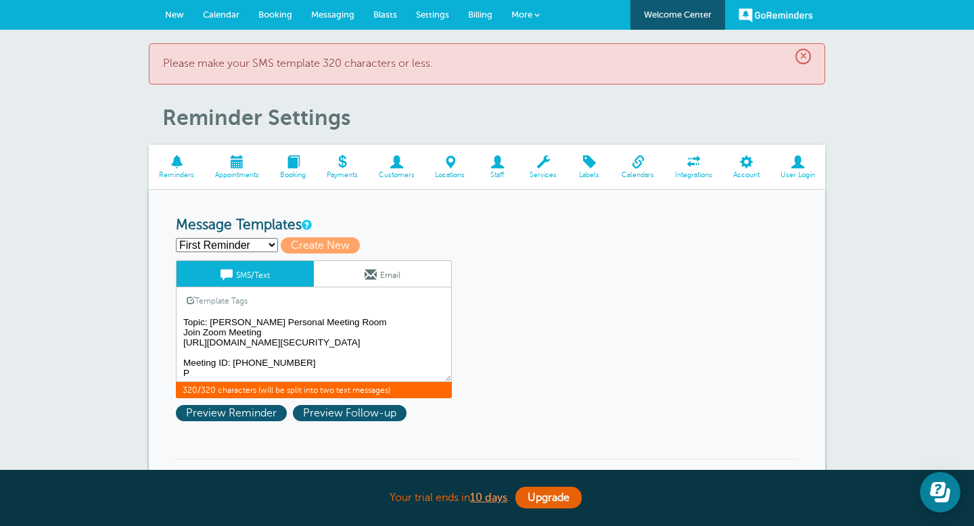
drag, startPoint x: 285, startPoint y: 377, endPoint x: 179, endPoint y: 330, distance: 115.6
click at [179, 330] on textarea "Hi {{First Name}}, your appointment with [PERSON_NAME] has been scheduled for {…" at bounding box center [314, 348] width 276 height 68
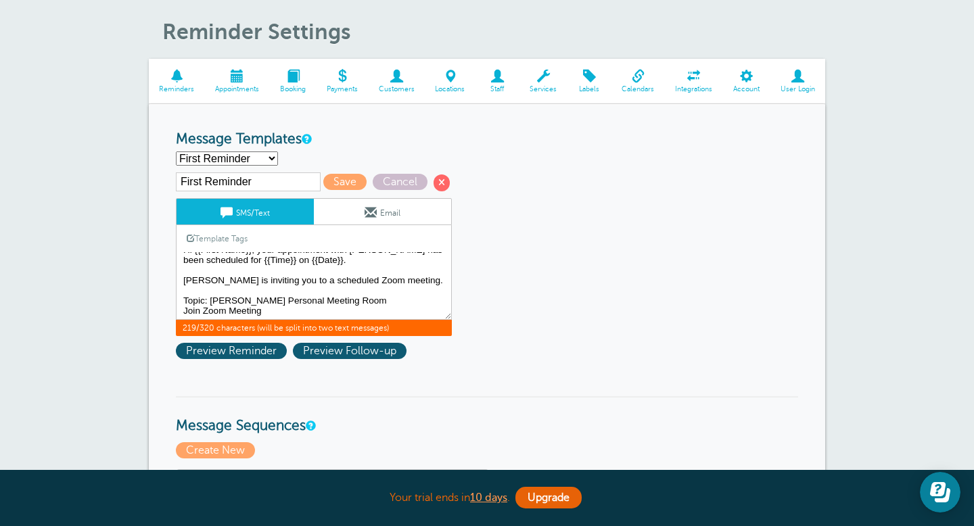
scroll to position [89, 0]
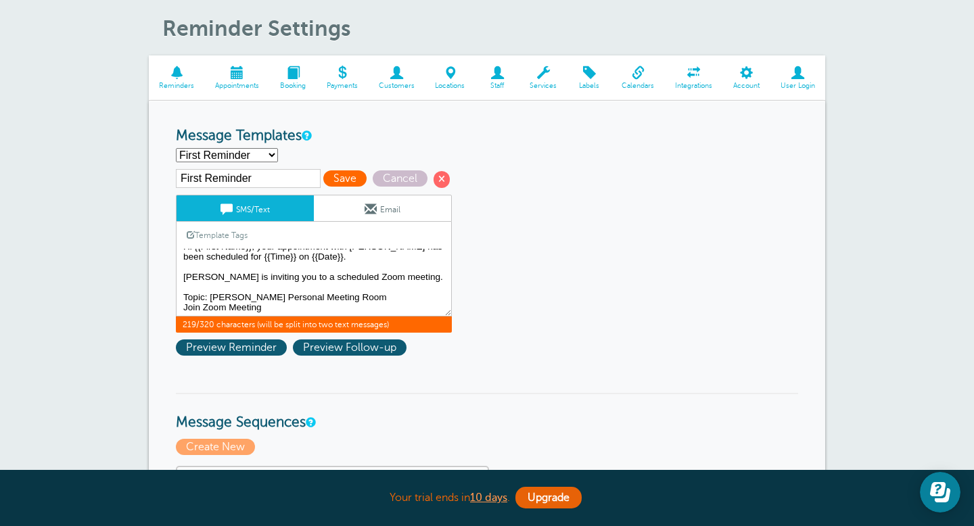
type textarea "Hi {{First Name}}, your appointment with Kristi has been scheduled for {{Time}}…"
click at [323, 176] on span "Save" at bounding box center [344, 178] width 43 height 16
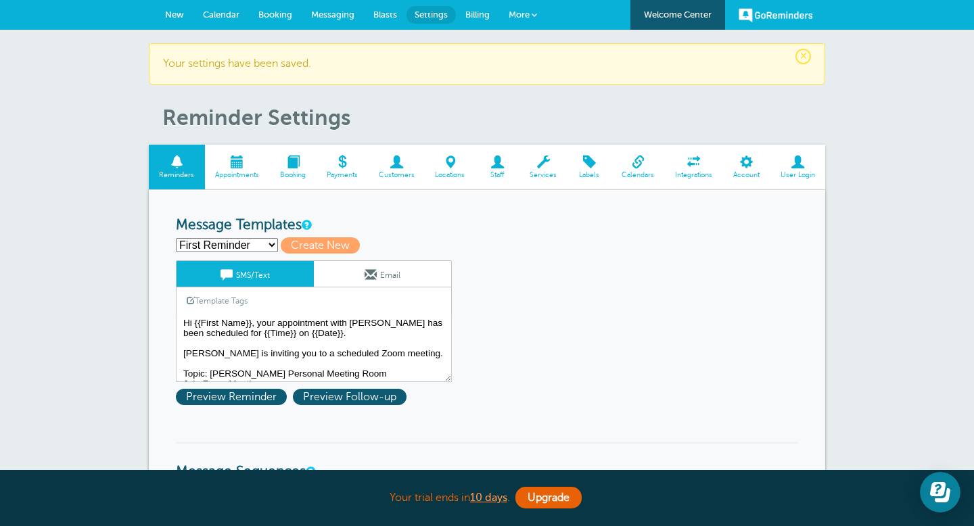
click at [229, 18] on span "Calendar" at bounding box center [221, 14] width 37 height 10
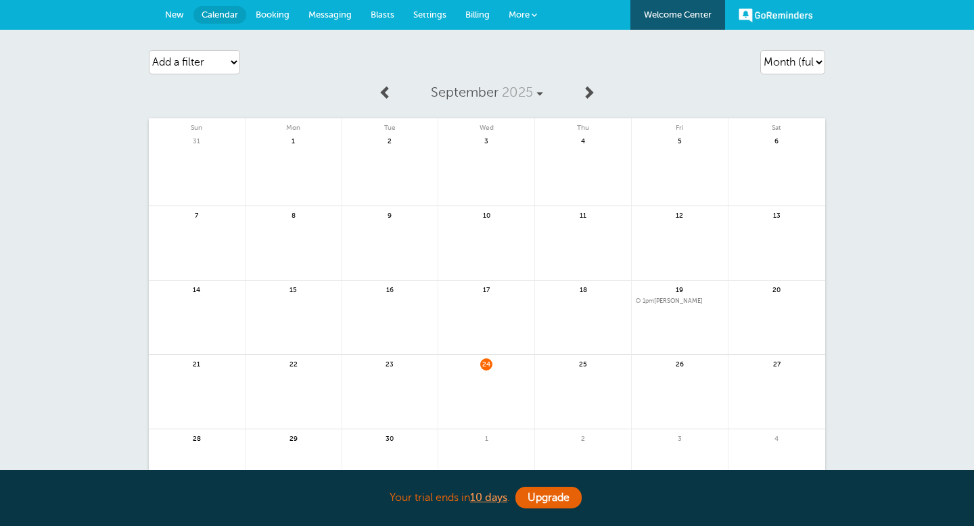
click at [456, 384] on link at bounding box center [486, 400] width 96 height 59
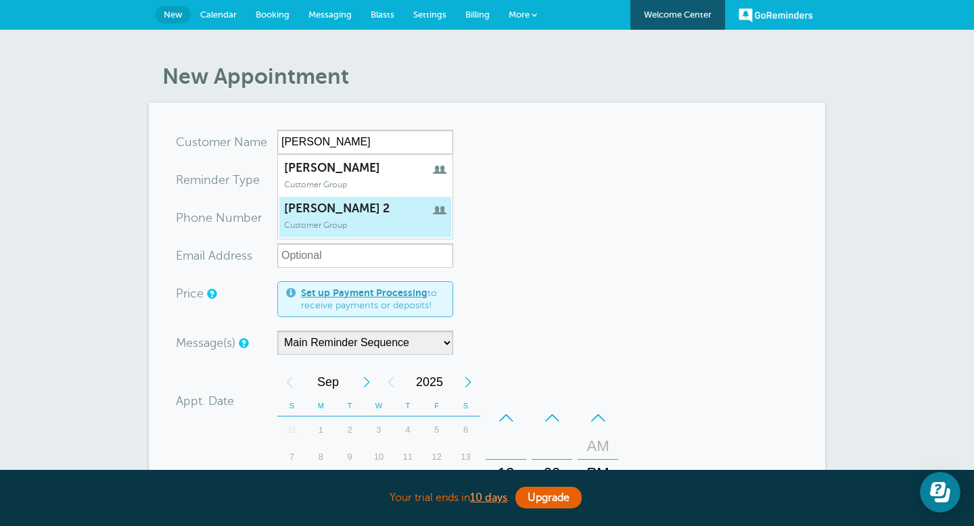
click at [373, 234] on link "[PERSON_NAME] 2 Customer Group" at bounding box center [365, 217] width 173 height 42
type input "kristi2"
type input "[PERSON_NAME] 2"
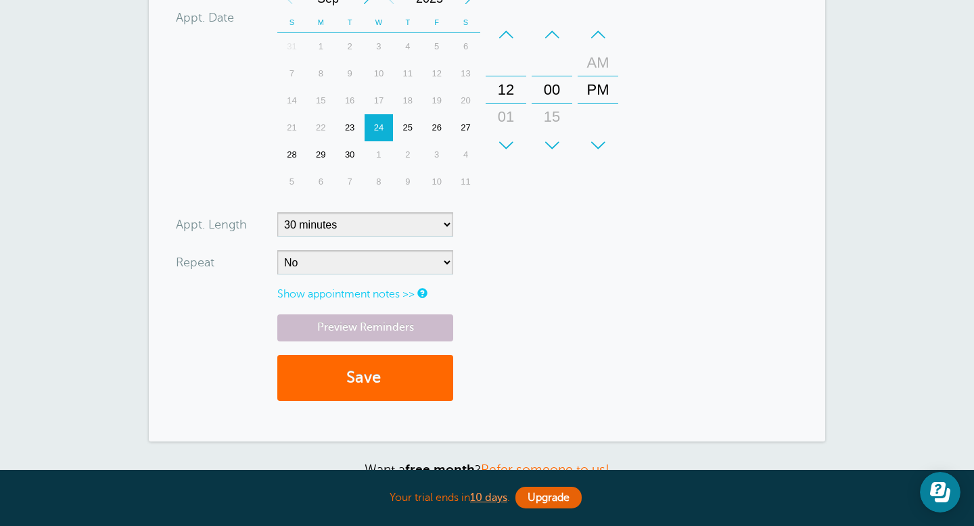
scroll to position [480, 0]
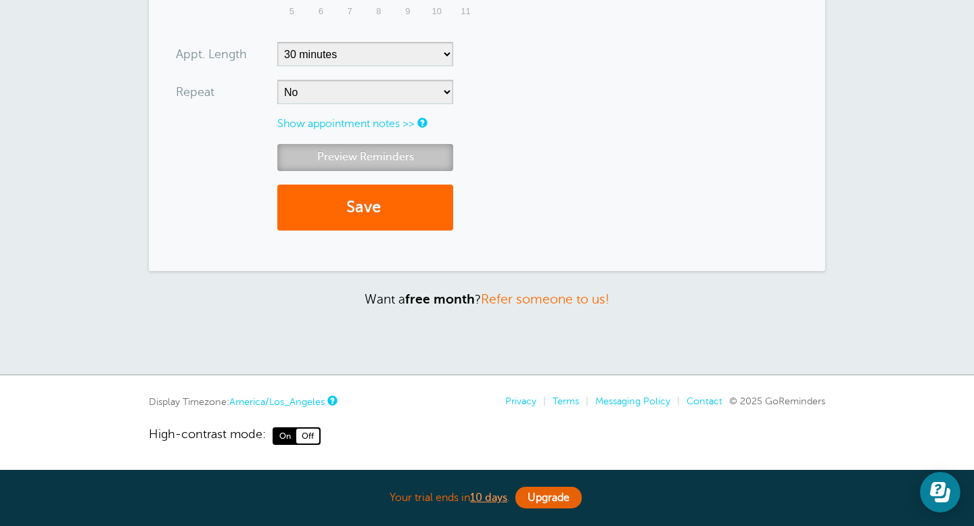
click at [391, 154] on link "Preview Reminders" at bounding box center [365, 157] width 176 height 26
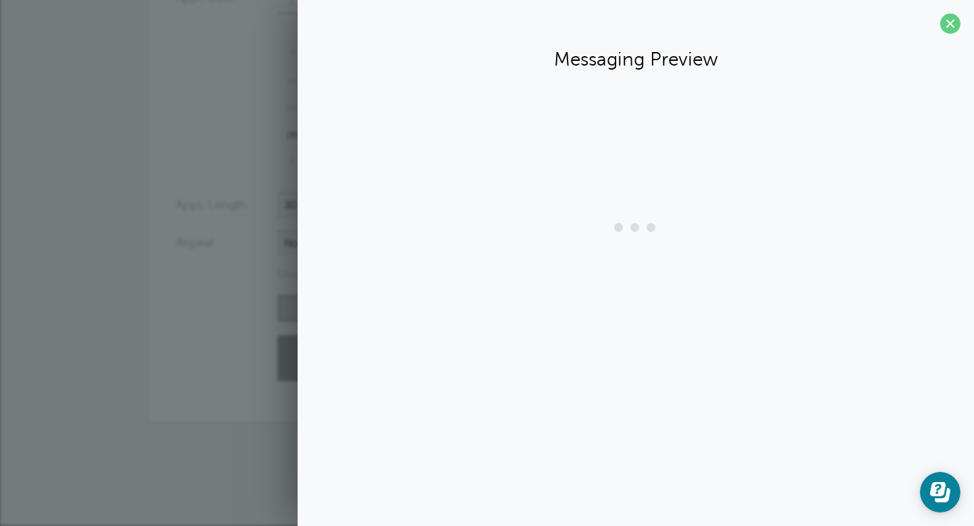
scroll to position [329, 0]
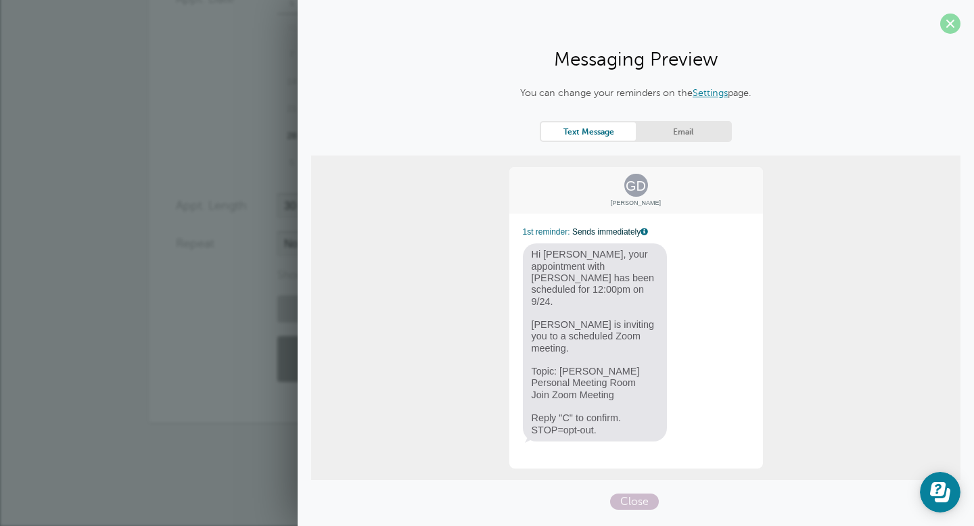
click at [956, 18] on span at bounding box center [950, 24] width 20 height 20
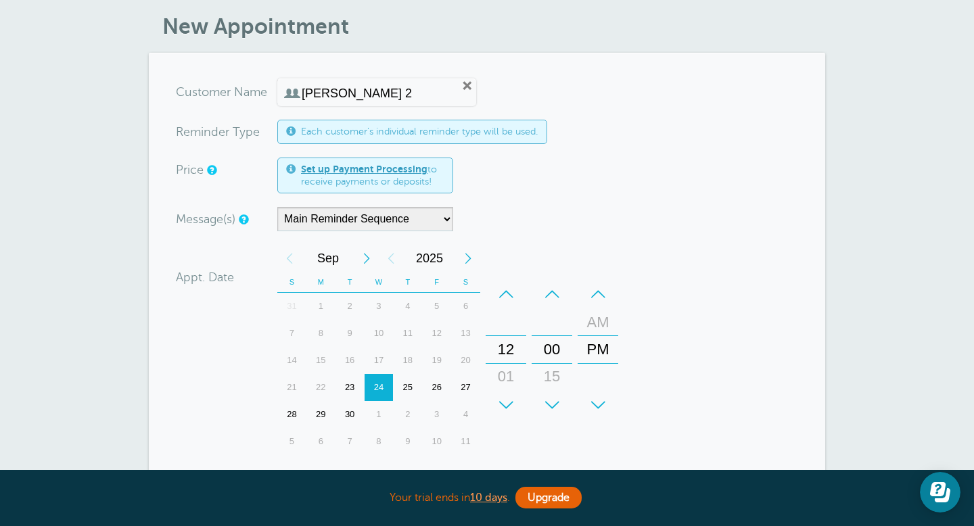
scroll to position [0, 0]
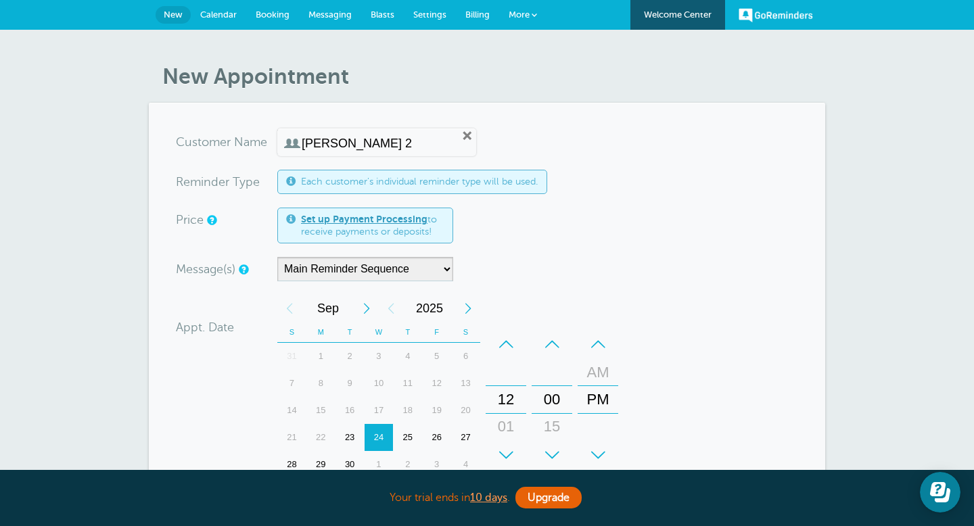
click at [221, 13] on span "Calendar" at bounding box center [218, 14] width 37 height 10
